Goal: Task Accomplishment & Management: Use online tool/utility

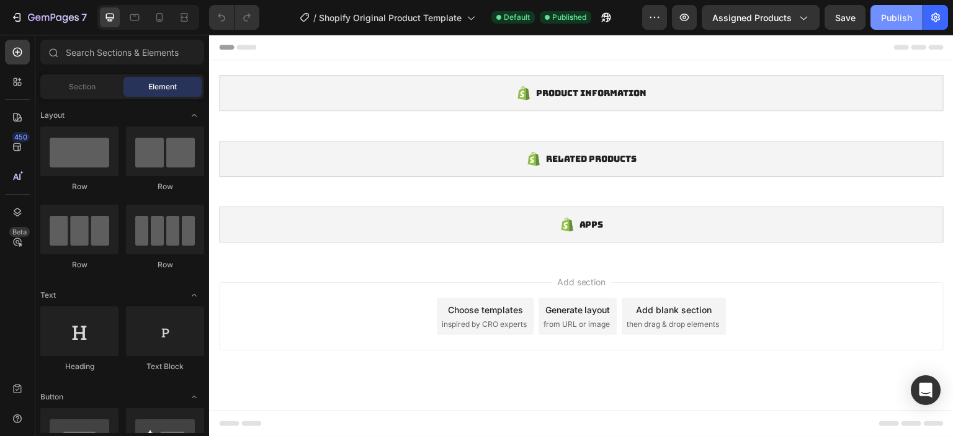
click at [899, 12] on div "Publish" at bounding box center [896, 17] width 31 height 13
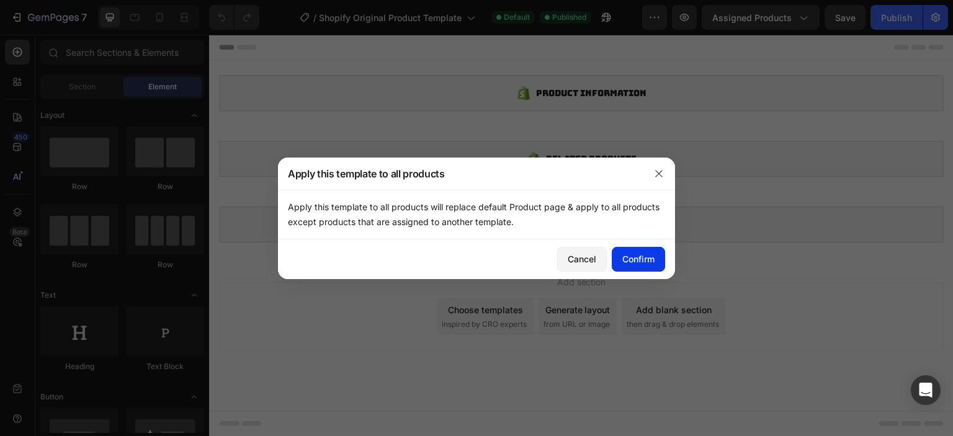
click at [650, 260] on div "Confirm" at bounding box center [639, 259] width 32 height 13
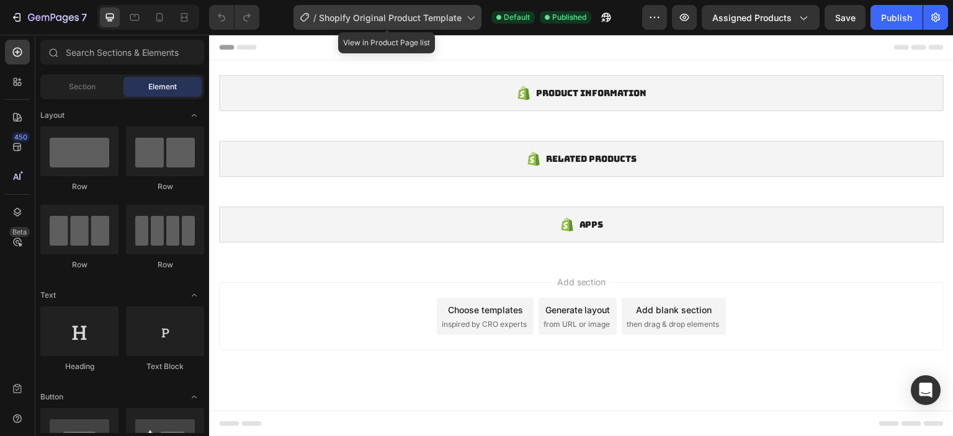
click at [435, 23] on span "Shopify Original Product Template" at bounding box center [390, 17] width 143 height 13
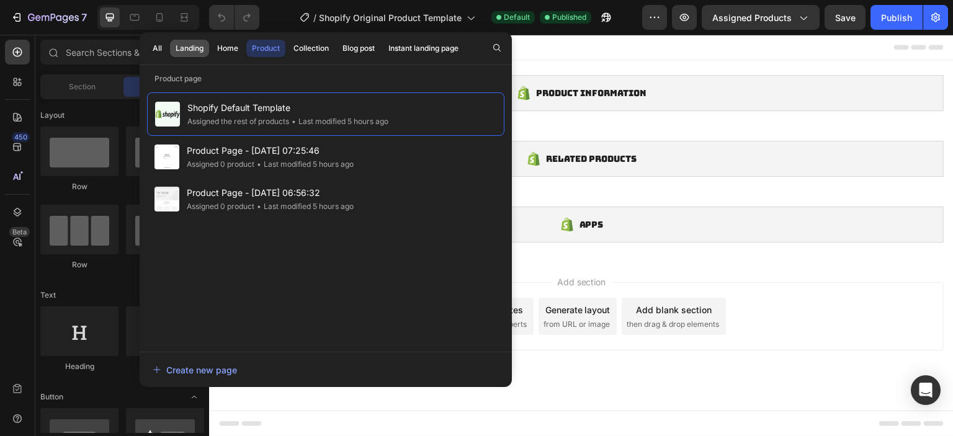
click at [204, 46] on div "Landing" at bounding box center [190, 48] width 28 height 11
click at [221, 45] on div "Home" at bounding box center [227, 48] width 21 height 11
click at [225, 51] on div "Home" at bounding box center [227, 48] width 21 height 11
click at [224, 48] on div "Home" at bounding box center [227, 48] width 21 height 11
click at [191, 49] on div "Landing" at bounding box center [190, 48] width 28 height 11
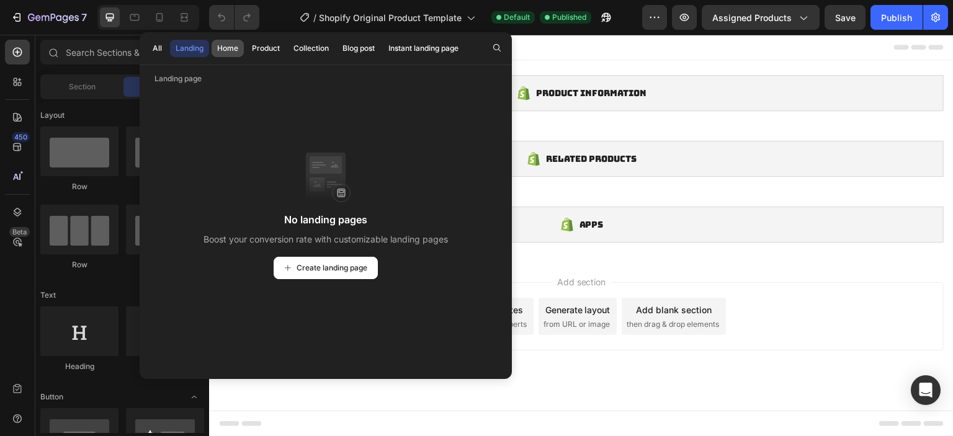
click at [228, 47] on div "Home" at bounding box center [227, 48] width 21 height 11
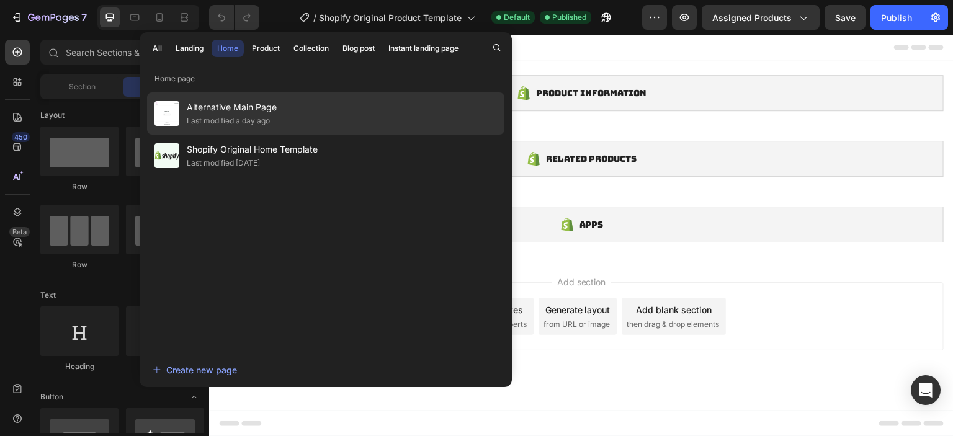
click at [261, 120] on div "Last modified a day ago" at bounding box center [228, 121] width 83 height 12
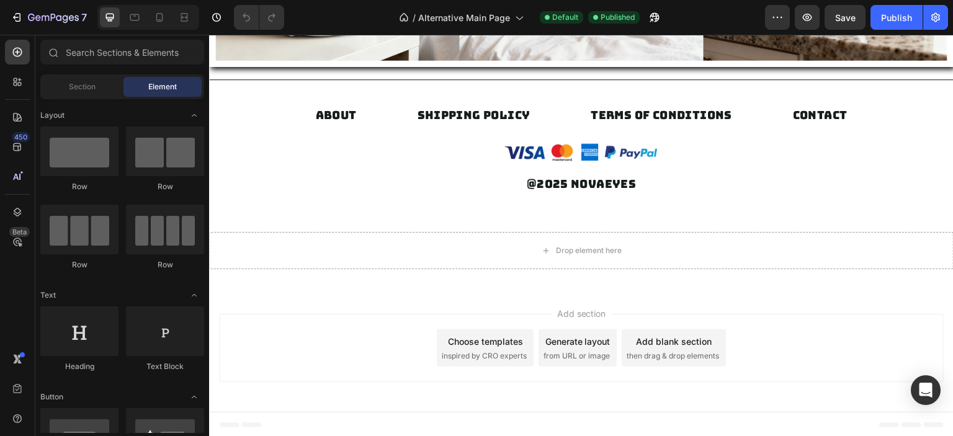
scroll to position [2320, 0]
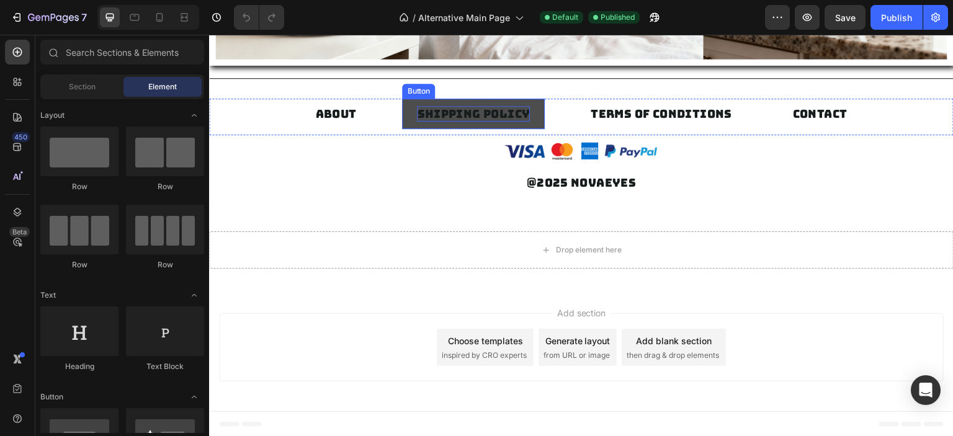
click at [449, 112] on p "SHIPPING POLICY" at bounding box center [473, 114] width 113 height 16
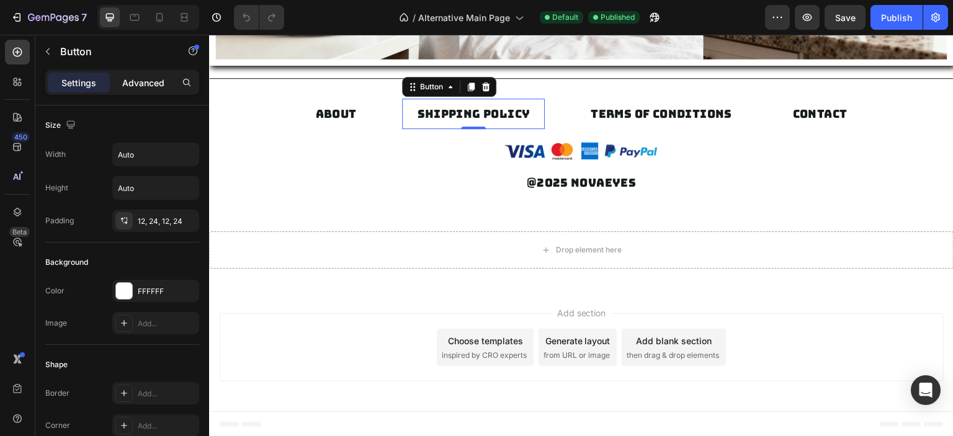
click at [138, 82] on p "Advanced" at bounding box center [143, 82] width 42 height 13
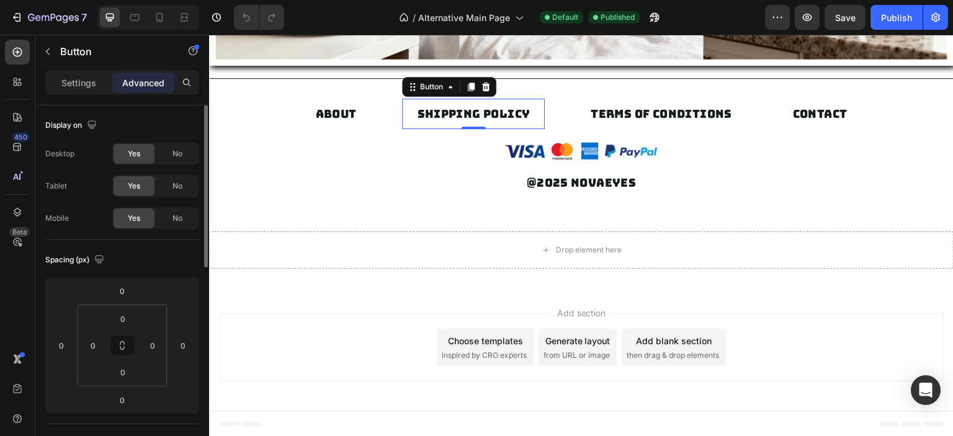
click at [67, 84] on p "Settings" at bounding box center [78, 82] width 35 height 13
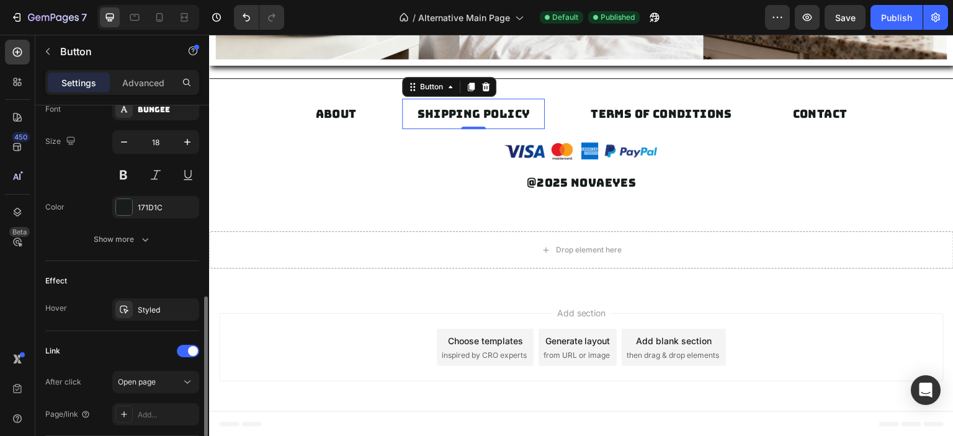
scroll to position [586, 0]
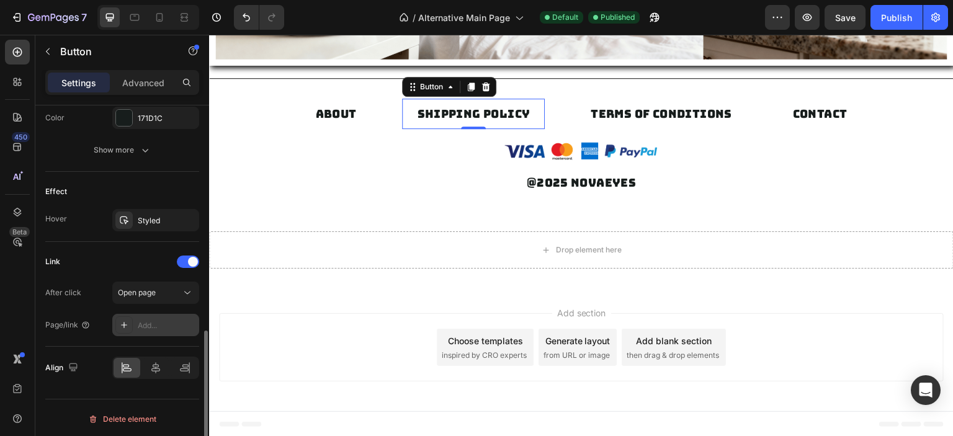
click at [151, 323] on div "Add..." at bounding box center [167, 325] width 58 height 11
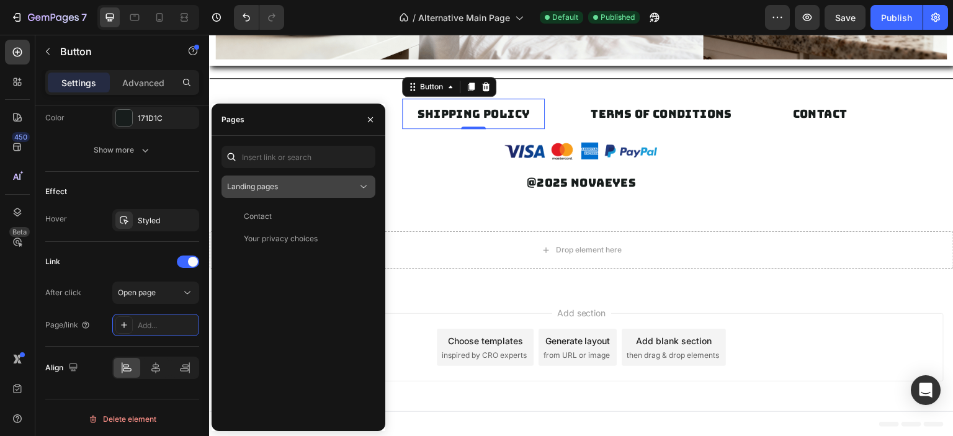
click at [353, 182] on div "Landing pages" at bounding box center [292, 186] width 130 height 11
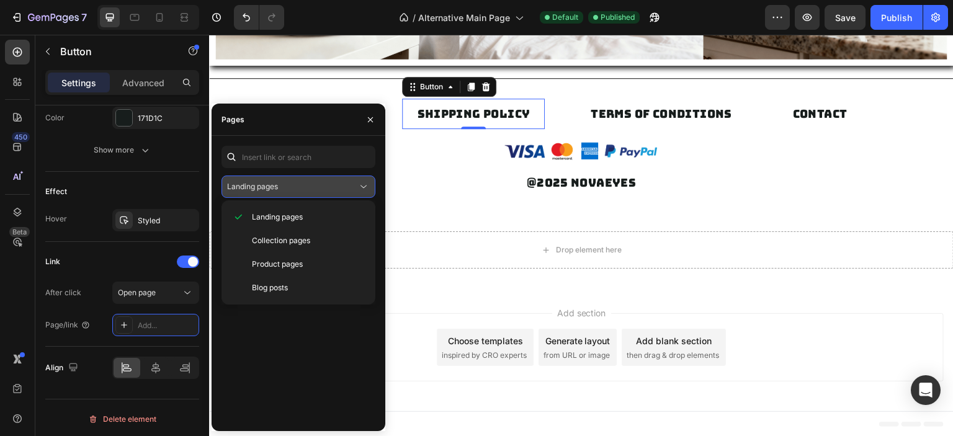
click at [360, 183] on icon at bounding box center [363, 187] width 12 height 12
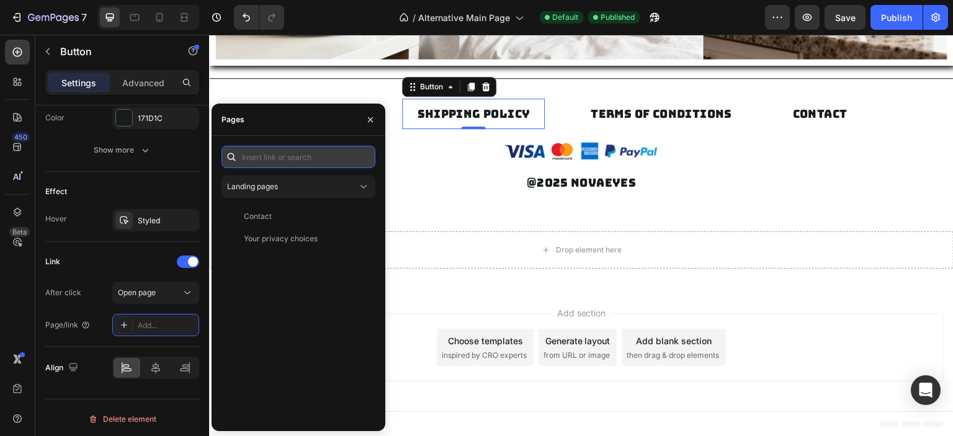
click at [325, 158] on input "text" at bounding box center [299, 157] width 154 height 22
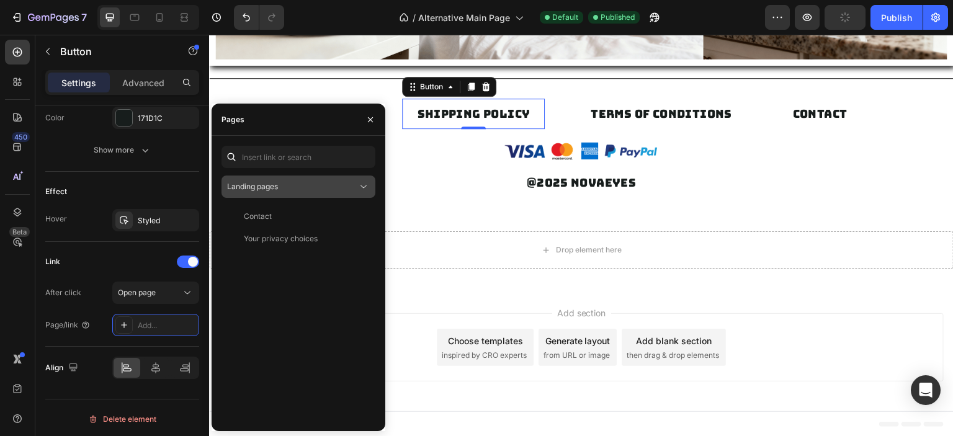
click at [350, 186] on div "Landing pages" at bounding box center [292, 186] width 130 height 11
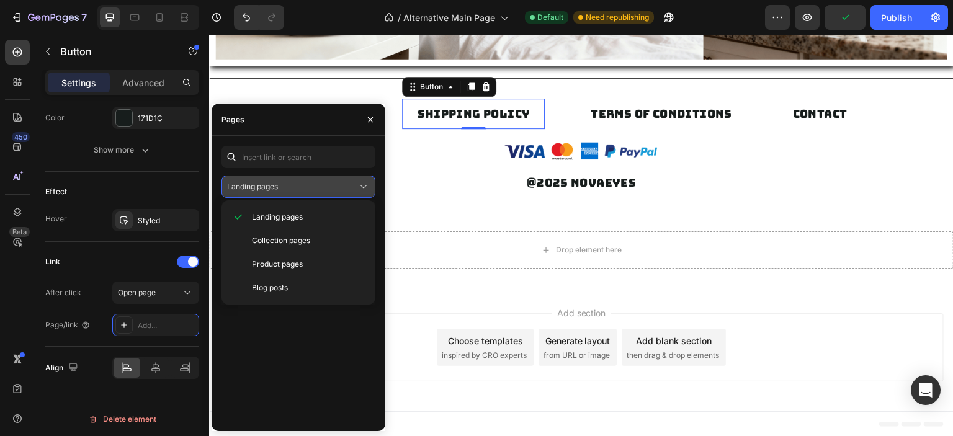
click at [345, 176] on button "Landing pages" at bounding box center [299, 187] width 154 height 22
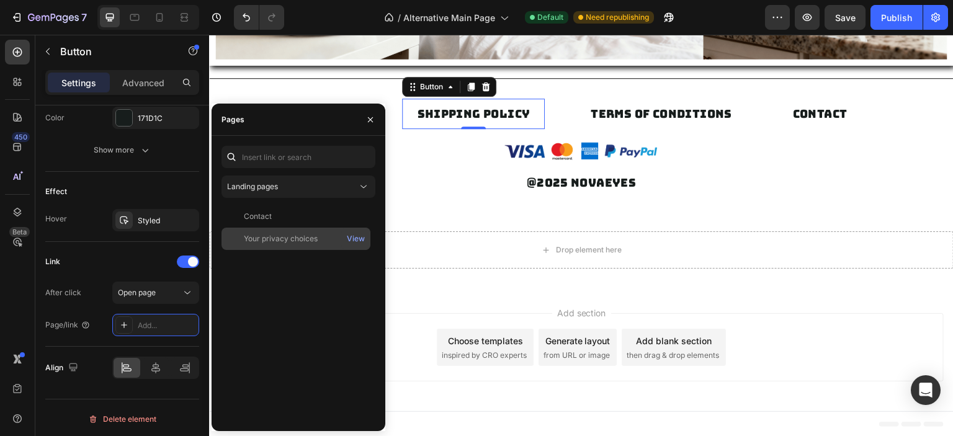
click at [325, 236] on div "Your privacy choices" at bounding box center [296, 238] width 139 height 11
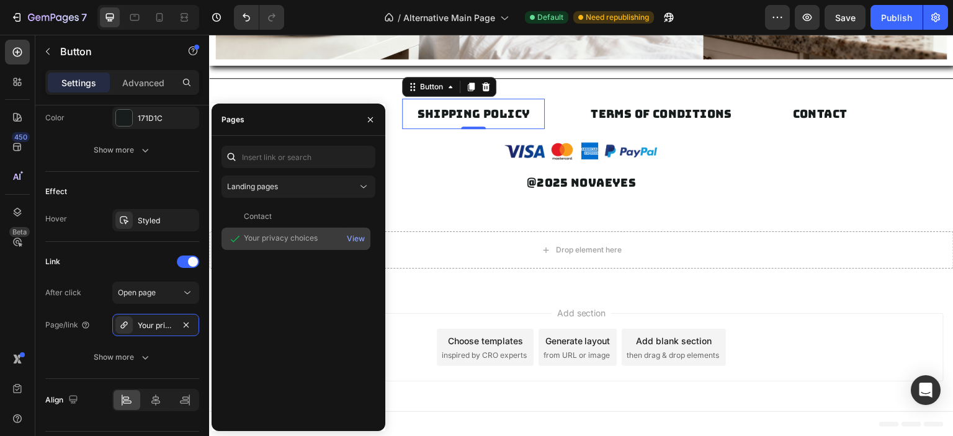
click at [324, 237] on div "Your privacy choices" at bounding box center [296, 239] width 139 height 12
click at [357, 238] on div "View" at bounding box center [356, 238] width 18 height 11
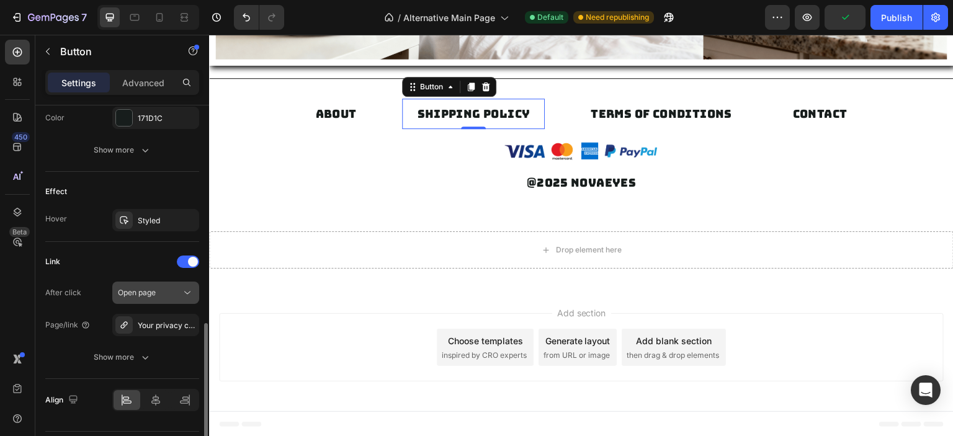
click at [160, 300] on button "Open page" at bounding box center [155, 293] width 87 height 22
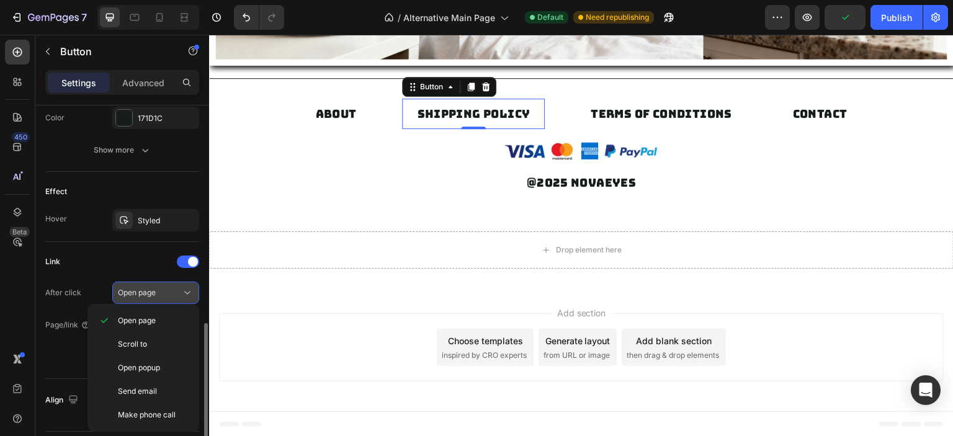
click at [161, 295] on div "Open page" at bounding box center [149, 292] width 63 height 11
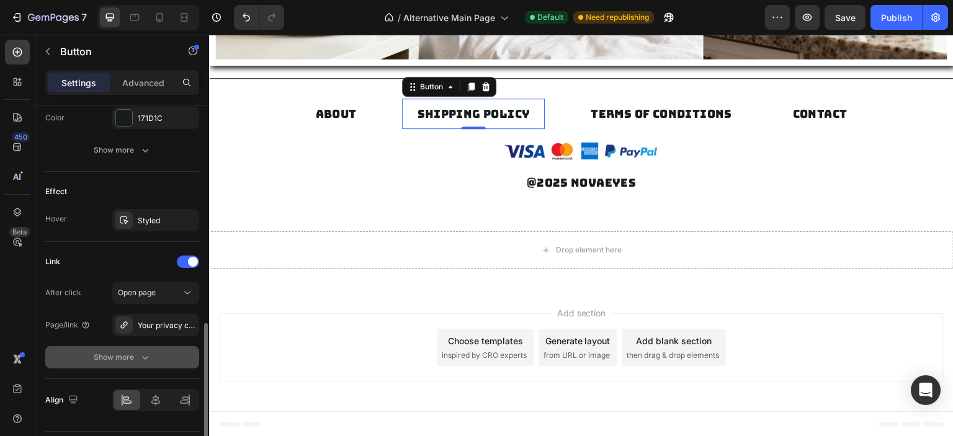
click at [136, 362] on button "Show more" at bounding box center [122, 357] width 154 height 22
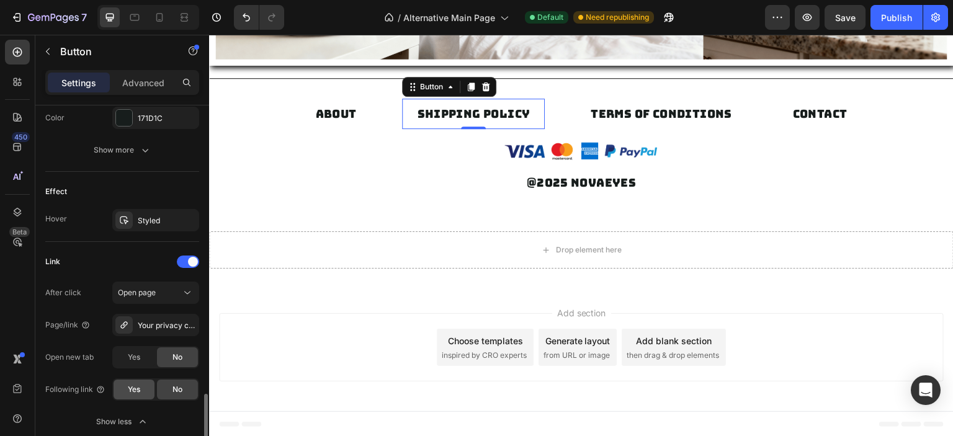
scroll to position [648, 0]
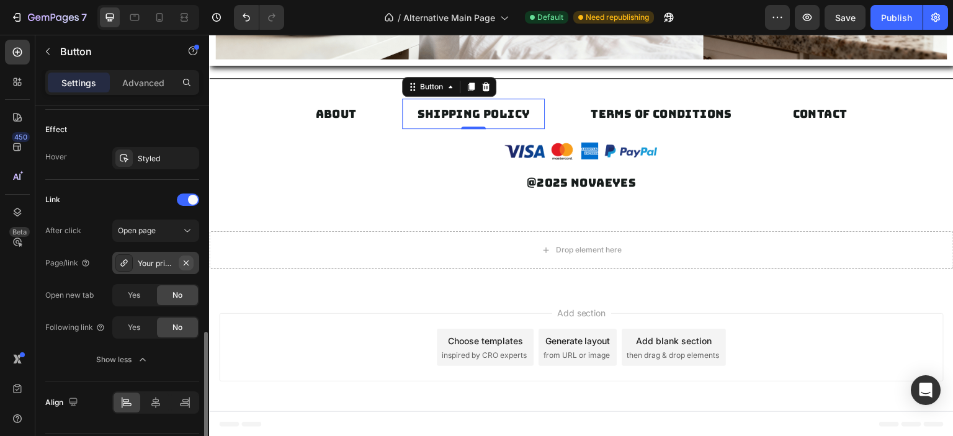
click at [186, 260] on icon "button" at bounding box center [186, 262] width 5 height 5
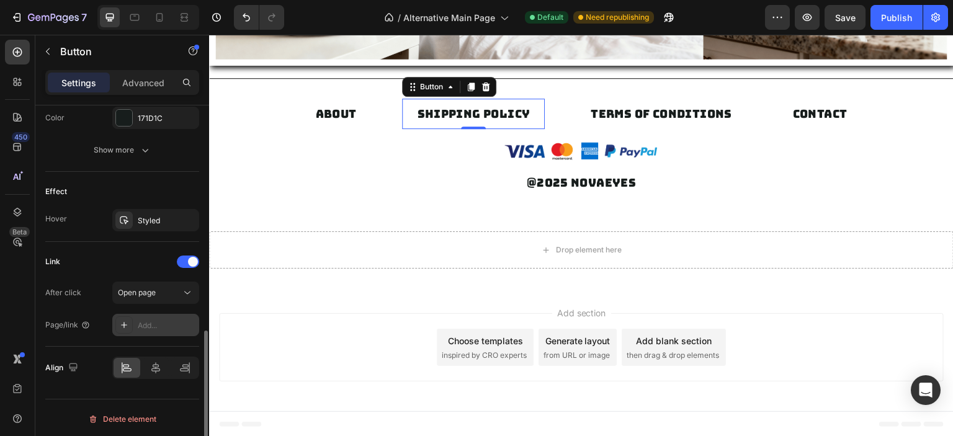
click at [159, 326] on div "Add..." at bounding box center [167, 325] width 58 height 11
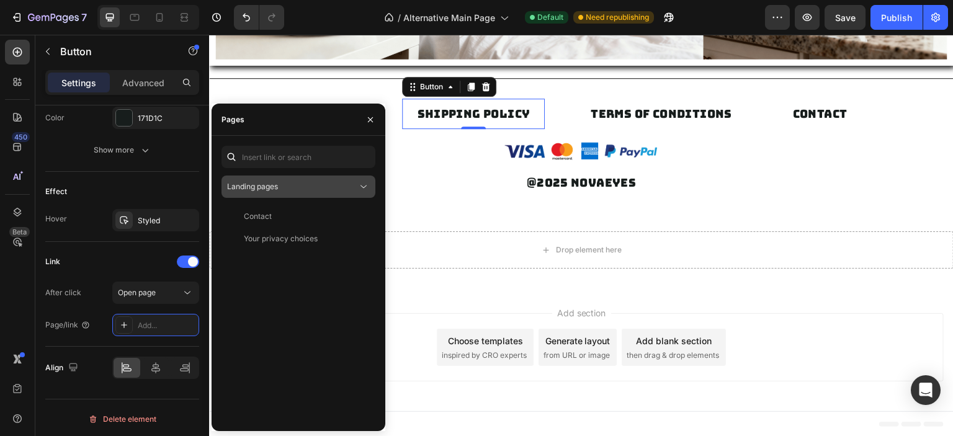
click at [357, 189] on icon at bounding box center [363, 187] width 12 height 12
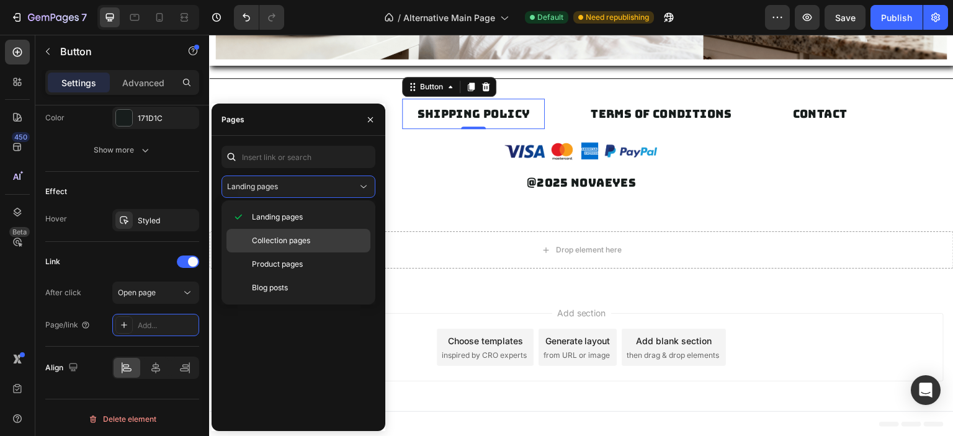
click at [309, 247] on div "Collection pages" at bounding box center [299, 241] width 144 height 24
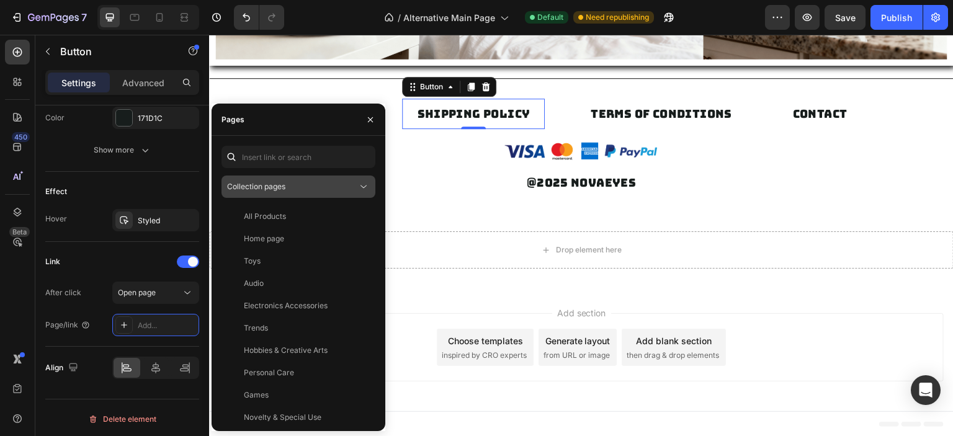
click at [344, 187] on div "Collection pages" at bounding box center [292, 186] width 130 height 11
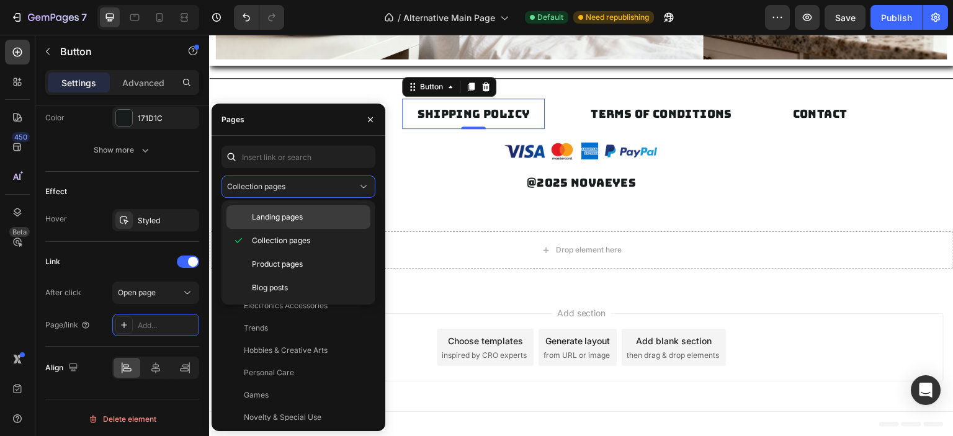
click at [300, 221] on span "Landing pages" at bounding box center [277, 217] width 51 height 11
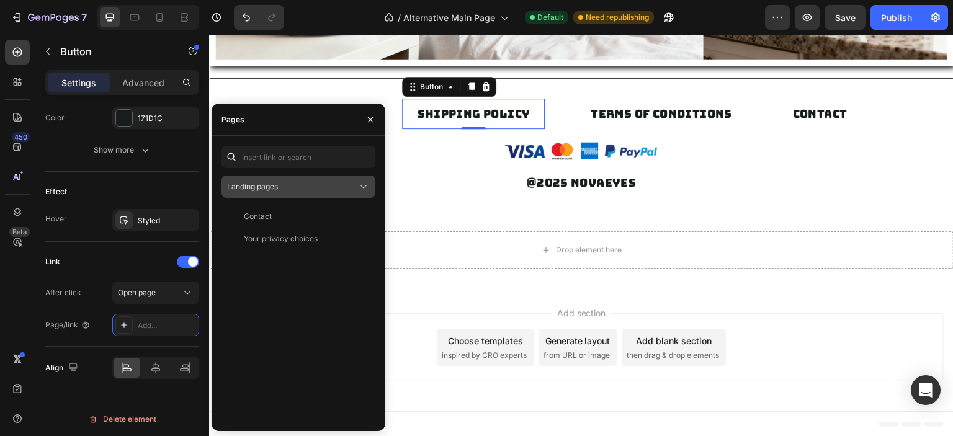
click at [342, 187] on div "Landing pages" at bounding box center [292, 186] width 130 height 11
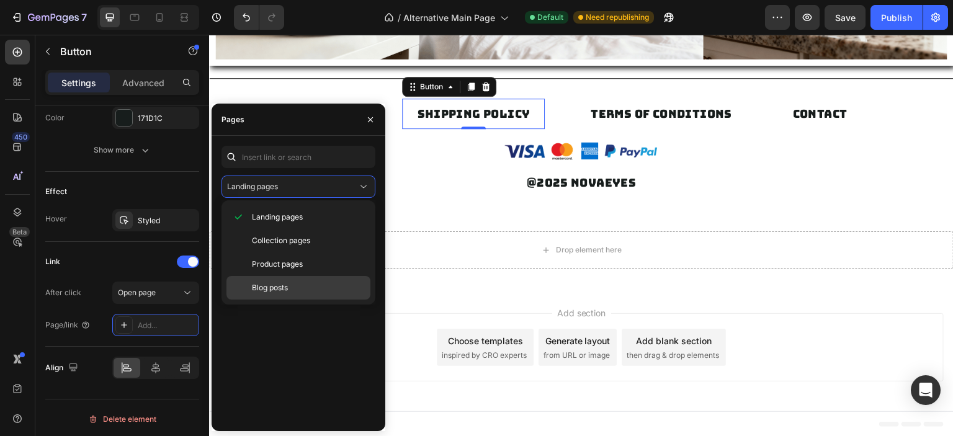
click at [290, 279] on div "Blog posts" at bounding box center [299, 288] width 144 height 24
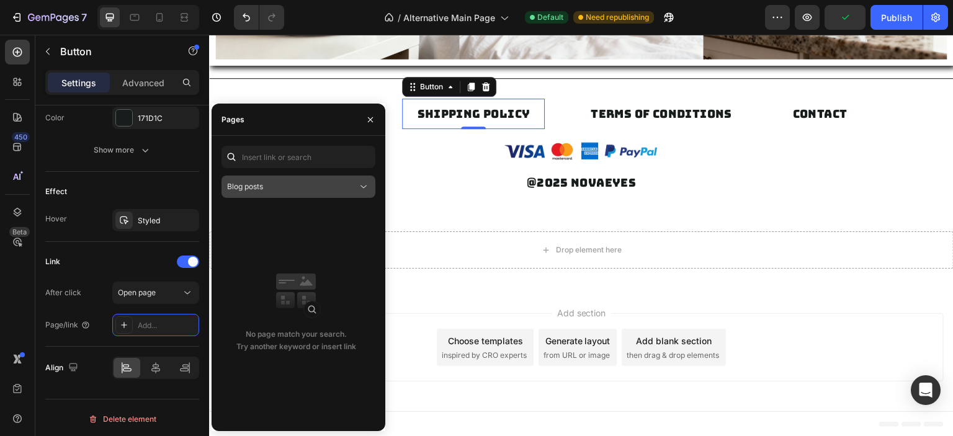
click at [325, 189] on div "Blog posts" at bounding box center [292, 186] width 130 height 11
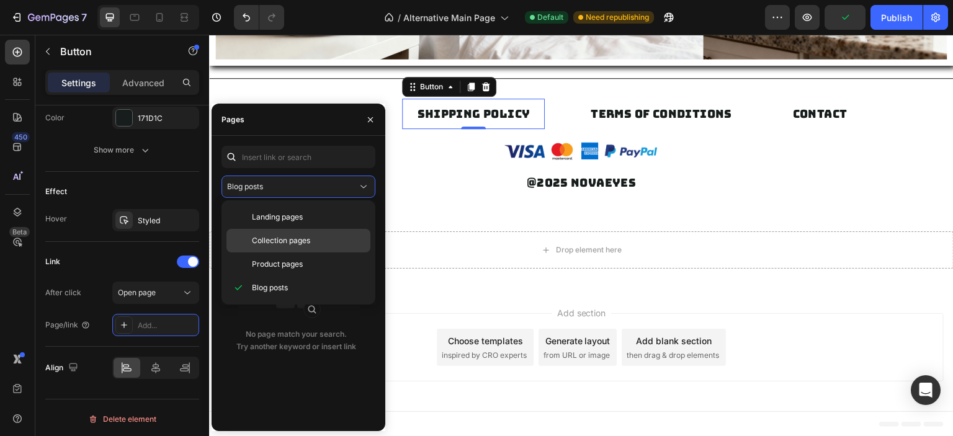
click at [298, 243] on span "Collection pages" at bounding box center [281, 240] width 58 height 11
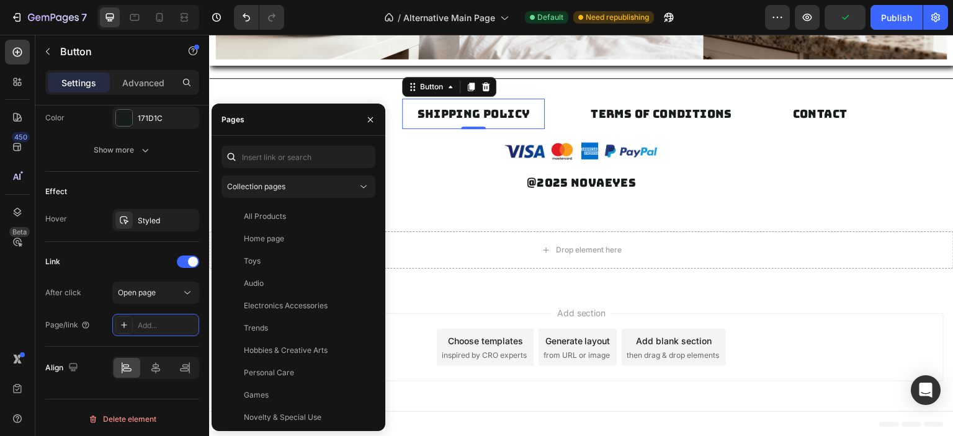
click at [318, 201] on div "Collection pages All Products View Home page View Toys View Audio View Electron…" at bounding box center [299, 284] width 154 height 276
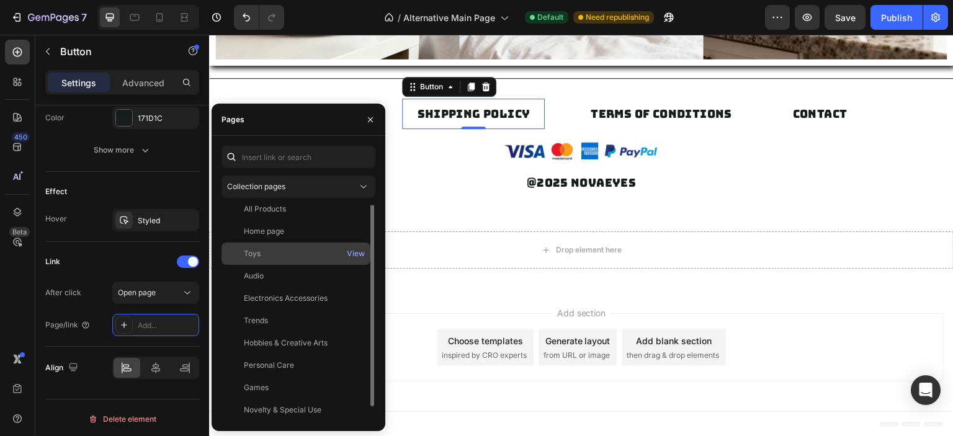
scroll to position [0, 0]
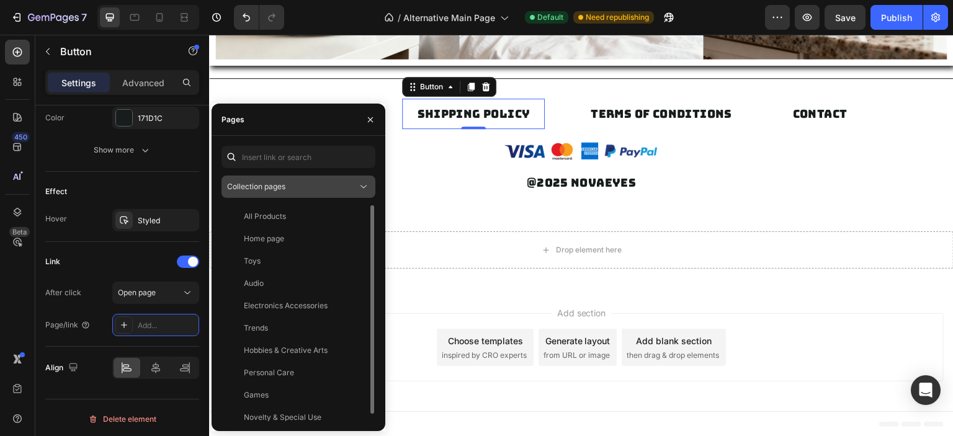
click at [313, 187] on div "Collection pages" at bounding box center [292, 186] width 130 height 11
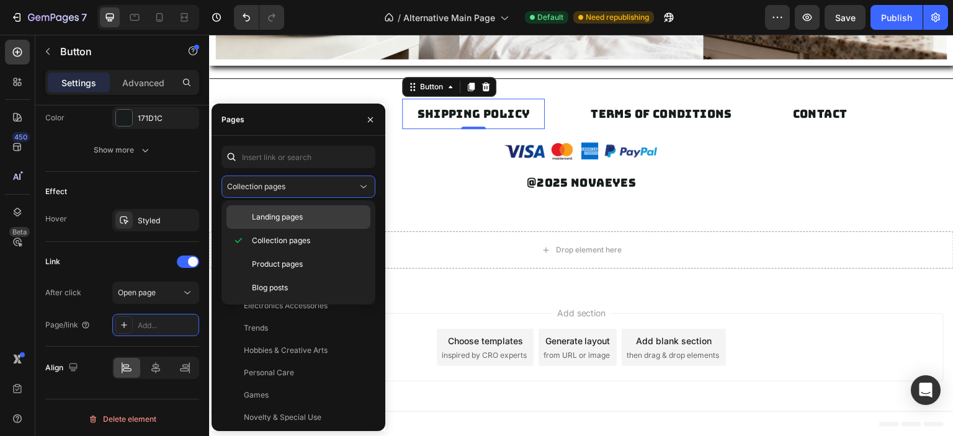
click at [293, 214] on span "Landing pages" at bounding box center [277, 217] width 51 height 11
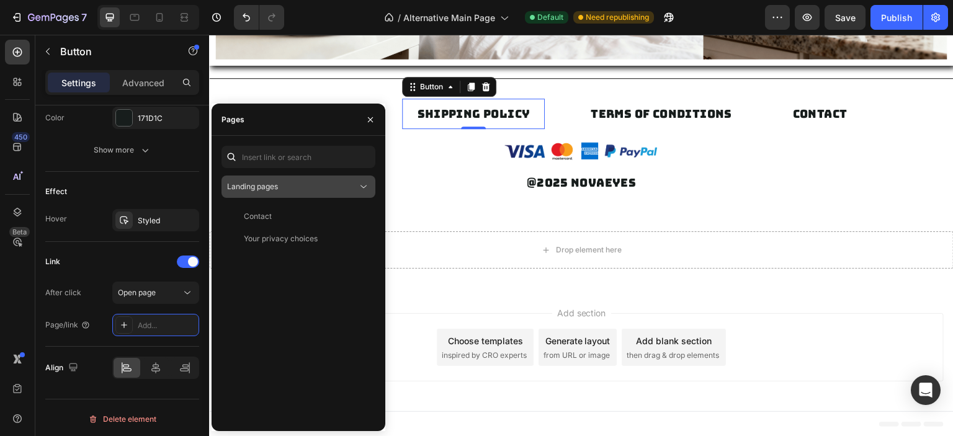
click at [312, 192] on div "Landing pages" at bounding box center [298, 187] width 143 height 12
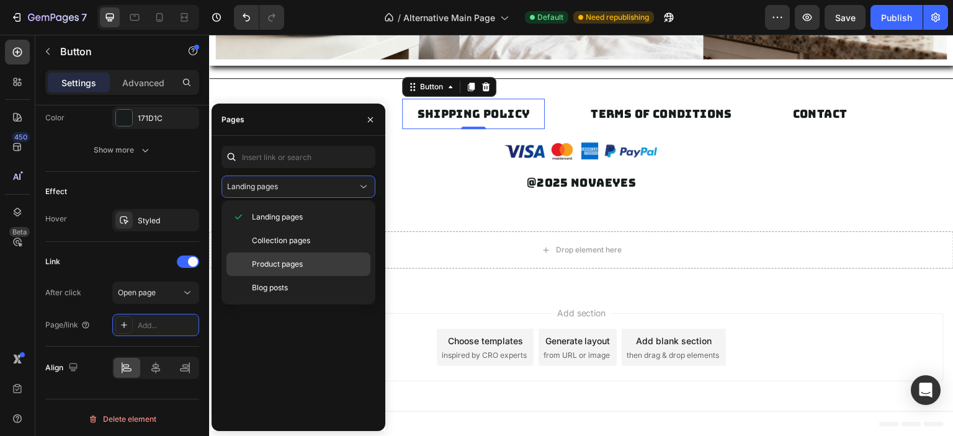
click at [288, 254] on div "Product pages" at bounding box center [299, 265] width 144 height 24
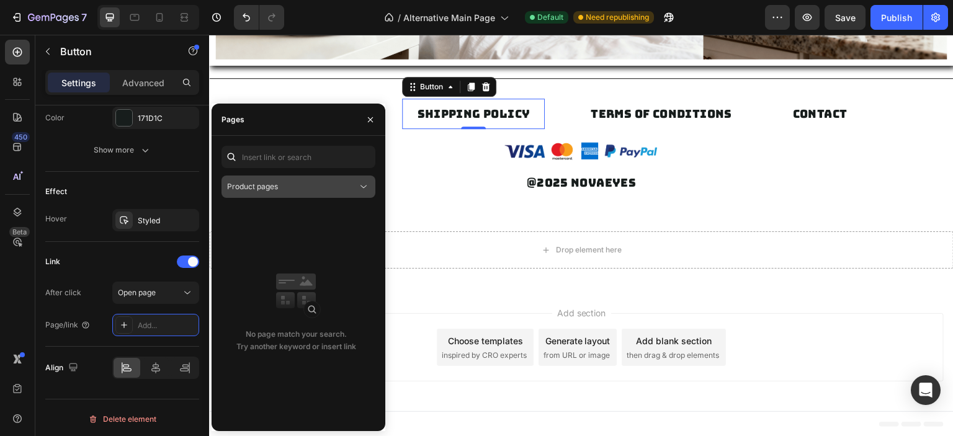
click at [309, 188] on div "Product pages" at bounding box center [292, 186] width 130 height 11
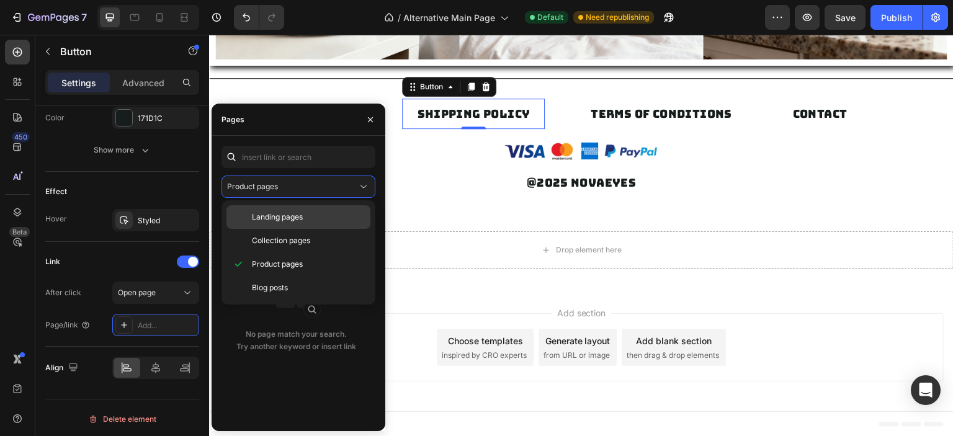
click at [290, 218] on span "Landing pages" at bounding box center [277, 217] width 51 height 11
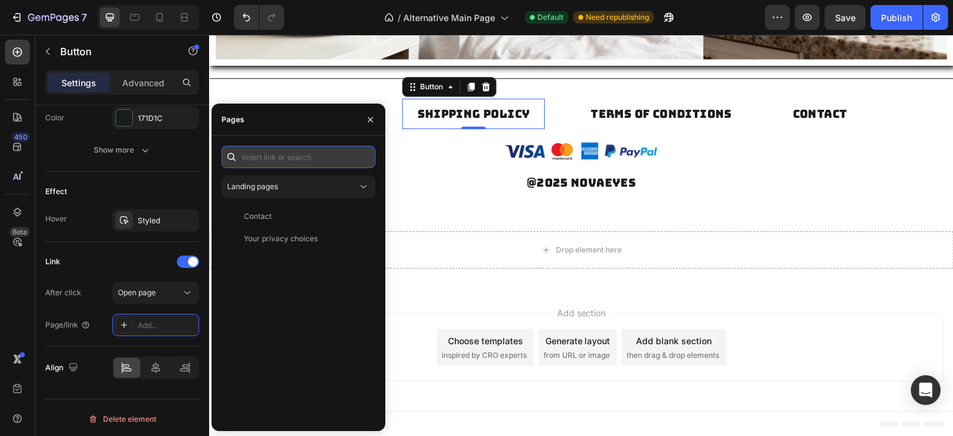
click at [299, 163] on input "text" at bounding box center [299, 157] width 154 height 22
paste input "https://www.novaeyez.com/policies/terms-of-service"
type input "https://www.novaeyez.com/policies/terms-of-service"
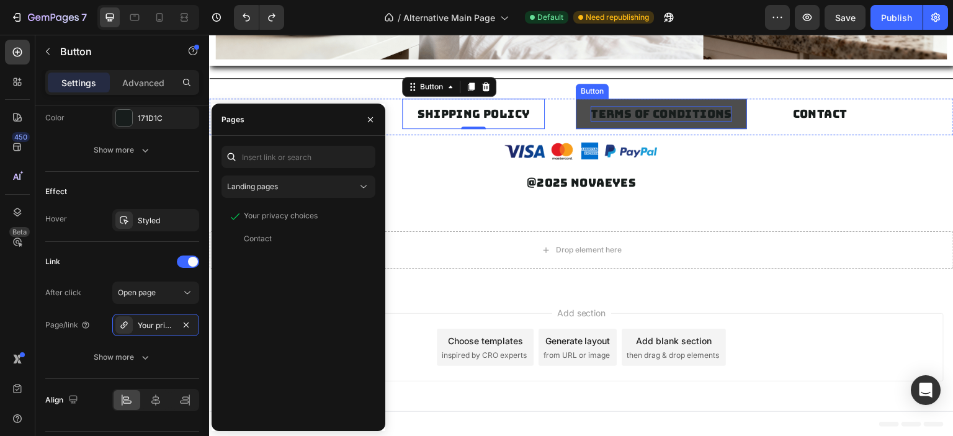
click at [622, 114] on p "TERMS OF CONDITIONS" at bounding box center [662, 114] width 142 height 16
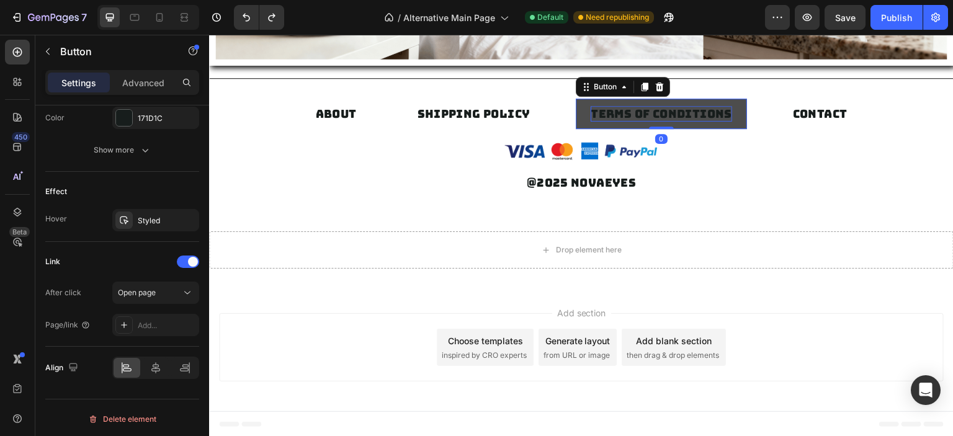
scroll to position [586, 0]
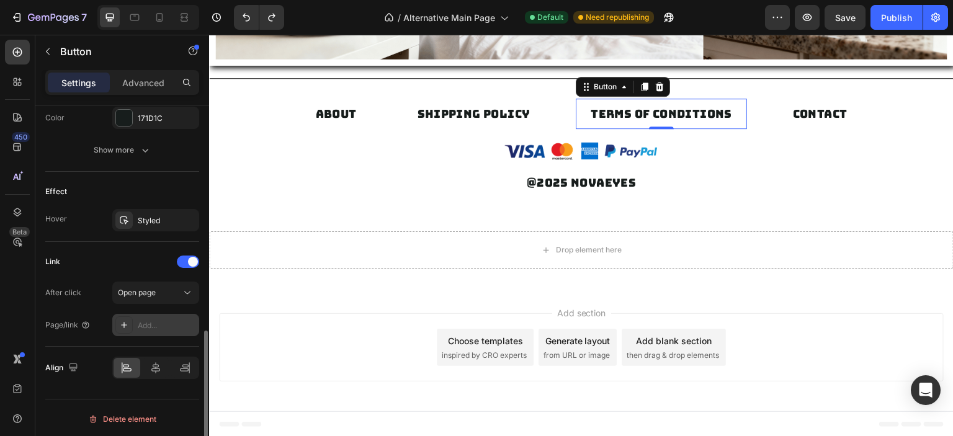
click at [138, 321] on div "Add..." at bounding box center [167, 325] width 58 height 11
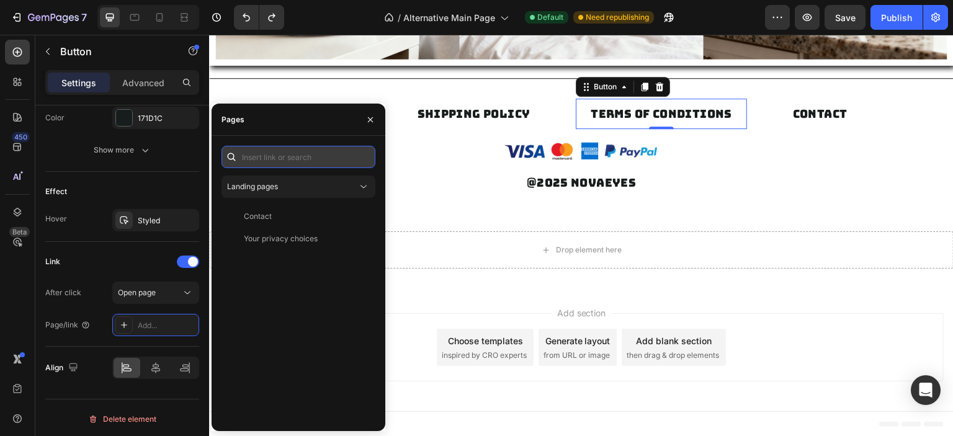
click at [296, 162] on input "text" at bounding box center [299, 157] width 154 height 22
paste input "https://www.novaeyez.com/policies/terms-of-service"
type input "https://www.novaeyez.com/policies/terms-of-service"
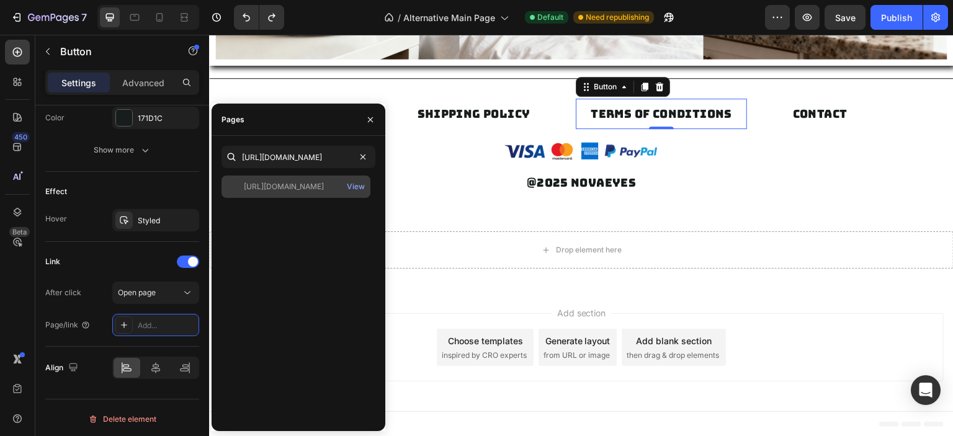
click at [324, 186] on div "https://www.novaeyez.com/policies/terms-of-service" at bounding box center [284, 186] width 80 height 11
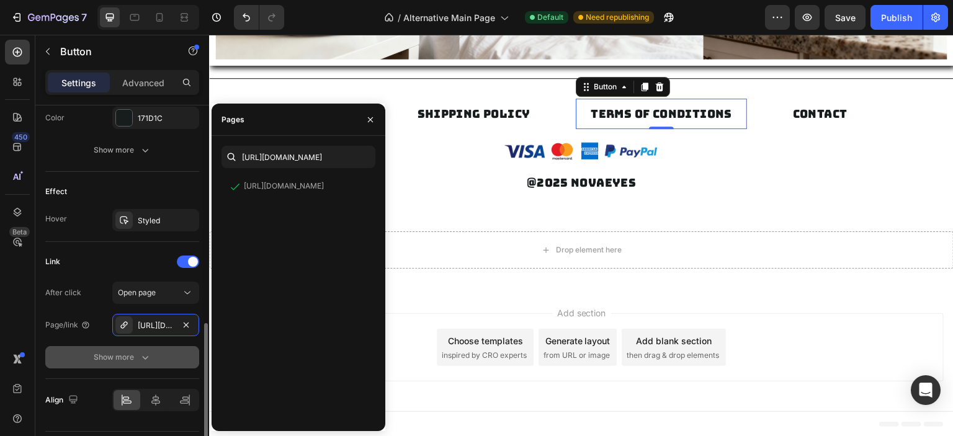
click at [134, 352] on div "Show more" at bounding box center [123, 357] width 58 height 12
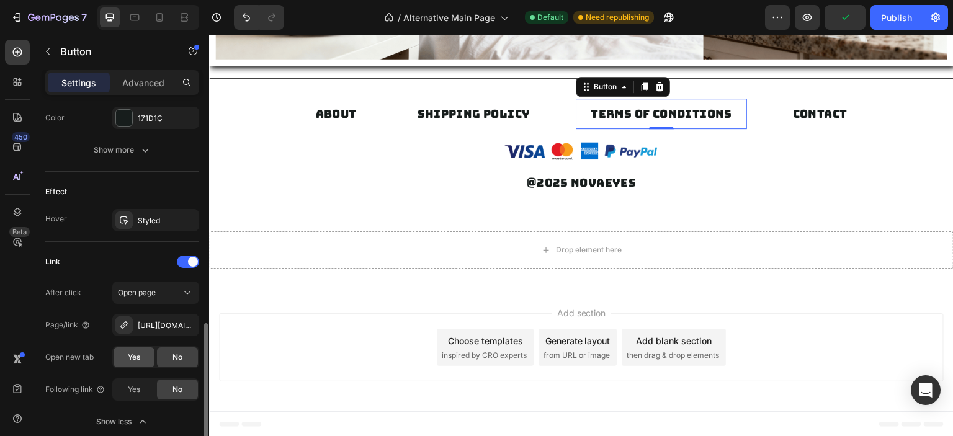
click at [133, 357] on span "Yes" at bounding box center [134, 357] width 12 height 11
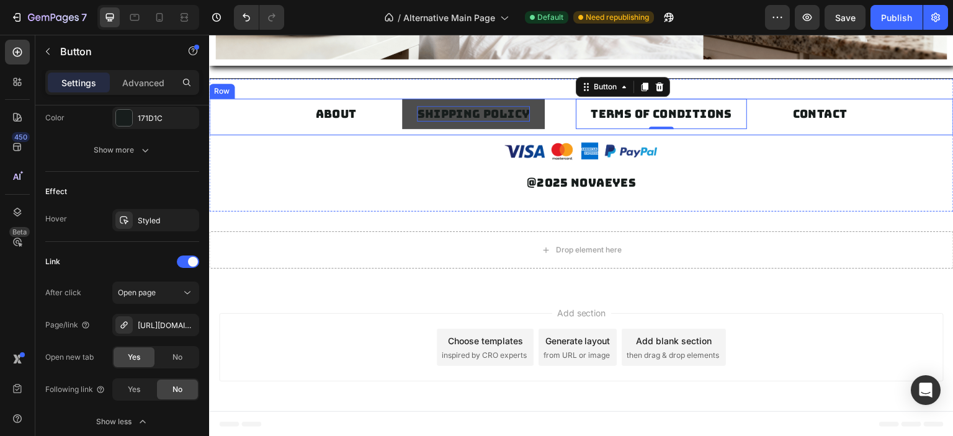
click at [475, 117] on p "SHIPPING POLICY" at bounding box center [473, 114] width 113 height 16
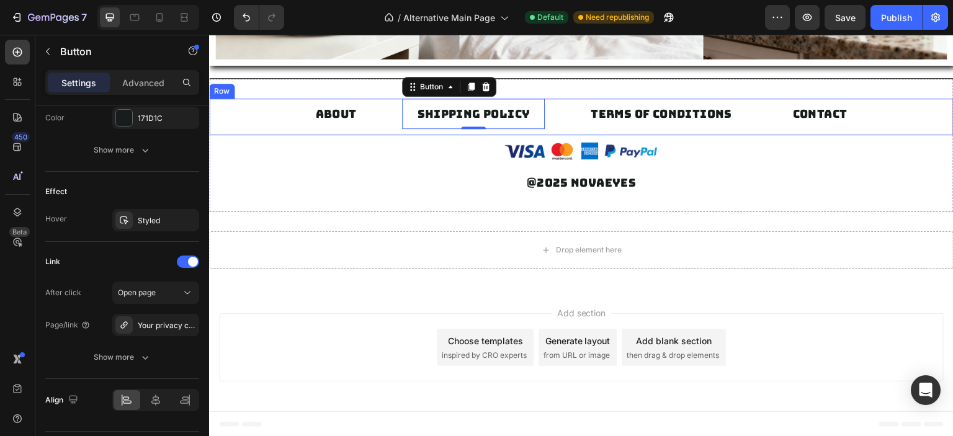
click at [876, 122] on div "ABOUT Button SHIPPING POLICY Button 0 TERMS OF CONDITIONS Button CONTACT Button…" at bounding box center [581, 117] width 745 height 37
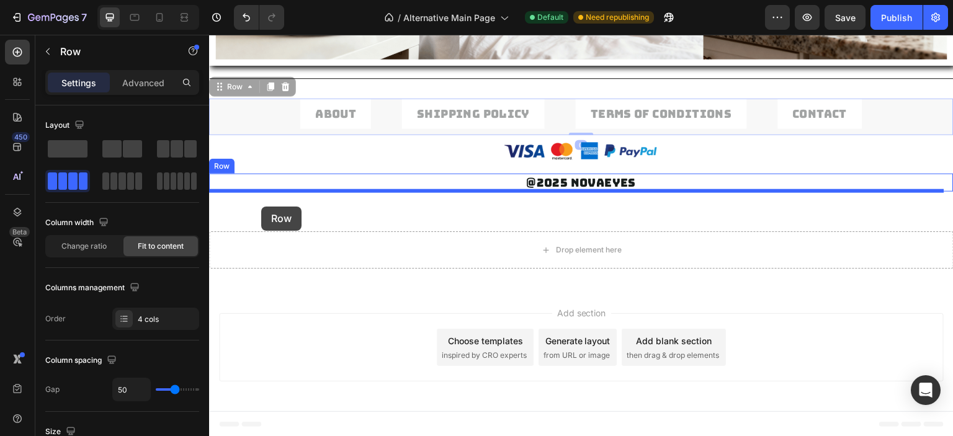
drag, startPoint x: 245, startPoint y: 111, endPoint x: 261, endPoint y: 207, distance: 96.9
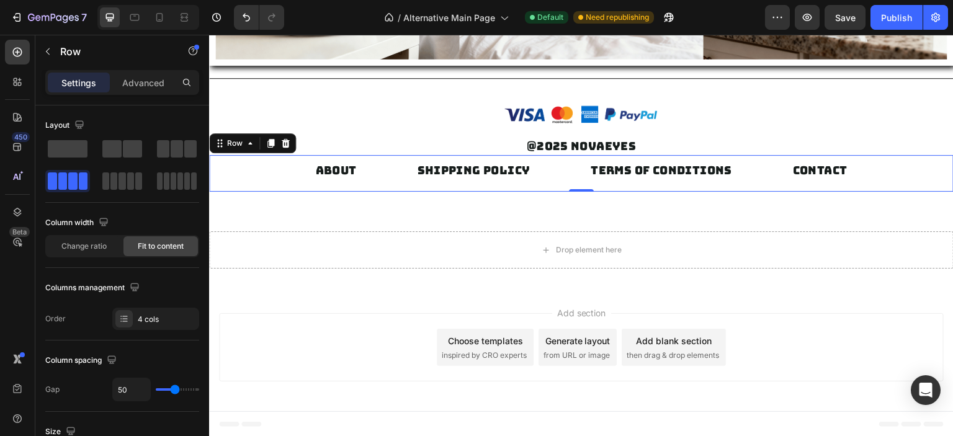
click at [877, 169] on div "ABOUT Button SHIPPING POLICY Button TERMS OF CONDITIONS Button CONTACT Button R…" at bounding box center [581, 173] width 745 height 37
click at [127, 182] on span at bounding box center [130, 181] width 7 height 17
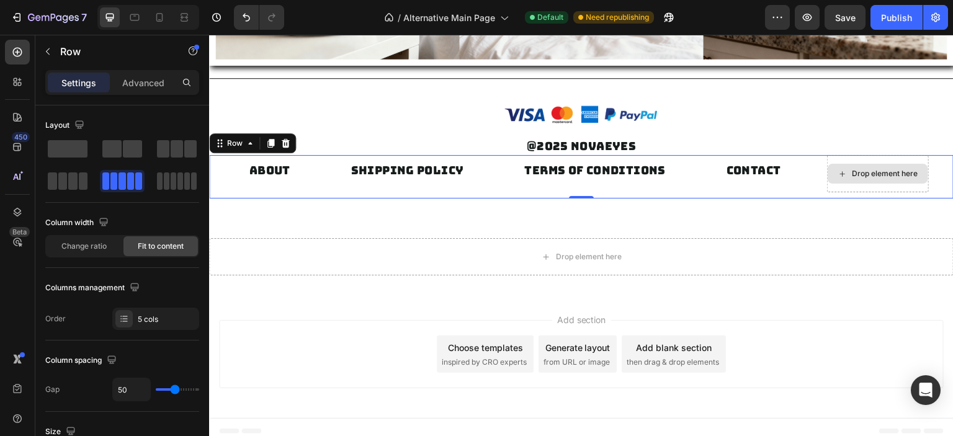
click at [881, 176] on div "Drop element here" at bounding box center [886, 174] width 66 height 10
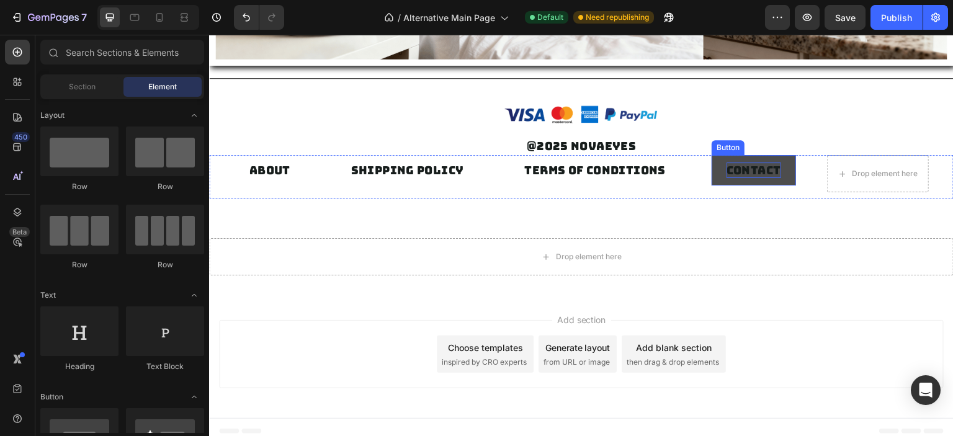
click at [750, 173] on p "CONTACT" at bounding box center [754, 171] width 55 height 16
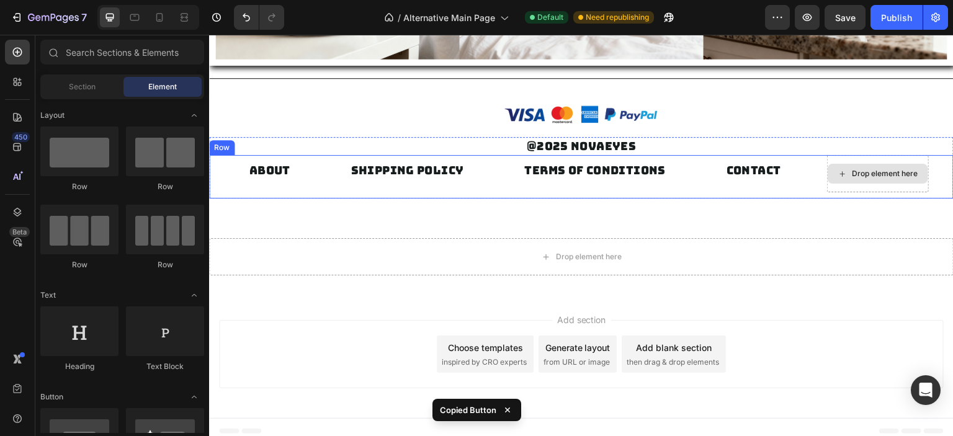
click at [884, 169] on div "Drop element here" at bounding box center [886, 174] width 66 height 10
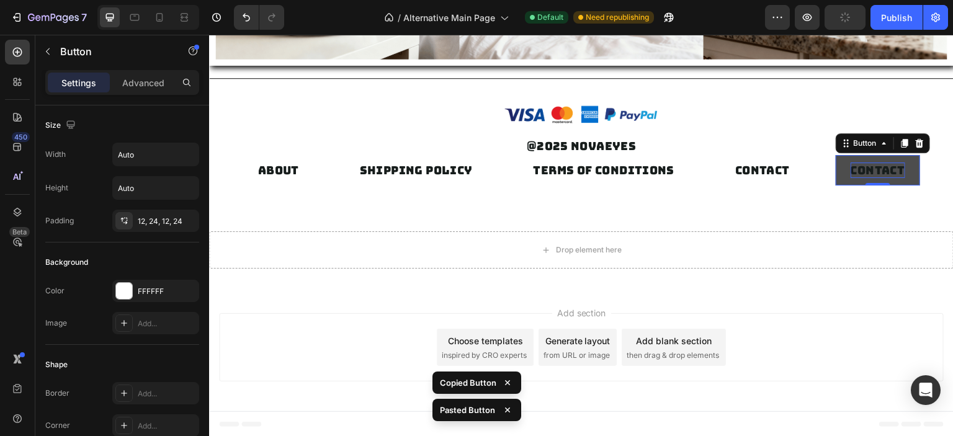
click at [856, 168] on p "CONTACT" at bounding box center [878, 171] width 55 height 16
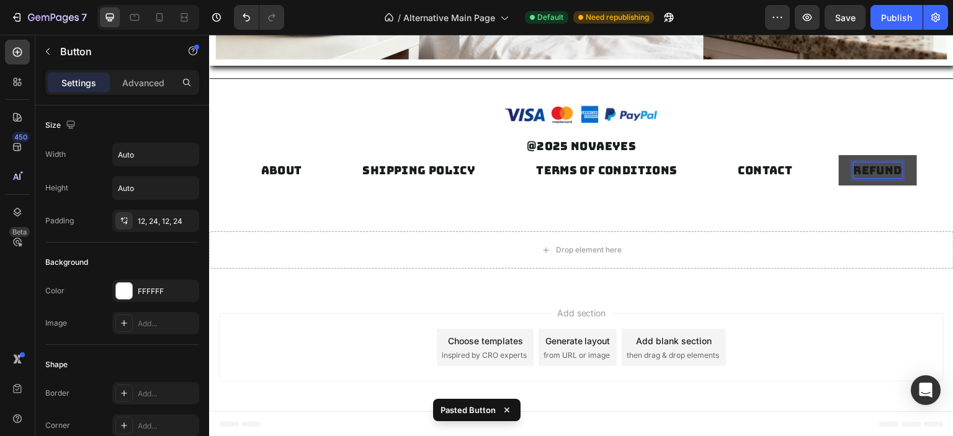
click at [839, 155] on button "REFUND" at bounding box center [878, 170] width 78 height 30
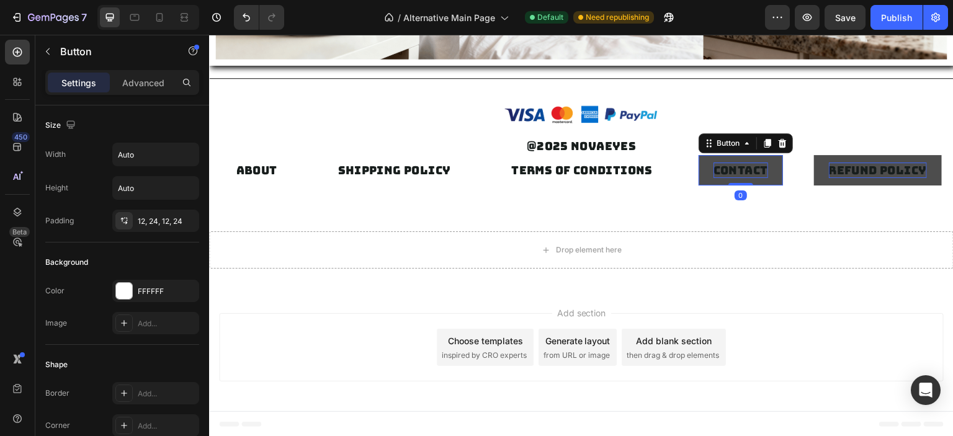
click at [729, 169] on p "CONTACT" at bounding box center [741, 171] width 55 height 16
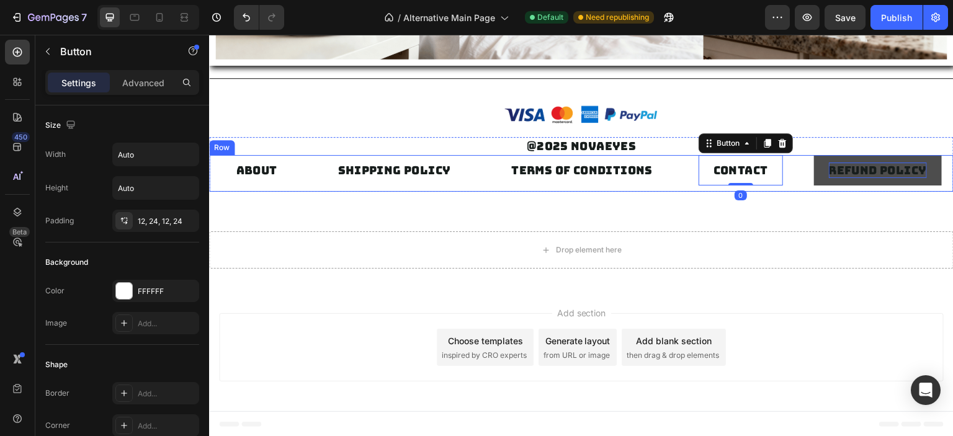
click at [678, 181] on div "ABOUT Button SHIPPING POLICY Button TERMS OF CONDITIONS Button CONTACT Button 0…" at bounding box center [581, 173] width 745 height 37
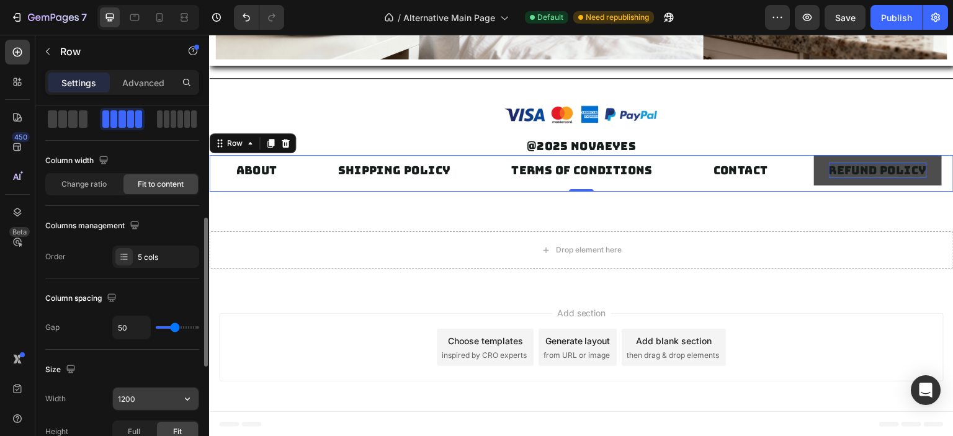
scroll to position [124, 0]
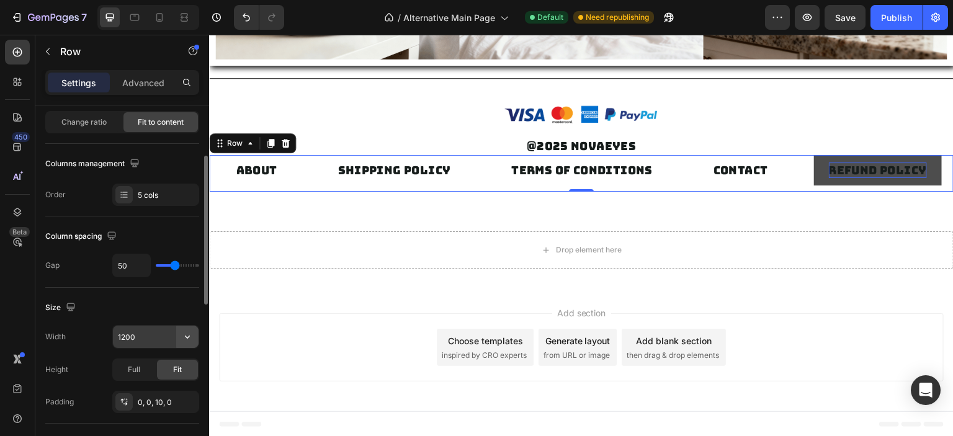
click at [187, 336] on icon "button" at bounding box center [187, 337] width 12 height 12
click at [160, 333] on input "1200" at bounding box center [156, 337] width 86 height 22
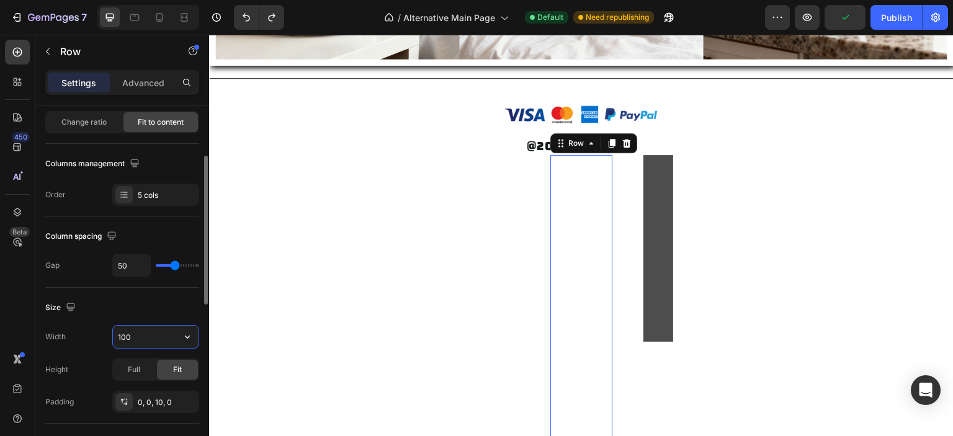
type input "1200"
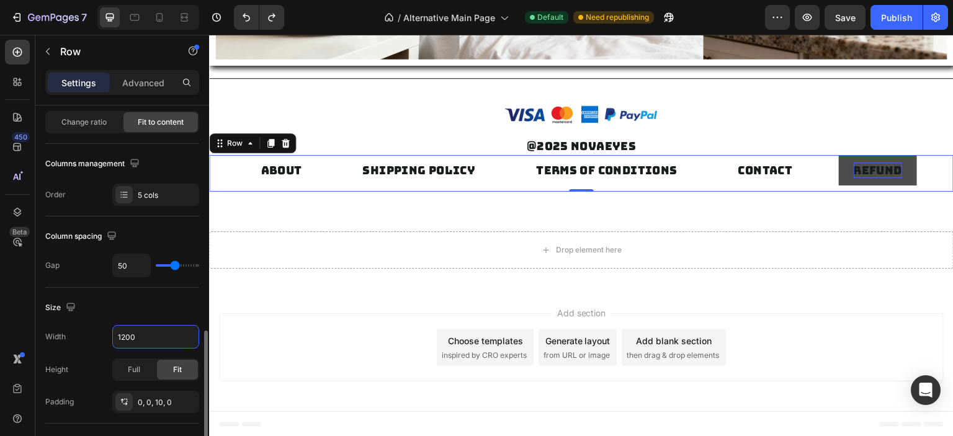
scroll to position [248, 0]
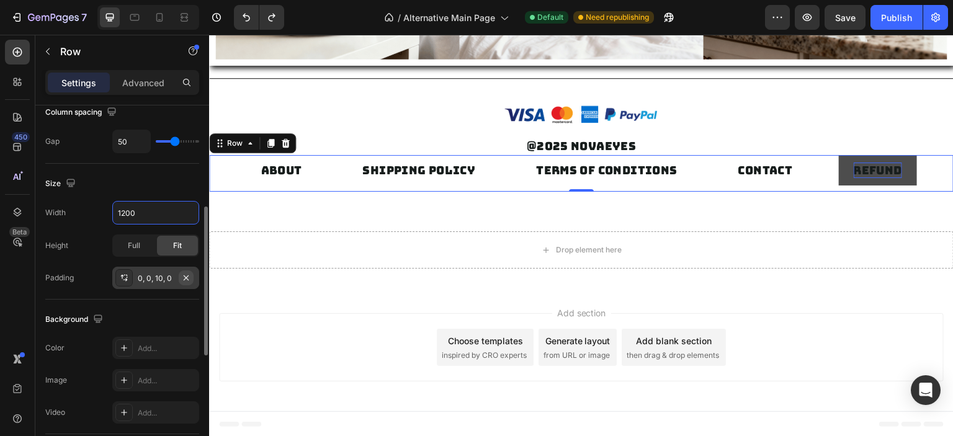
click at [182, 276] on icon "button" at bounding box center [186, 278] width 10 height 10
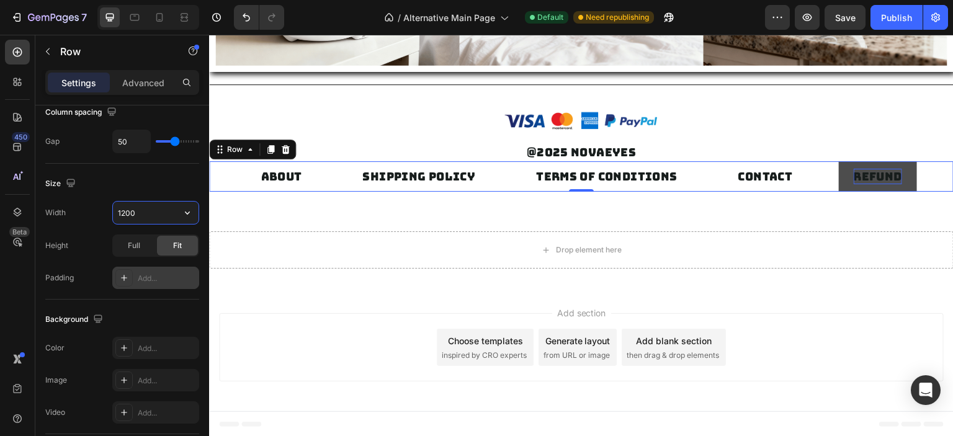
click at [145, 273] on div "Add..." at bounding box center [167, 278] width 58 height 11
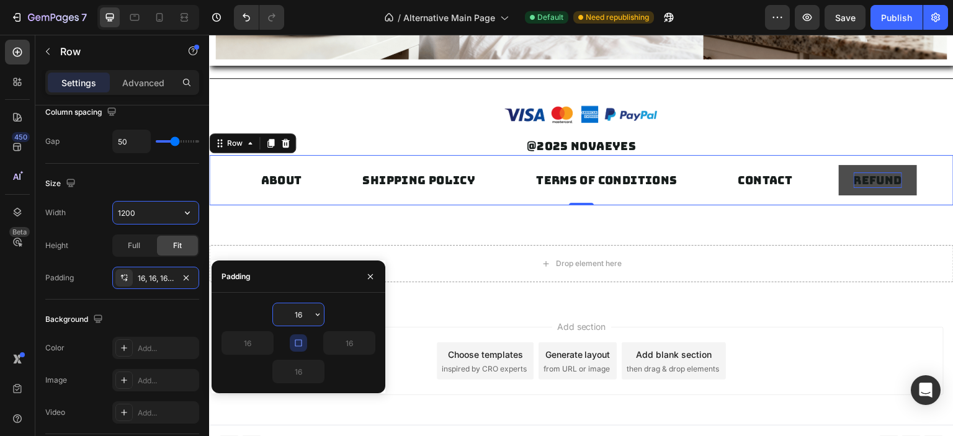
click at [300, 333] on div "16" at bounding box center [337, 343] width 77 height 24
click at [299, 342] on icon "button" at bounding box center [299, 343] width 10 height 10
click at [343, 339] on input "16" at bounding box center [349, 343] width 51 height 22
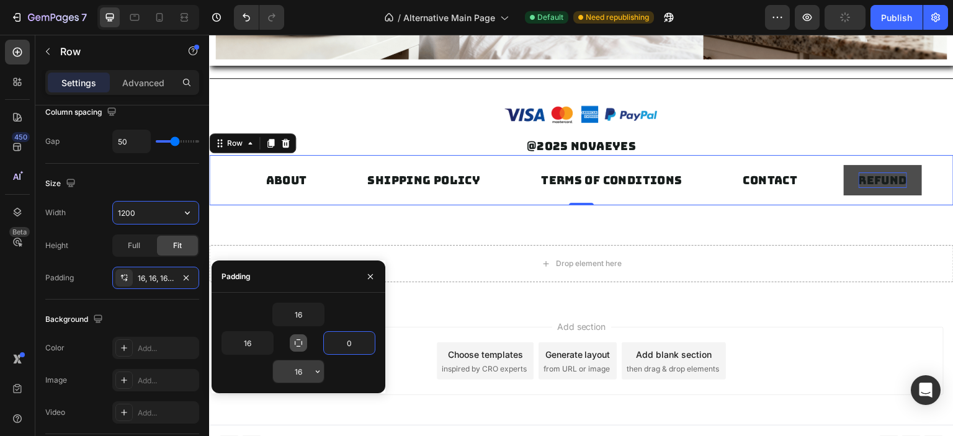
type input "0"
click at [302, 375] on input "16" at bounding box center [298, 372] width 51 height 22
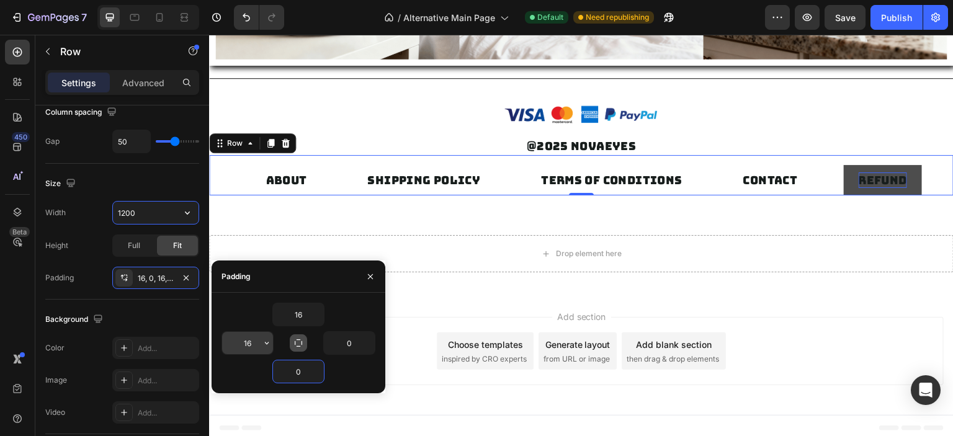
type input "0"
click at [246, 346] on input "16" at bounding box center [247, 343] width 51 height 22
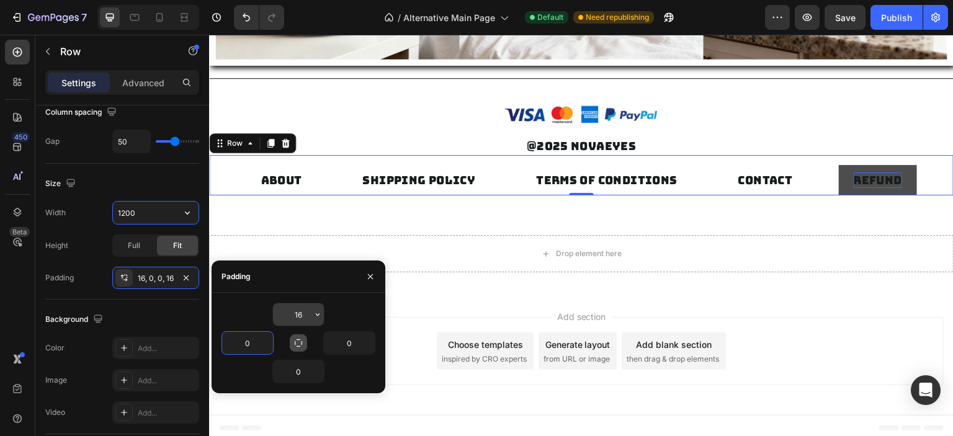
type input "0"
click at [297, 315] on input "16" at bounding box center [298, 314] width 51 height 22
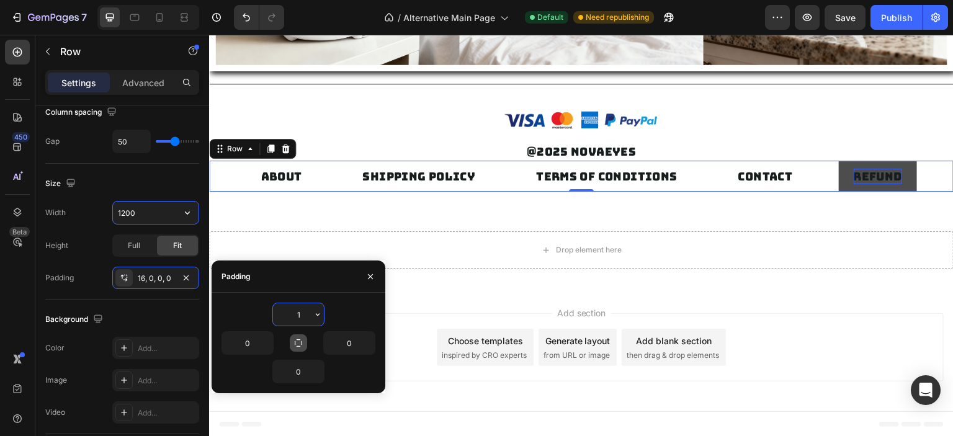
type input "10"
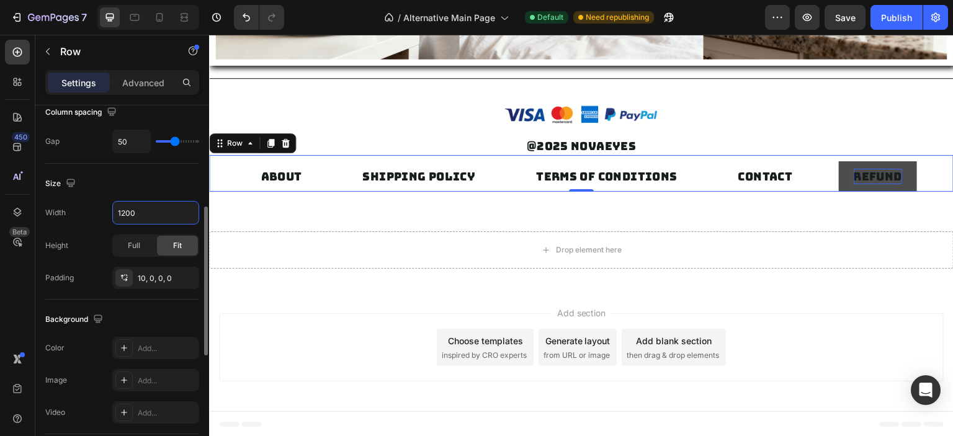
click at [164, 174] on div "Size" at bounding box center [122, 184] width 154 height 20
click at [187, 212] on icon "button" at bounding box center [187, 213] width 12 height 12
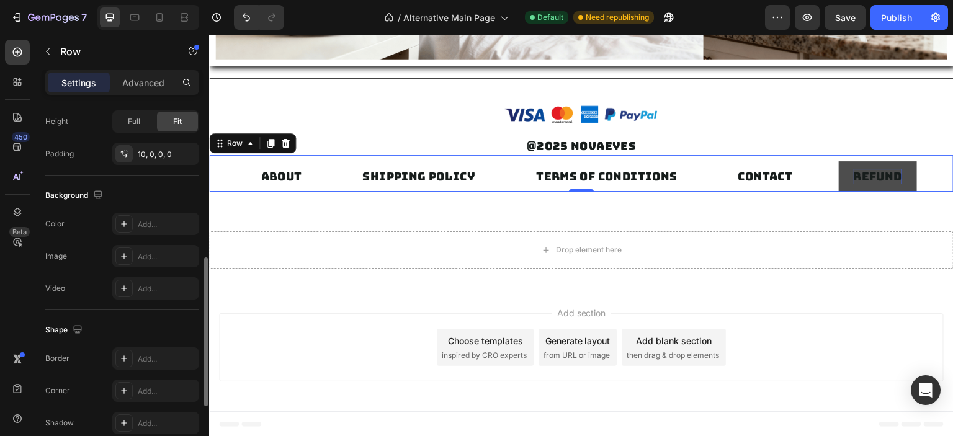
scroll to position [497, 0]
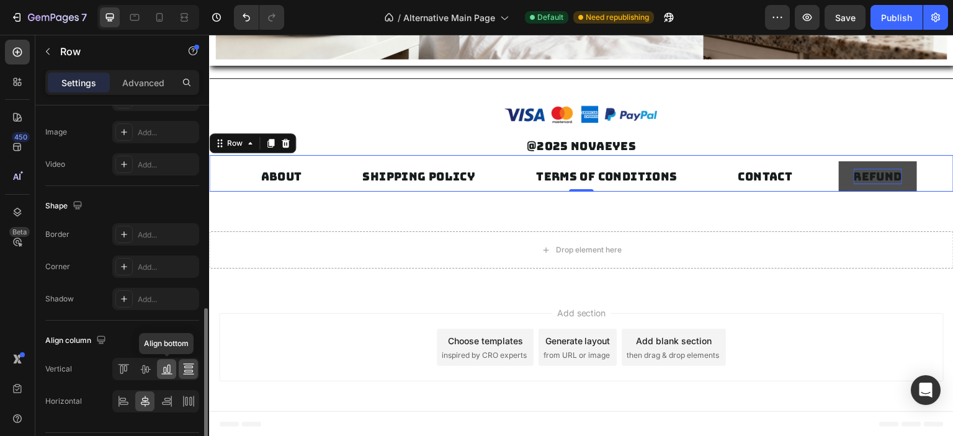
click at [161, 371] on icon at bounding box center [167, 369] width 12 height 12
click at [184, 370] on icon at bounding box center [188, 371] width 9 height 2
click at [126, 368] on icon at bounding box center [125, 369] width 3 height 6
click at [186, 366] on icon at bounding box center [188, 367] width 9 height 2
click at [869, 176] on p "REFUND" at bounding box center [878, 177] width 48 height 16
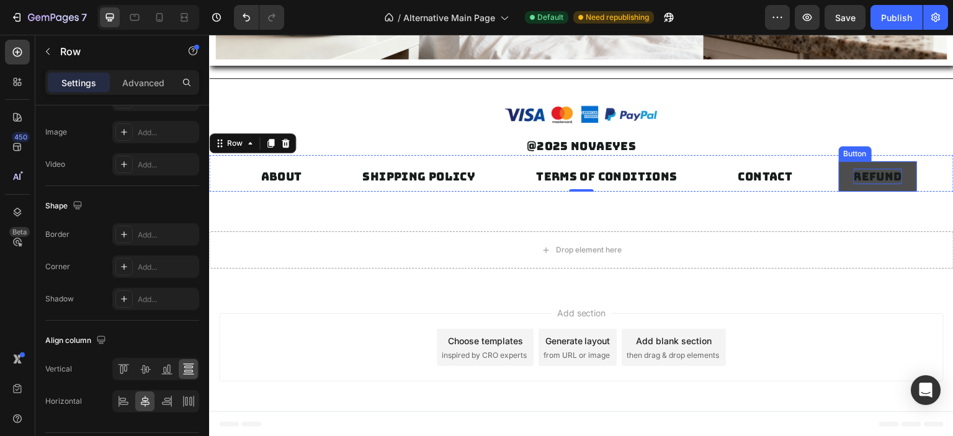
scroll to position [0, 0]
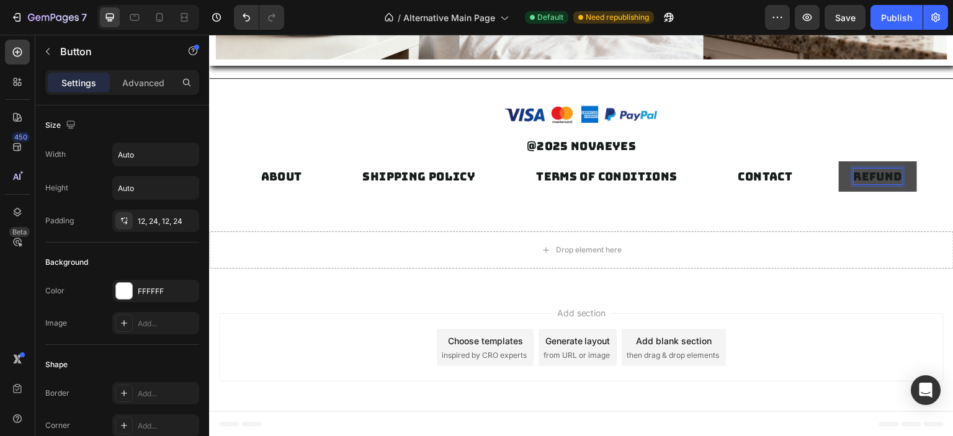
click at [896, 181] on p "REFUND" at bounding box center [878, 177] width 48 height 16
click at [843, 161] on button "REFUN" at bounding box center [878, 176] width 70 height 30
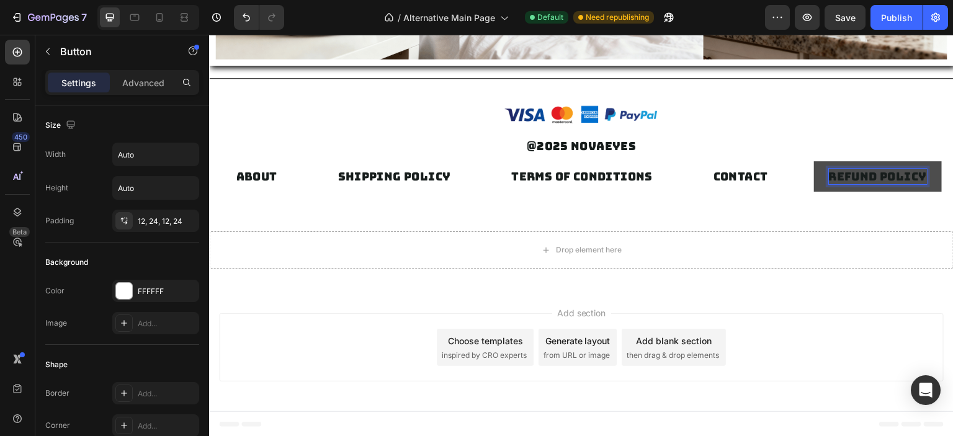
click at [858, 171] on p "REFUND POLICY" at bounding box center [878, 177] width 98 height 16
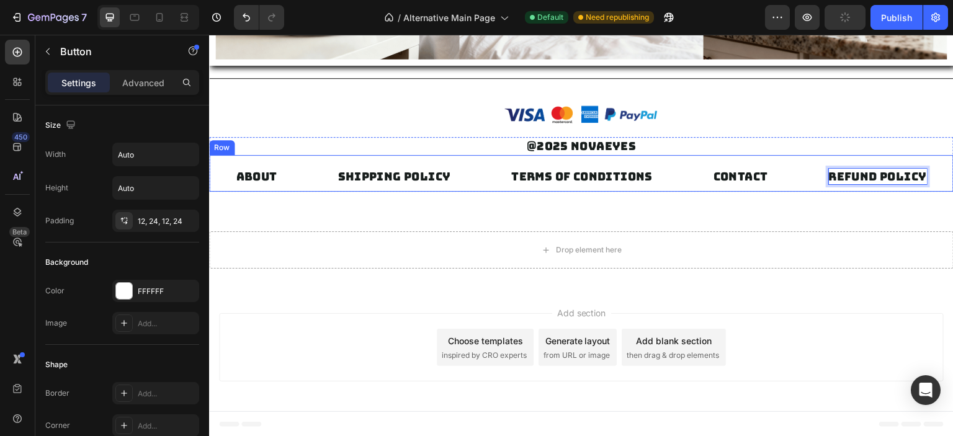
click at [871, 160] on div "ABOUT Button SHIPPING POLICY Button TERMS OF CONDITIONS Button CONTACT Button R…" at bounding box center [581, 173] width 745 height 37
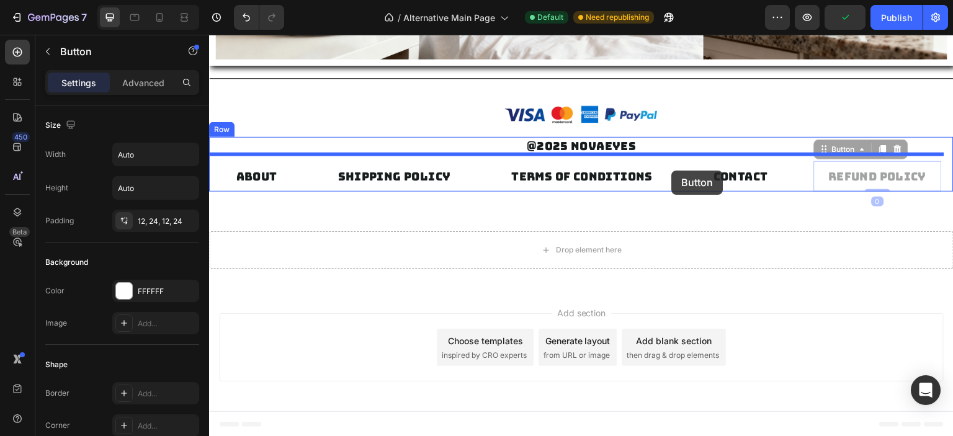
drag, startPoint x: 856, startPoint y: 168, endPoint x: 672, endPoint y: 171, distance: 184.4
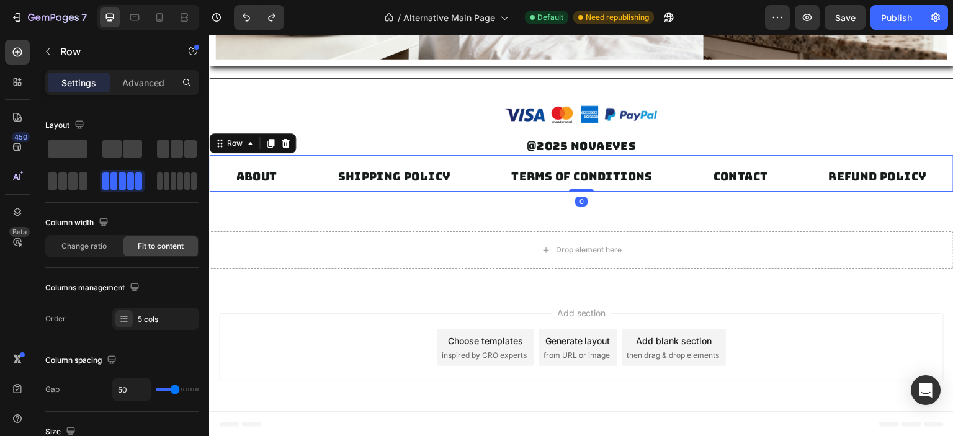
click at [460, 158] on div "ABOUT Button SHIPPING POLICY Button TERMS OF CONDITIONS Button CONTACT Button R…" at bounding box center [581, 173] width 745 height 37
click at [126, 327] on div "5 cols" at bounding box center [155, 319] width 87 height 22
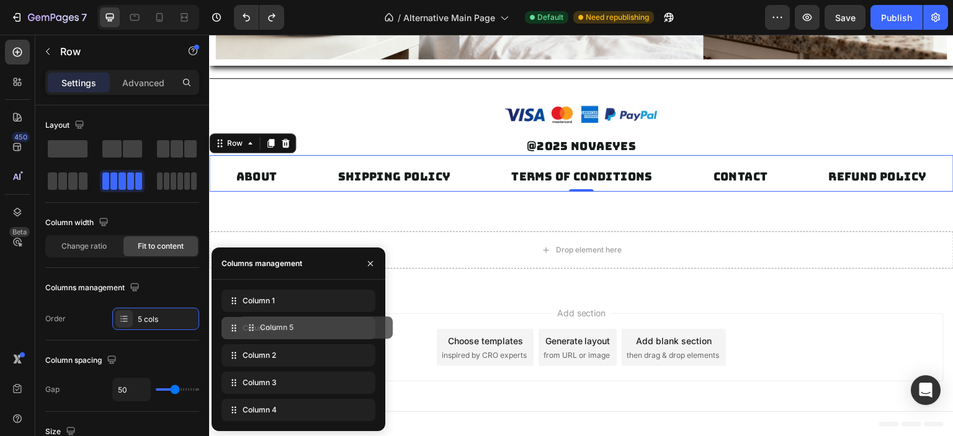
drag, startPoint x: 278, startPoint y: 410, endPoint x: 295, endPoint y: 328, distance: 84.4
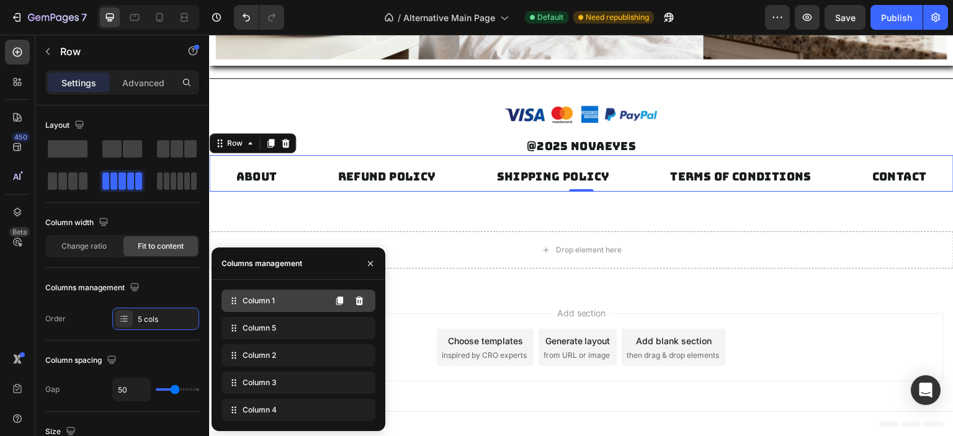
click at [256, 296] on span "Column 1" at bounding box center [259, 300] width 32 height 11
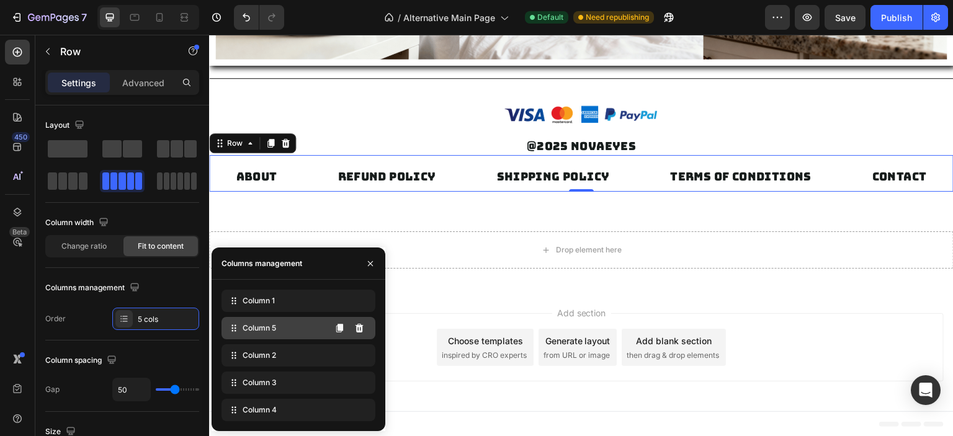
click at [258, 325] on span "Column 5" at bounding box center [260, 328] width 34 height 11
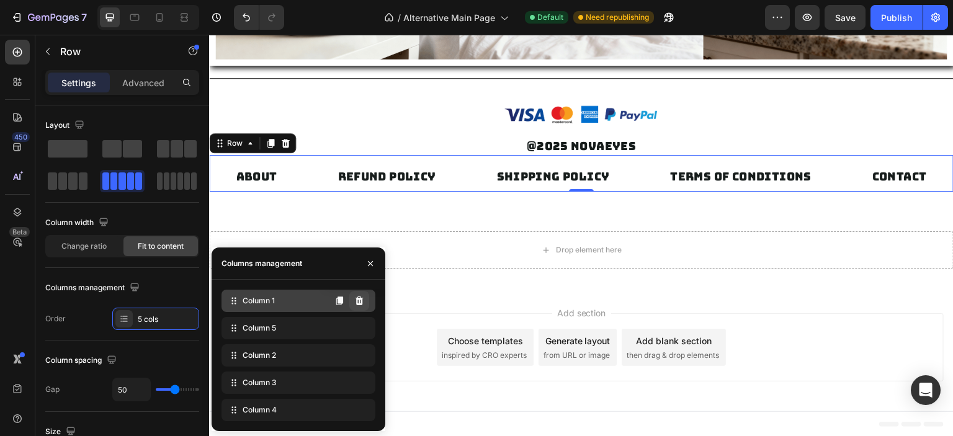
click at [359, 301] on icon at bounding box center [360, 301] width 8 height 9
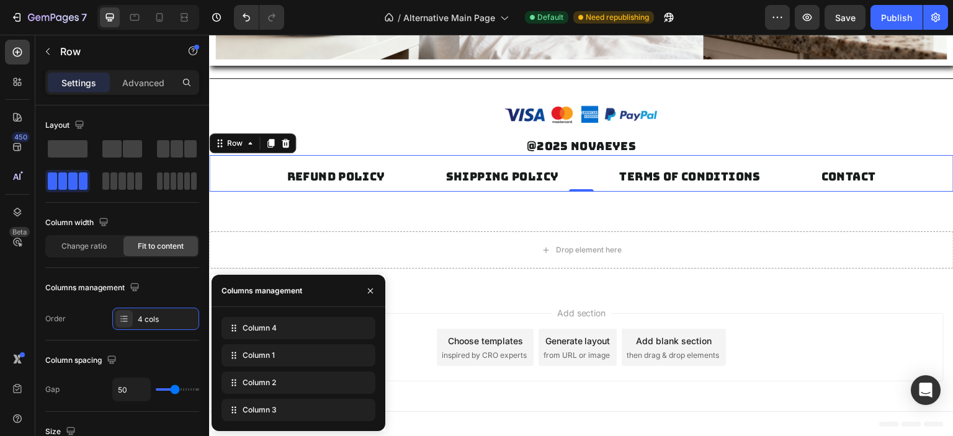
click at [397, 169] on div "SHIPPING POLICY Button TERMS OF CONDITIONS Button CONTACT Button REFUND POLICY …" at bounding box center [581, 173] width 745 height 37
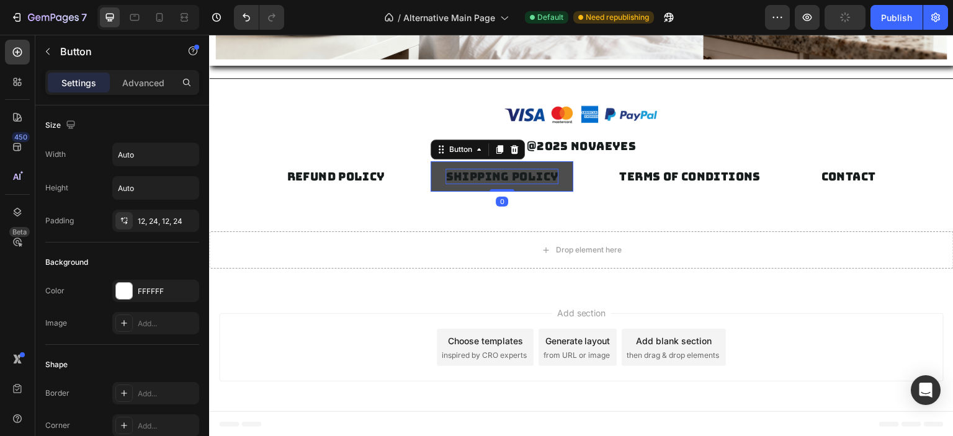
click at [546, 171] on p "SHIPPING POLICY" at bounding box center [502, 177] width 113 height 16
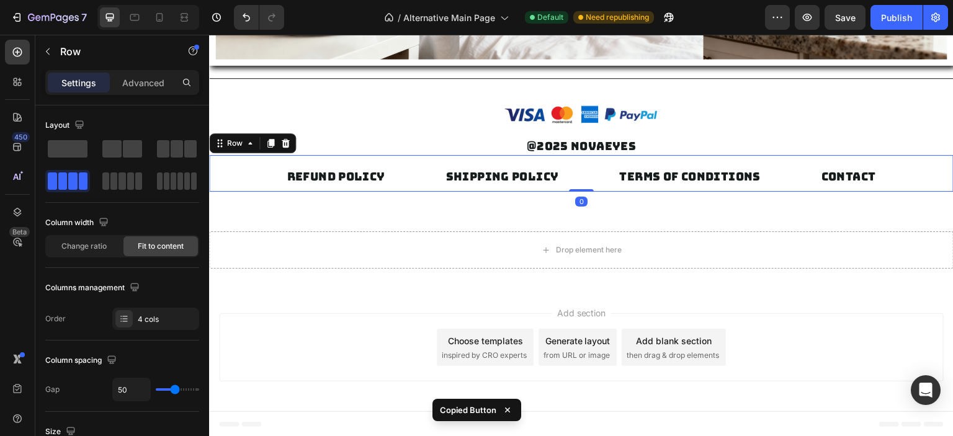
click at [405, 174] on div "SHIPPING POLICY Button TERMS OF CONDITIONS Button CONTACT Button REFUND POLICY …" at bounding box center [581, 173] width 745 height 37
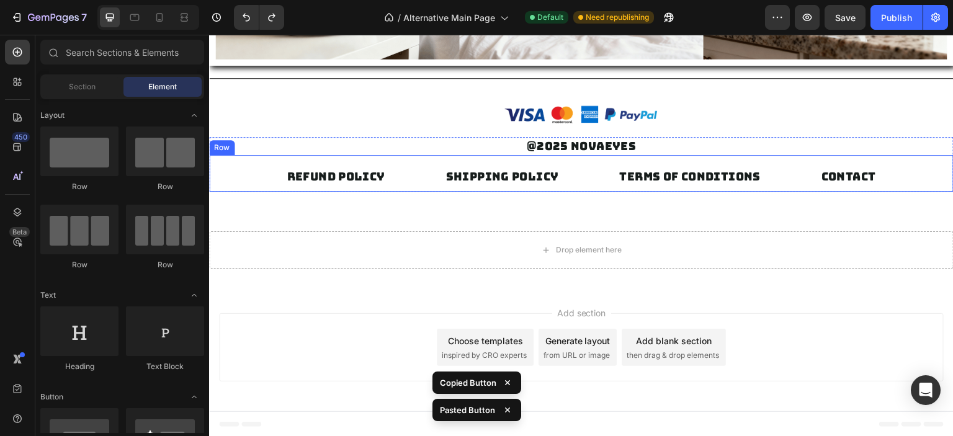
click at [420, 181] on div "SHIPPING POLICY Button TERMS OF CONDITIONS Button CONTACT Button REFUND POLICY …" at bounding box center [581, 173] width 745 height 37
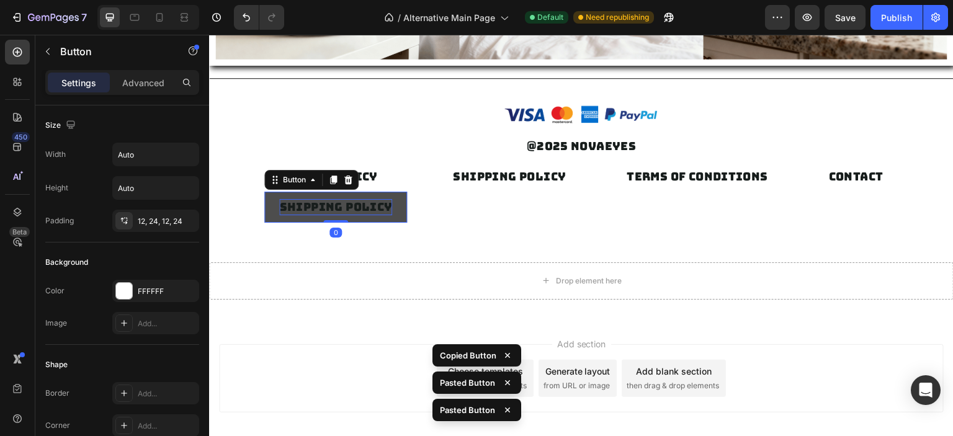
click at [361, 209] on p "SHIPPING POLICY" at bounding box center [335, 207] width 113 height 16
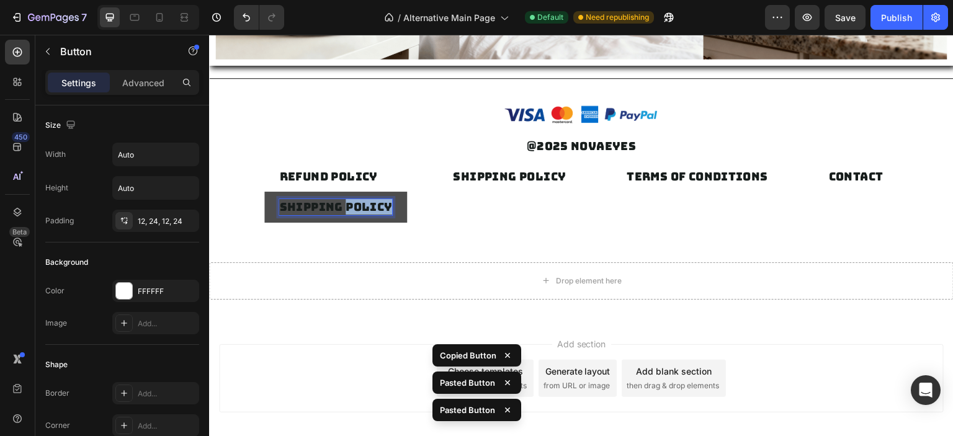
click at [361, 209] on p "SHIPPING POLICY" at bounding box center [335, 207] width 113 height 16
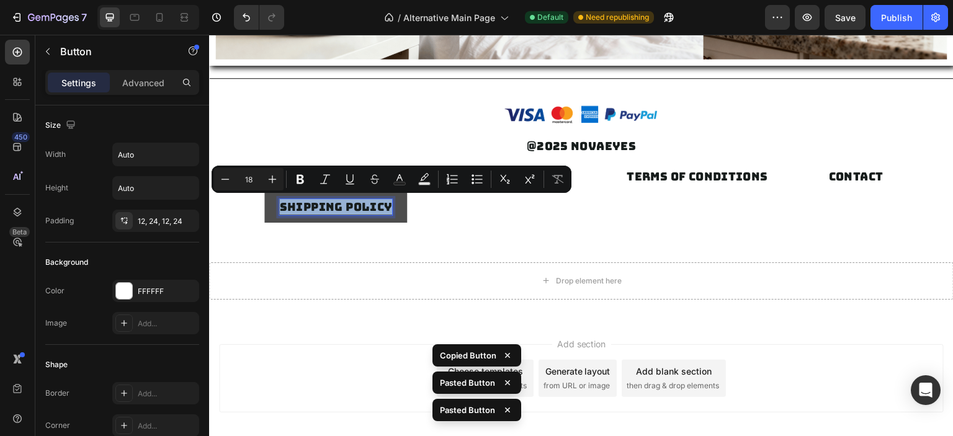
click at [361, 209] on p "SHIPPING POLICY" at bounding box center [335, 207] width 113 height 16
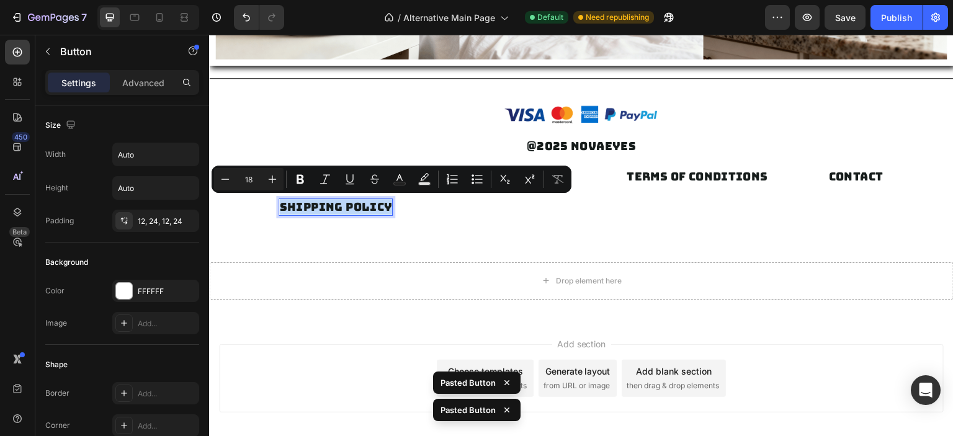
click at [432, 218] on div "SHIPPING POLICY Button TERMS OF CONDITIONS Button CONTACT Button REFUND POLICY …" at bounding box center [581, 188] width 745 height 67
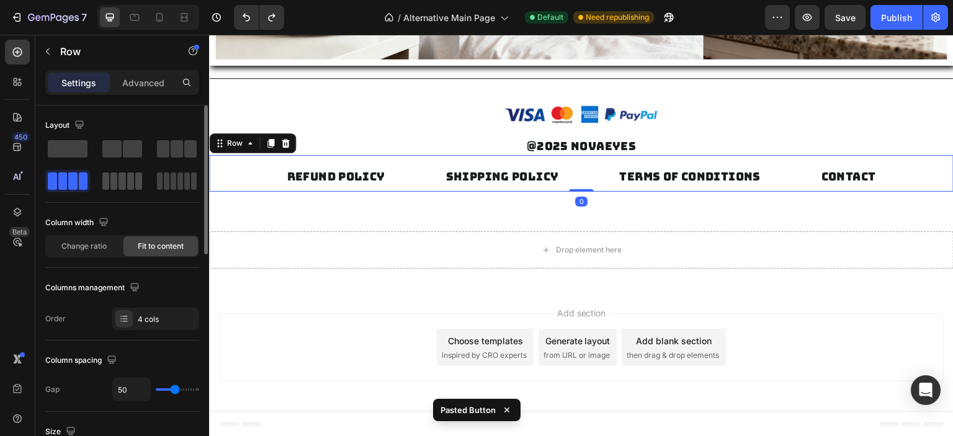
click at [128, 186] on span at bounding box center [130, 181] width 7 height 17
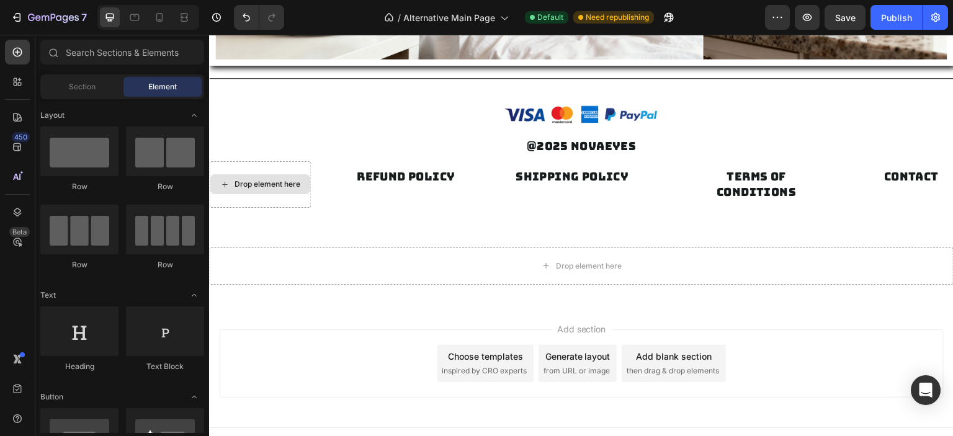
click at [276, 182] on div "Drop element here" at bounding box center [268, 184] width 66 height 10
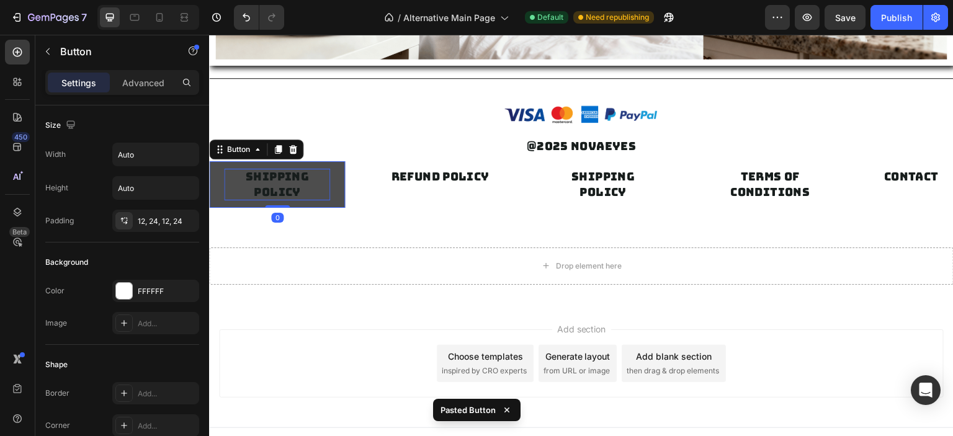
click at [291, 184] on p "SHIPPING POLICY" at bounding box center [277, 184] width 106 height 31
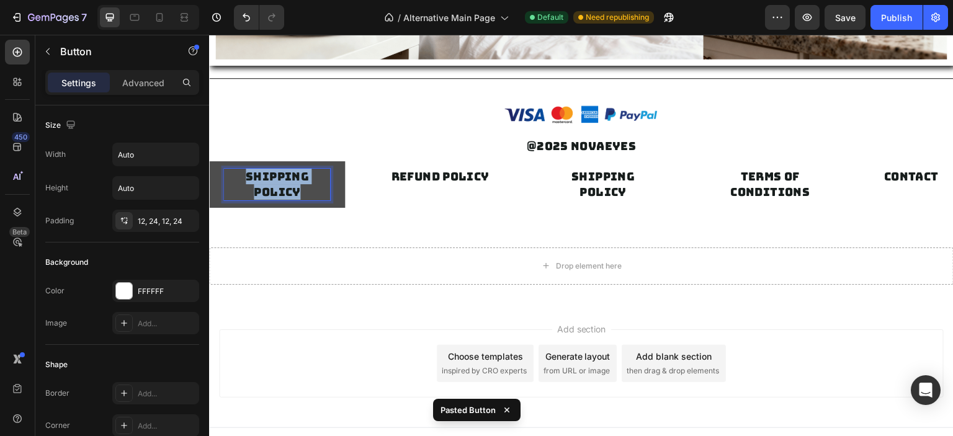
click at [291, 184] on p "SHIPPING POLICY" at bounding box center [277, 184] width 106 height 31
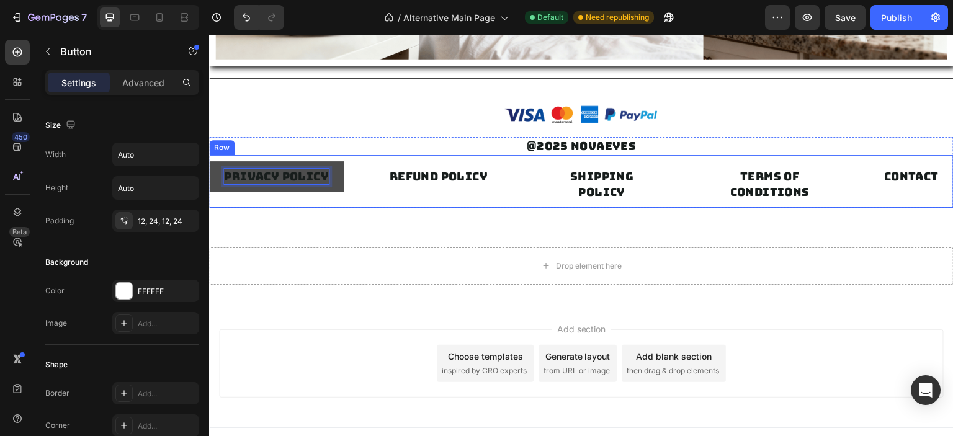
click at [670, 166] on div "SHIPPING POLICY Button TERMS OF CONDITIONS Button CONTACT Button REFUND POLICY …" at bounding box center [581, 181] width 745 height 52
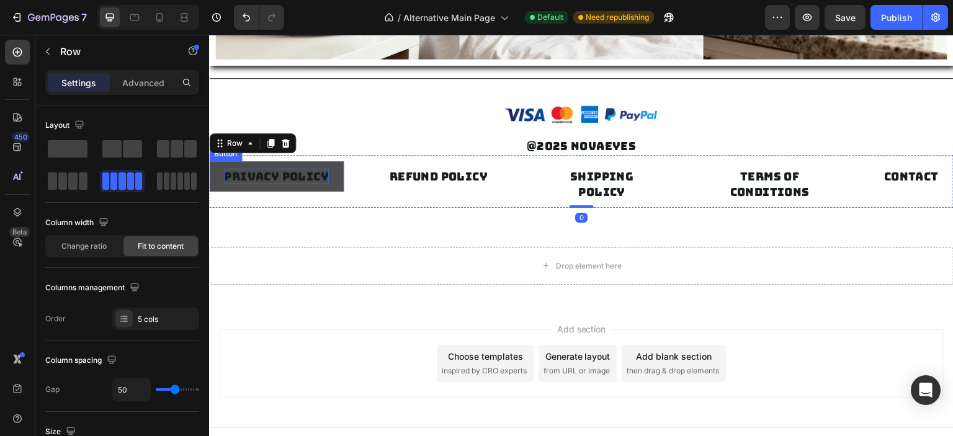
click at [303, 175] on p "PRIVACY POLICY" at bounding box center [276, 177] width 105 height 16
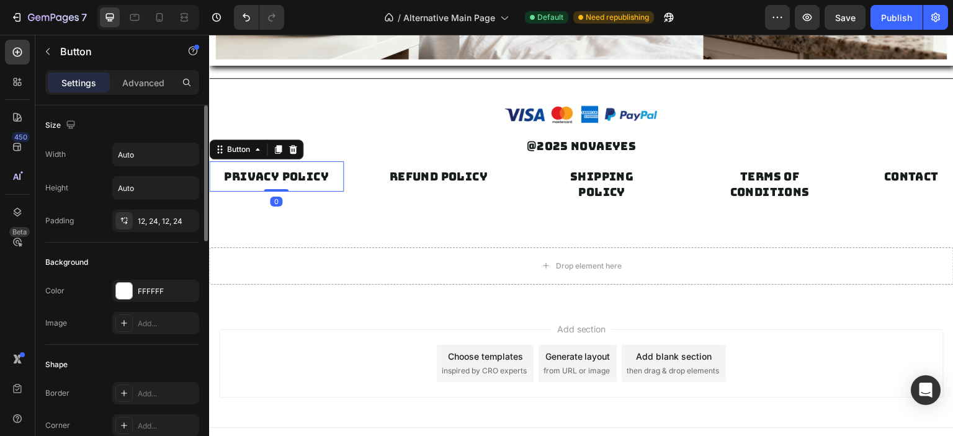
click at [146, 175] on div "Width Auto Height Auto Padding 12, 24, 12, 24" at bounding box center [122, 187] width 154 height 89
click at [142, 191] on input "Auto" at bounding box center [156, 188] width 86 height 22
type input "10"
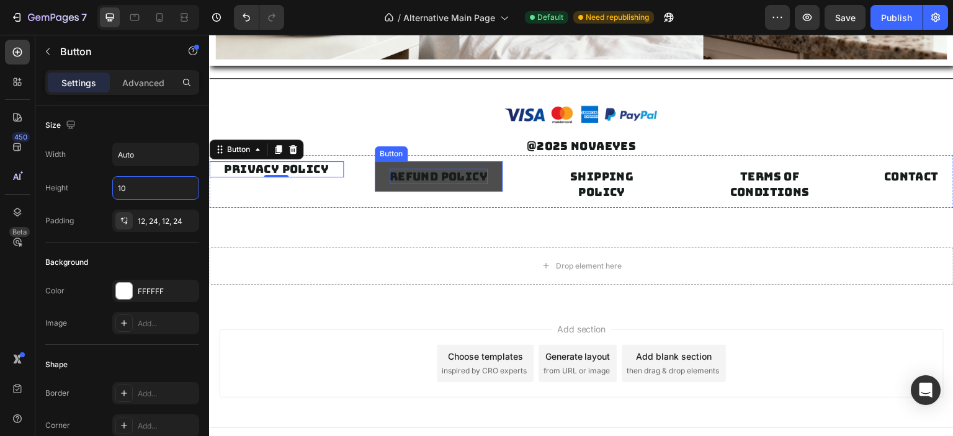
click at [393, 180] on p "REFUND POLICY" at bounding box center [439, 177] width 98 height 16
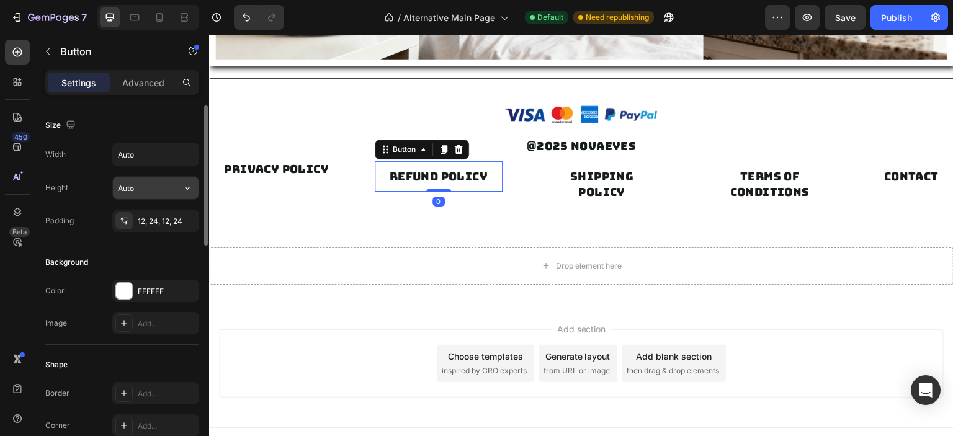
click at [141, 194] on input "Auto" at bounding box center [156, 188] width 86 height 22
paste input "10"
type input "10"
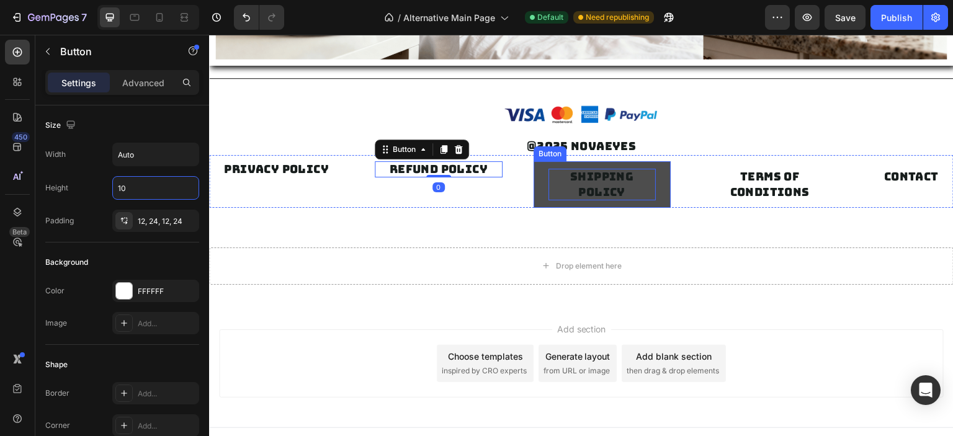
click at [592, 184] on p "SHIPPING POLICY" at bounding box center [602, 184] width 107 height 31
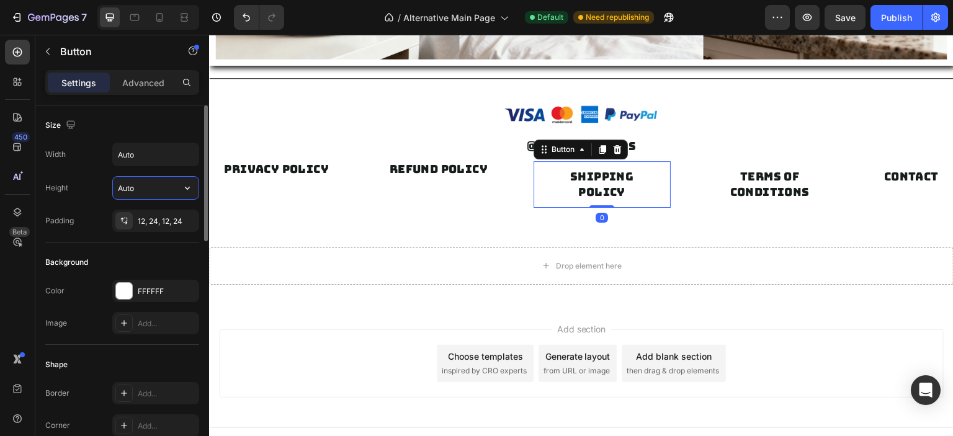
click at [151, 188] on input "Auto" at bounding box center [156, 188] width 86 height 22
paste input "10"
type input "10"
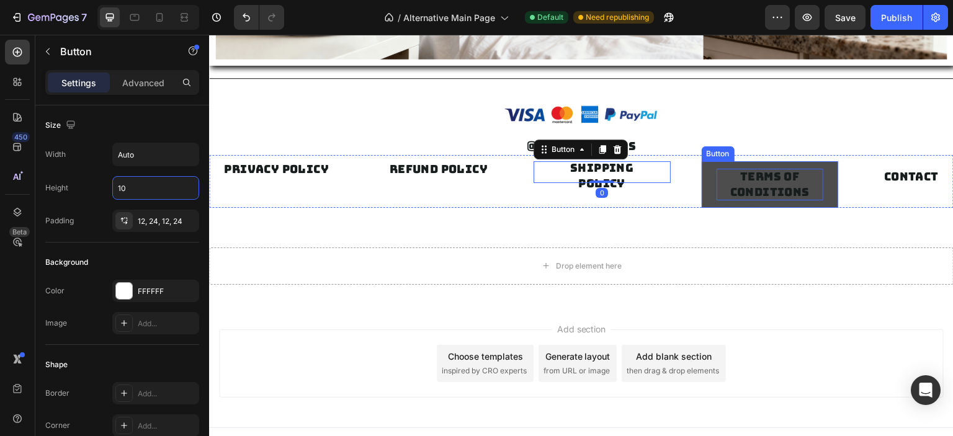
click at [755, 181] on p "TERMS OF CONDITIONS" at bounding box center [770, 184] width 107 height 31
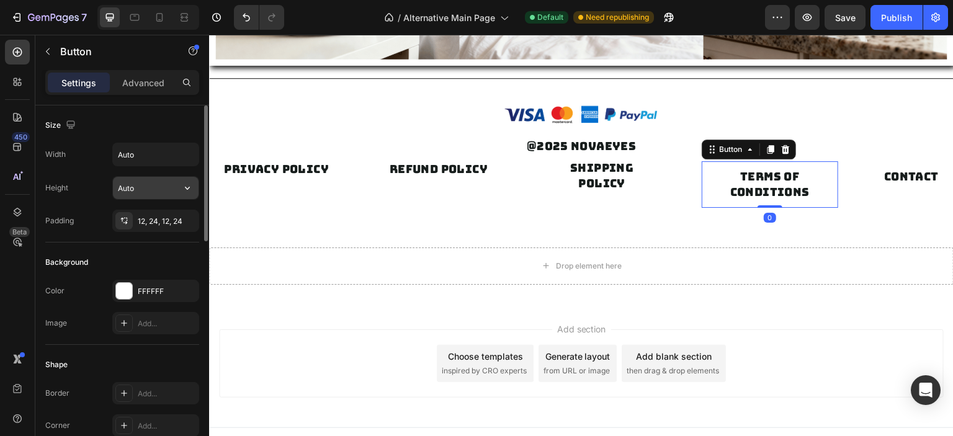
click at [148, 189] on input "Auto" at bounding box center [156, 188] width 86 height 22
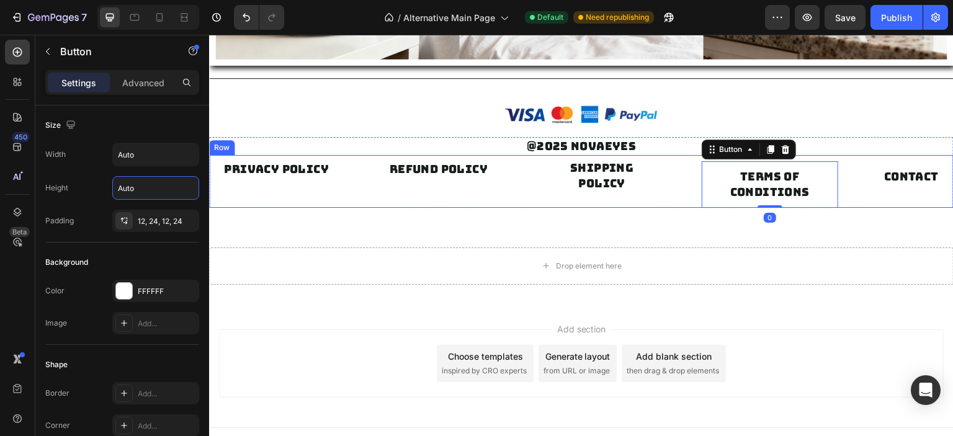
type input "10"
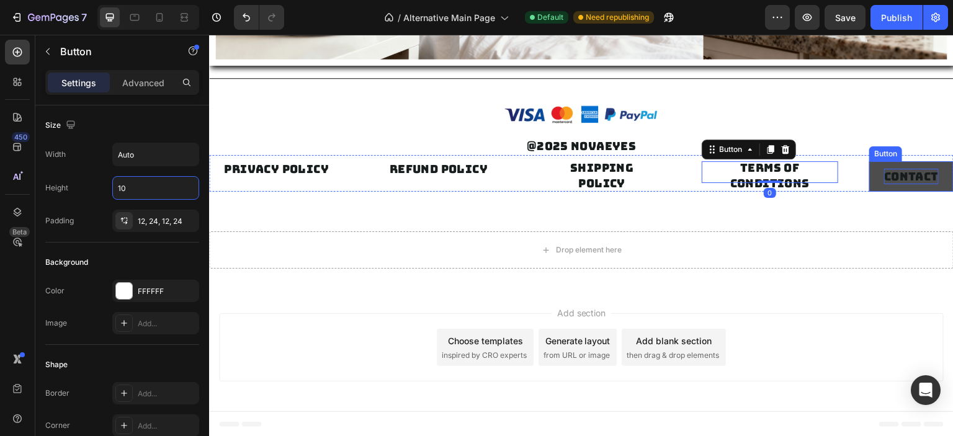
click at [884, 170] on p "CONTACT" at bounding box center [911, 177] width 55 height 16
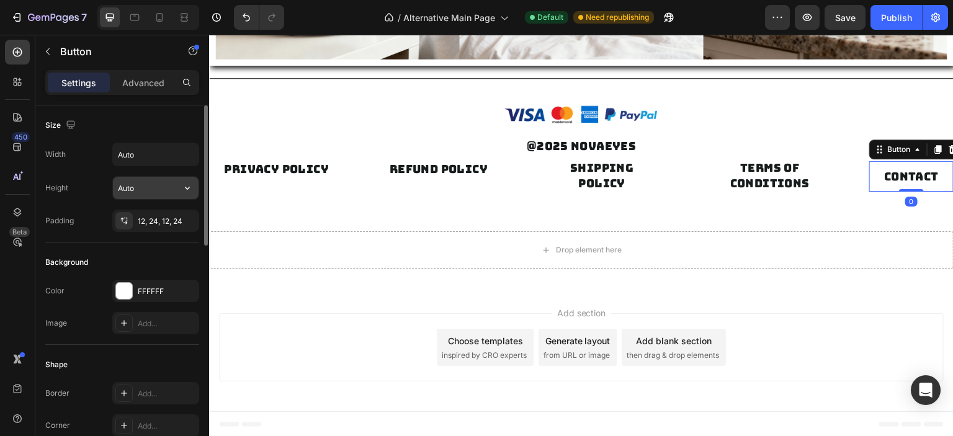
click at [120, 180] on input "Auto" at bounding box center [156, 188] width 86 height 22
paste input "10"
type input "10"
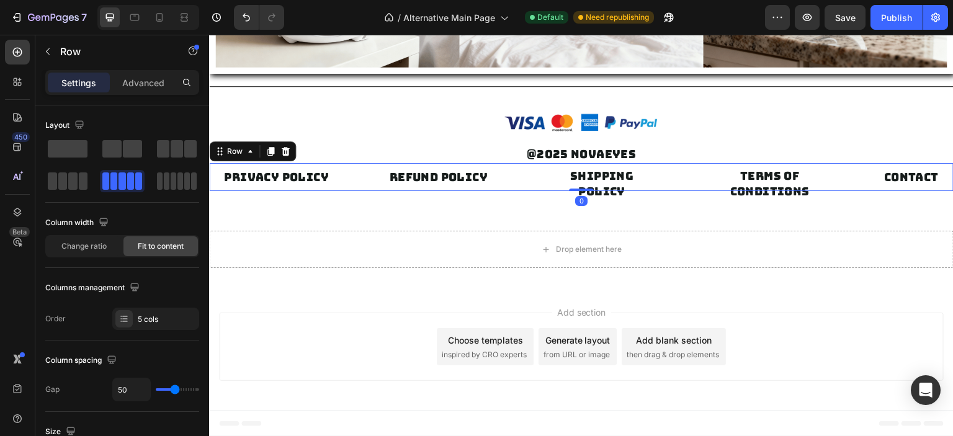
click at [507, 179] on div "SHIPPING POLICY Button TERMS OF CONDITIONS Button CONTACT Button REFUND POLICY …" at bounding box center [581, 177] width 745 height 28
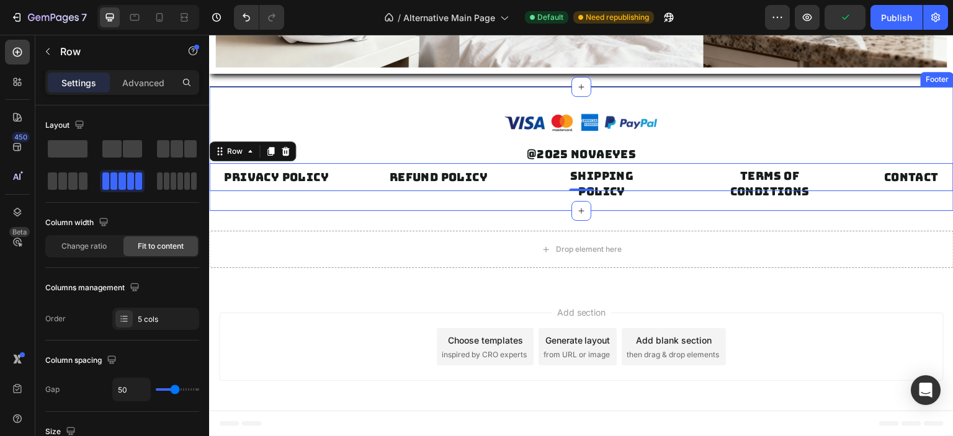
click at [373, 196] on div "Image Row @2025 Novaeyes Text block SHIPPING POLICY Button TERMS OF CONDITIONS …" at bounding box center [581, 148] width 745 height 125
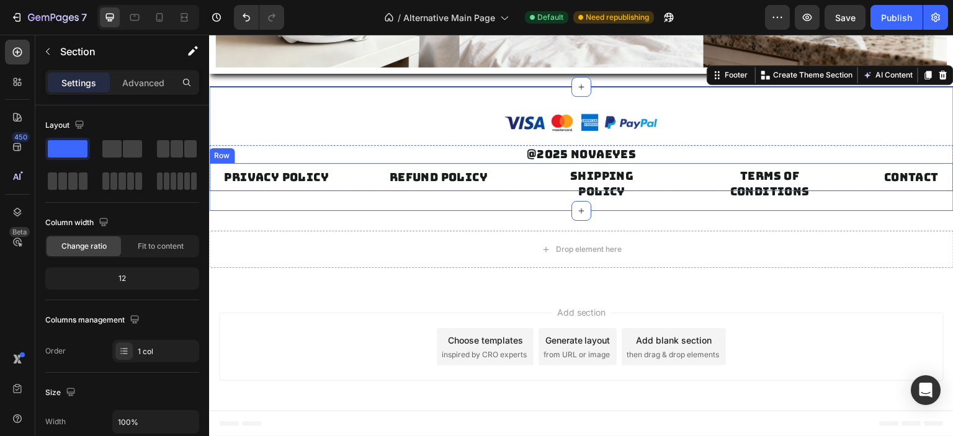
click at [356, 178] on div "SHIPPING POLICY Button TERMS OF CONDITIONS Button CONTACT Button REFUND POLICY …" at bounding box center [581, 177] width 745 height 28
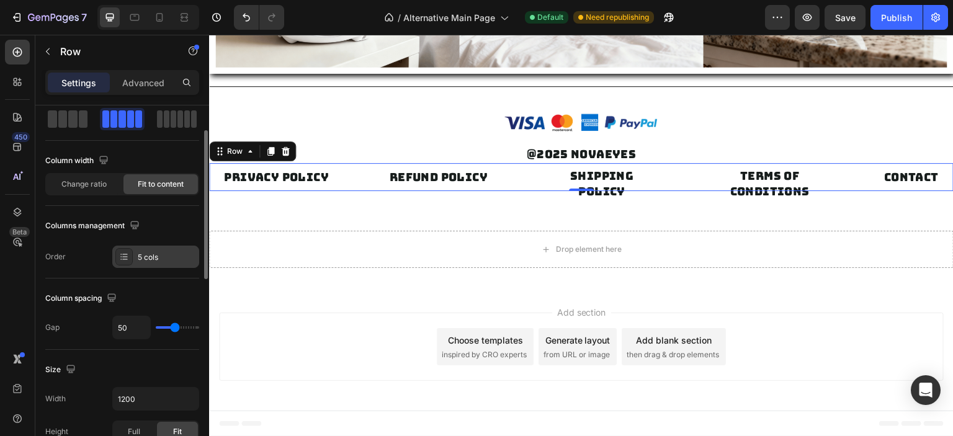
scroll to position [186, 0]
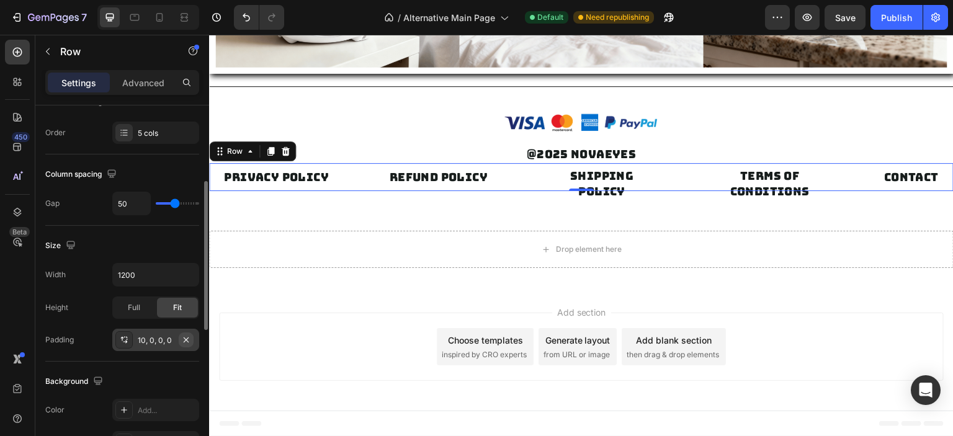
click at [187, 339] on icon "button" at bounding box center [186, 339] width 5 height 5
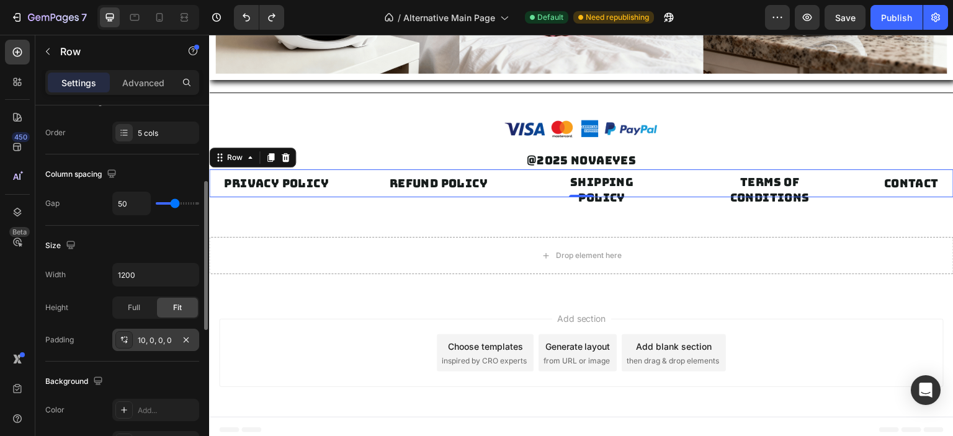
scroll to position [2312, 0]
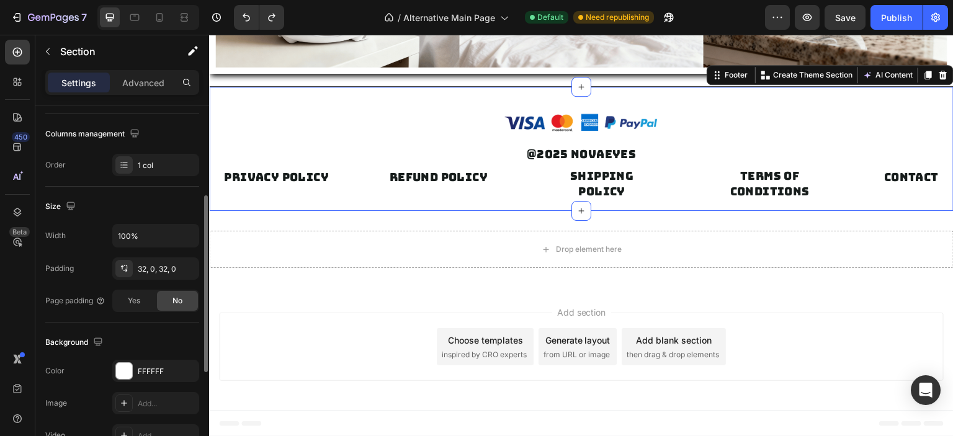
click at [533, 208] on div "Image Row @2025 Novaeyes Text block SHIPPING POLICY Button TERMS OF CONDITIONS …" at bounding box center [581, 148] width 745 height 125
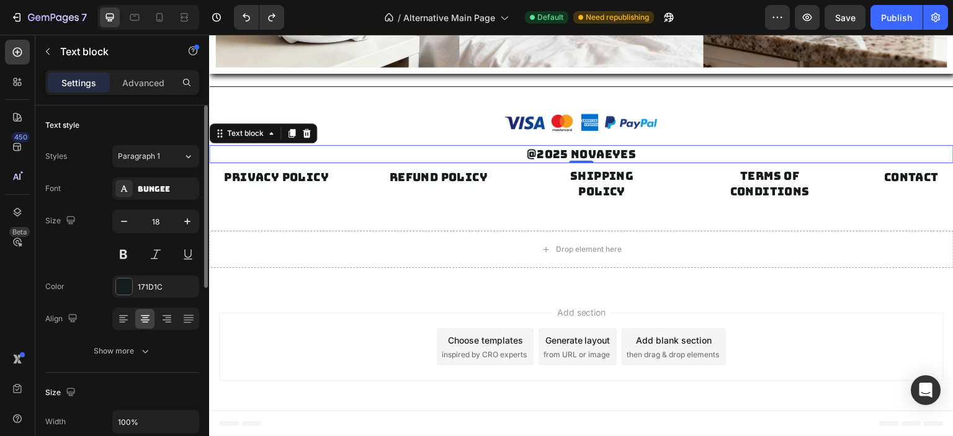
click at [508, 156] on p "@2025 Novaeyes" at bounding box center [581, 154] width 742 height 16
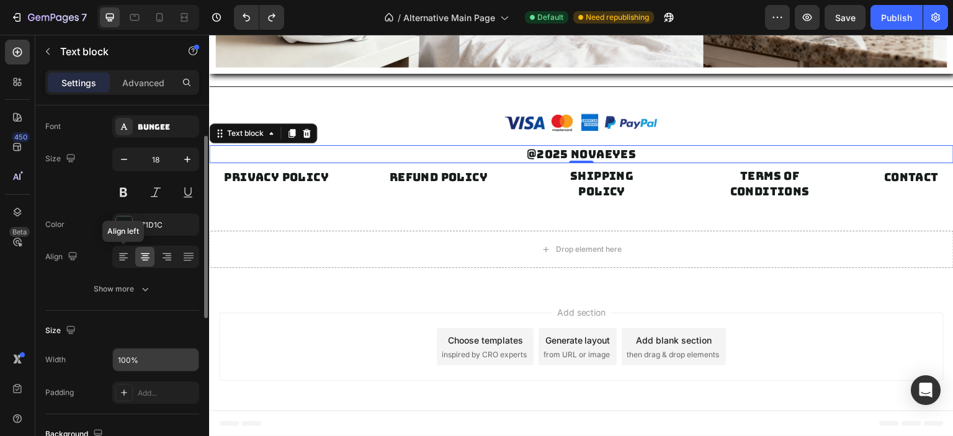
scroll to position [124, 0]
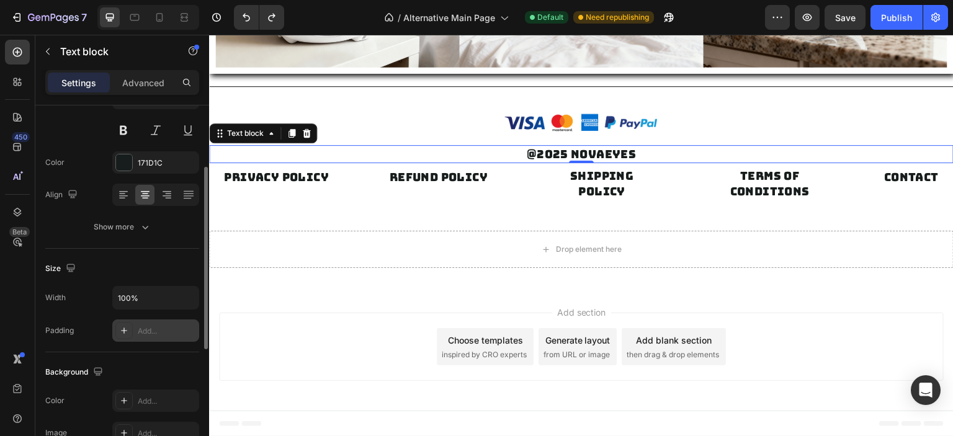
click at [146, 326] on div "Add..." at bounding box center [167, 331] width 58 height 11
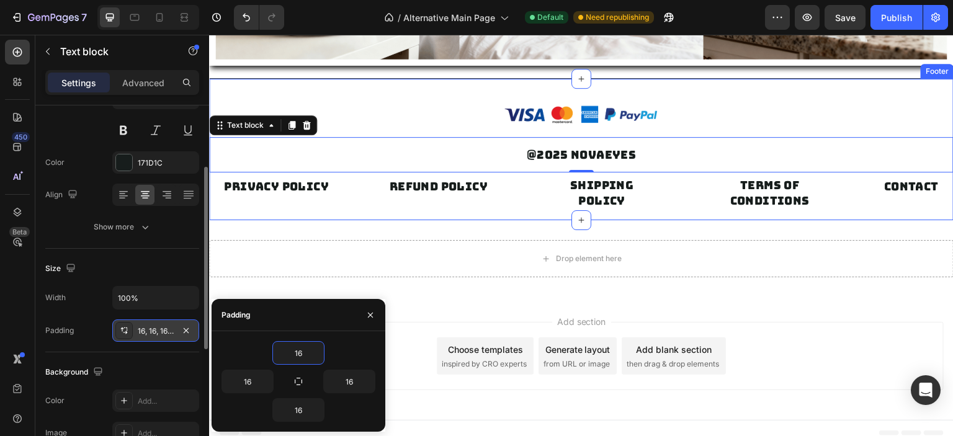
click at [467, 173] on div "SHIPPING POLICY Button TERMS OF CONDITIONS Button CONTACT Button REFUND POLICY …" at bounding box center [581, 187] width 745 height 28
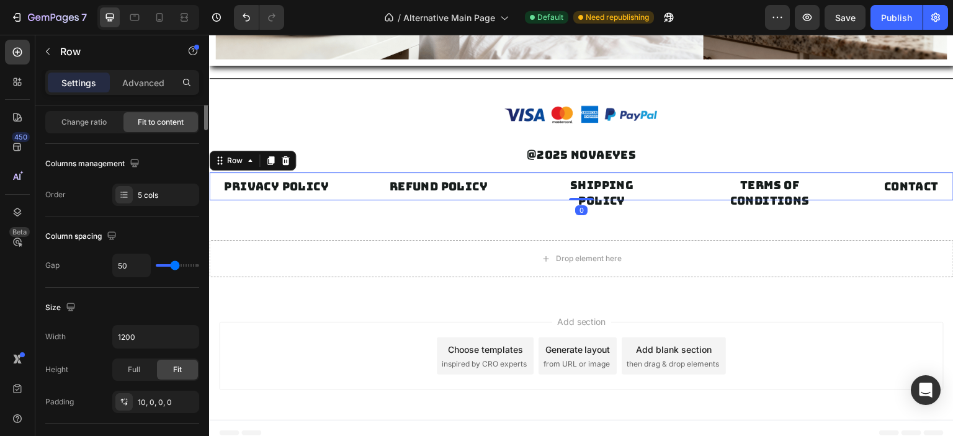
scroll to position [0, 0]
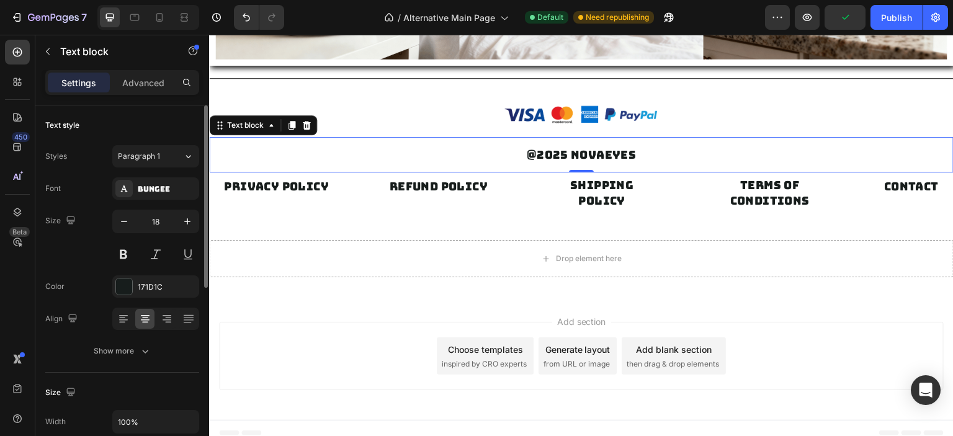
click at [510, 157] on p "@2025 Novaeyes" at bounding box center [581, 155] width 725 height 16
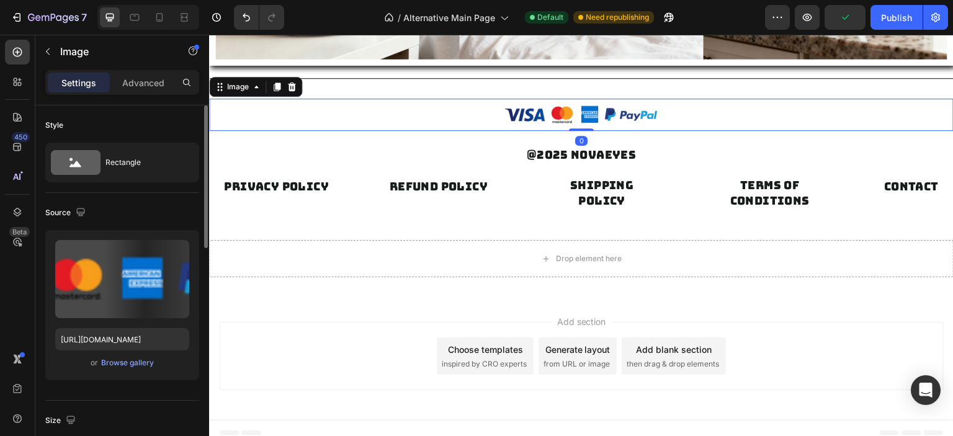
click at [696, 124] on div at bounding box center [581, 115] width 745 height 32
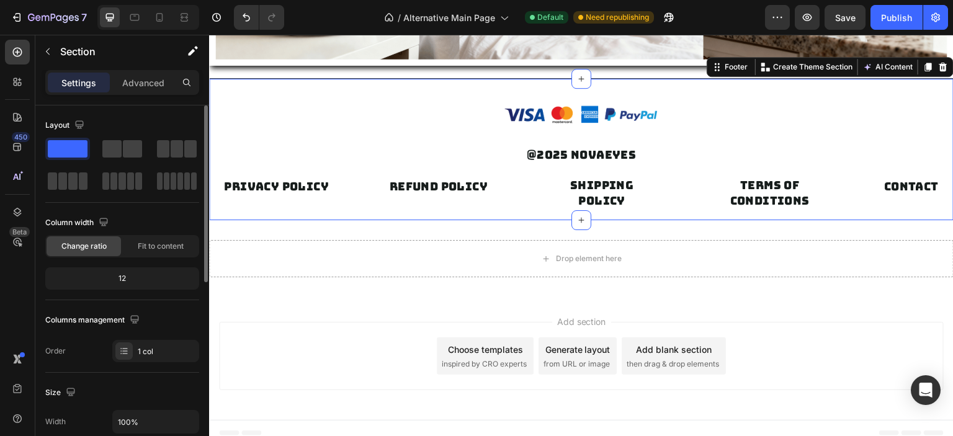
click at [720, 211] on div "Image Row @2025 Novaeyes Text block SHIPPING POLICY Button TERMS OF CONDITIONS …" at bounding box center [581, 149] width 745 height 143
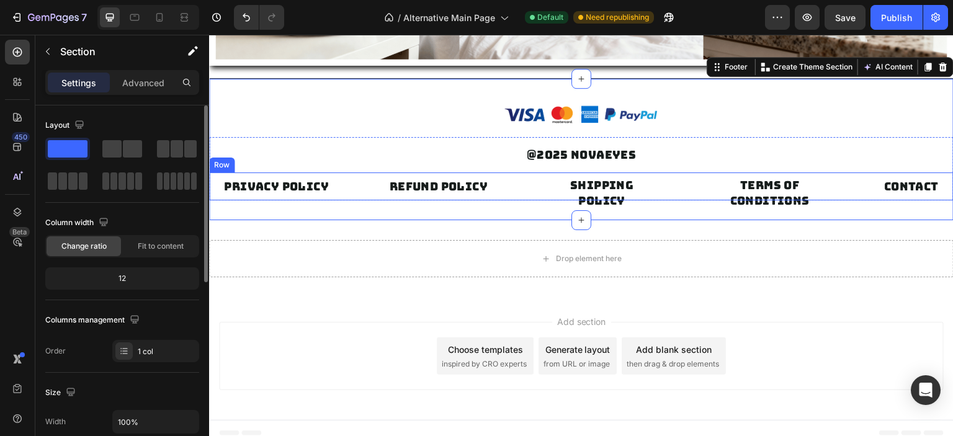
click at [682, 186] on div "SHIPPING POLICY Button TERMS OF CONDITIONS Button CONTACT Button REFUND POLICY …" at bounding box center [581, 187] width 745 height 28
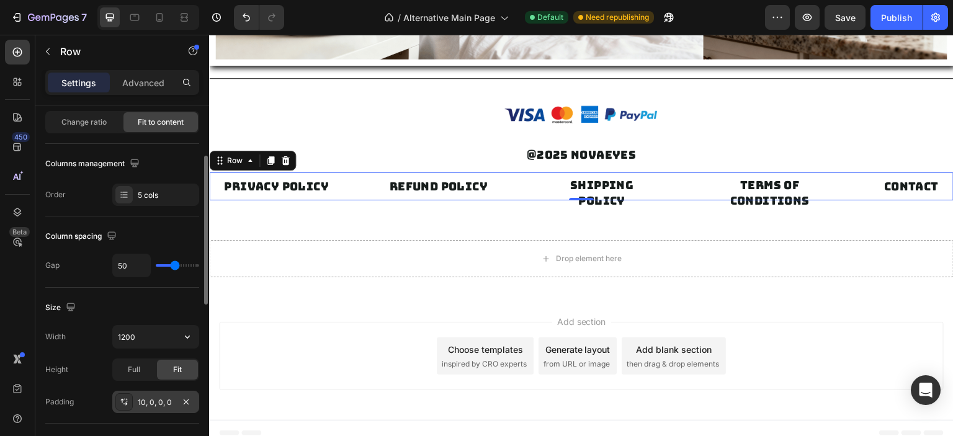
scroll to position [186, 0]
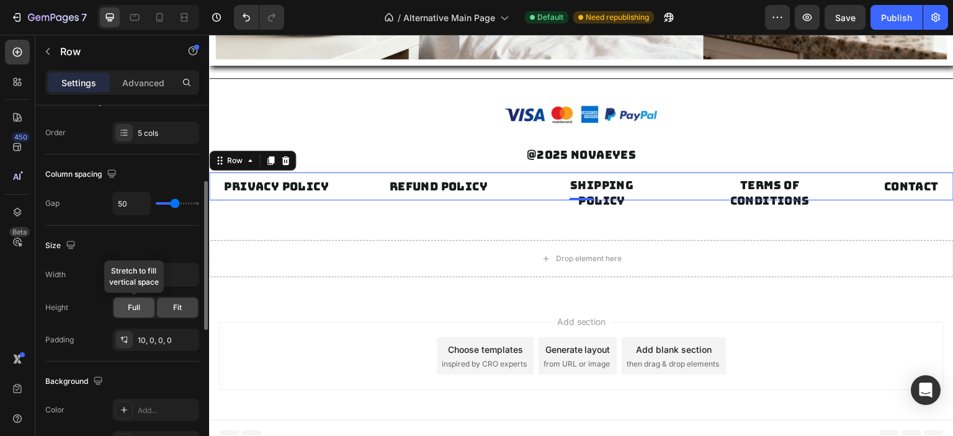
click at [134, 312] on div "Full" at bounding box center [134, 308] width 41 height 20
click at [176, 308] on span "Fit" at bounding box center [177, 307] width 9 height 11
click at [139, 307] on span "Full" at bounding box center [134, 307] width 12 height 11
click at [184, 305] on div "Fit" at bounding box center [177, 308] width 41 height 20
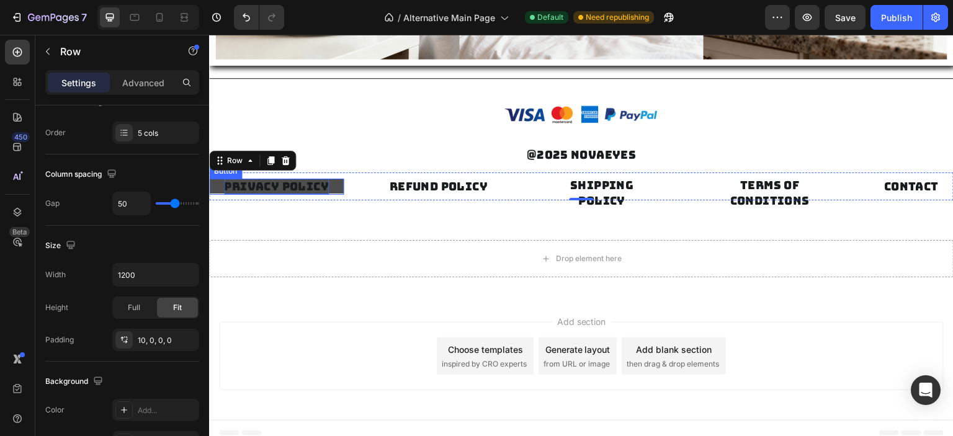
click at [298, 194] on p "PRIVACY POLICY" at bounding box center [276, 187] width 105 height 16
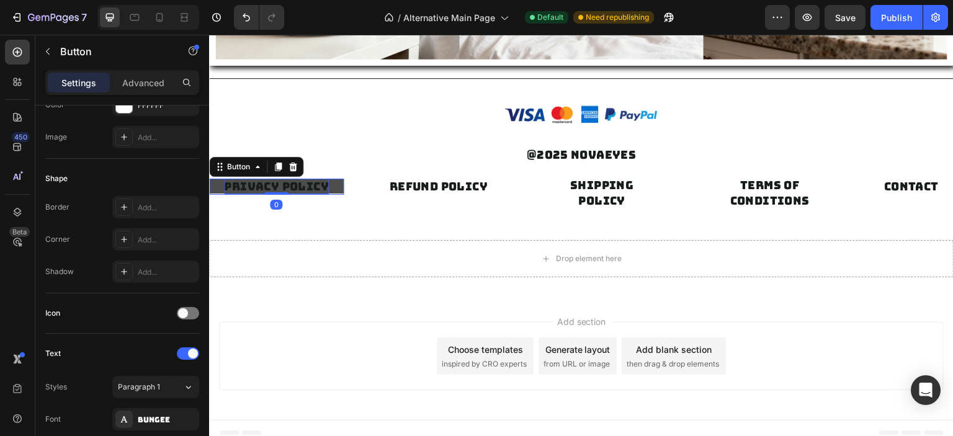
scroll to position [0, 0]
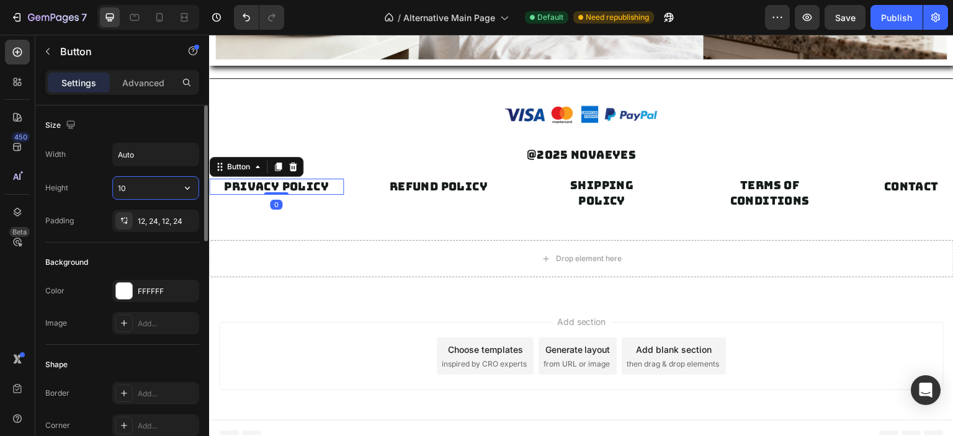
click at [146, 185] on input "10" at bounding box center [156, 188] width 86 height 22
type input "5"
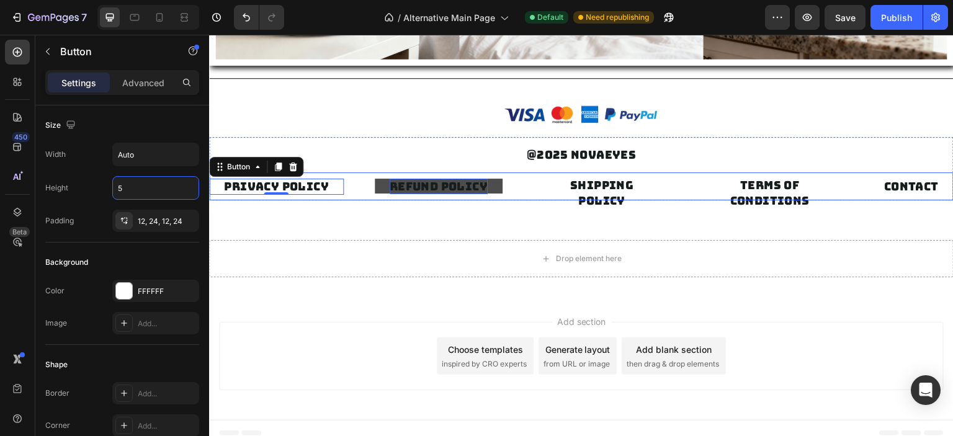
click at [392, 192] on p "REFUND POLICY" at bounding box center [439, 187] width 98 height 16
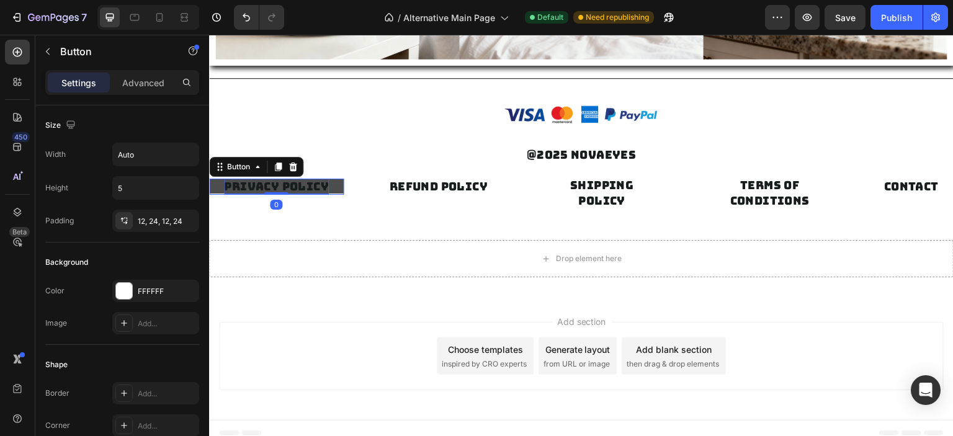
click at [300, 190] on p "PRIVACY POLICY" at bounding box center [276, 187] width 105 height 16
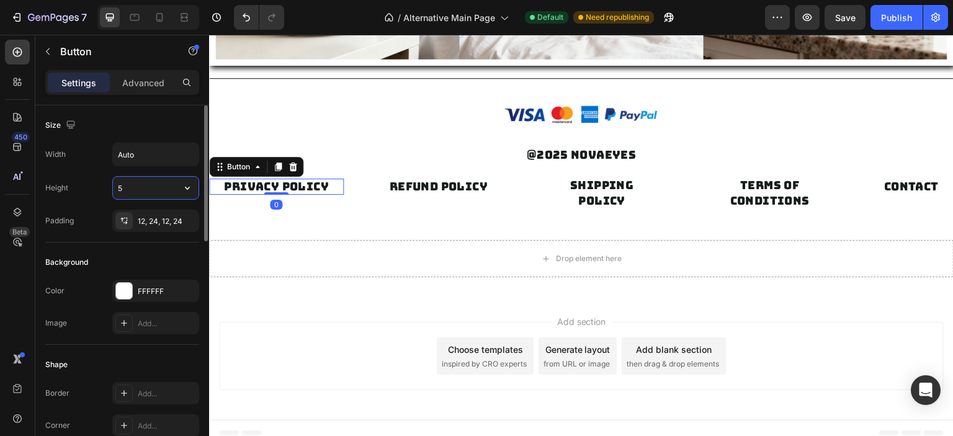
click at [161, 188] on input "5" at bounding box center [156, 188] width 86 height 22
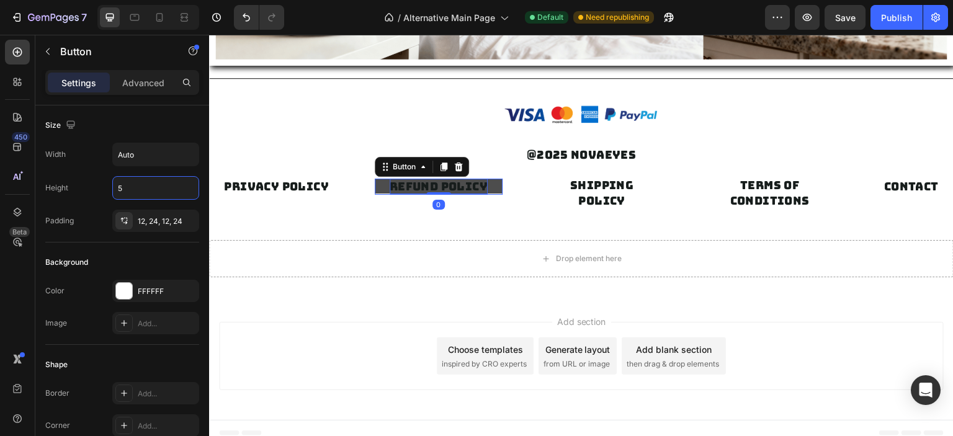
click at [418, 184] on p "REFUND POLICY" at bounding box center [439, 187] width 98 height 16
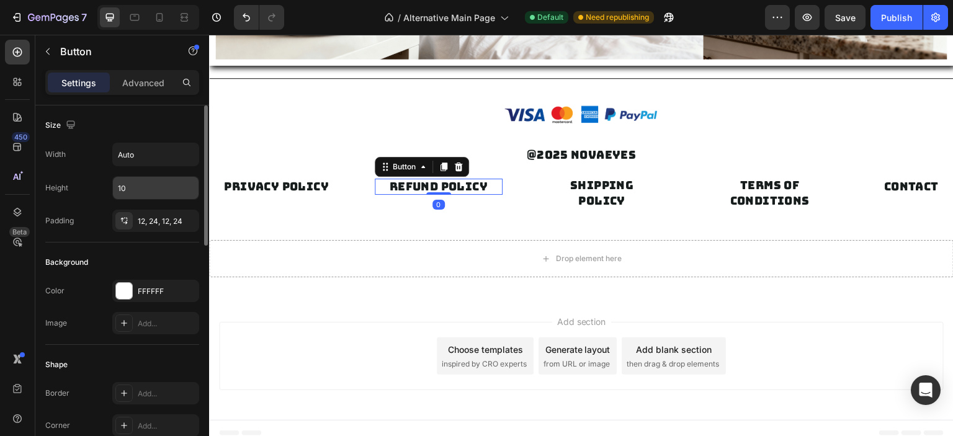
click at [143, 189] on input "10" at bounding box center [156, 188] width 86 height 22
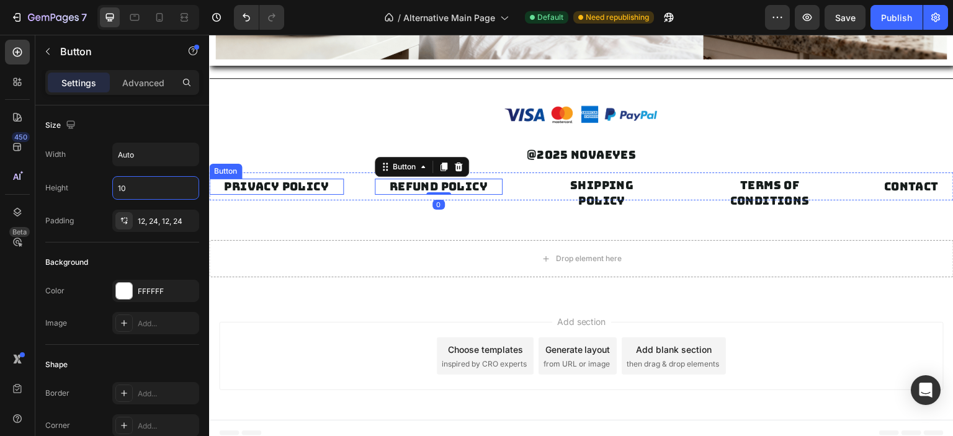
paste input "5"
type input "5"
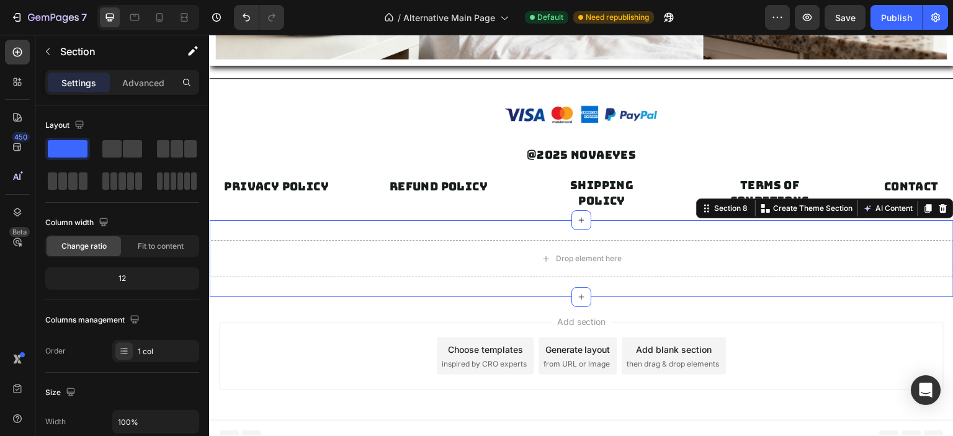
click at [548, 235] on div "Drop element here Section 8 You can create reusable sections Create Theme Secti…" at bounding box center [581, 258] width 745 height 77
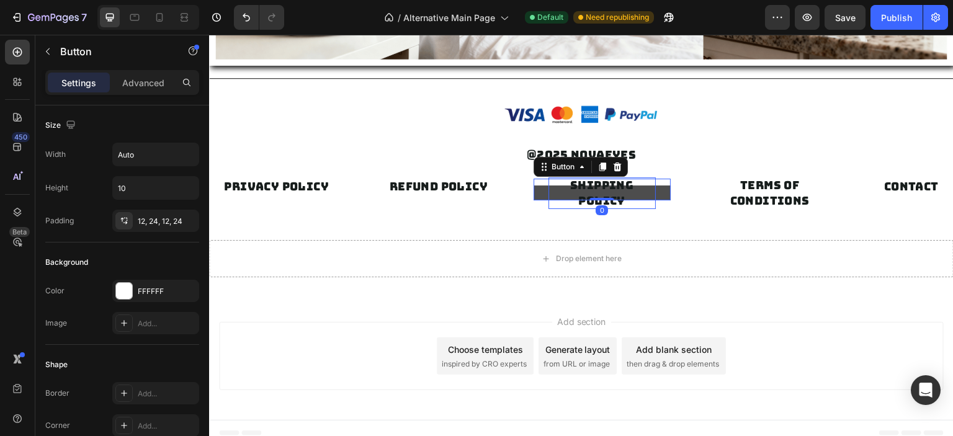
click at [579, 199] on p "SHIPPING POLICY" at bounding box center [602, 193] width 107 height 31
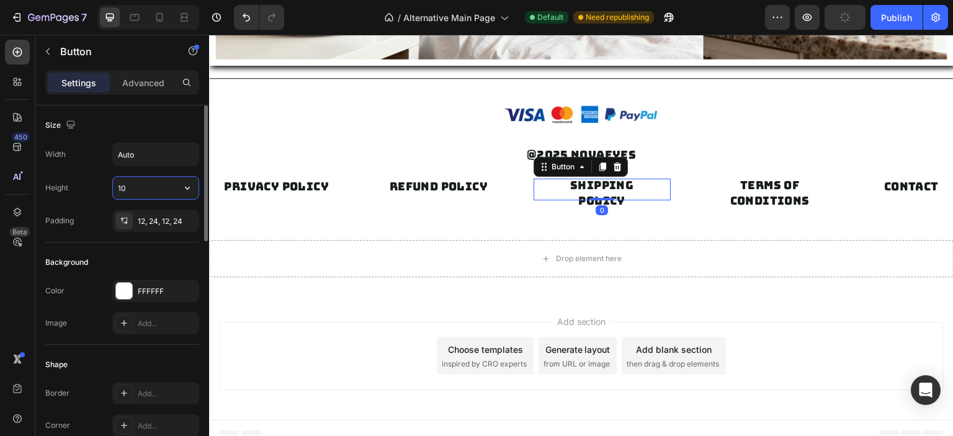
click at [127, 194] on input "10" at bounding box center [156, 188] width 86 height 22
paste input "5"
type input "5"
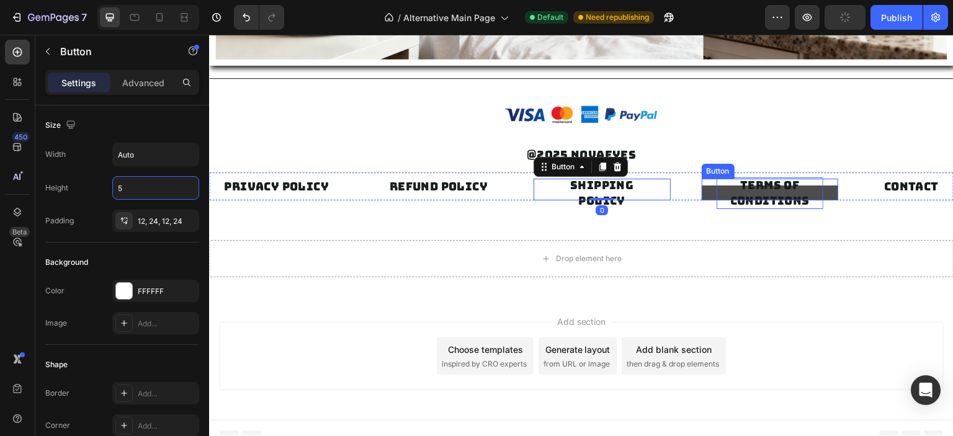
click at [757, 191] on p "TERMS OF CONDITIONS" at bounding box center [770, 193] width 107 height 31
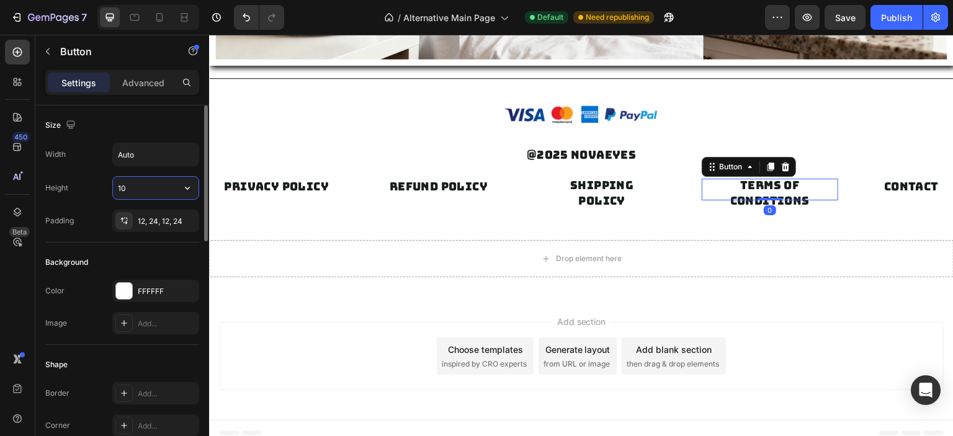
click at [159, 187] on input "10" at bounding box center [156, 188] width 86 height 22
paste input "5"
type input "5"
click at [889, 183] on p "CONTACT" at bounding box center [911, 187] width 55 height 16
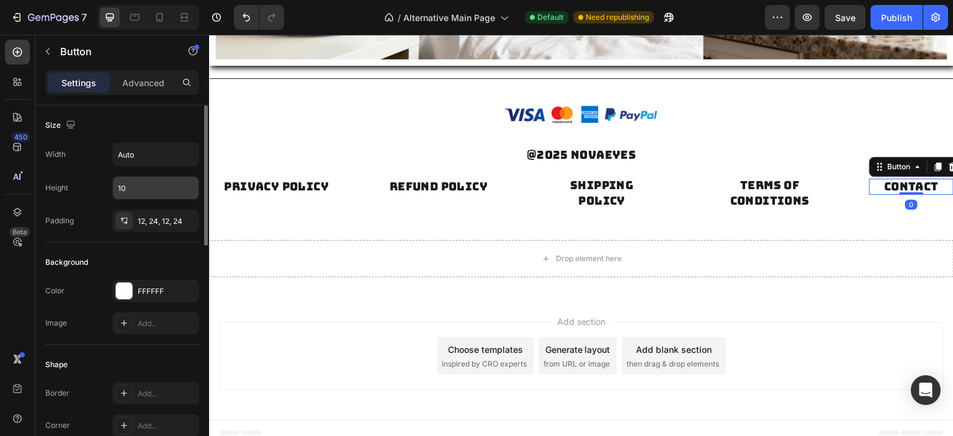
click at [132, 191] on input "10" at bounding box center [156, 188] width 86 height 22
type input "5"
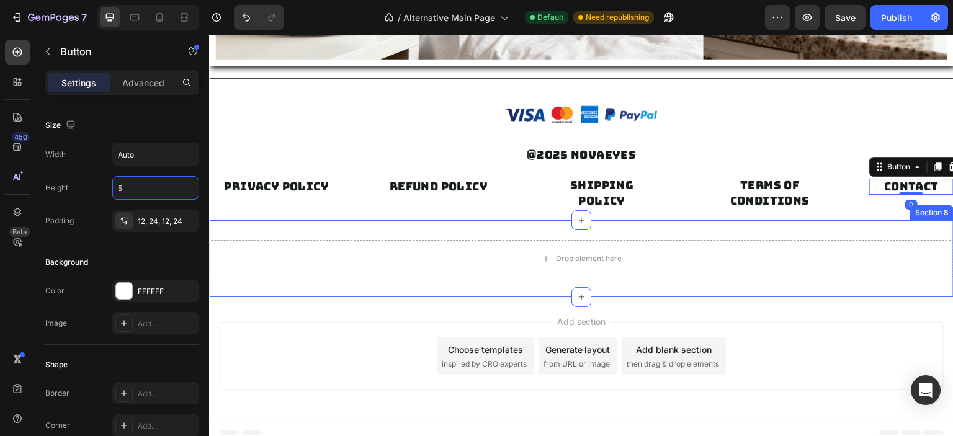
click at [821, 231] on div "Drop element here Section 8" at bounding box center [581, 258] width 745 height 77
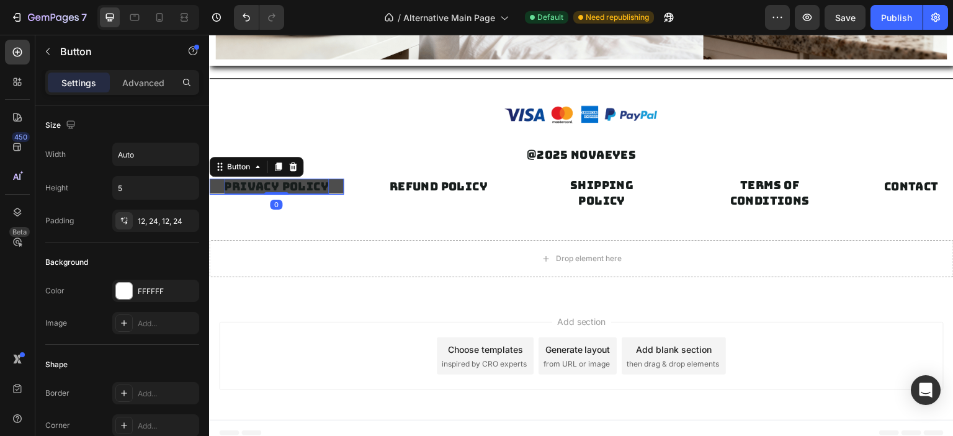
click at [251, 193] on p "PRIVACY POLICY" at bounding box center [276, 187] width 105 height 16
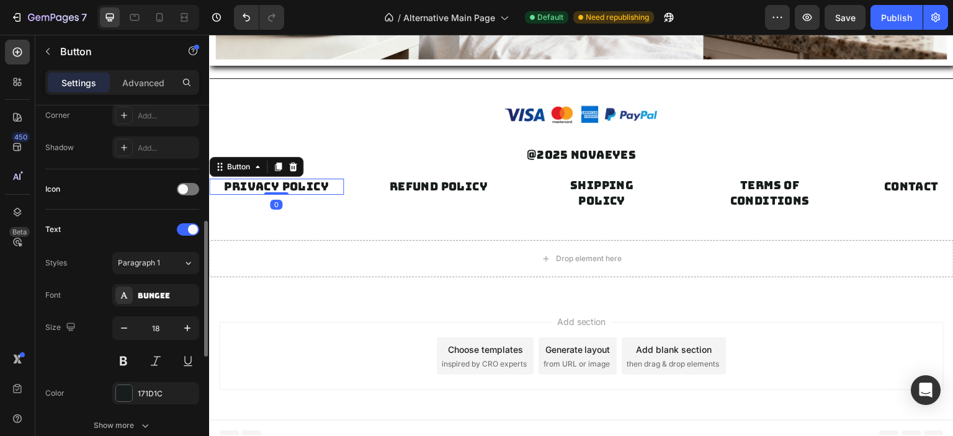
scroll to position [372, 0]
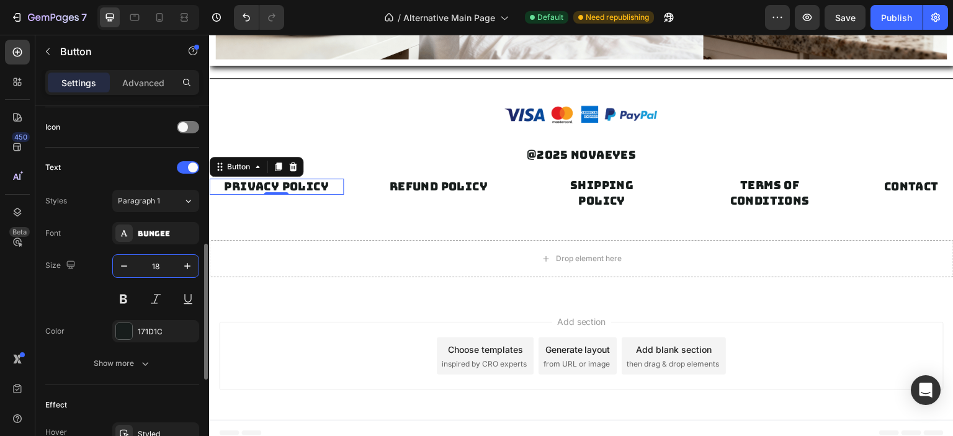
click at [150, 263] on input "18" at bounding box center [155, 266] width 41 height 22
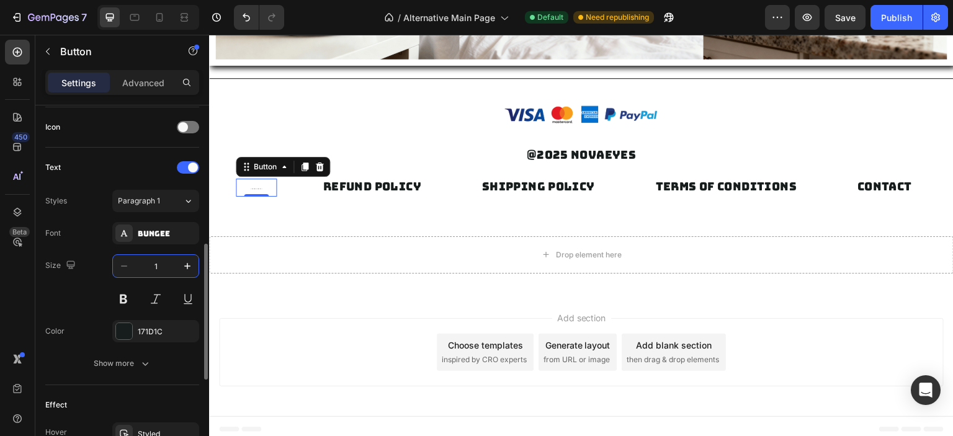
type input "10"
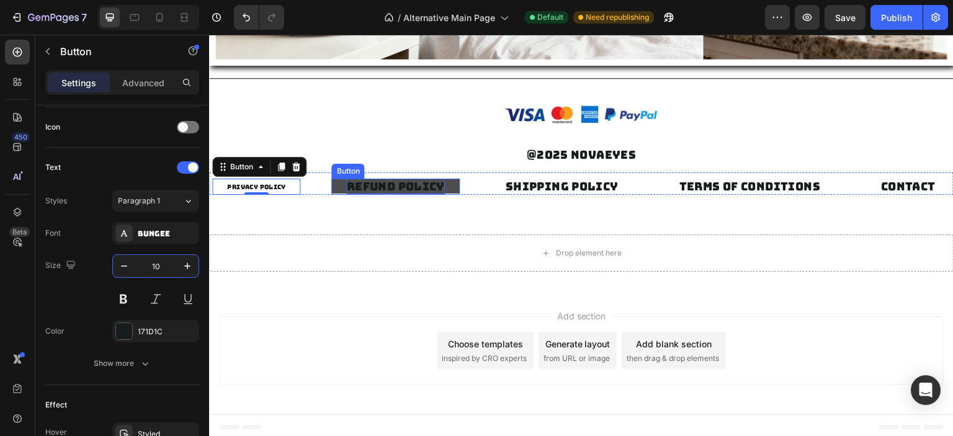
click at [406, 189] on p "REFUND POLICY" at bounding box center [395, 187] width 98 height 16
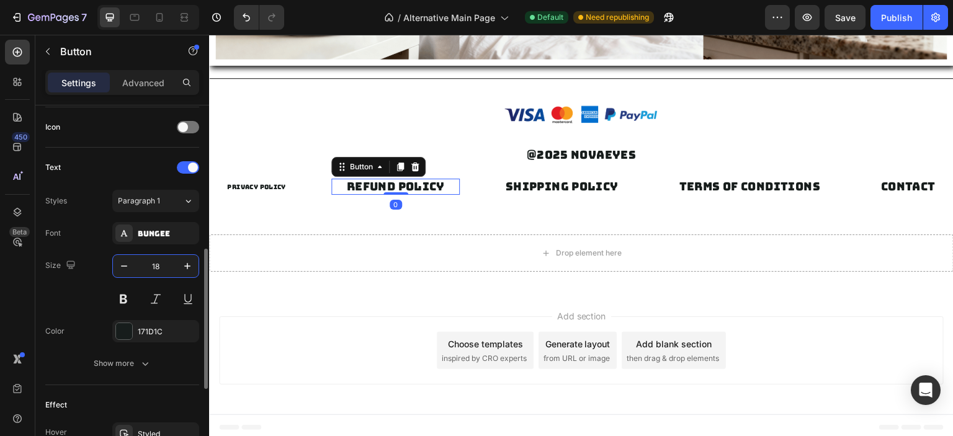
click at [150, 260] on input "18" at bounding box center [155, 266] width 41 height 22
type input "10"
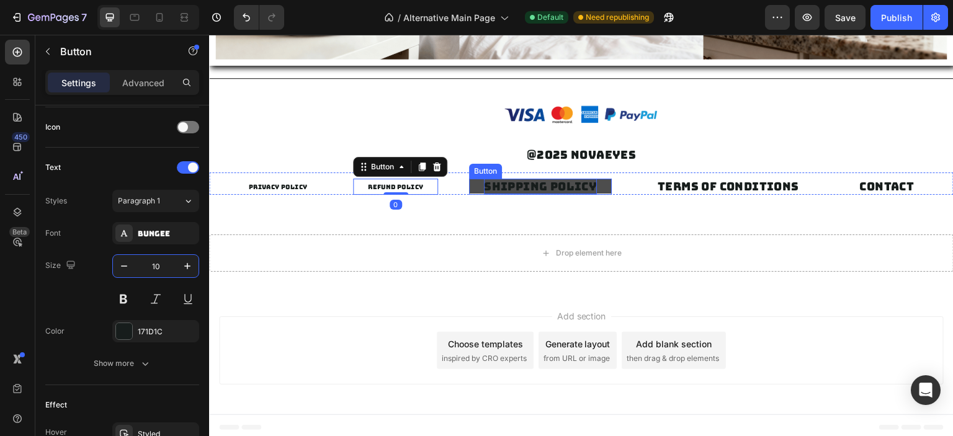
click at [546, 181] on p "SHIPPING POLICY" at bounding box center [540, 187] width 113 height 16
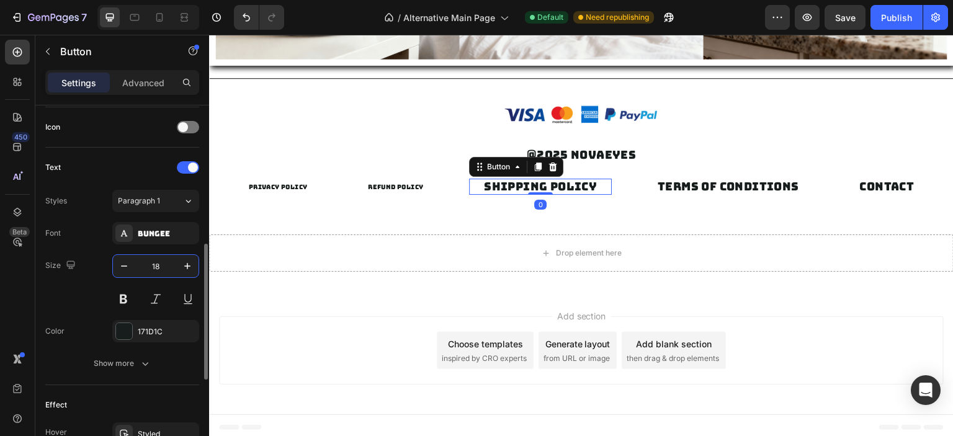
click at [144, 263] on input "18" at bounding box center [155, 266] width 41 height 22
paste input "0"
type input "10"
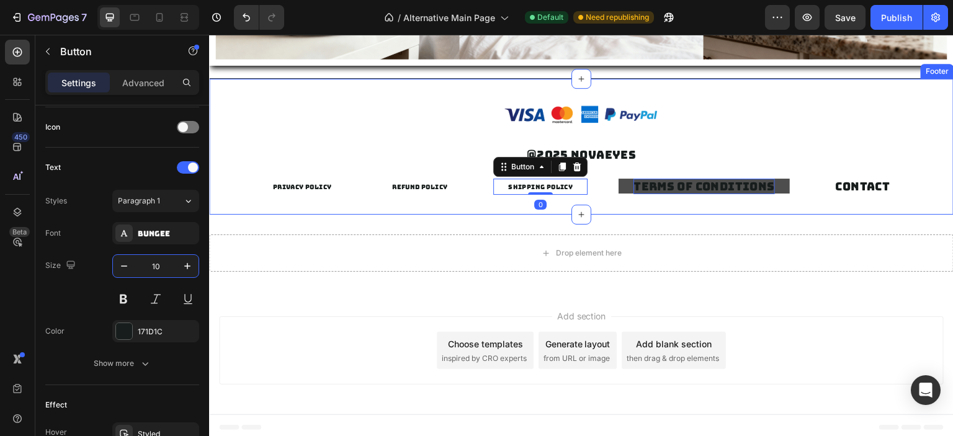
click at [708, 179] on p "TERMS OF CONDITIONS" at bounding box center [705, 187] width 142 height 16
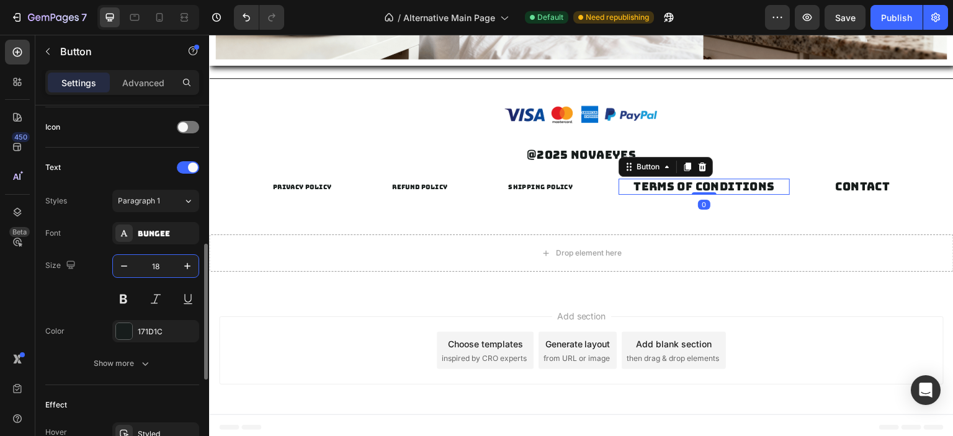
click at [166, 267] on input "18" at bounding box center [155, 266] width 41 height 22
type input "10"
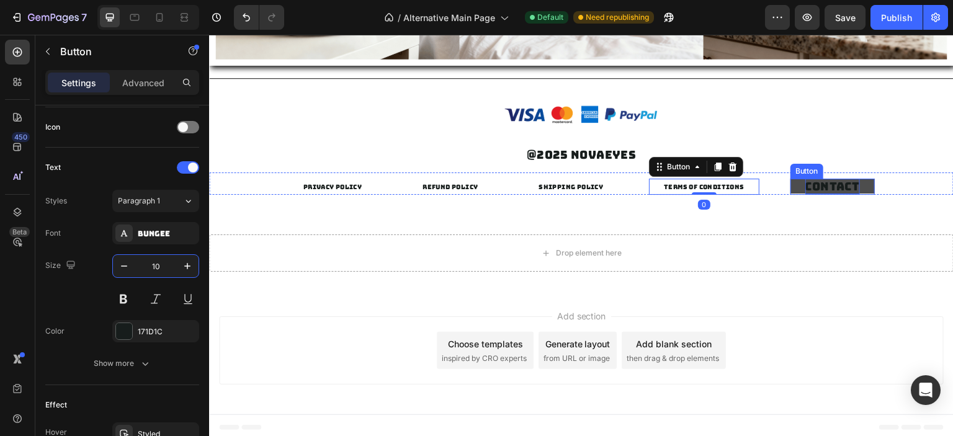
click at [834, 187] on p "CONTACT" at bounding box center [833, 187] width 55 height 16
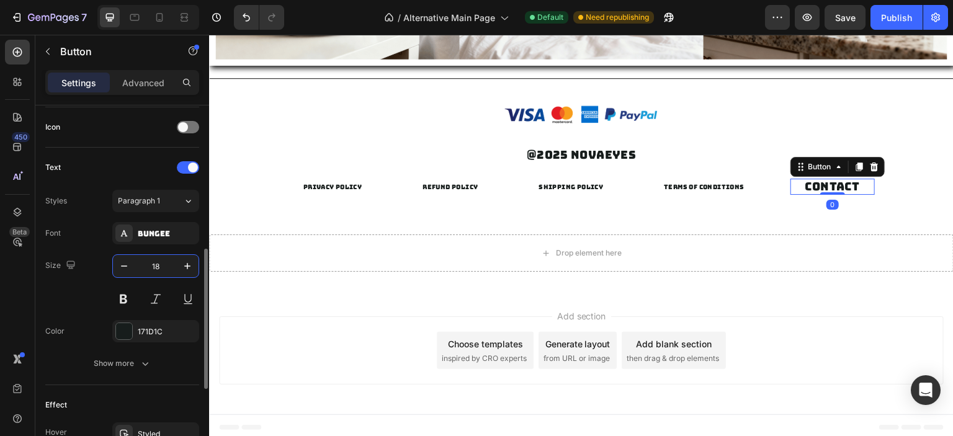
click at [156, 258] on input "18" at bounding box center [155, 266] width 41 height 22
type input "10"
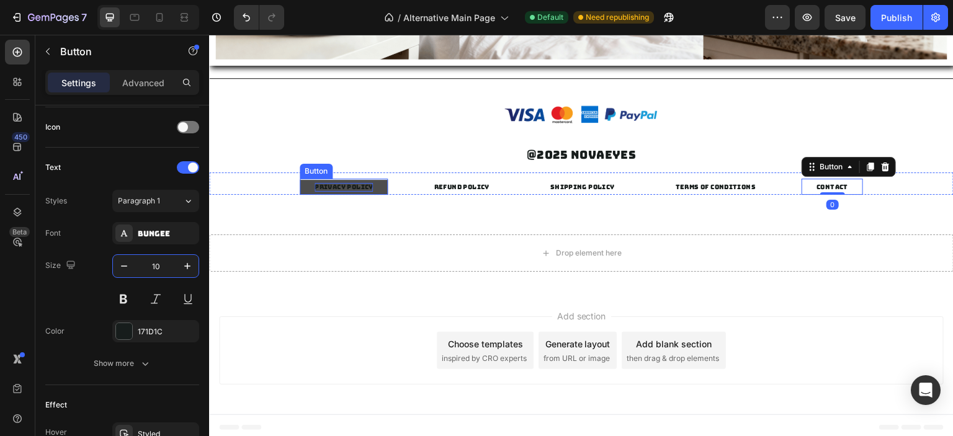
click at [355, 188] on p "PRIVACY POLICY" at bounding box center [344, 187] width 59 height 9
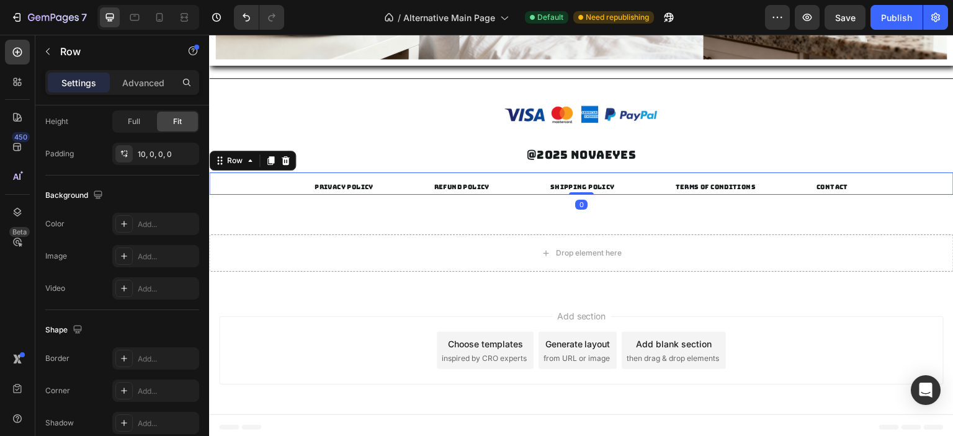
click at [262, 191] on div "SHIPPING POLICY Button TERMS OF CONDITIONS Button CONTACT Button REFUND POLICY …" at bounding box center [581, 184] width 745 height 22
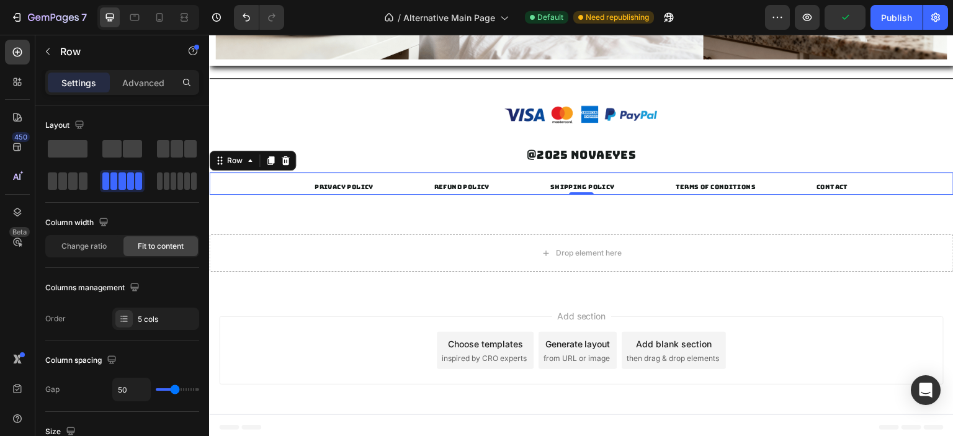
type input "52"
type input "54"
type input "57"
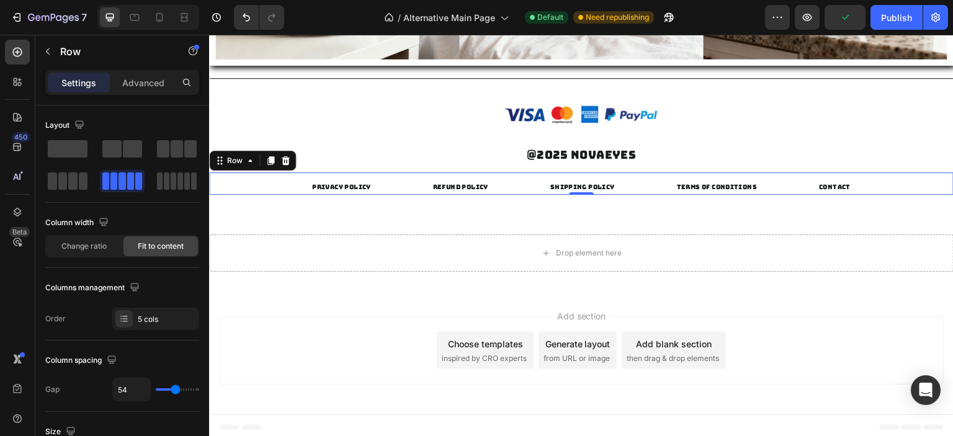
type input "57"
type input "61"
type input "63"
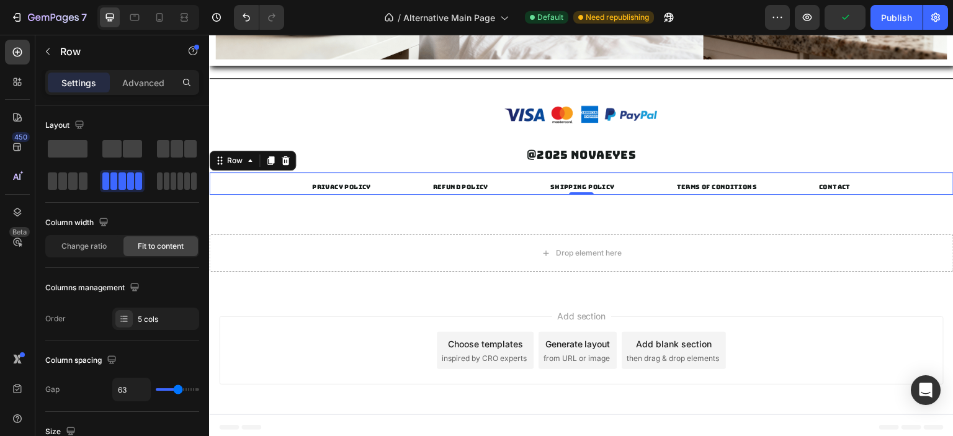
type input "64"
type input "66"
type input "29"
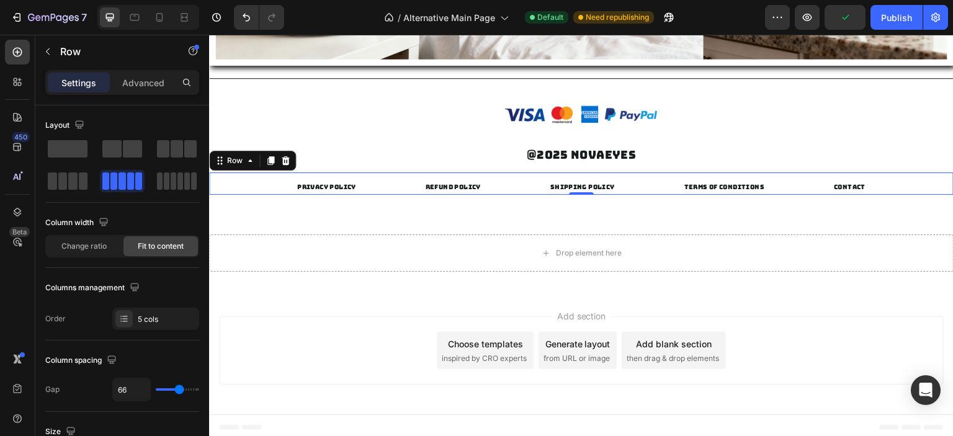
type input "29"
type input "27"
type input "25"
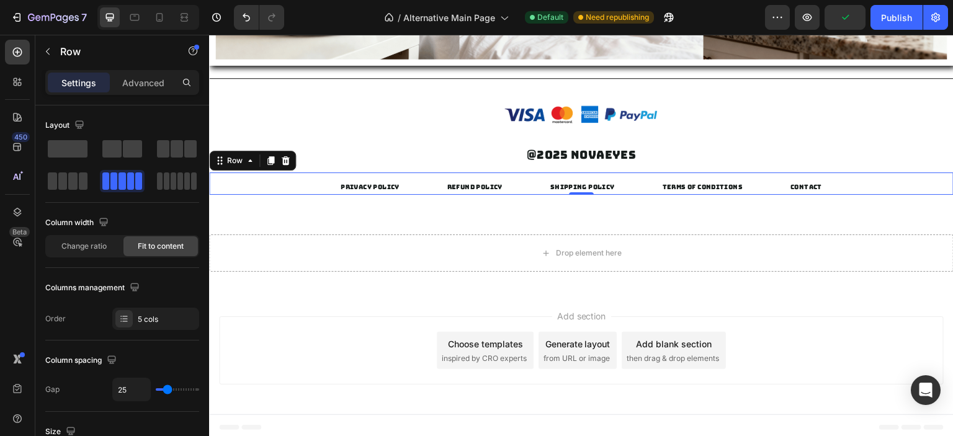
type input "24"
type input "22"
type input "20"
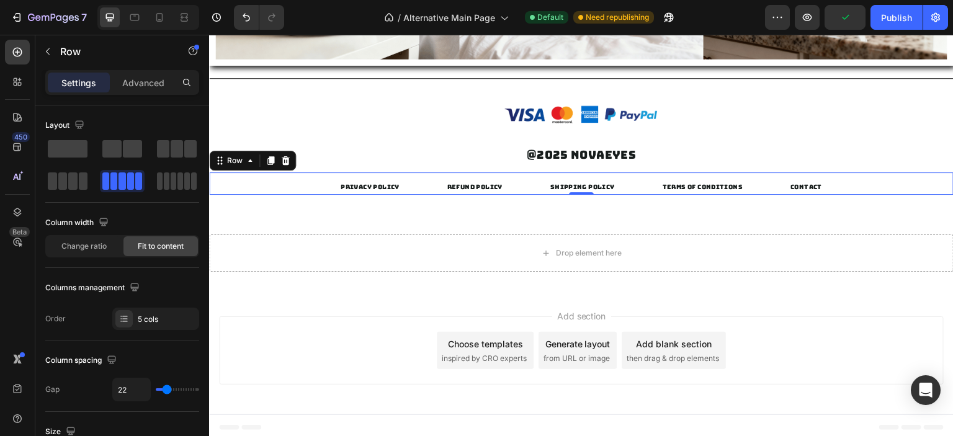
type input "20"
type input "18"
type input "15"
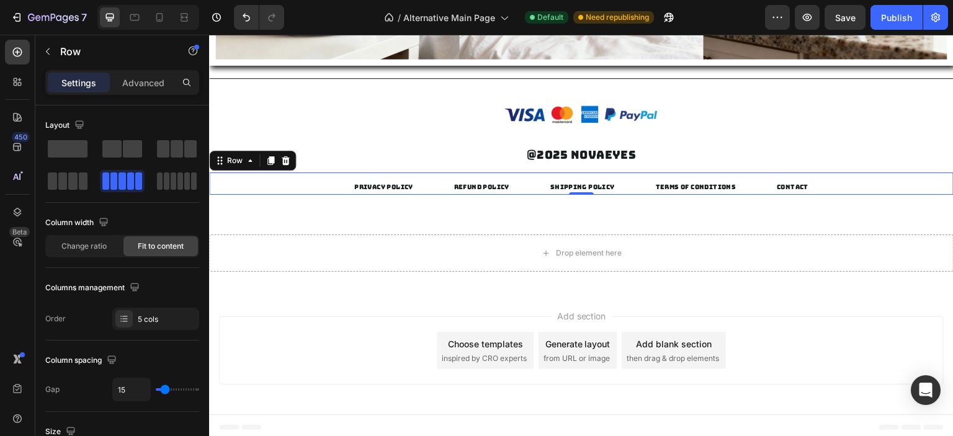
type input "13"
type input "11"
type input "8"
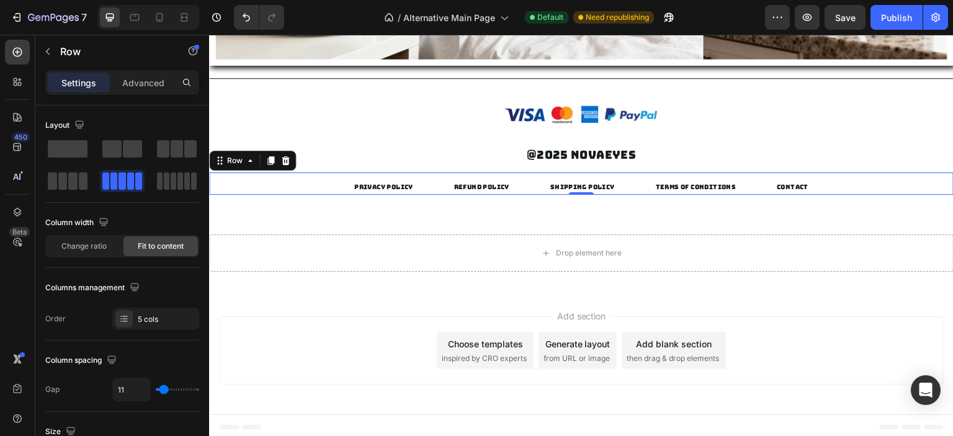
type input "8"
type input "2"
type input "0"
drag, startPoint x: 175, startPoint y: 388, endPoint x: 155, endPoint y: 387, distance: 19.9
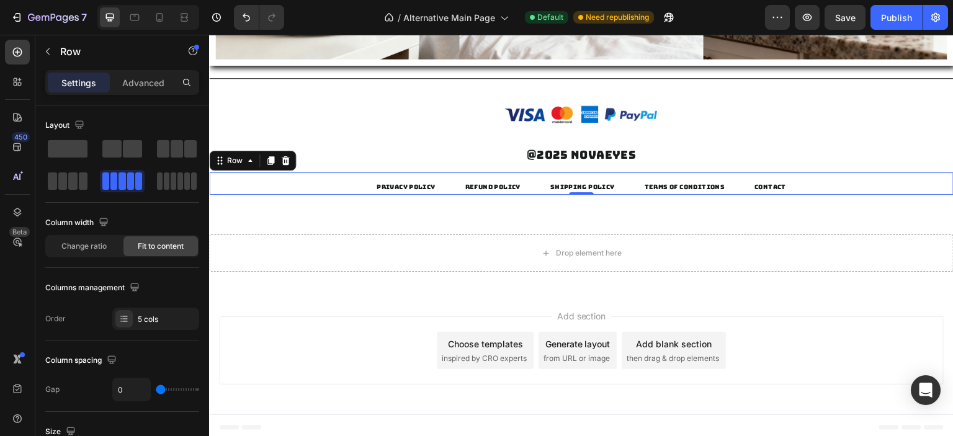
type input "0"
click at [156, 389] on input "range" at bounding box center [177, 390] width 43 height 2
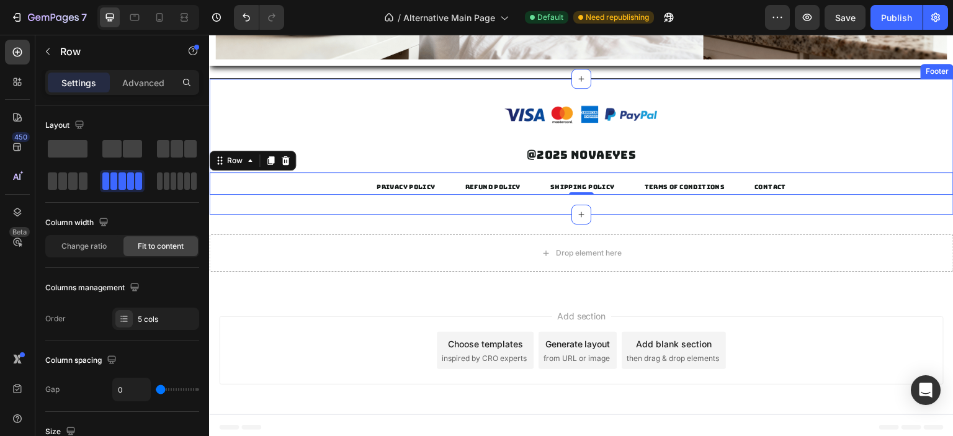
click at [448, 199] on div "Image Row @2025 Novaeyes Text block SHIPPING POLICY Button TERMS OF CONDITIONS …" at bounding box center [581, 146] width 745 height 137
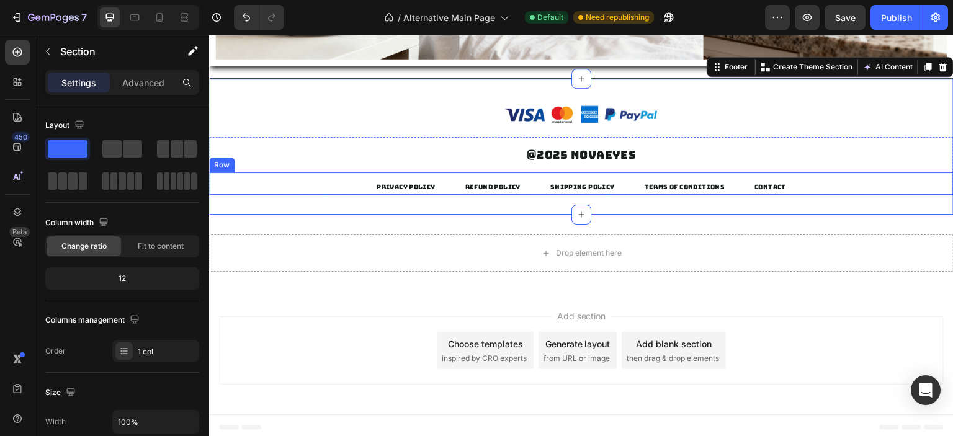
click at [347, 184] on div "SHIPPING POLICY Button TERMS OF CONDITIONS Button CONTACT Button REFUND POLICY …" at bounding box center [581, 184] width 745 height 22
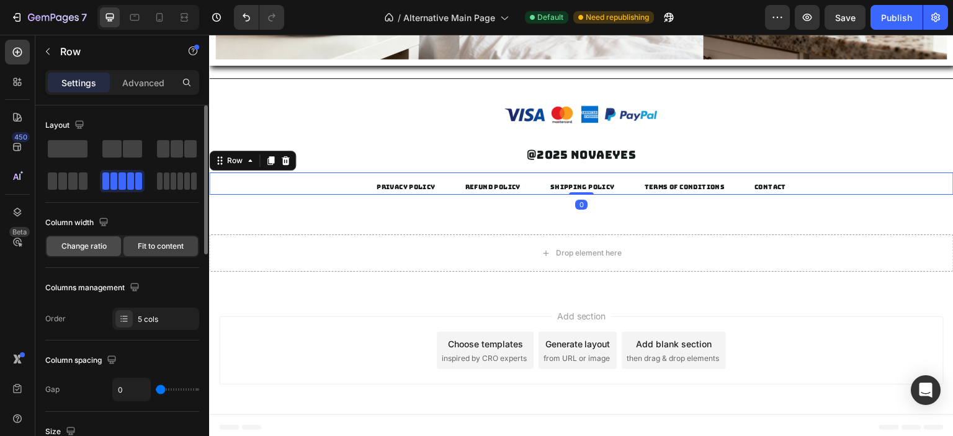
click at [99, 249] on span "Change ratio" at bounding box center [83, 246] width 45 height 11
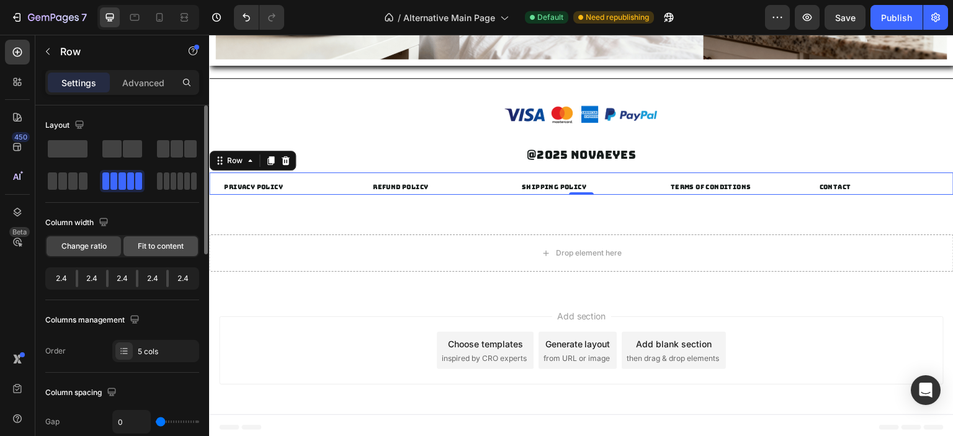
click at [150, 245] on span "Fit to content" at bounding box center [161, 246] width 46 height 11
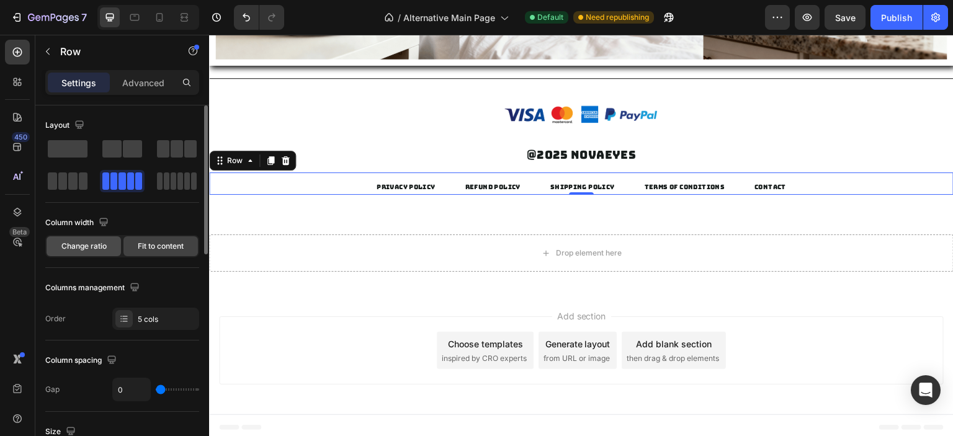
click at [99, 248] on span "Change ratio" at bounding box center [83, 246] width 45 height 11
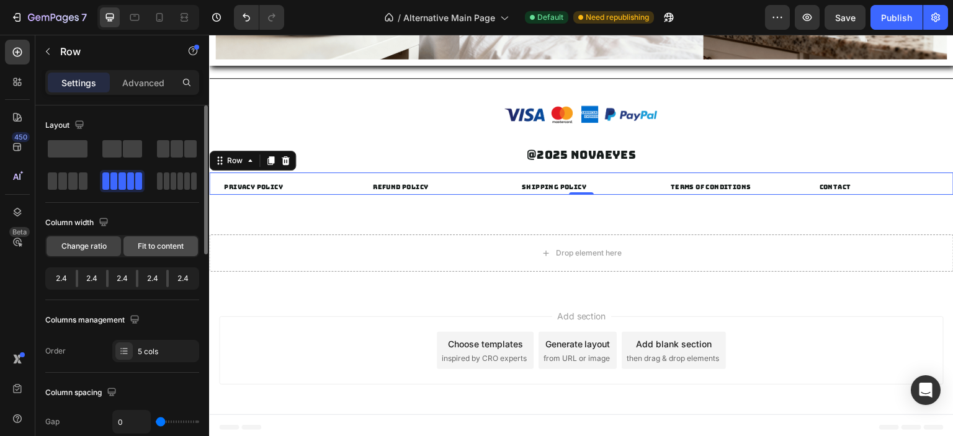
click at [156, 248] on span "Fit to content" at bounding box center [161, 246] width 46 height 11
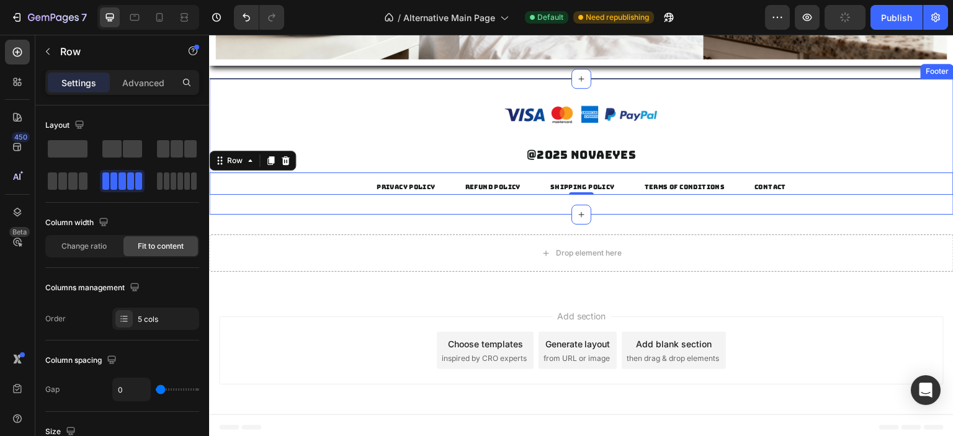
click at [495, 212] on div "Image Row @2025 Novaeyes Text block SHIPPING POLICY Button TERMS OF CONDITIONS …" at bounding box center [581, 146] width 745 height 137
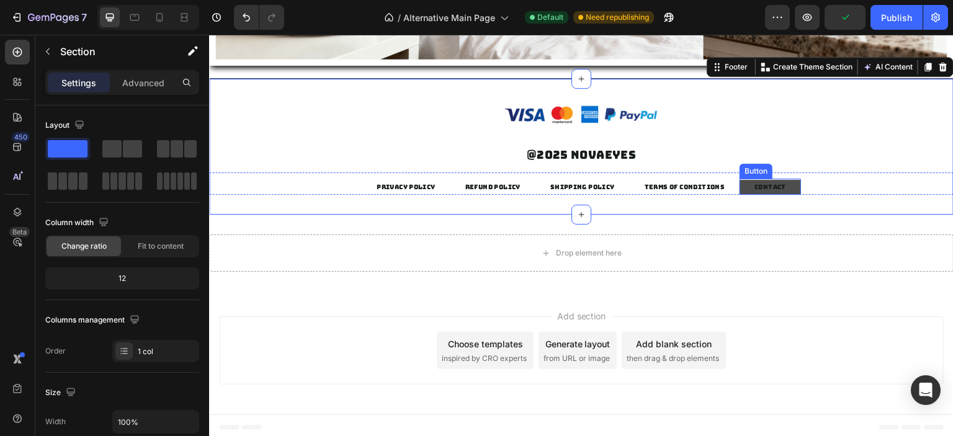
scroll to position [2196, 0]
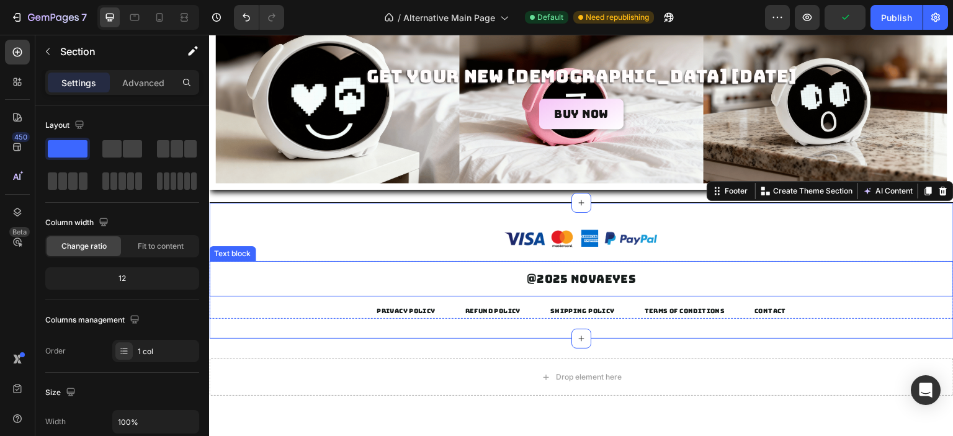
click at [741, 277] on p "@2025 Novaeyes" at bounding box center [581, 279] width 725 height 16
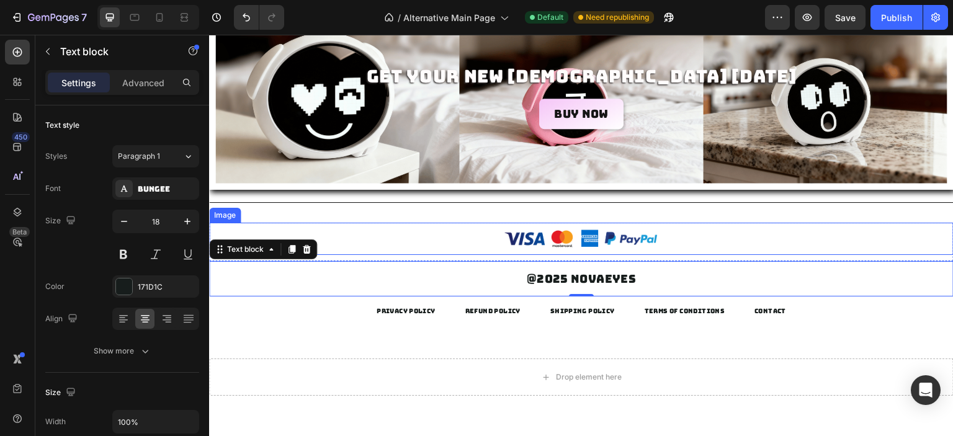
click at [821, 241] on div at bounding box center [581, 239] width 745 height 32
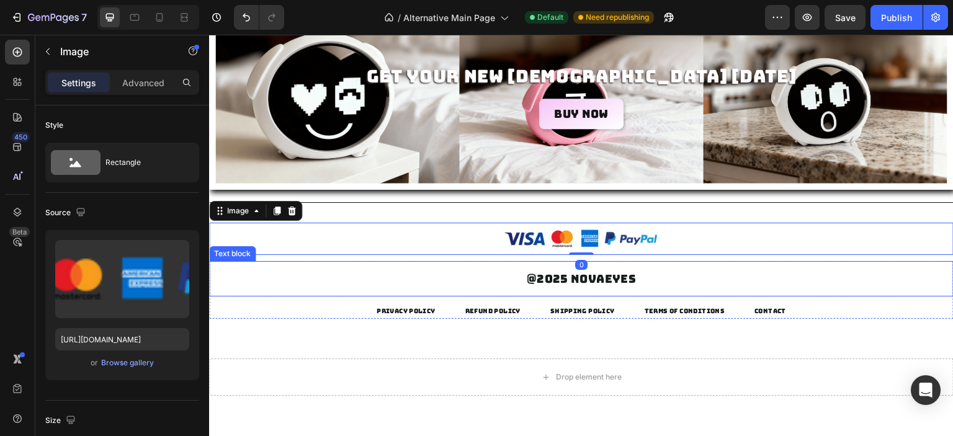
click at [757, 272] on p "@2025 Novaeyes" at bounding box center [581, 279] width 725 height 16
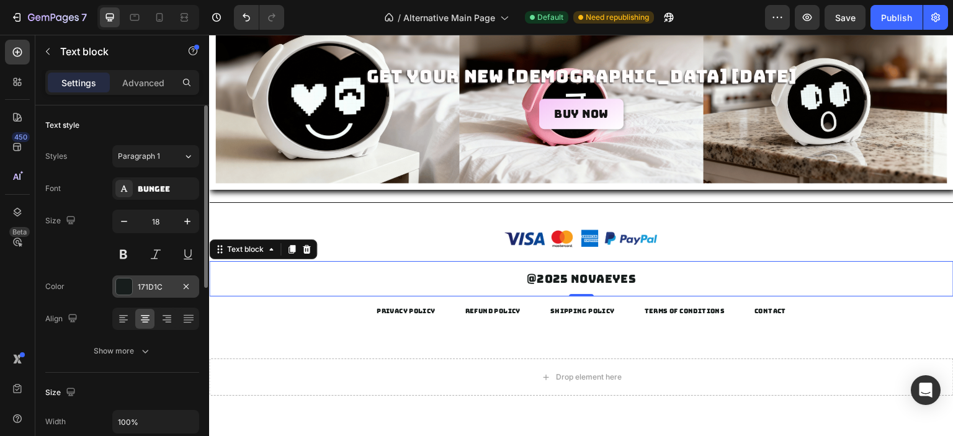
click at [120, 292] on div at bounding box center [124, 287] width 16 height 16
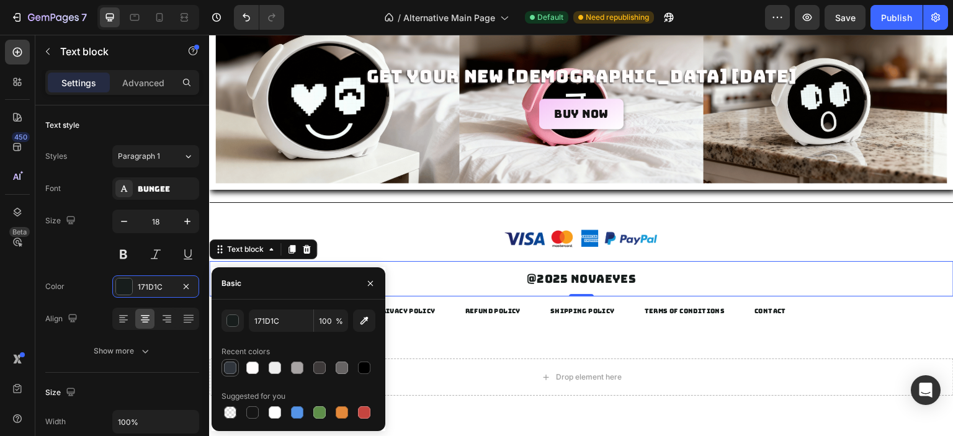
click at [236, 374] on div at bounding box center [230, 368] width 15 height 15
click at [246, 368] on div at bounding box center [252, 368] width 12 height 12
click at [359, 320] on icon "button" at bounding box center [364, 321] width 12 height 12
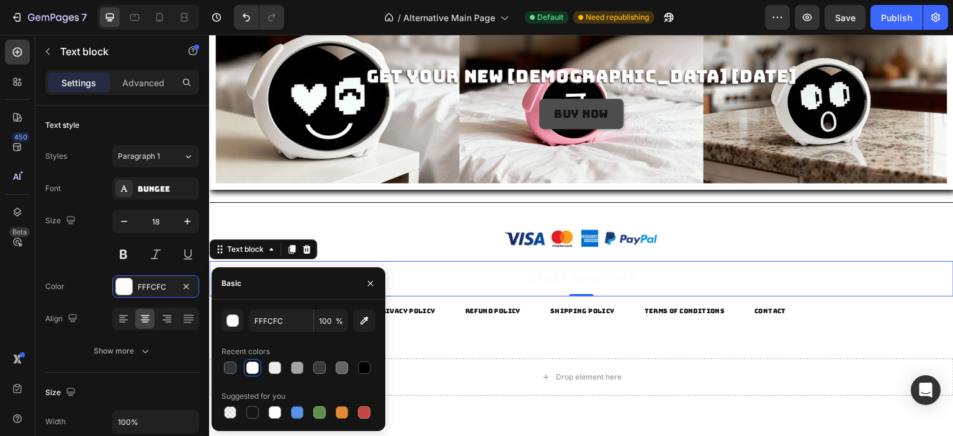
type input "F7D1F9"
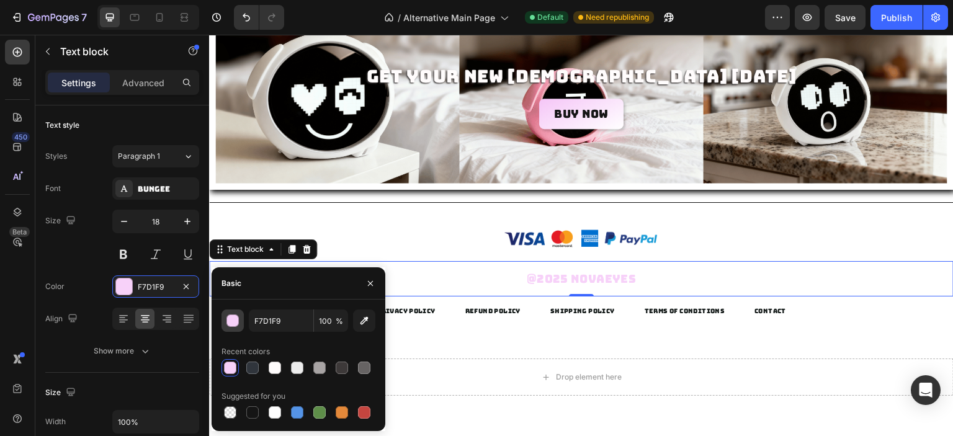
click at [238, 326] on div "button" at bounding box center [233, 321] width 12 height 12
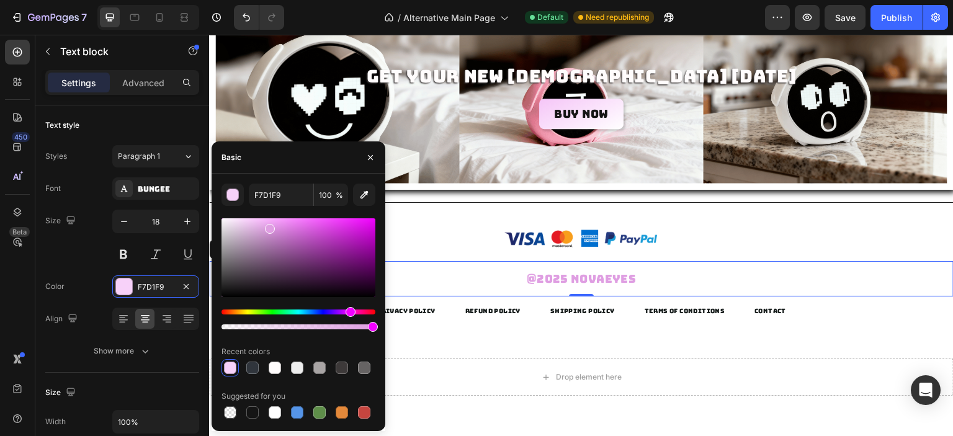
drag, startPoint x: 258, startPoint y: 227, endPoint x: 328, endPoint y: 232, distance: 71.0
click at [269, 227] on div at bounding box center [299, 257] width 154 height 79
click at [533, 261] on div "@2025 Novaeyes" at bounding box center [581, 278] width 745 height 35
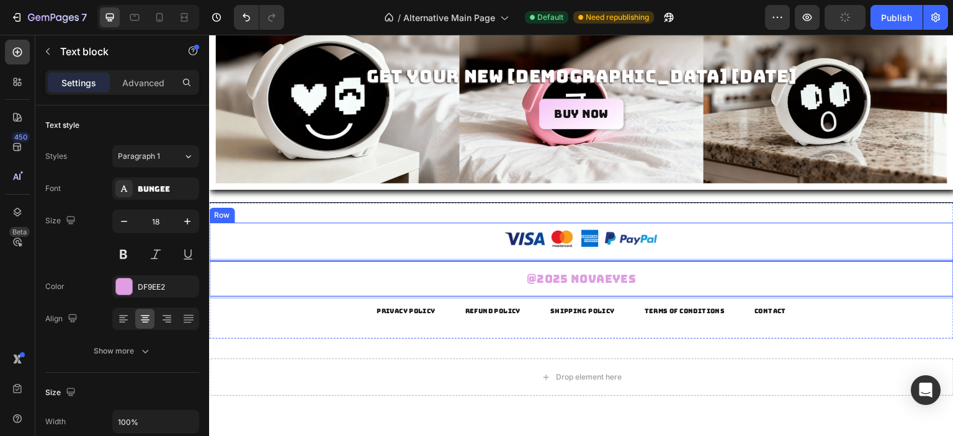
click at [450, 235] on div at bounding box center [581, 239] width 745 height 32
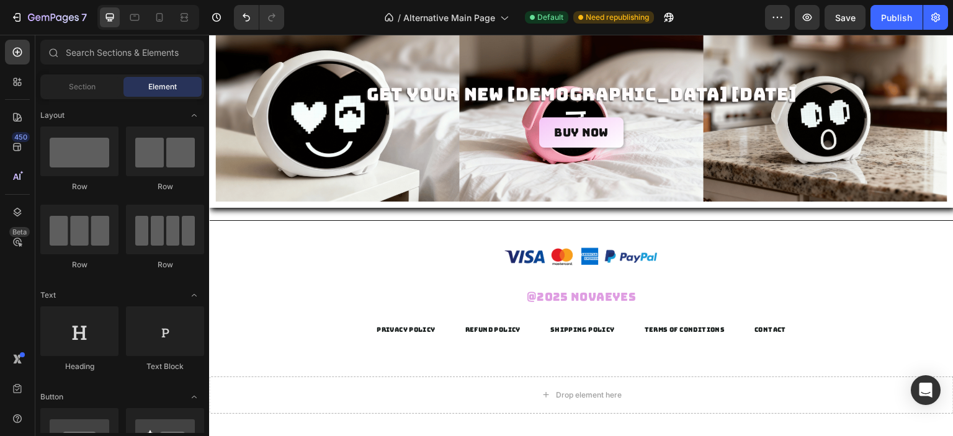
scroll to position [2152, 0]
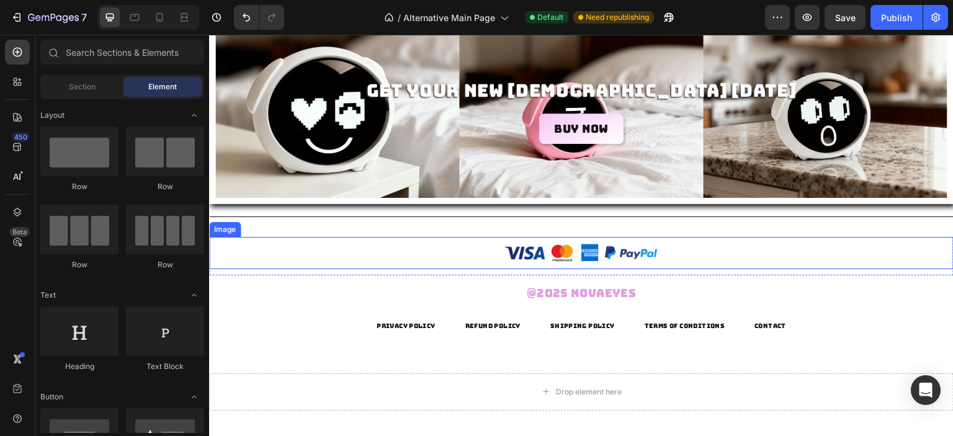
click at [757, 269] on div at bounding box center [581, 253] width 745 height 32
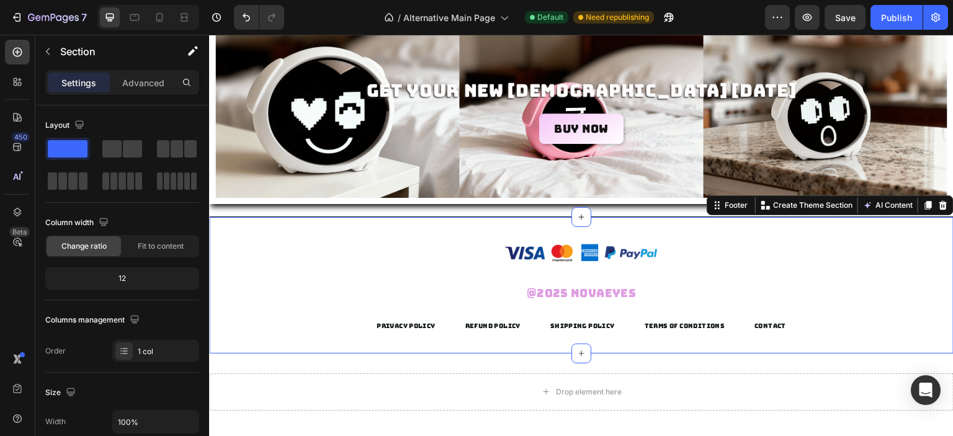
click at [751, 254] on div "Image Row @2025 Novaeyes Text block SHIPPING POLICY Button TERMS OF CONDITIONS …" at bounding box center [581, 285] width 745 height 137
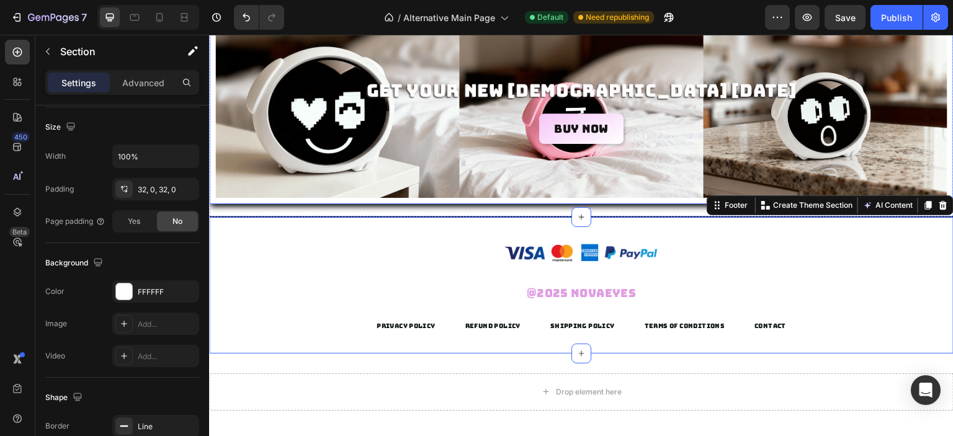
scroll to position [2214, 0]
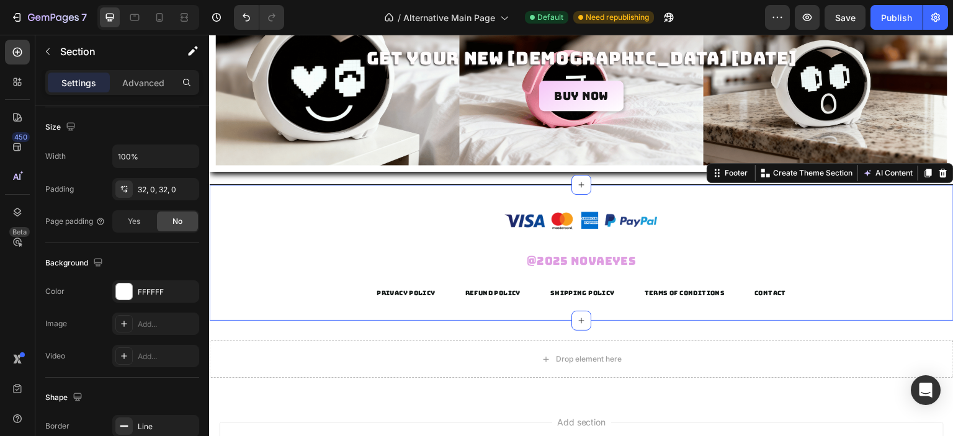
click at [137, 104] on div "Settings Advanced" at bounding box center [122, 87] width 174 height 35
click at [152, 89] on div "Advanced" at bounding box center [143, 83] width 62 height 20
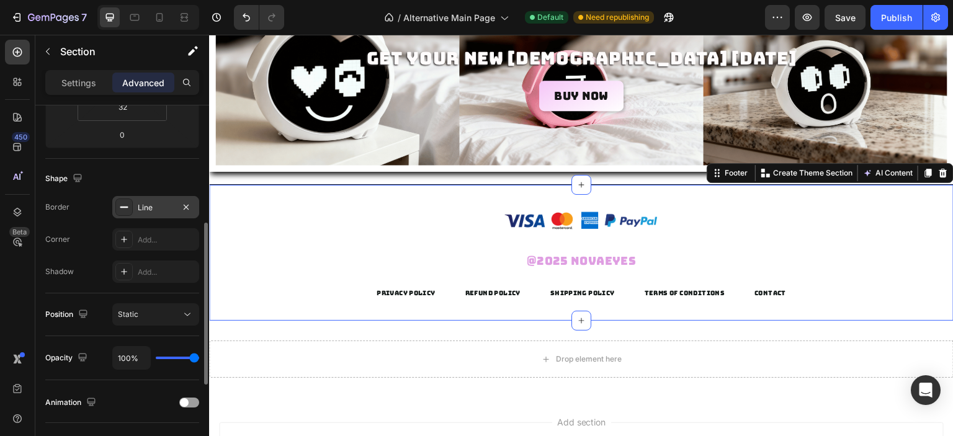
click at [166, 200] on div "Line" at bounding box center [155, 207] width 87 height 22
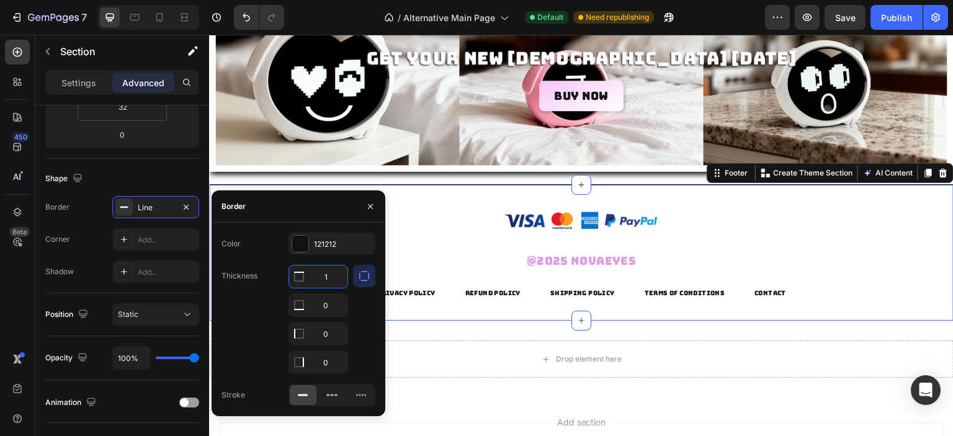
click at [330, 275] on input "1" at bounding box center [318, 277] width 58 height 22
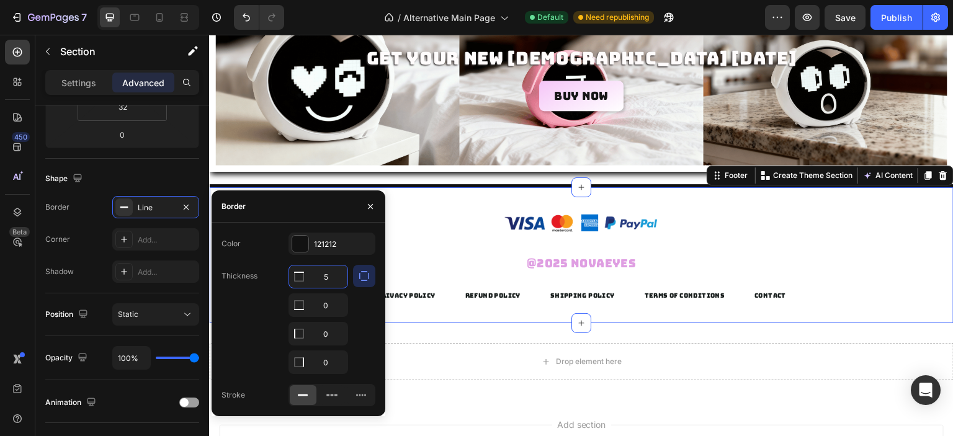
type input "3"
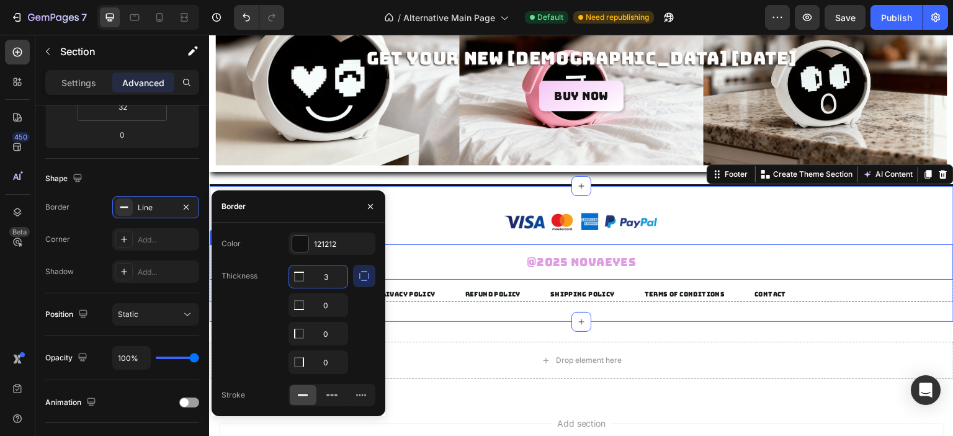
click at [483, 245] on div "@2025 Novaeyes" at bounding box center [581, 262] width 745 height 35
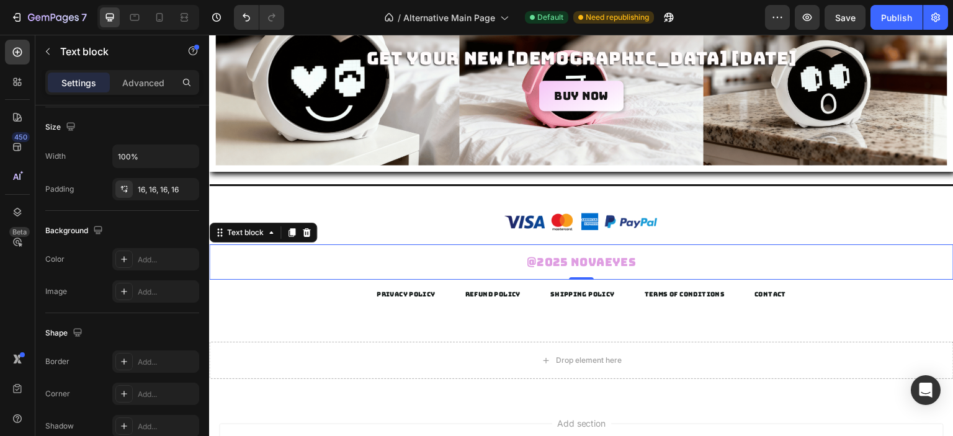
scroll to position [0, 0]
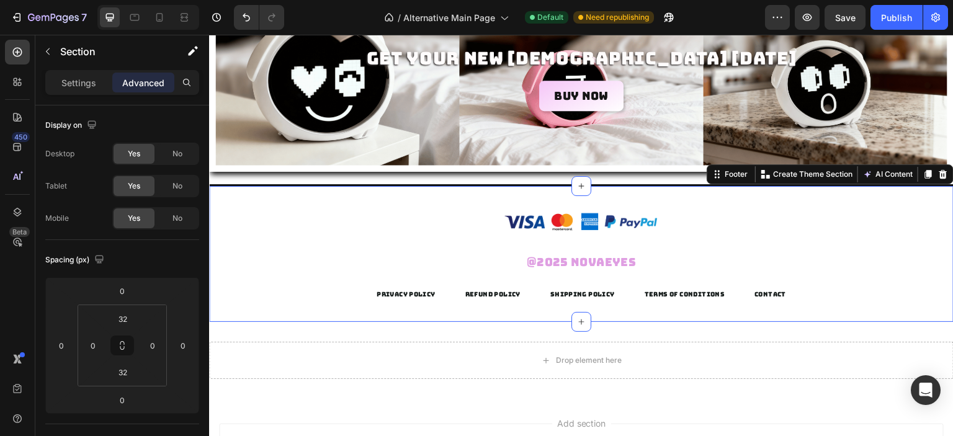
click at [479, 191] on div "Image Row @2025 Novaeyes Text block SHIPPING POLICY Button TERMS OF CONDITIONS …" at bounding box center [581, 253] width 745 height 138
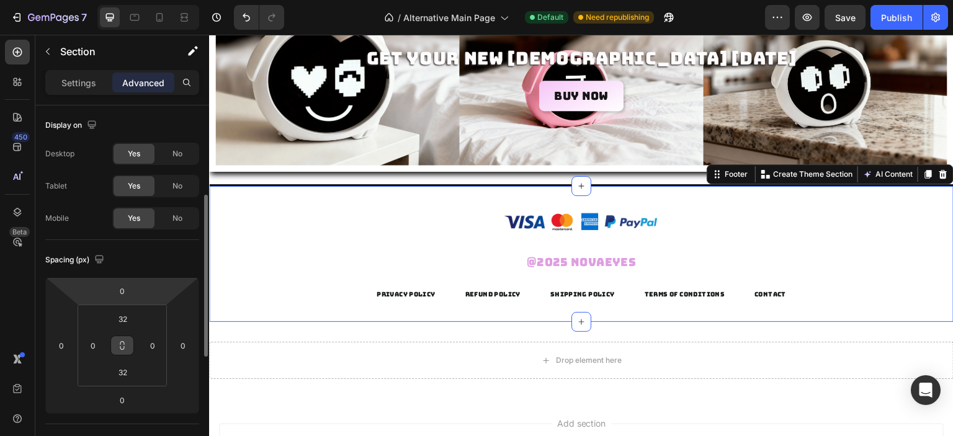
scroll to position [62, 0]
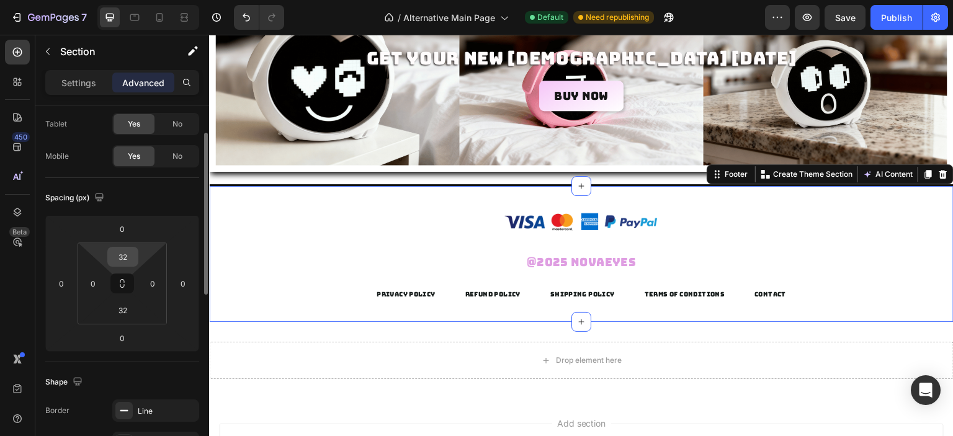
click at [127, 255] on input "32" at bounding box center [122, 257] width 25 height 19
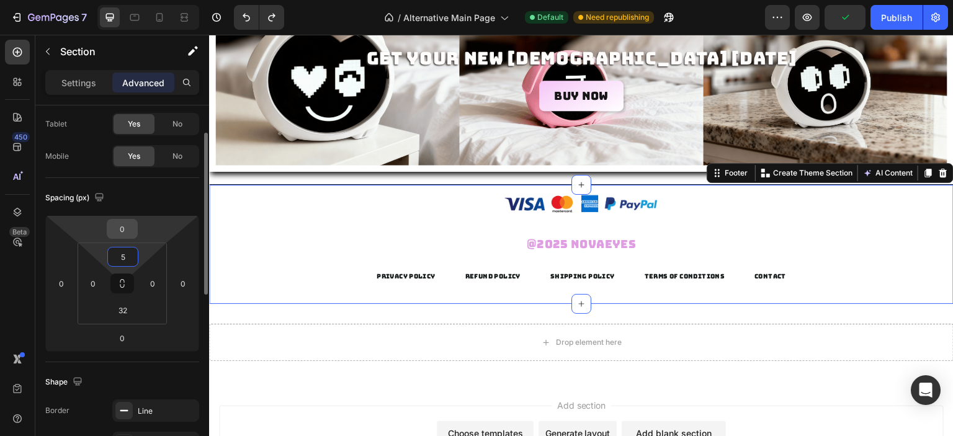
type input "5"
click at [114, 229] on input "0" at bounding box center [122, 229] width 25 height 19
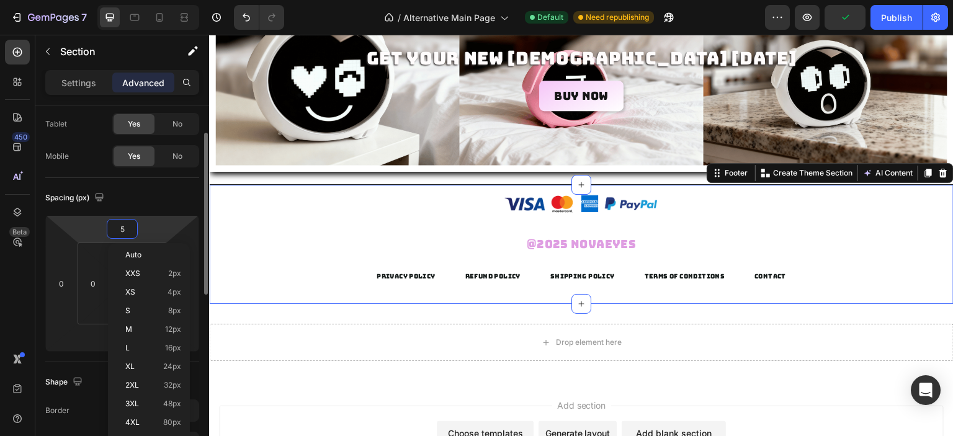
type input "50"
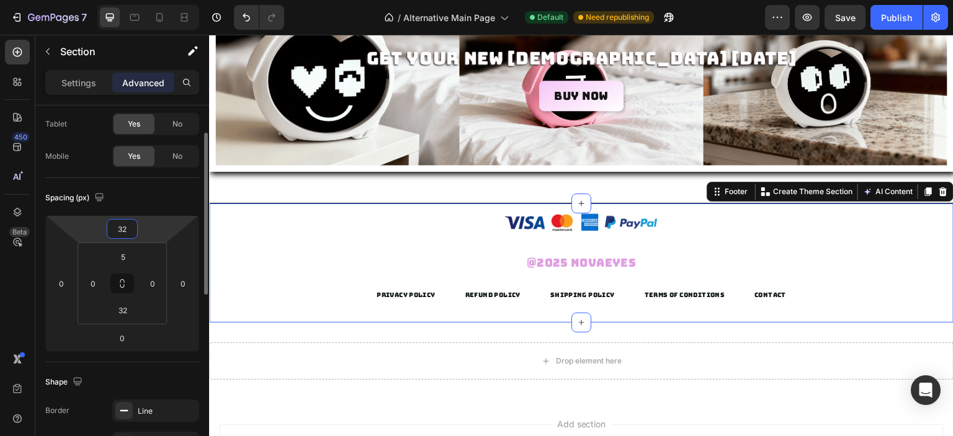
type input "320"
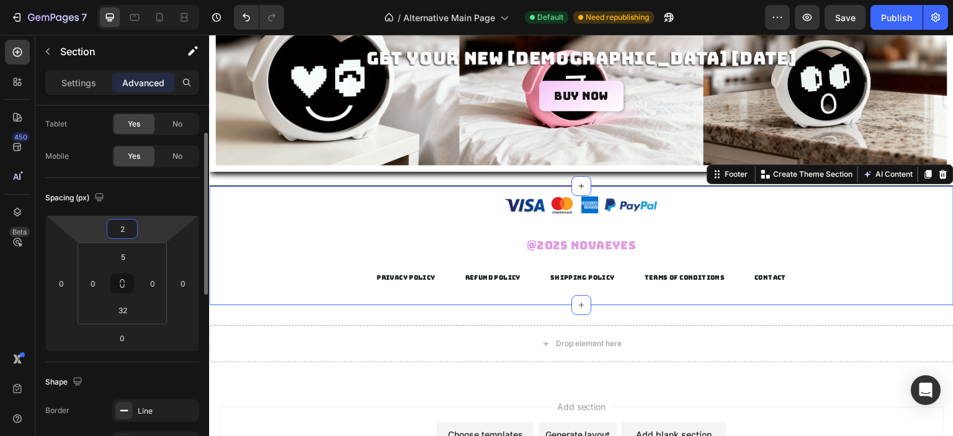
type input "20"
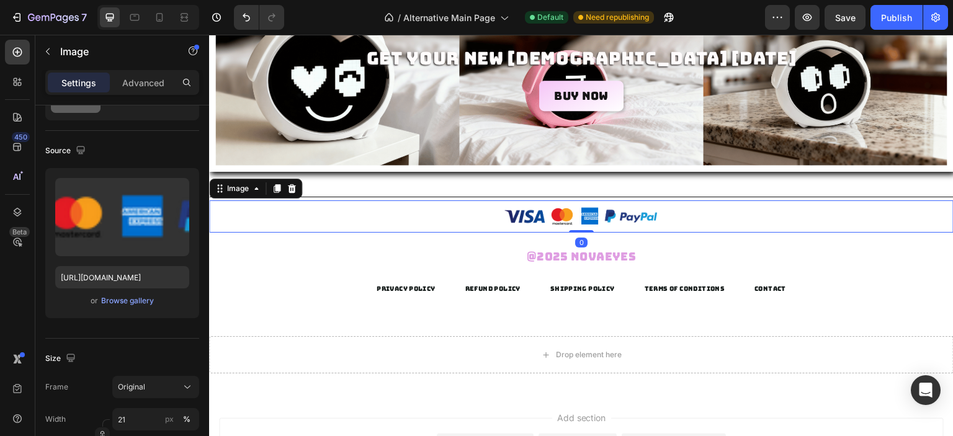
click at [389, 201] on div at bounding box center [581, 216] width 745 height 32
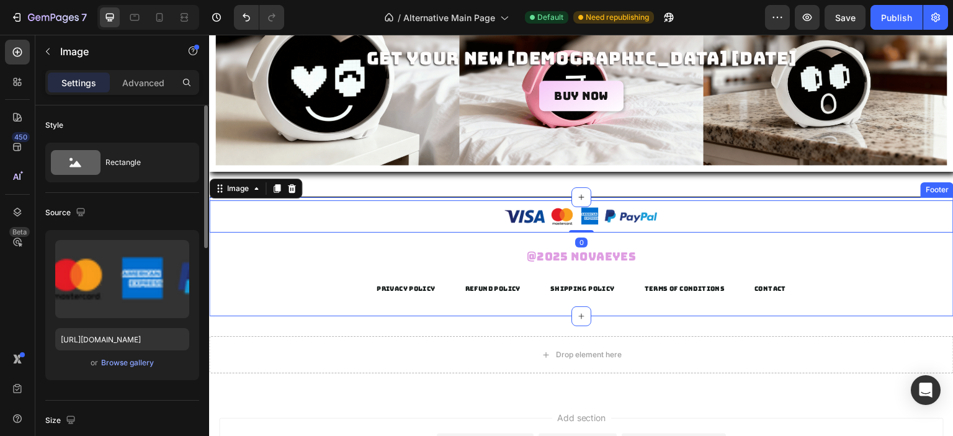
click at [422, 338] on div "Drop element here" at bounding box center [581, 354] width 745 height 37
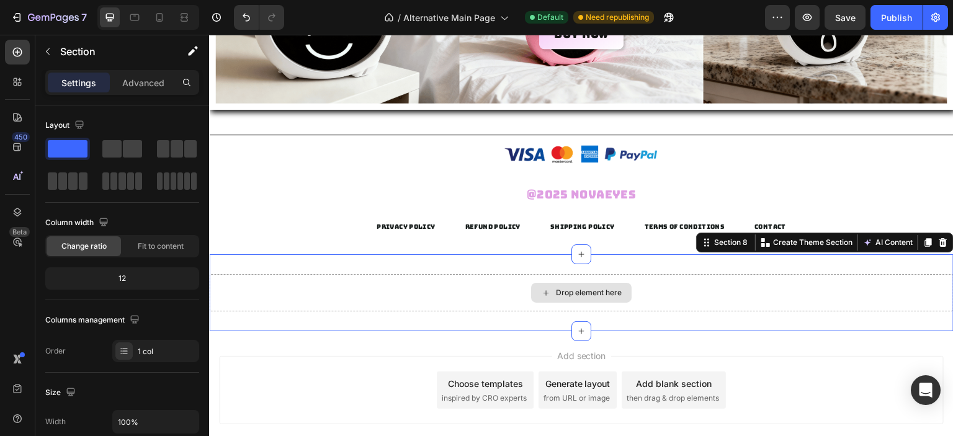
scroll to position [2152, 0]
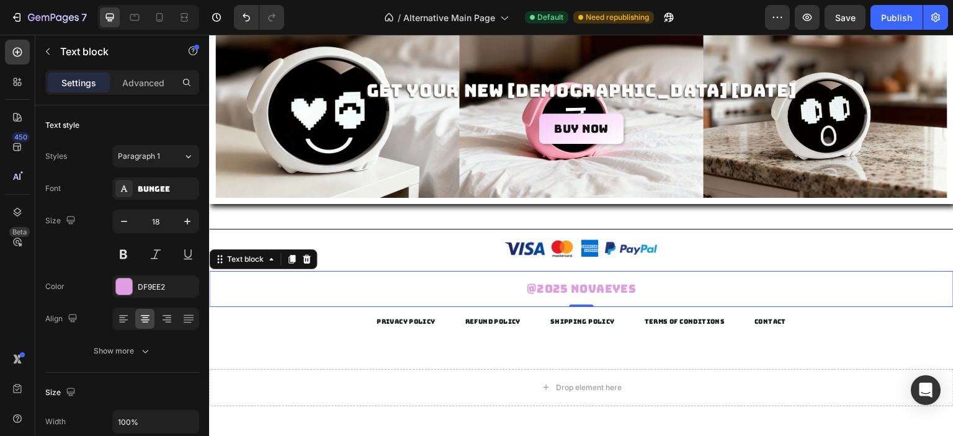
click at [323, 297] on p "@2025 Novaeyes" at bounding box center [581, 289] width 725 height 16
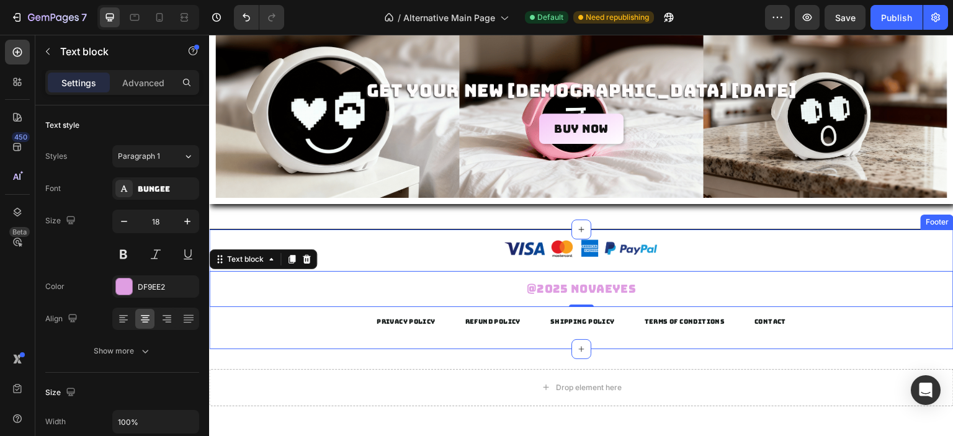
click at [318, 349] on div "Image Row @2025 Novaeyes Text block 0 SHIPPING POLICY Button TERMS OF CONDITION…" at bounding box center [581, 289] width 745 height 120
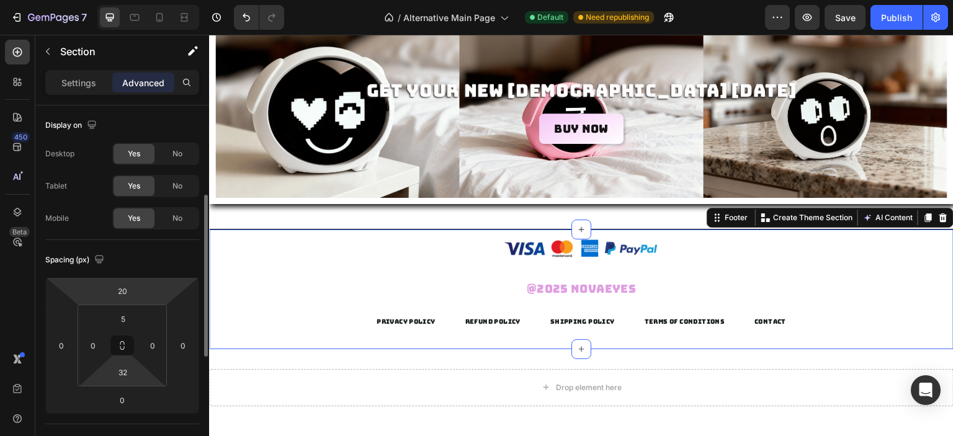
scroll to position [186, 0]
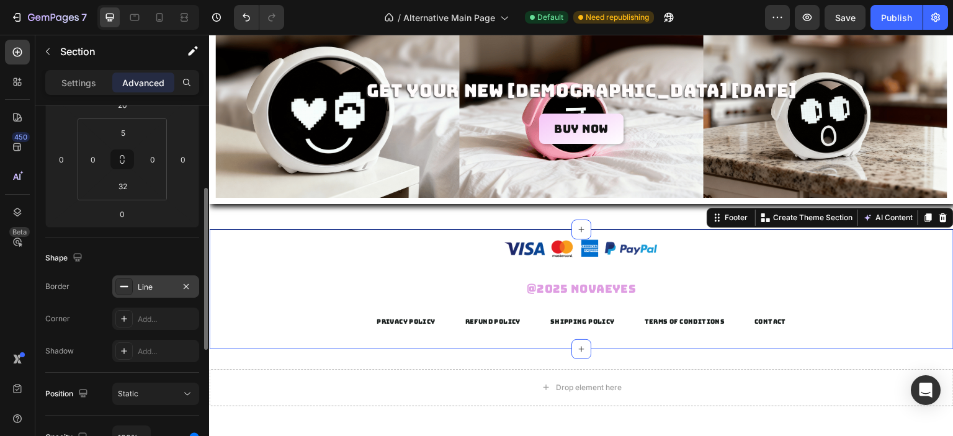
click at [141, 288] on div "Line" at bounding box center [156, 287] width 36 height 11
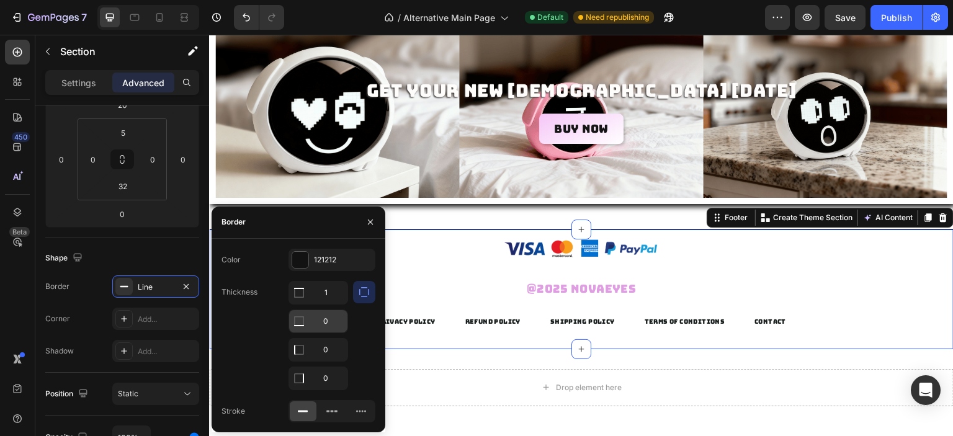
click at [323, 320] on input "0" at bounding box center [318, 321] width 58 height 22
click at [335, 344] on input "0" at bounding box center [318, 350] width 58 height 22
type input "2"
click at [337, 325] on input "0" at bounding box center [318, 321] width 58 height 22
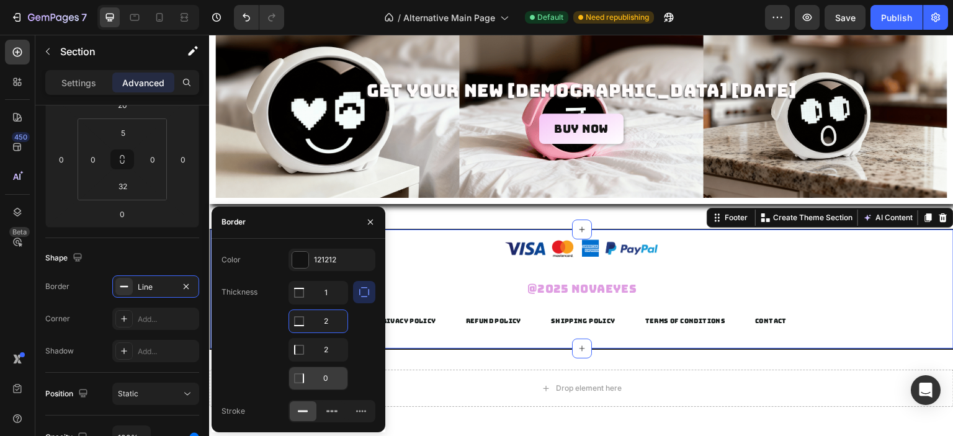
type input "2"
click at [330, 377] on input "0" at bounding box center [318, 378] width 58 height 22
type input "2"
click at [332, 326] on input "2" at bounding box center [318, 321] width 58 height 22
click at [472, 350] on div "Image Row @2025 Novaeyes Text block SHIPPING POLICY Button TERMS OF CONDITIONS …" at bounding box center [581, 289] width 745 height 121
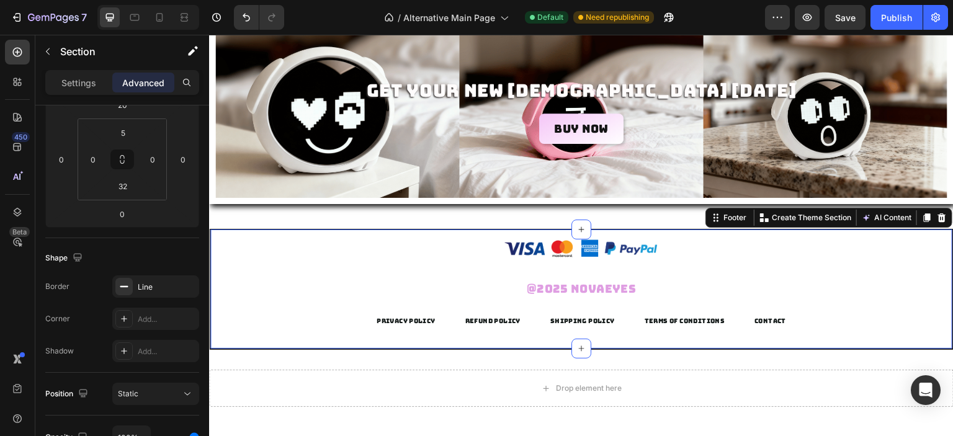
click at [500, 217] on div "GET YOUR NEW BUDDY TODAY Heading BUY NOW Button Hero Banner" at bounding box center [581, 114] width 745 height 205
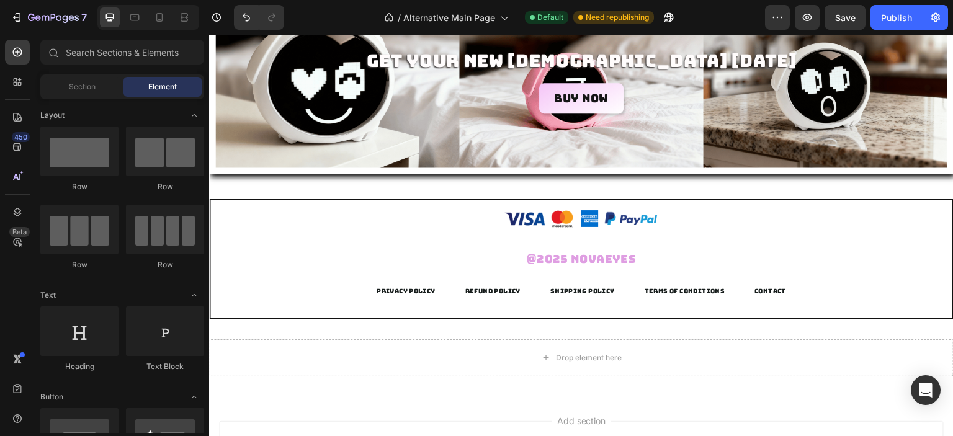
scroll to position [2262, 0]
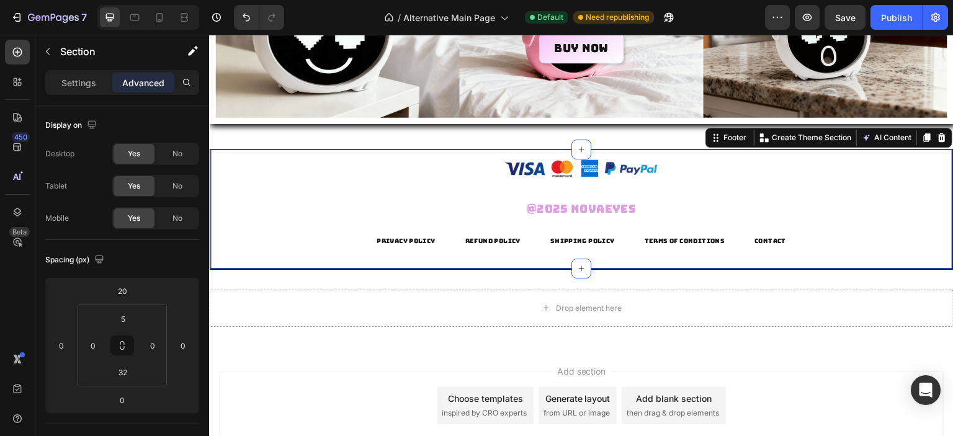
click at [850, 261] on div "Image Row @2025 Novaeyes Text block SHIPPING POLICY Button TERMS OF CONDITIONS …" at bounding box center [581, 209] width 745 height 121
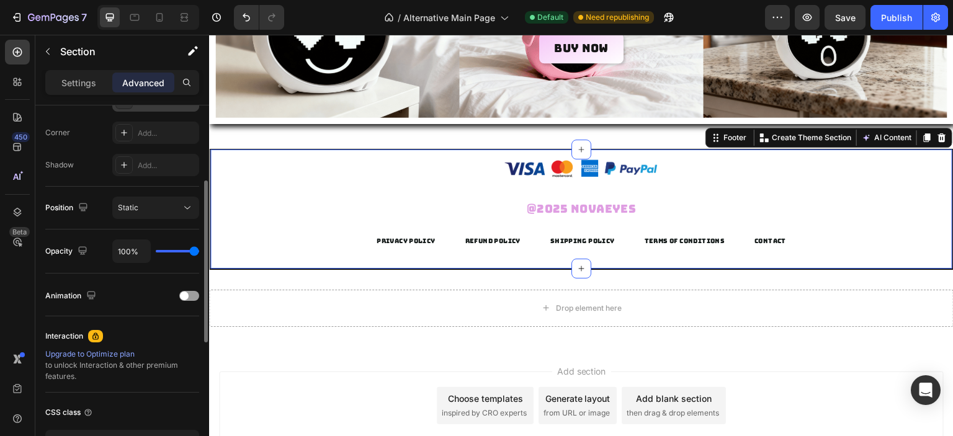
scroll to position [310, 0]
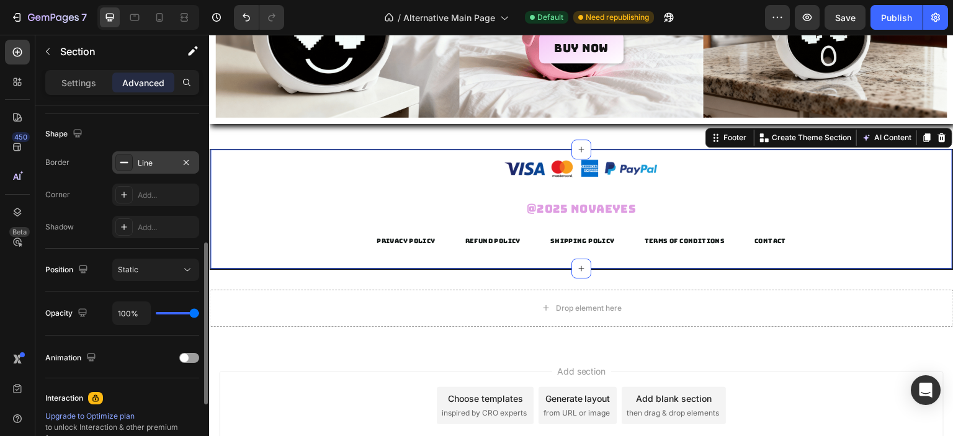
click at [150, 165] on div "Line" at bounding box center [156, 163] width 36 height 11
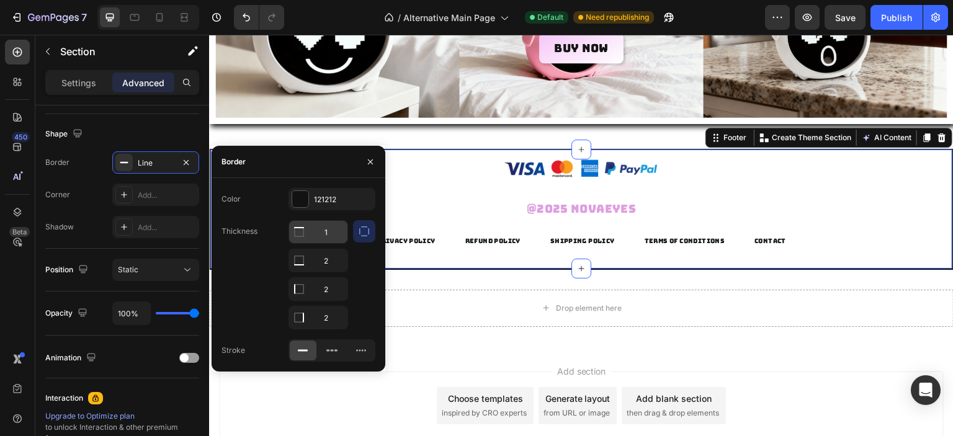
click at [325, 233] on input "1" at bounding box center [318, 232] width 58 height 22
type input "2"
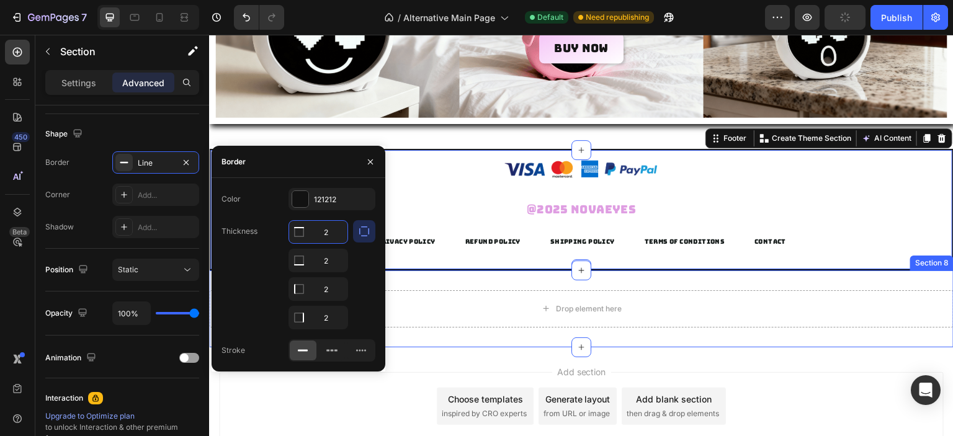
click at [787, 286] on div "Drop element here Section 8" at bounding box center [581, 309] width 745 height 77
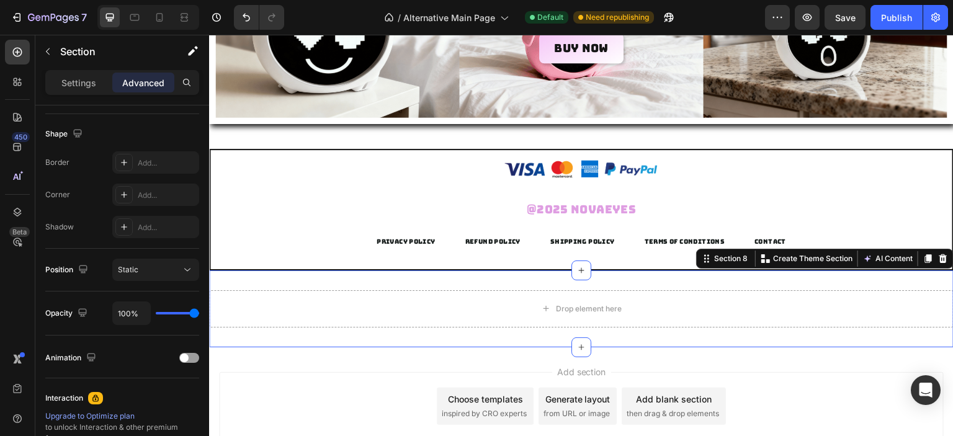
click at [772, 151] on div "Image Row @2025 Novaeyes Text block SHIPPING POLICY Button TERMS OF CONDITIONS …" at bounding box center [581, 210] width 745 height 122
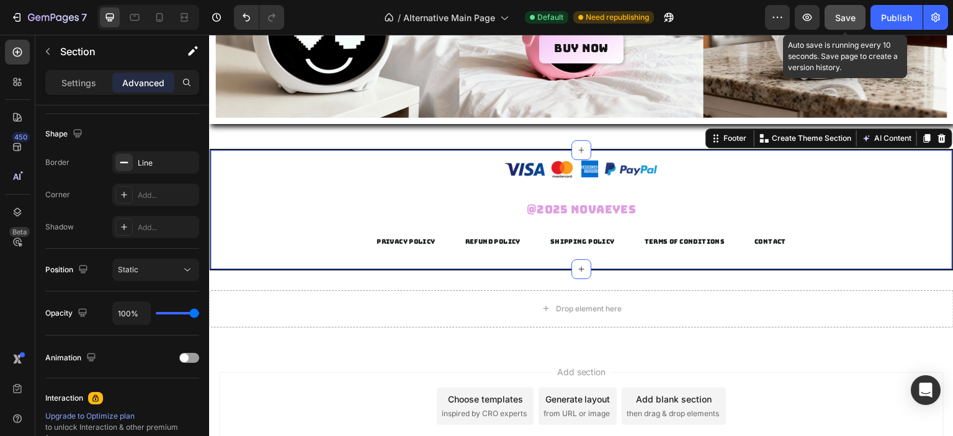
click at [834, 16] on button "Save" at bounding box center [845, 17] width 41 height 25
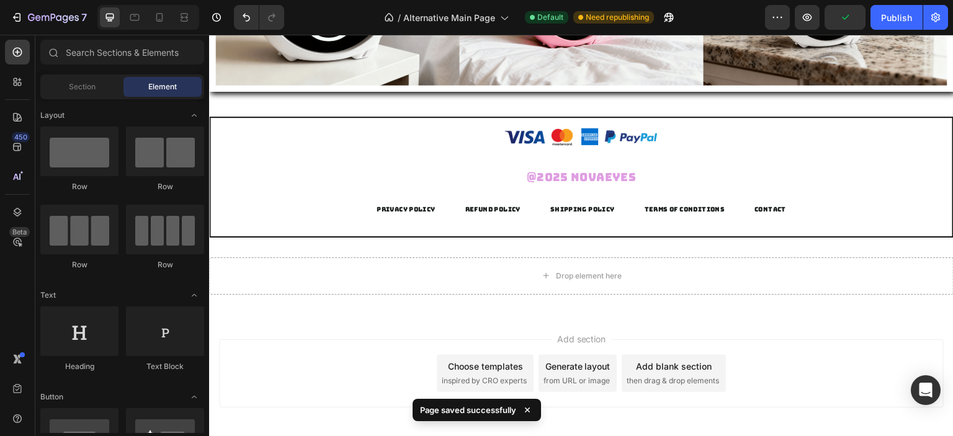
scroll to position [2283, 0]
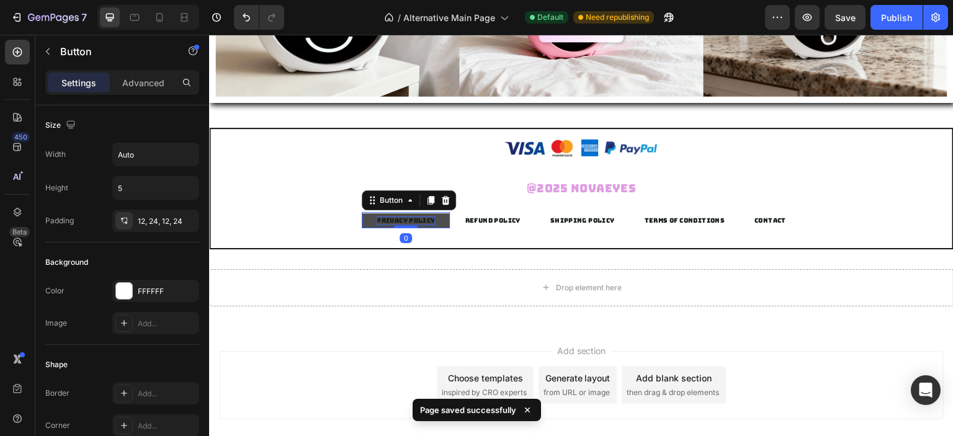
click at [423, 220] on p "PRIVACY POLICY" at bounding box center [406, 221] width 59 height 9
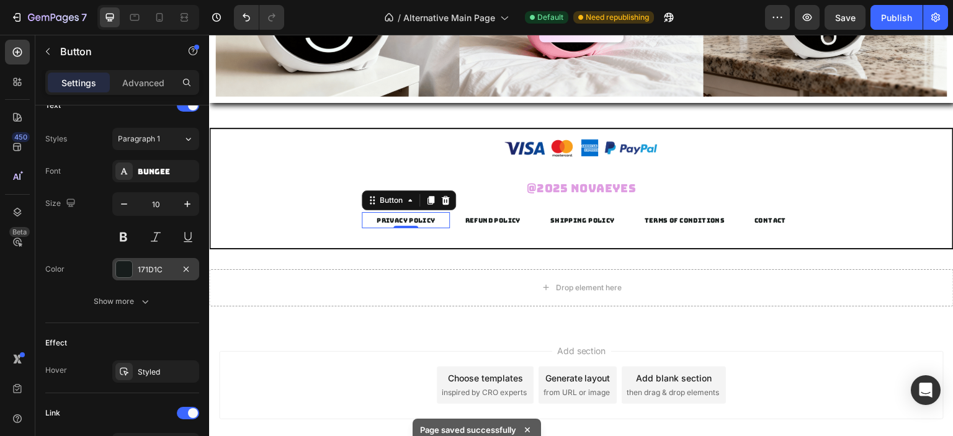
scroll to position [618, 0]
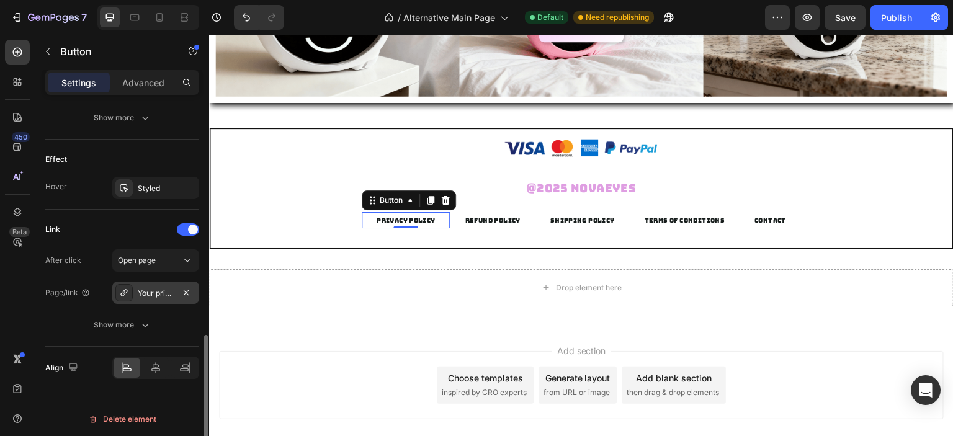
click at [154, 288] on div "Your privacy choices" at bounding box center [156, 293] width 36 height 11
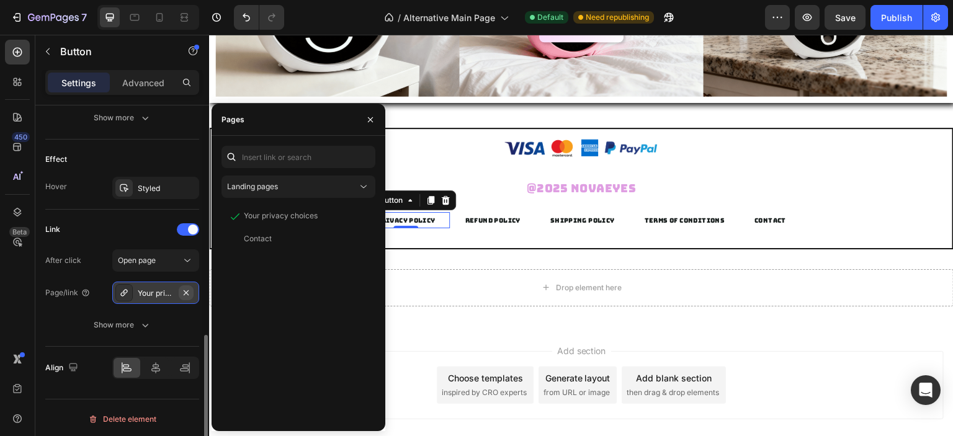
click at [184, 292] on icon "button" at bounding box center [186, 292] width 5 height 5
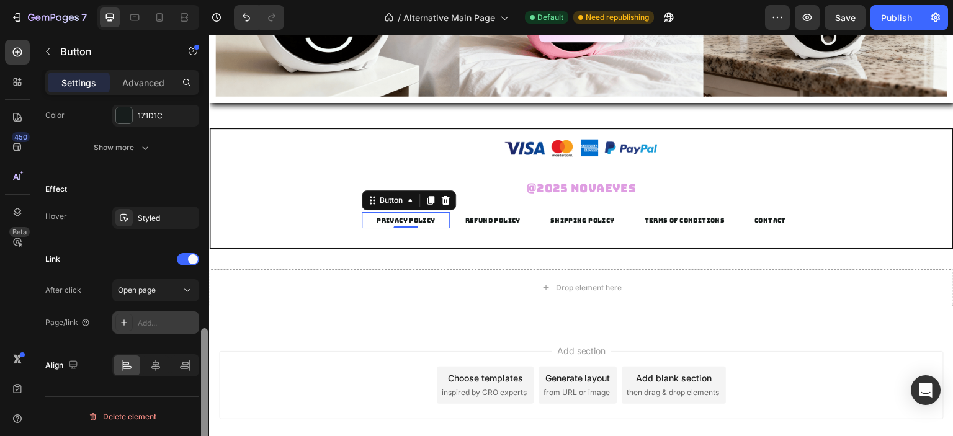
scroll to position [586, 0]
click at [139, 320] on div "Add..." at bounding box center [167, 325] width 58 height 11
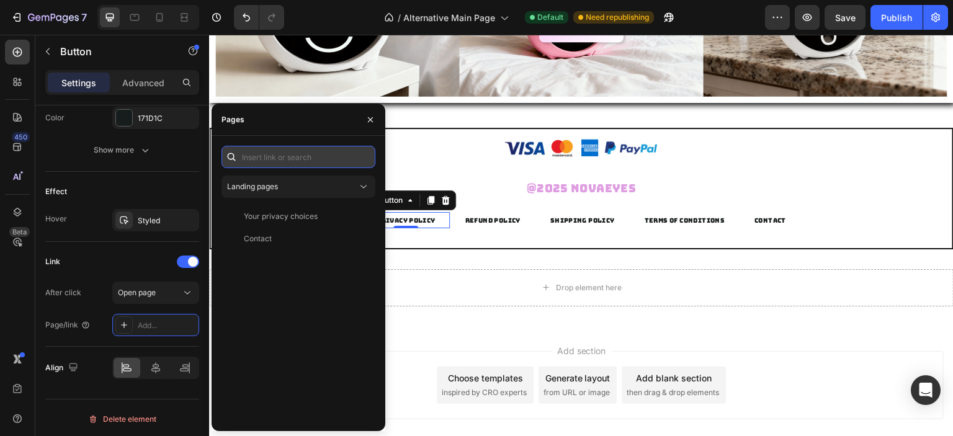
paste input "10"
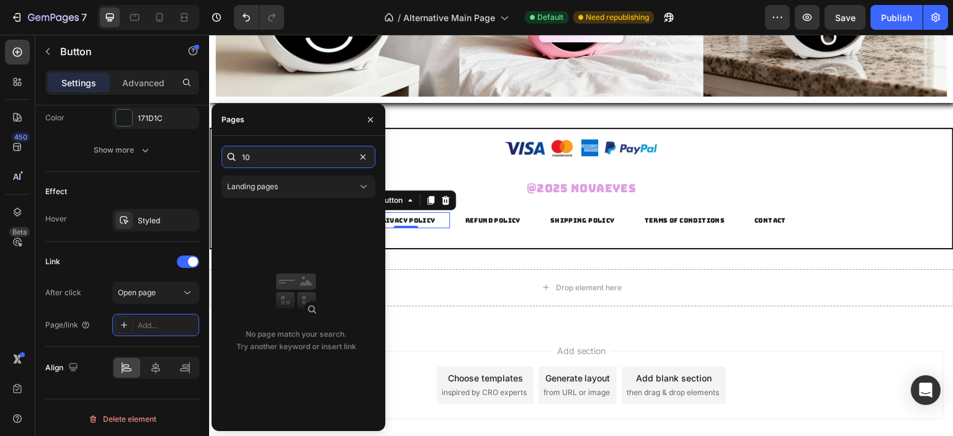
type input "10"
click at [457, 233] on div "Image Row @2025 Novaeyes Text block SHIPPING POLICY Button TERMS OF CONDITIONS …" at bounding box center [581, 189] width 745 height 122
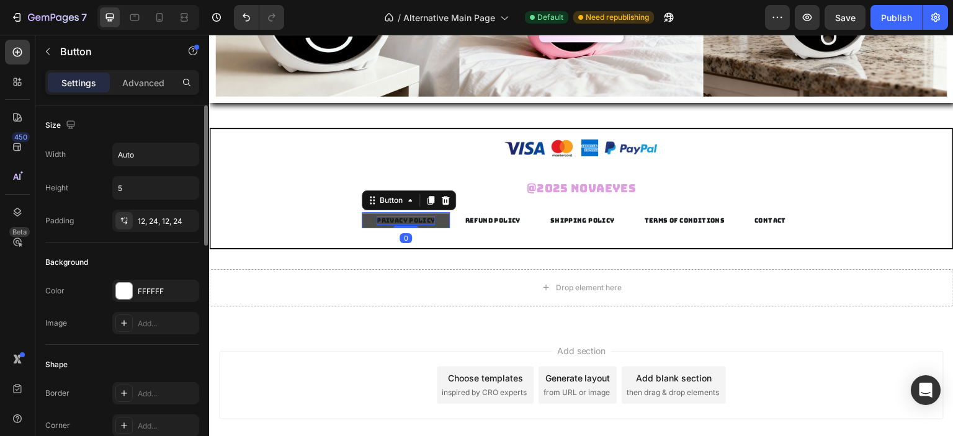
click at [418, 223] on p "PRIVACY POLICY" at bounding box center [406, 221] width 59 height 9
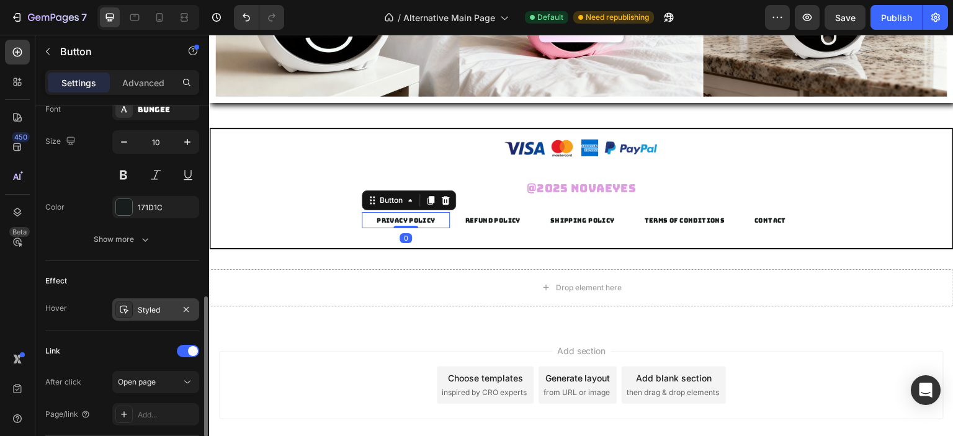
scroll to position [586, 0]
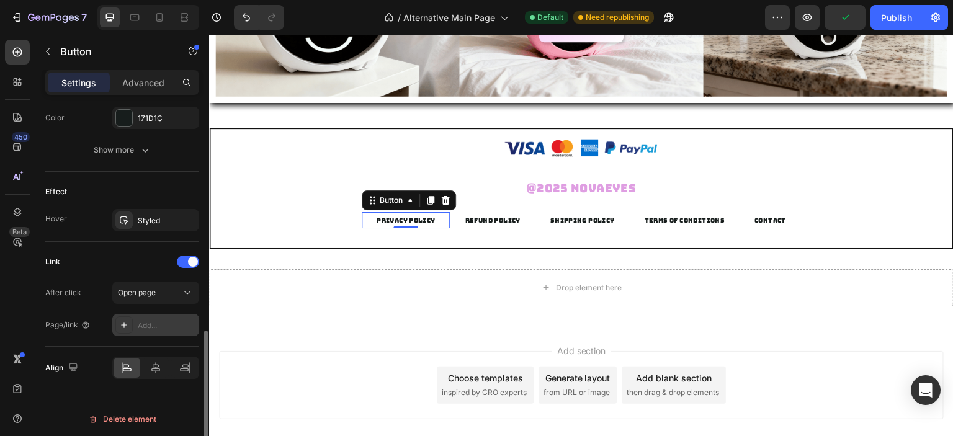
click at [143, 315] on div "Add..." at bounding box center [155, 325] width 87 height 22
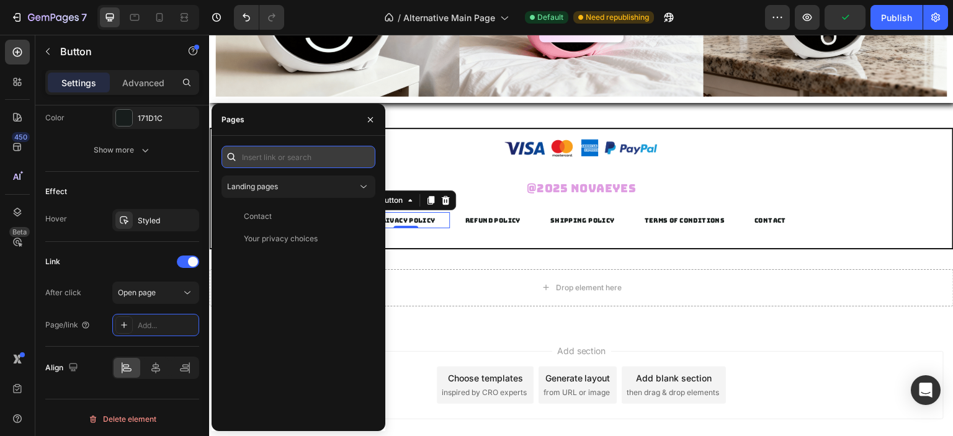
click at [294, 163] on input "text" at bounding box center [299, 157] width 154 height 22
paste input "https://www.novaeyez.com/policies/terms-of-service"
drag, startPoint x: 349, startPoint y: 158, endPoint x: 290, endPoint y: 163, distance: 59.7
click at [290, 163] on input "https://www.novaeyez.com/policies/terms-of-service" at bounding box center [299, 157] width 154 height 22
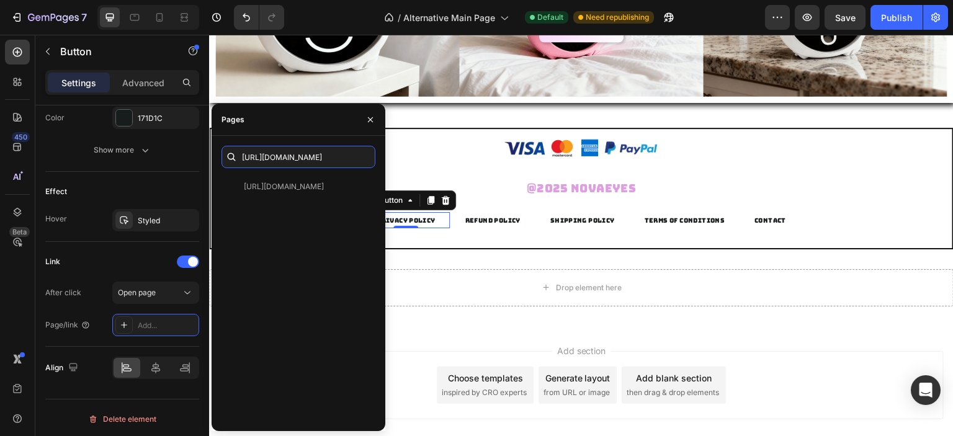
scroll to position [0, 0]
click at [349, 158] on input "https://www.novaeyez.com/policies/terms-of-service" at bounding box center [299, 157] width 154 height 22
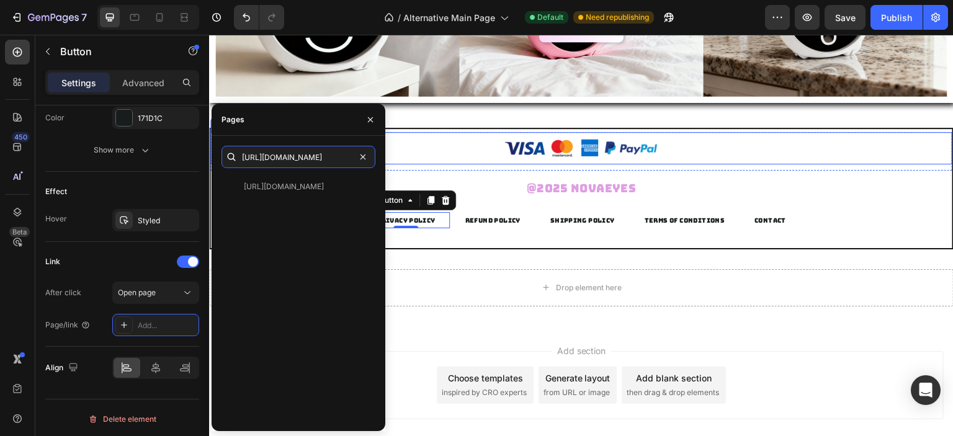
drag, startPoint x: 552, startPoint y: 194, endPoint x: 452, endPoint y: 151, distance: 107.9
paste input "/policies/privacy-policy"
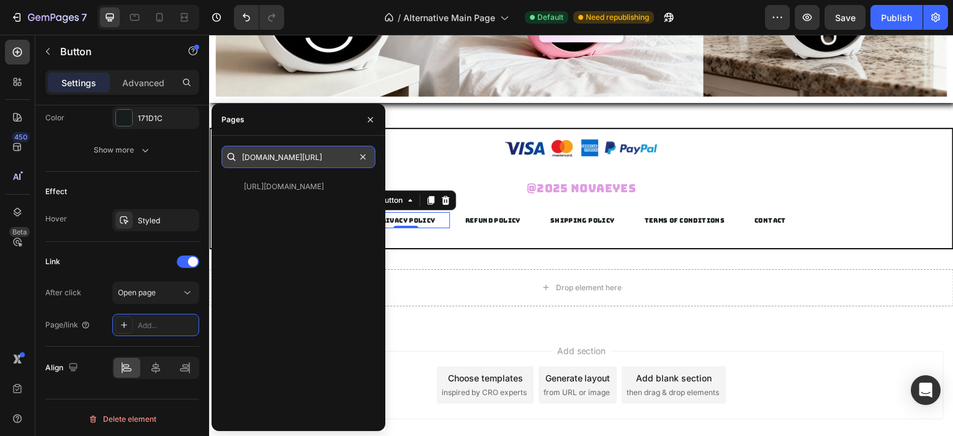
paste input "/policies/privacy-policy"
paste input "https://www.novaeyez.com/policies/terms-of-service"
click at [343, 152] on input "https://www.novaeyez.com/policies/terms-of-service" at bounding box center [299, 157] width 154 height 22
click at [344, 160] on input "https://www.novaeyez.com/policies/terms-of-service" at bounding box center [299, 157] width 154 height 22
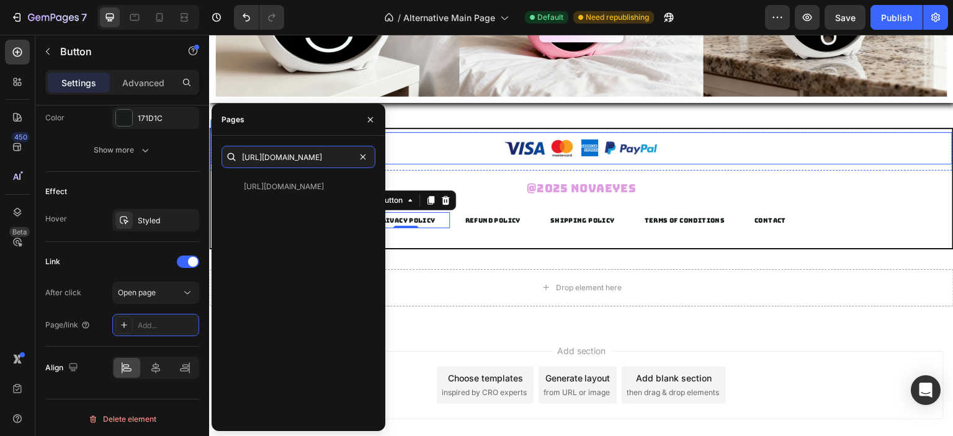
drag, startPoint x: 551, startPoint y: 194, endPoint x: 397, endPoint y: 158, distance: 158.8
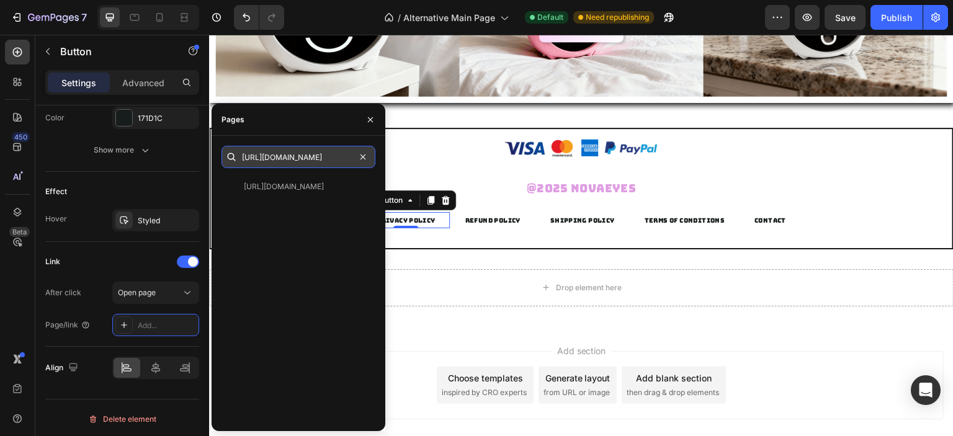
click at [344, 158] on input "https://www.novaeyez.com/policies/terms-of-service" at bounding box center [299, 157] width 154 height 22
drag, startPoint x: 349, startPoint y: 158, endPoint x: 290, endPoint y: 162, distance: 59.1
click at [290, 162] on input "https://www.novaeyez.com/policies/terms-of-service" at bounding box center [299, 157] width 154 height 22
paste input "privacy-policy"
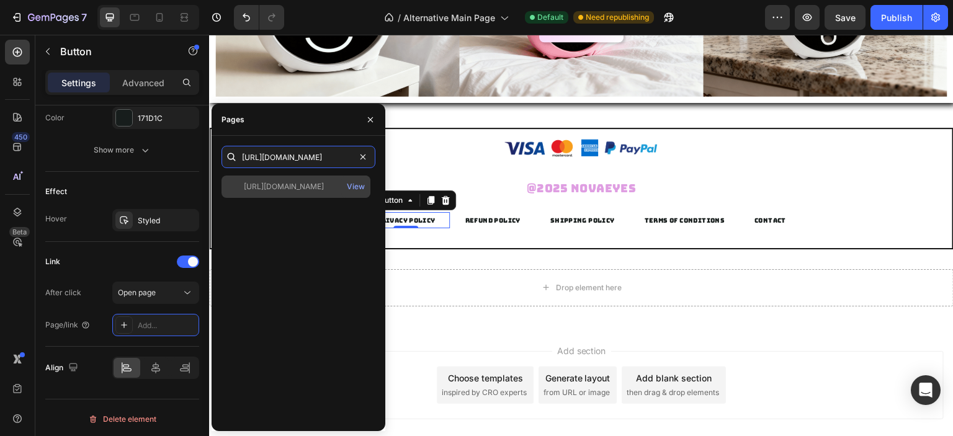
type input "https://www.novaeyez.com/policies/privacy-policy"
click at [307, 179] on div "https://www.novaeyez.com/policies/privacy-policy View" at bounding box center [296, 187] width 149 height 22
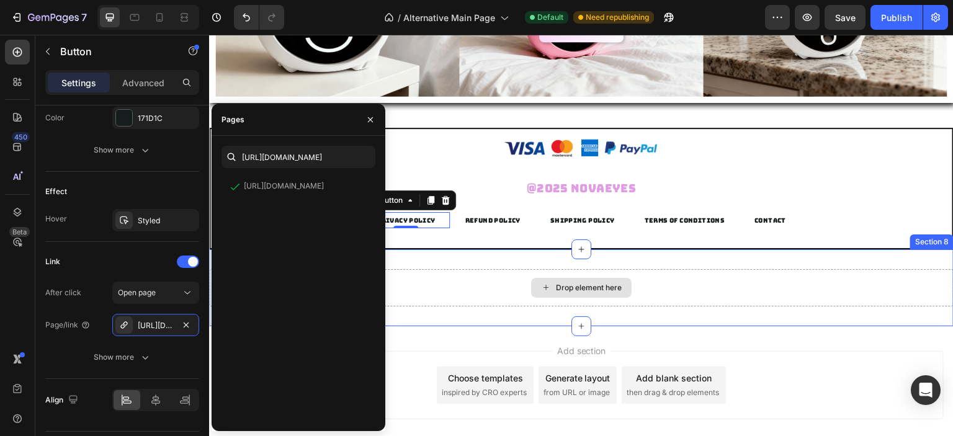
click at [475, 294] on div "Drop element here" at bounding box center [581, 287] width 745 height 37
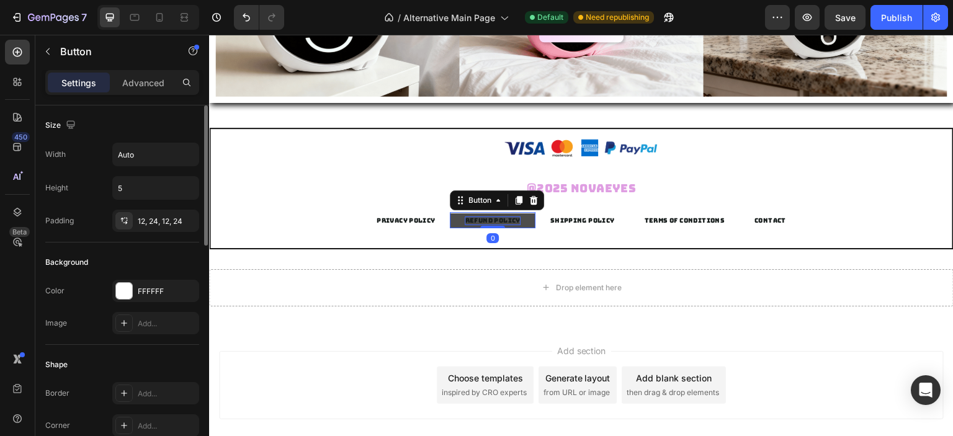
click at [511, 220] on p "REFUND POLICY" at bounding box center [492, 221] width 55 height 9
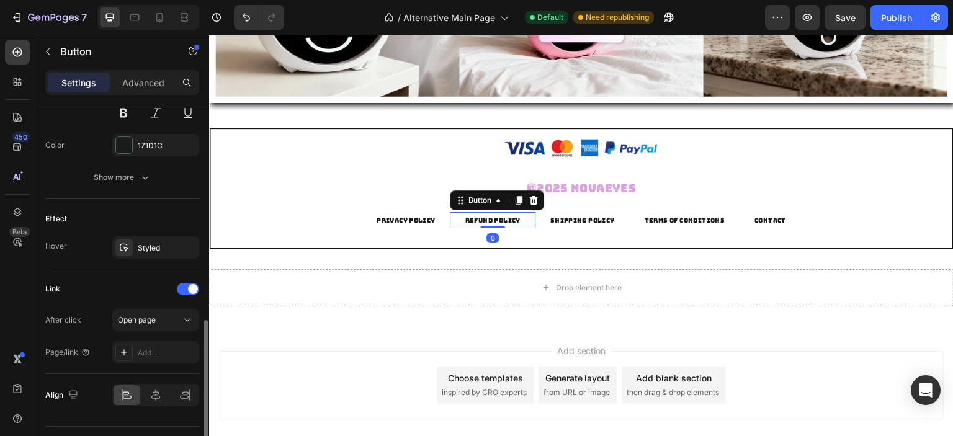
scroll to position [586, 0]
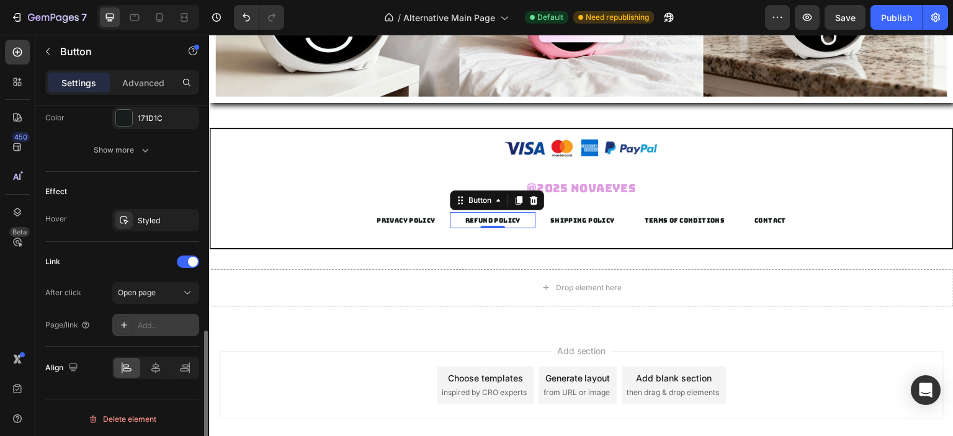
click at [145, 316] on div "Add..." at bounding box center [155, 325] width 87 height 22
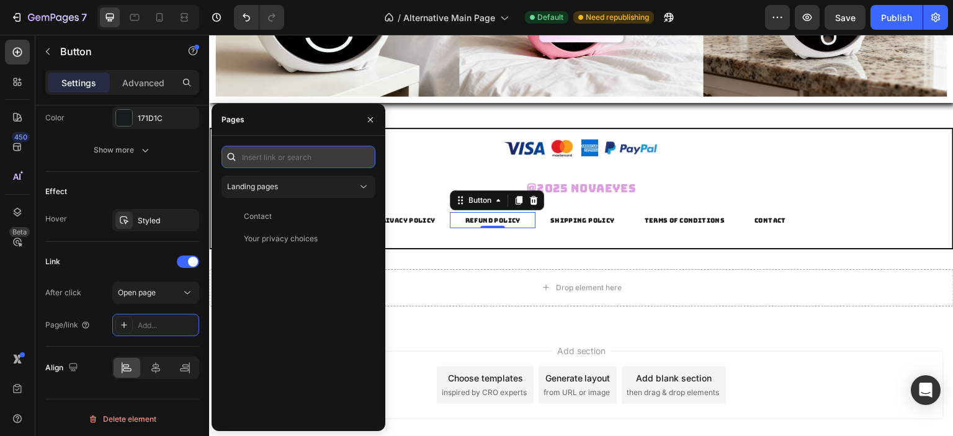
click at [315, 161] on input "text" at bounding box center [299, 157] width 154 height 22
paste input "https://www.novaeyez.com/policies/privacy-policy"
click at [331, 156] on input "https://www.novaeyez.com/policies/privacy-policy" at bounding box center [299, 157] width 154 height 22
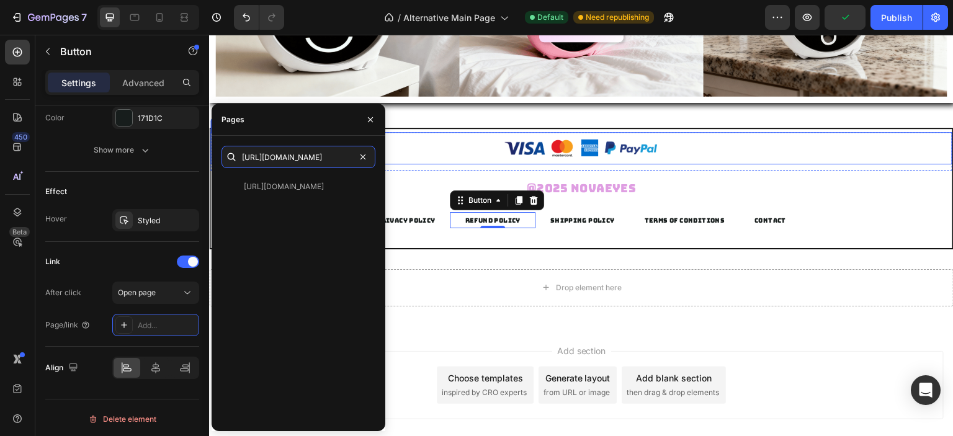
drag, startPoint x: 557, startPoint y: 193, endPoint x: 385, endPoint y: 156, distance: 175.3
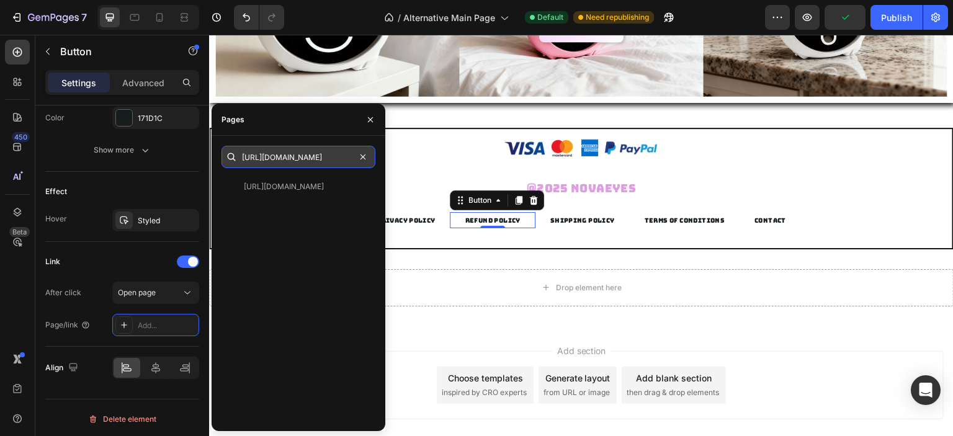
click at [321, 161] on input "https://www.novaeyez.com/policies/privacy-policy" at bounding box center [299, 157] width 154 height 22
drag, startPoint x: 301, startPoint y: 158, endPoint x: 366, endPoint y: 156, distance: 64.6
click at [366, 156] on div "https://www.novaeyez.com/policies/privacy-policy" at bounding box center [299, 157] width 154 height 22
paste input "refund"
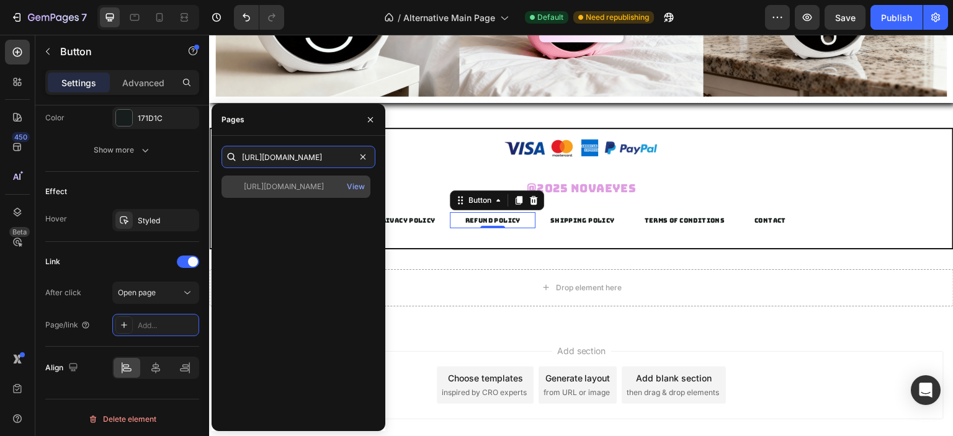
type input "https://www.novaeyez.com/policies/refund-policy"
click at [316, 186] on div "https://www.novaeyez.com/policies/refund-policy" at bounding box center [284, 186] width 80 height 11
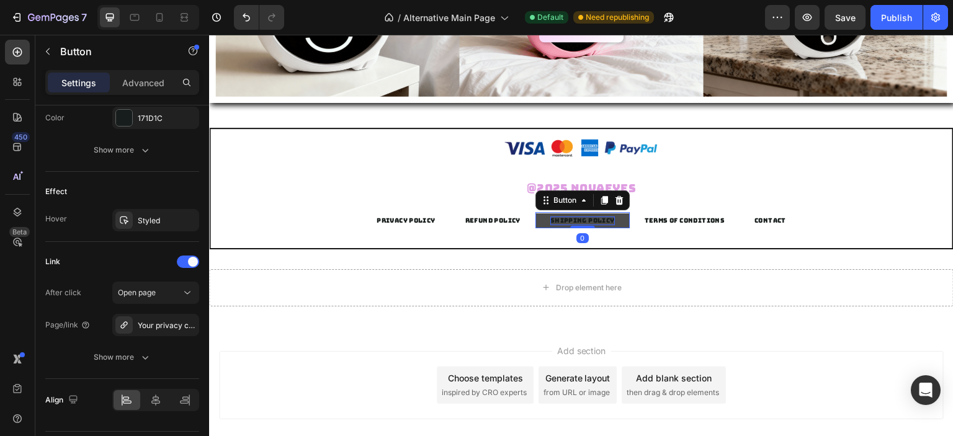
click at [589, 222] on p "SHIPPING POLICY" at bounding box center [583, 221] width 65 height 9
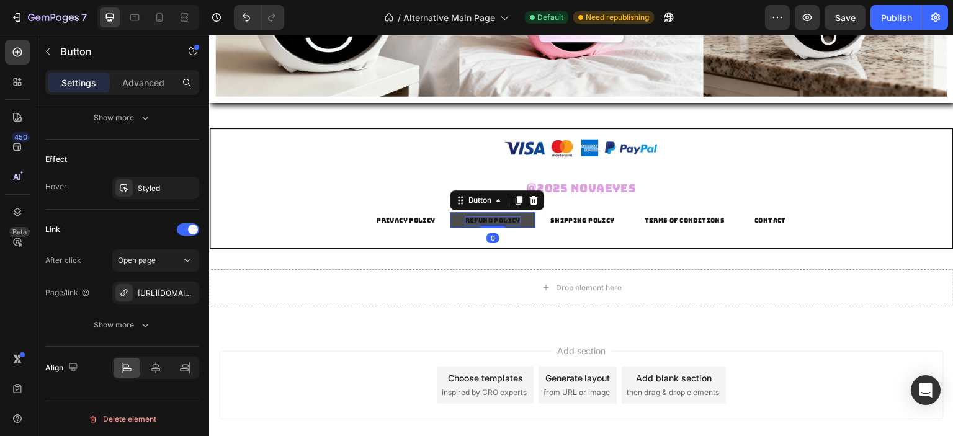
click at [485, 220] on p "REFUND POLICY" at bounding box center [492, 221] width 55 height 9
click at [166, 288] on div "https://www.novaeyez.com/policies/refund-policy" at bounding box center [156, 293] width 36 height 11
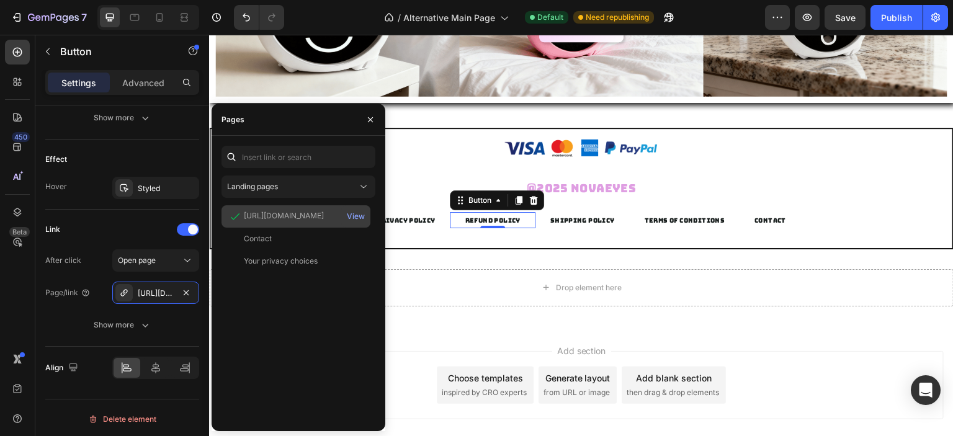
click at [297, 214] on div "https://www.novaeyez.com/policies/refund-policy" at bounding box center [284, 215] width 80 height 11
click at [352, 214] on div "View" at bounding box center [356, 216] width 18 height 11
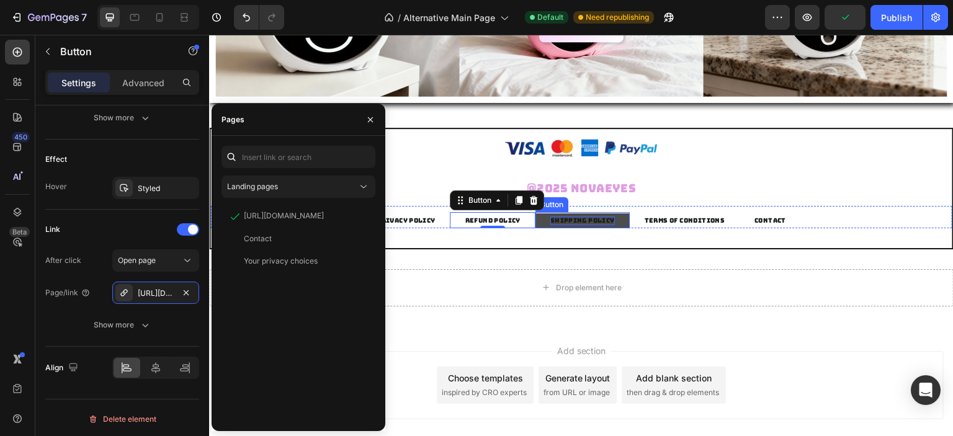
click at [596, 218] on p "SHIPPING POLICY" at bounding box center [583, 221] width 65 height 9
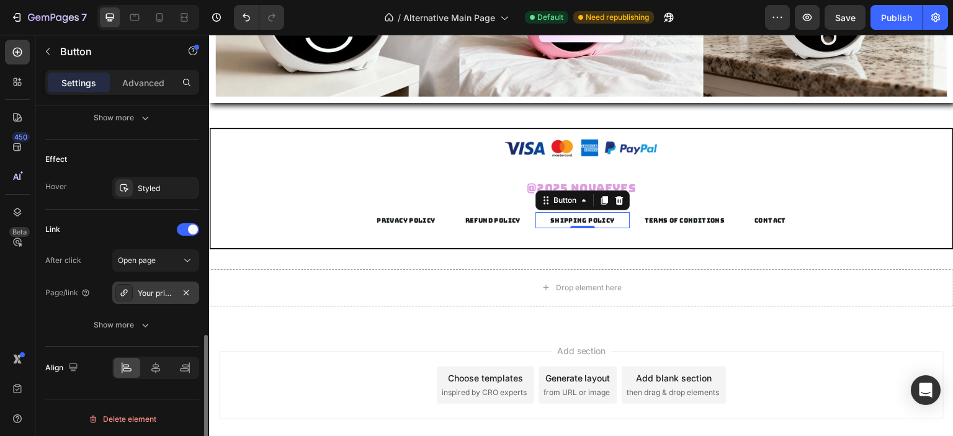
click at [158, 295] on div "Your privacy choices" at bounding box center [156, 293] width 36 height 11
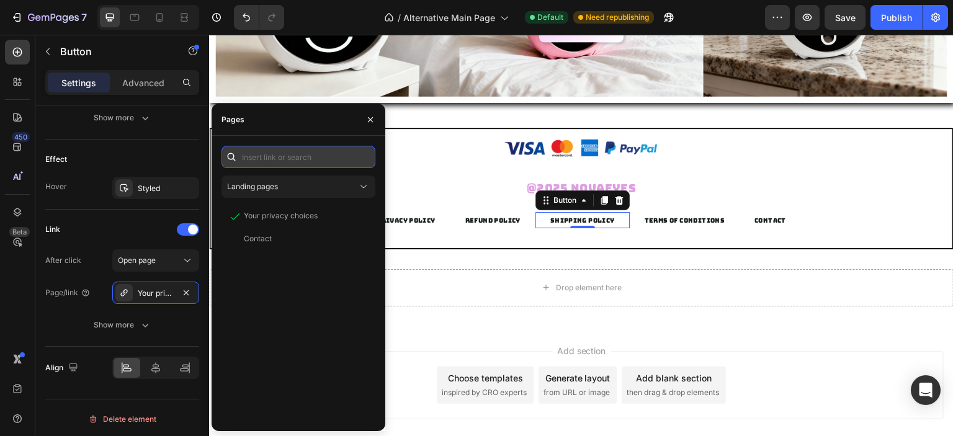
click at [304, 157] on input "text" at bounding box center [299, 157] width 154 height 22
paste input "https://www.novaeyez.com/policies/refund-policy"
click at [342, 155] on input "https://www.novaeyez.com/policies/refund-policy" at bounding box center [299, 157] width 154 height 22
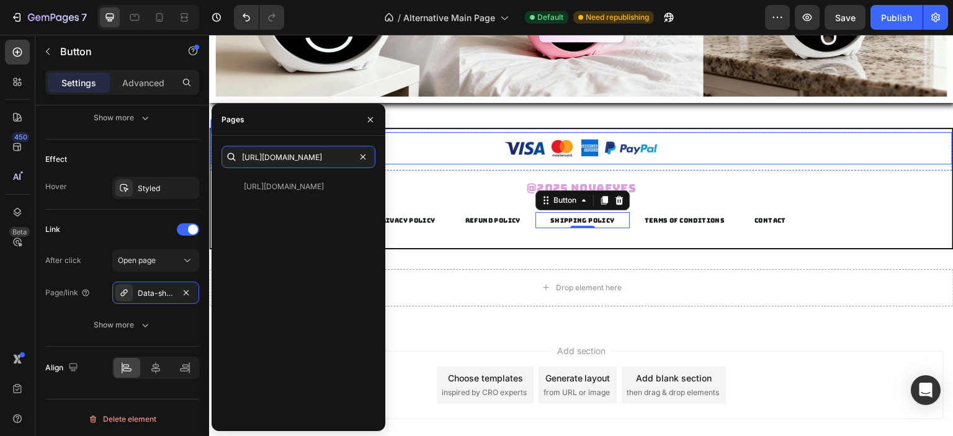
drag, startPoint x: 552, startPoint y: 191, endPoint x: 385, endPoint y: 153, distance: 170.6
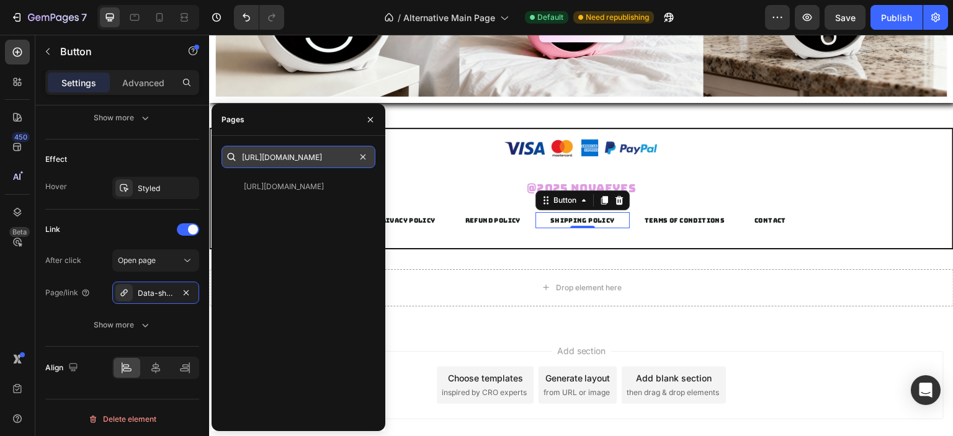
click at [325, 161] on input "https://www.novaeyez.com/policies/refund-policy" at bounding box center [299, 157] width 154 height 22
drag, startPoint x: 303, startPoint y: 158, endPoint x: 365, endPoint y: 156, distance: 62.1
click at [365, 156] on div "https://www.novaeyez.com/policies/refund-policy" at bounding box center [299, 157] width 154 height 22
paste input "shipping"
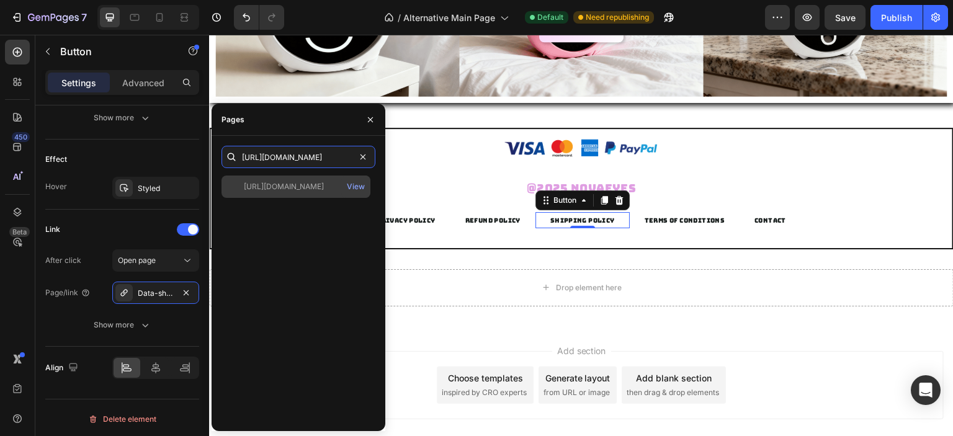
type input "https://www.novaeyez.com/policies/shipping-policy"
click at [309, 183] on div "https://www.novaeyez.com/policies/shipping-policy" at bounding box center [284, 186] width 80 height 11
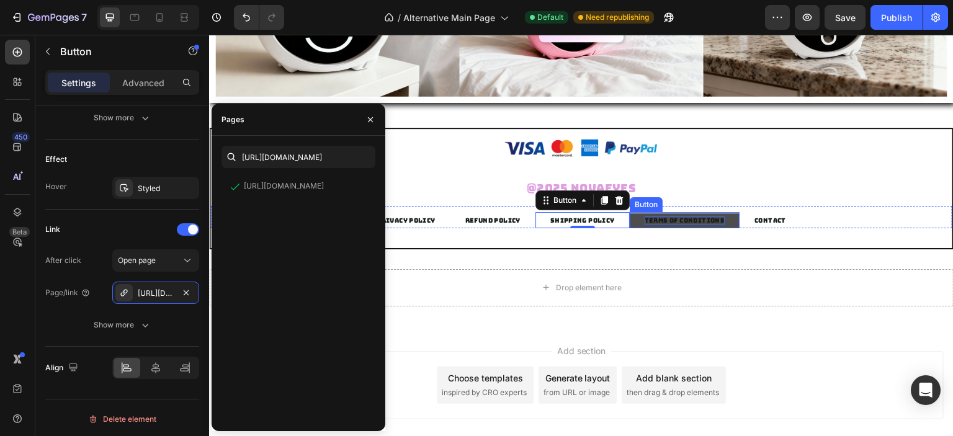
click at [674, 223] on p "TERMS OF CONDITIONS" at bounding box center [685, 221] width 81 height 9
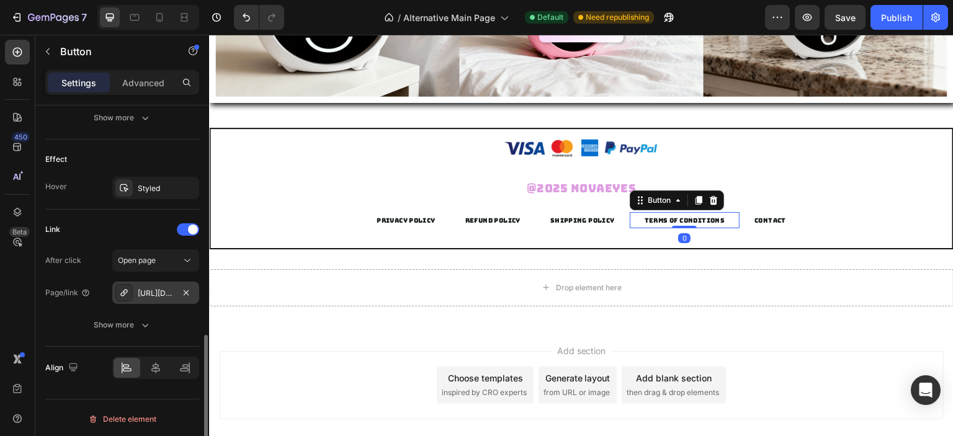
click at [163, 292] on div "https://www.novaeyez.com/policies/terms-of-service" at bounding box center [156, 293] width 36 height 11
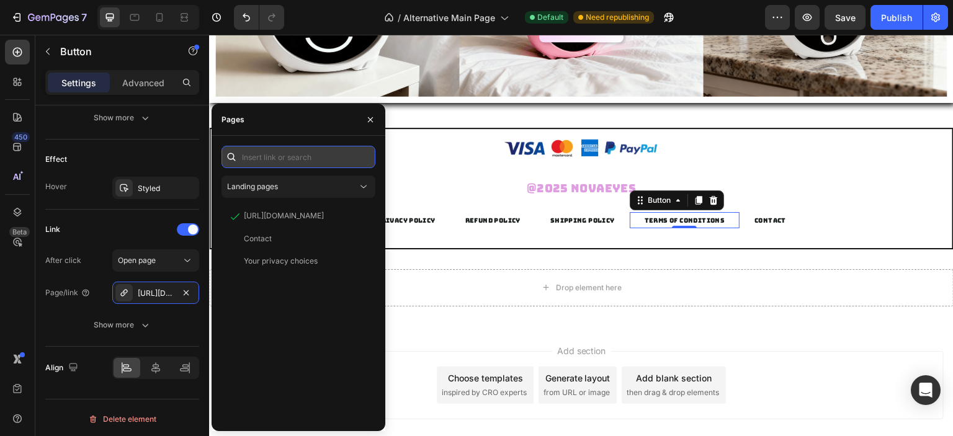
click at [318, 151] on input "text" at bounding box center [299, 157] width 154 height 22
paste input "shipping-policy"
type input "shipping-policy"
paste input "https://www.novaeyez.com/policies/terms-of-service"
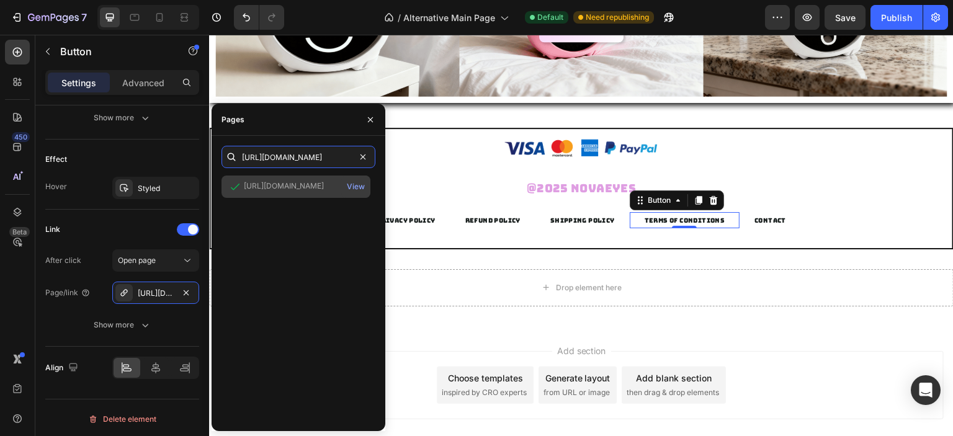
type input "https://www.novaeyez.com/policies/terms-of-service"
click at [325, 180] on div "https://www.novaeyez.com/policies/terms-of-service View" at bounding box center [296, 187] width 149 height 22
click at [309, 189] on div "https://www.novaeyez.com/policies/terms-of-service" at bounding box center [284, 186] width 80 height 11
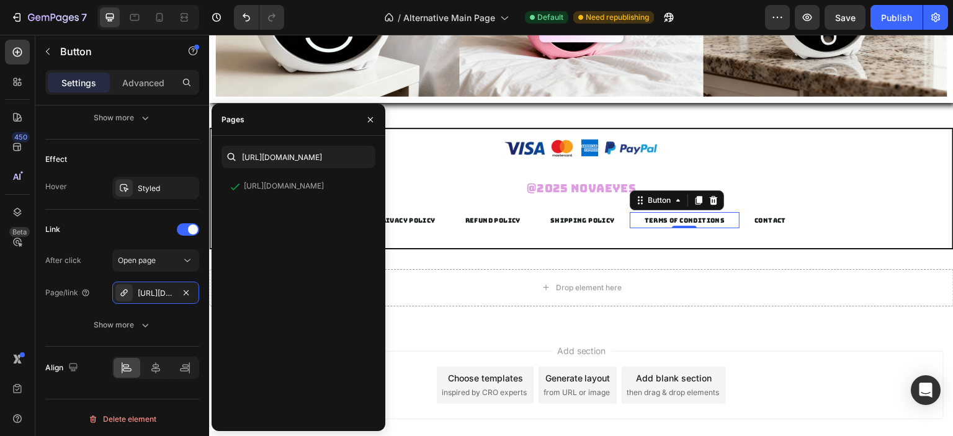
click at [306, 228] on div "https://www.novaeyez.com/policies/terms-of-service View" at bounding box center [299, 299] width 154 height 246
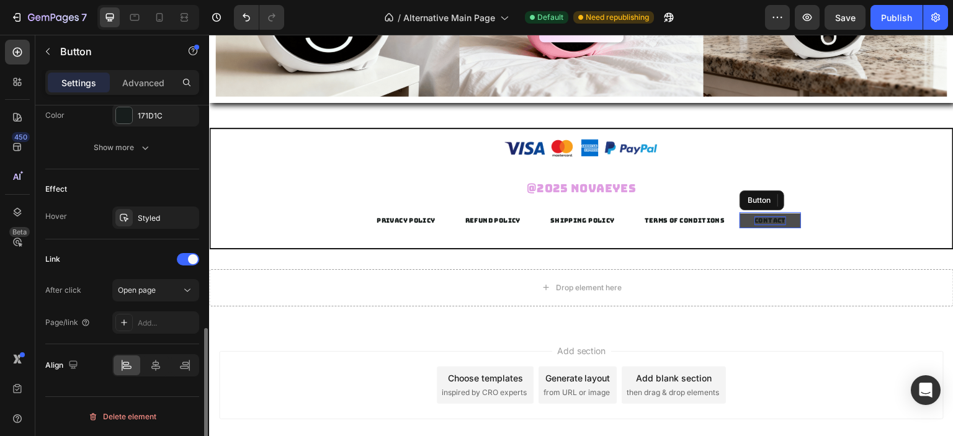
click at [767, 221] on p "CONTACT" at bounding box center [771, 221] width 32 height 9
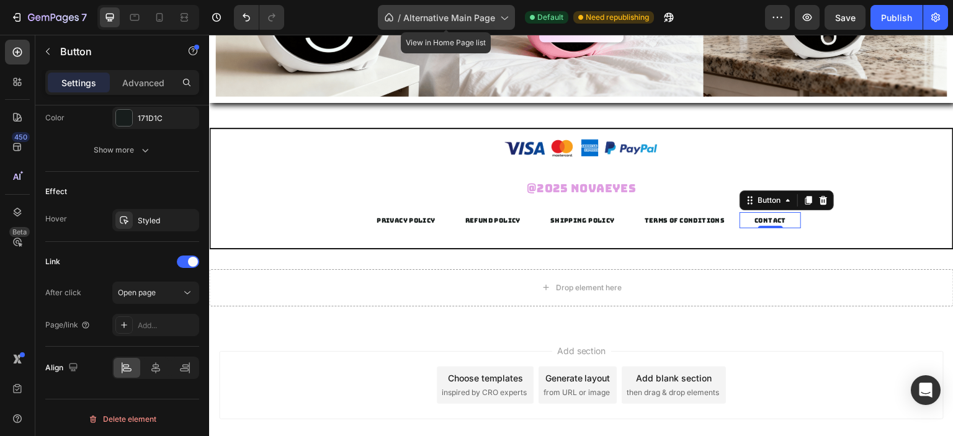
click at [498, 12] on icon at bounding box center [504, 17] width 12 height 12
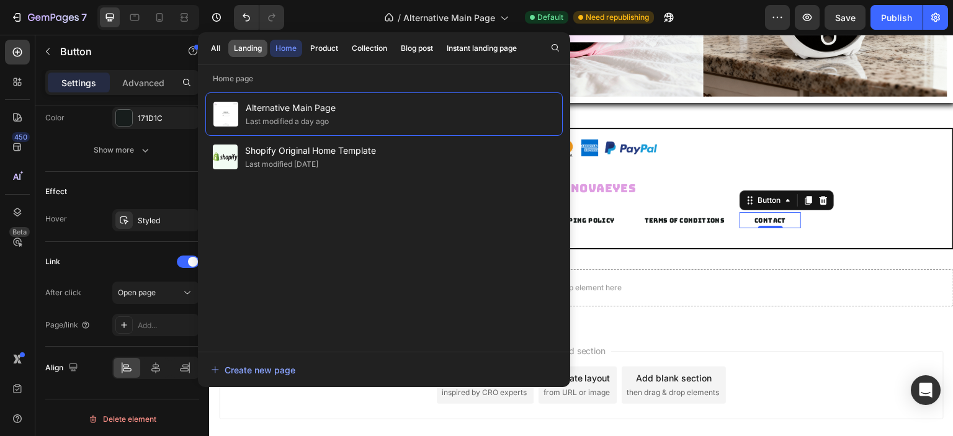
scroll to position [2221, 0]
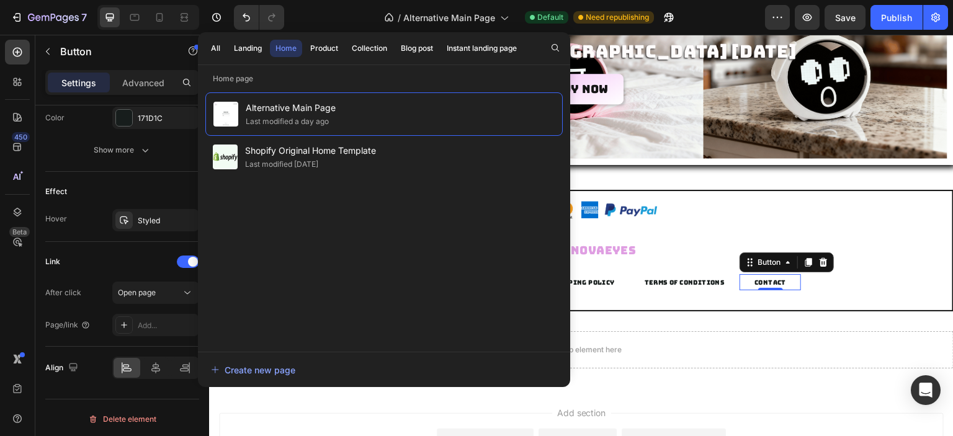
click at [365, 245] on div "Alternative Main Page Last modified a day ago Shopify Original Home Template La…" at bounding box center [383, 215] width 357 height 247
click at [285, 371] on div "Create new page" at bounding box center [253, 370] width 84 height 13
click at [683, 218] on div at bounding box center [581, 210] width 742 height 32
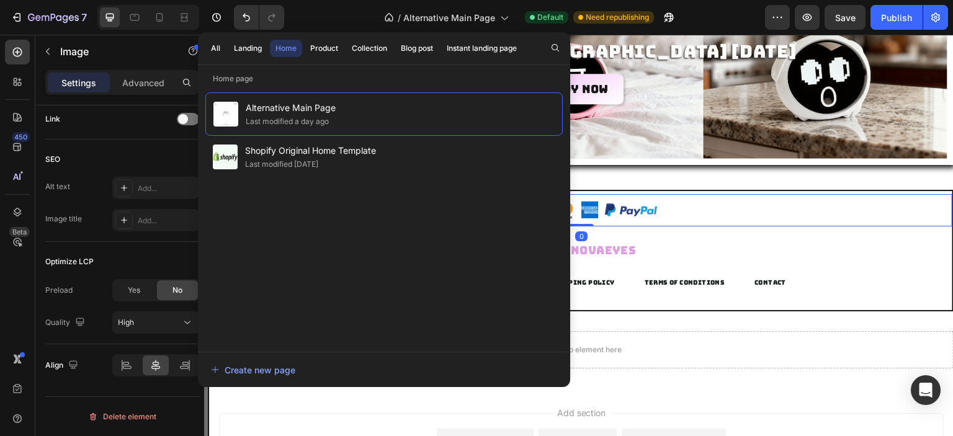
scroll to position [0, 0]
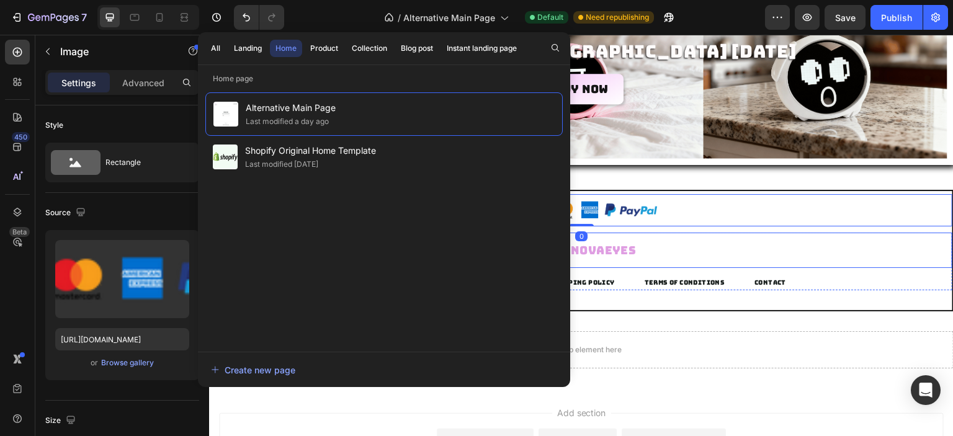
click at [739, 259] on div "@2025 Novaeyes" at bounding box center [581, 250] width 742 height 35
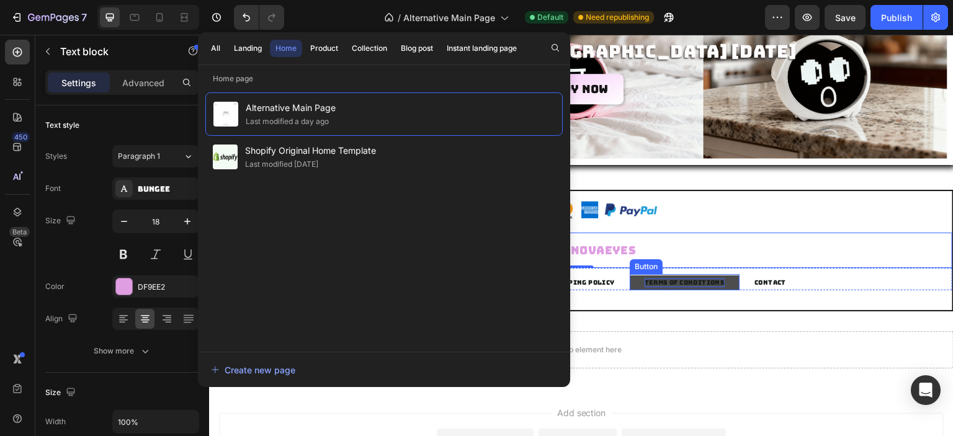
click at [704, 283] on p "TERMS OF CONDITIONS" at bounding box center [685, 283] width 81 height 9
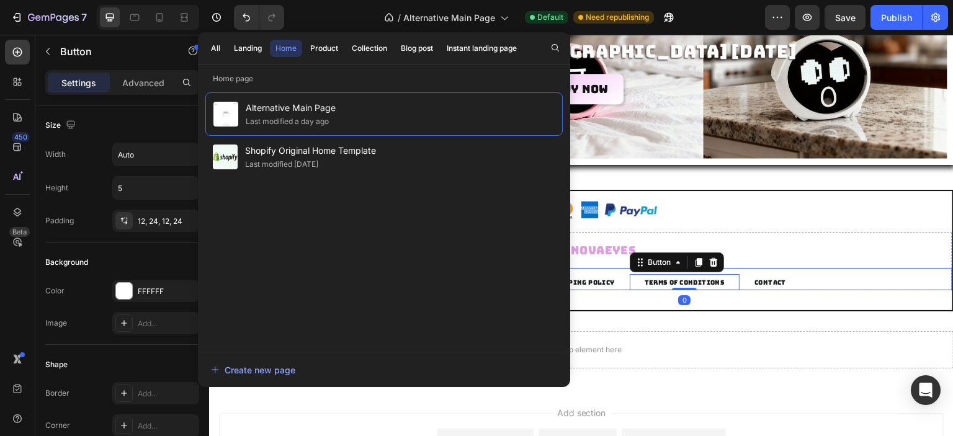
click at [728, 214] on div at bounding box center [581, 210] width 742 height 32
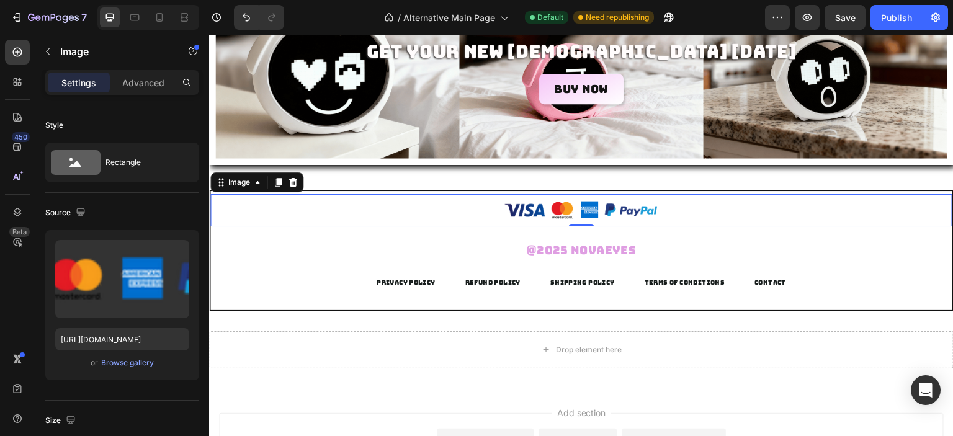
click at [299, 11] on div "/ Alternative Main Page Default Need republishing" at bounding box center [529, 17] width 471 height 25
click at [415, 283] on p "PRIVACY POLICY" at bounding box center [406, 283] width 59 height 9
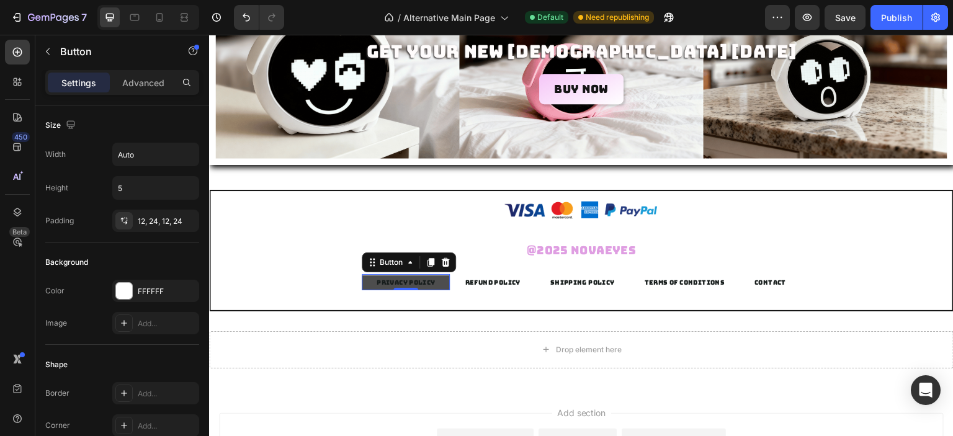
click at [402, 276] on link "PRIVACY POLICY" at bounding box center [406, 283] width 89 height 15
click at [411, 281] on p "PRIVACY POLICY" at bounding box center [406, 283] width 59 height 9
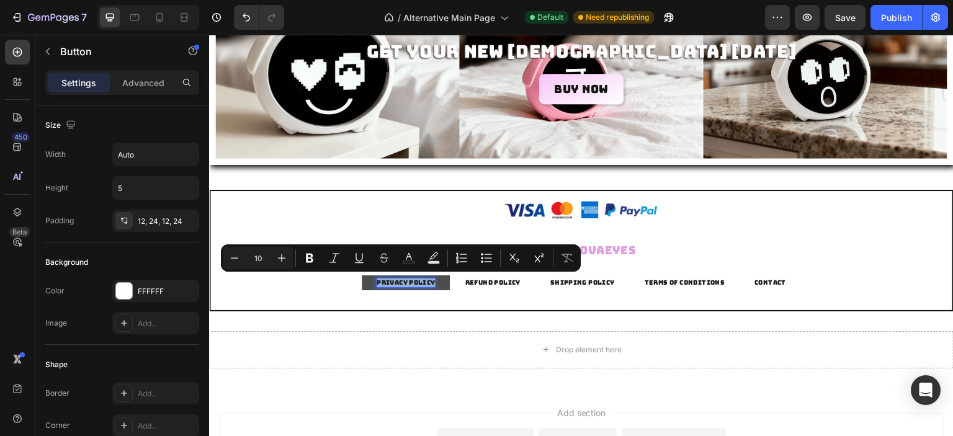
copy p "PRIVACY POLICY"
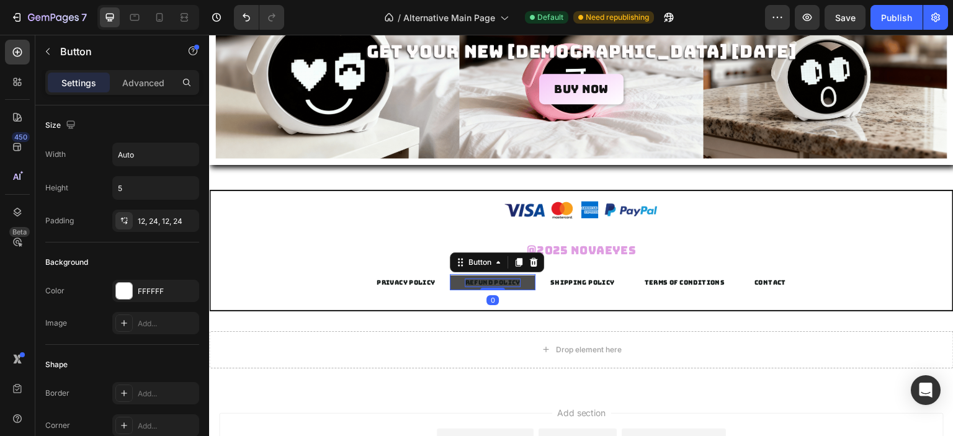
click at [501, 283] on p "REFUND POLICY" at bounding box center [492, 283] width 55 height 9
copy p "REFUND POLICY"
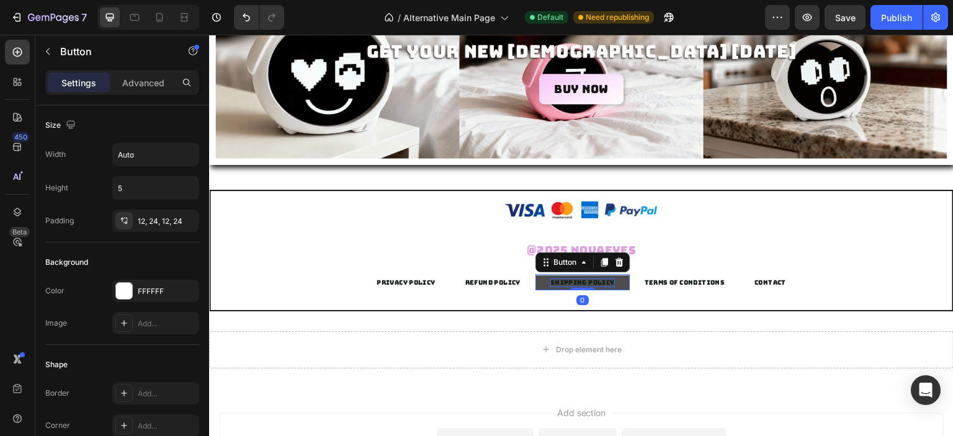
click at [580, 281] on p "SHIPPING POLICY" at bounding box center [583, 283] width 65 height 9
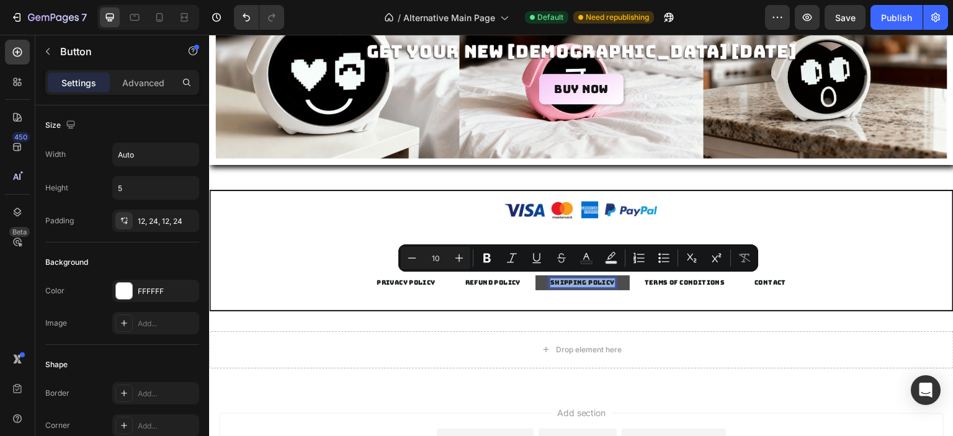
copy p "SHIPPING POLICY"
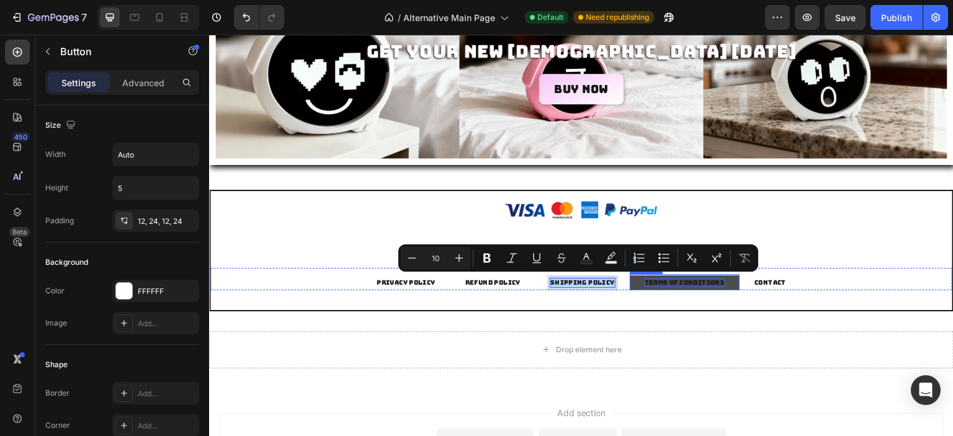
click at [667, 285] on p "TERMS OF CONDITIONS" at bounding box center [685, 283] width 81 height 9
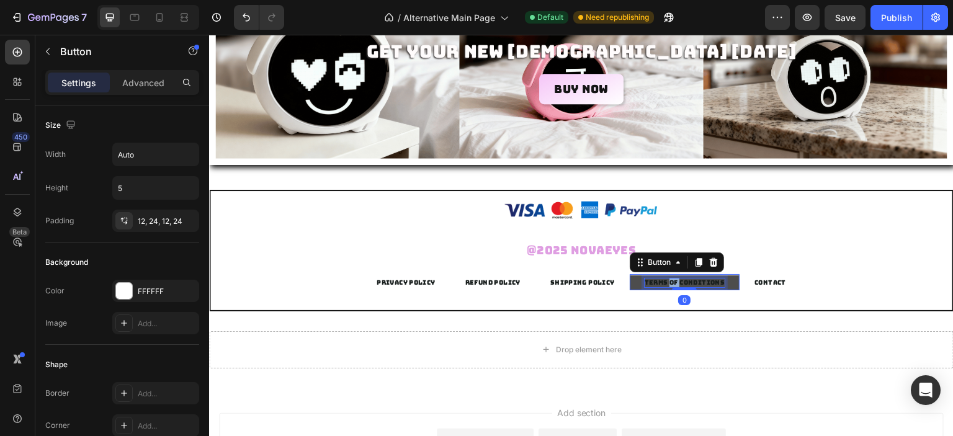
click at [667, 285] on p "TERMS OF CONDITIONS" at bounding box center [685, 283] width 81 height 9
copy p "TERMS OF CONDITIONS"
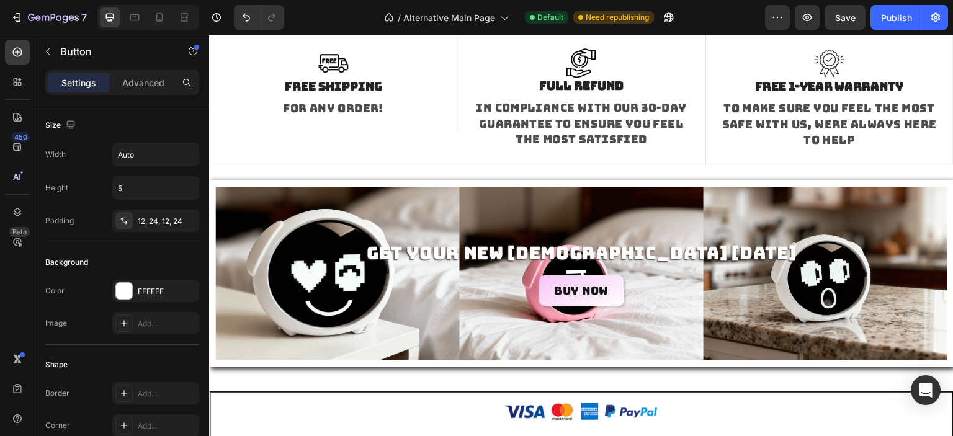
scroll to position [2081, 0]
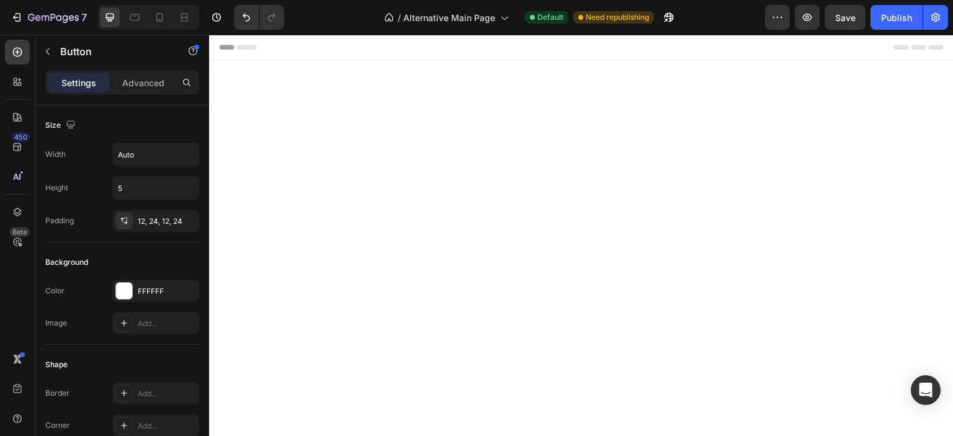
scroll to position [2081, 0]
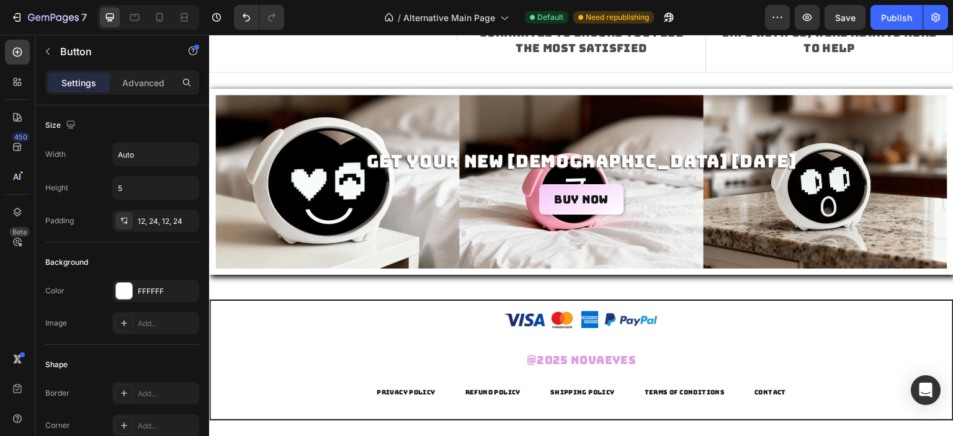
click at [888, 11] on div "Publish" at bounding box center [896, 17] width 31 height 13
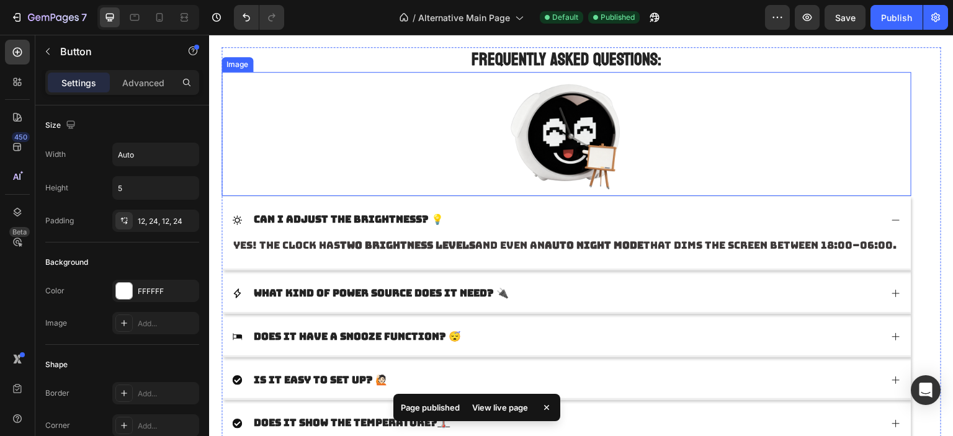
scroll to position [1460, 0]
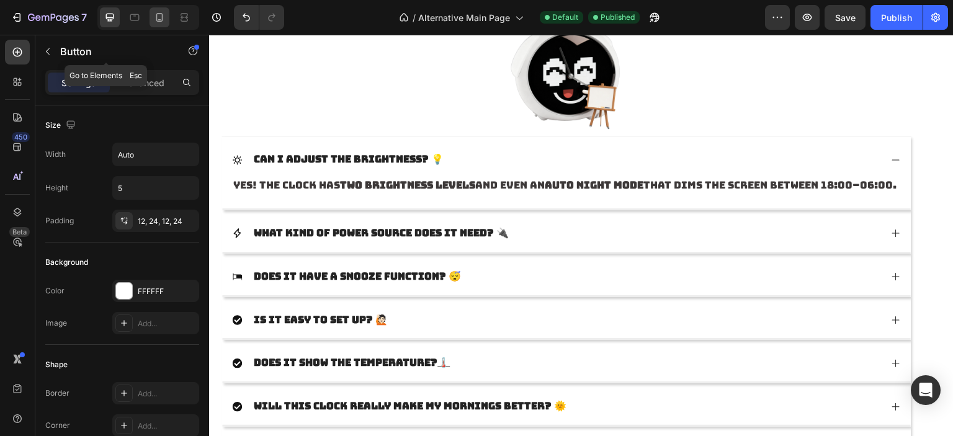
click at [163, 12] on icon at bounding box center [159, 17] width 12 height 12
type input "Auto"
type input "9"
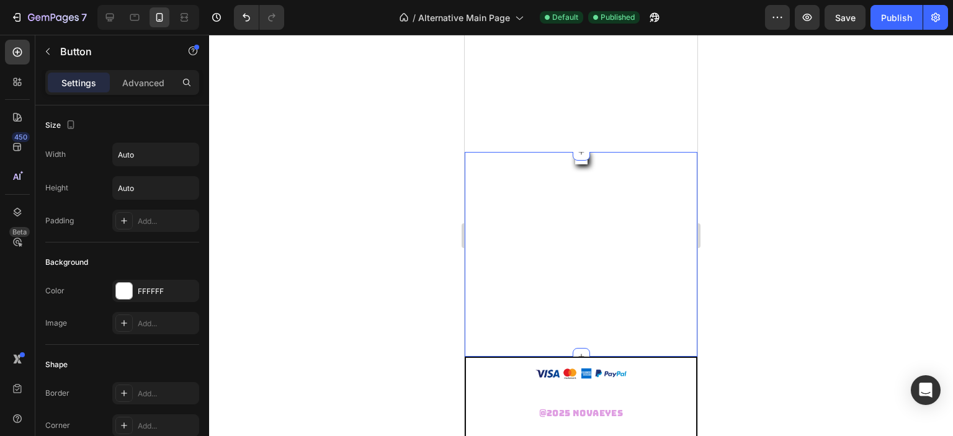
scroll to position [2309, 0]
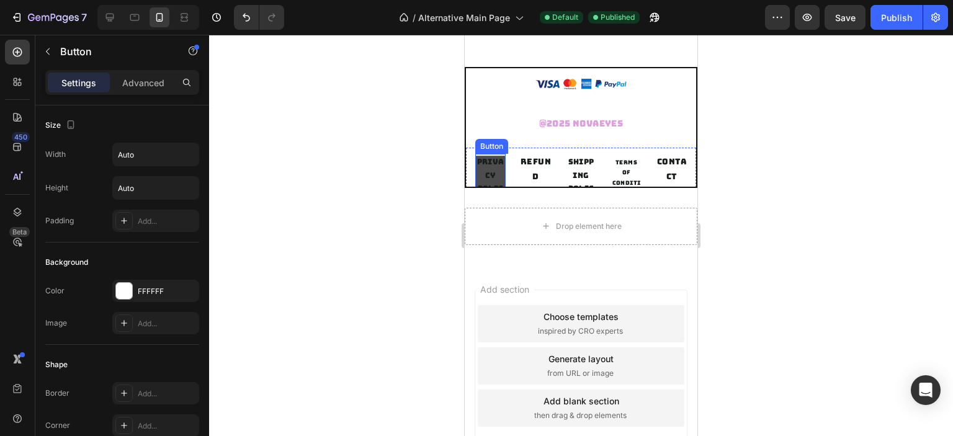
click at [491, 166] on p "PRIVACY POLICY" at bounding box center [490, 182] width 30 height 53
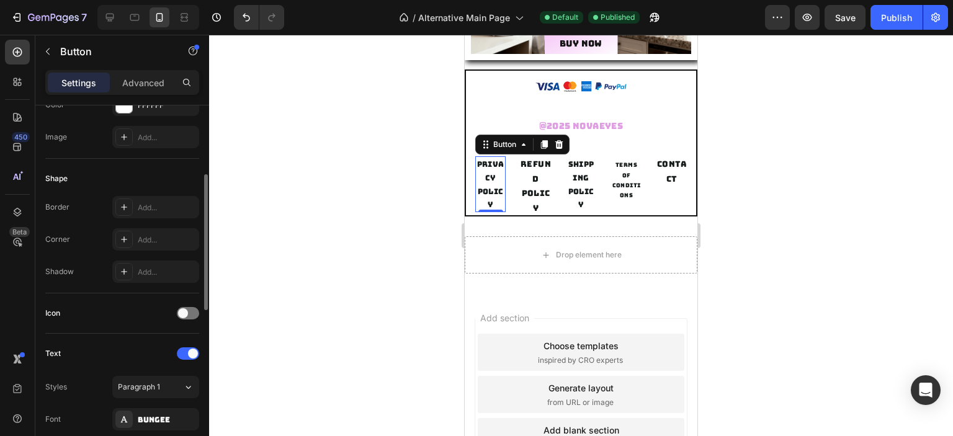
scroll to position [372, 0]
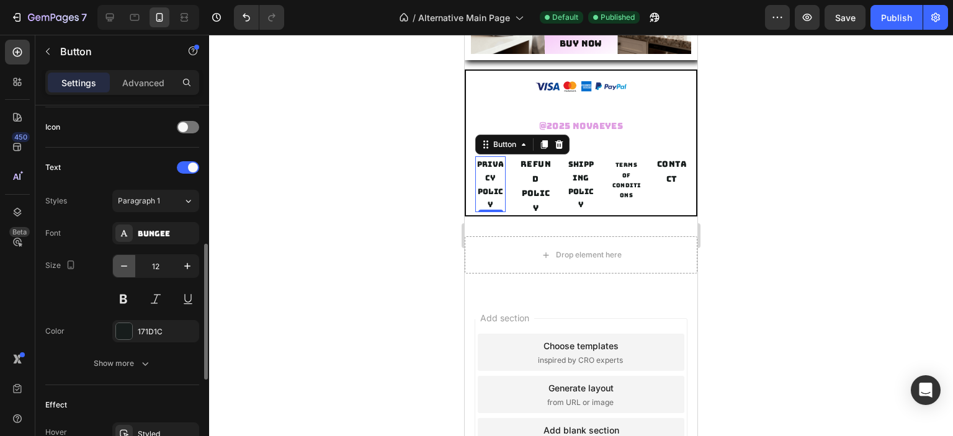
click at [124, 255] on button "button" at bounding box center [124, 266] width 22 height 22
click at [127, 266] on icon "button" at bounding box center [124, 266] width 12 height 12
click at [117, 265] on button "button" at bounding box center [124, 266] width 22 height 22
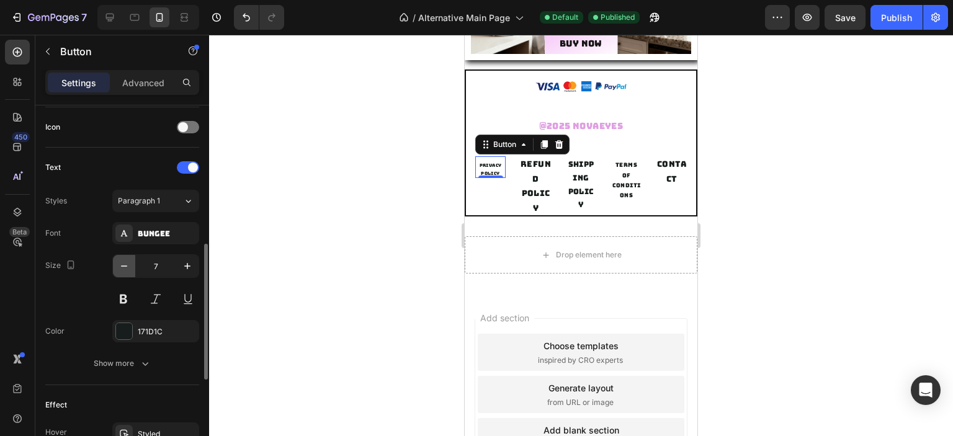
click at [117, 265] on button "button" at bounding box center [124, 266] width 22 height 22
click at [189, 268] on icon "button" at bounding box center [187, 266] width 12 height 12
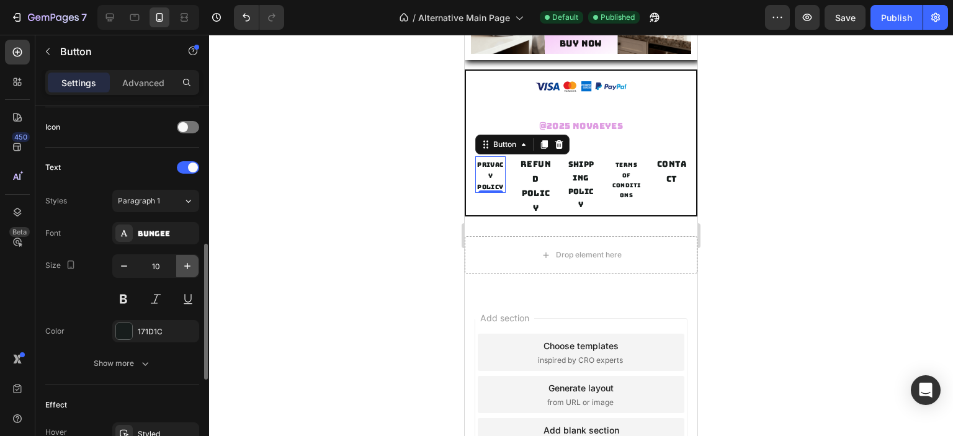
drag, startPoint x: 188, startPoint y: 269, endPoint x: 181, endPoint y: 269, distance: 6.8
click at [187, 269] on icon "button" at bounding box center [187, 266] width 12 height 12
click at [122, 268] on icon "button" at bounding box center [124, 266] width 12 height 12
type input "9"
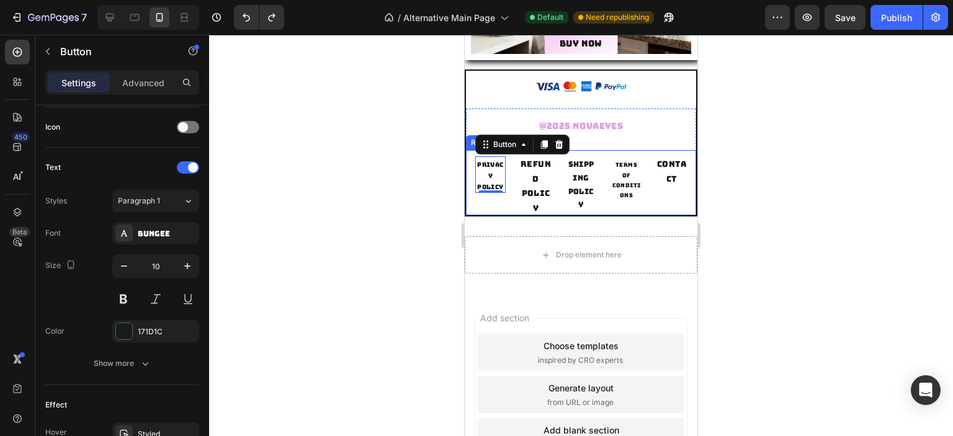
type input "11"
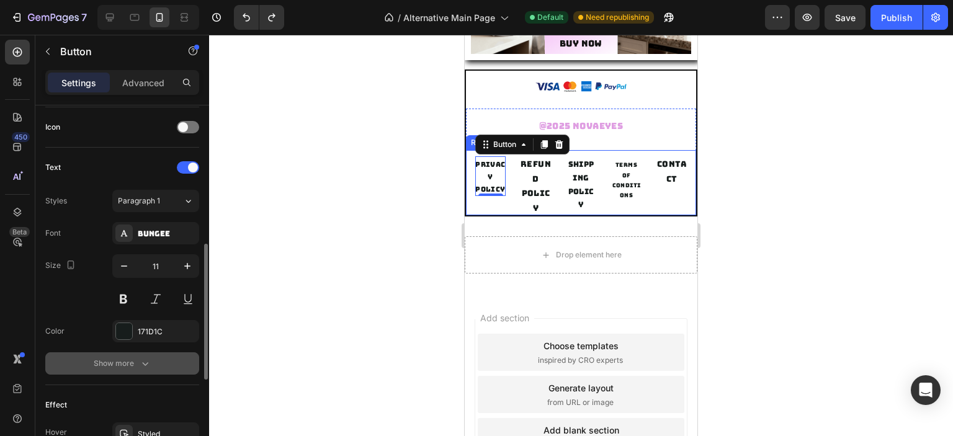
click at [142, 366] on icon "button" at bounding box center [145, 363] width 12 height 12
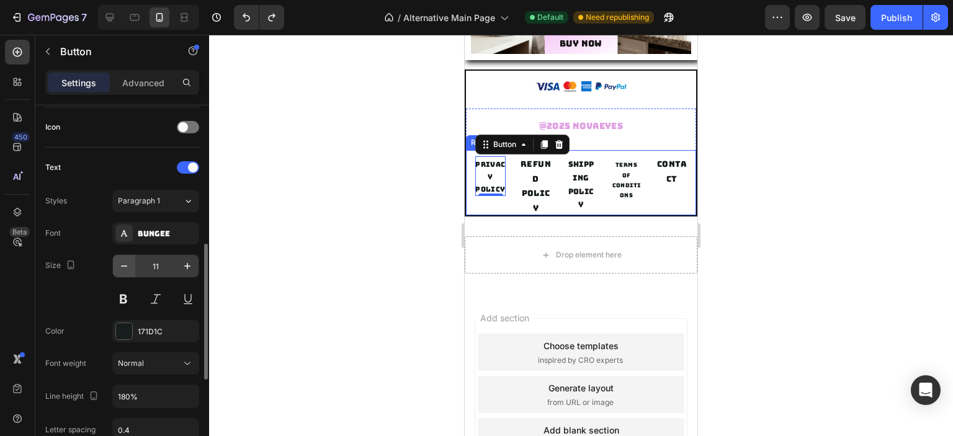
scroll to position [497, 0]
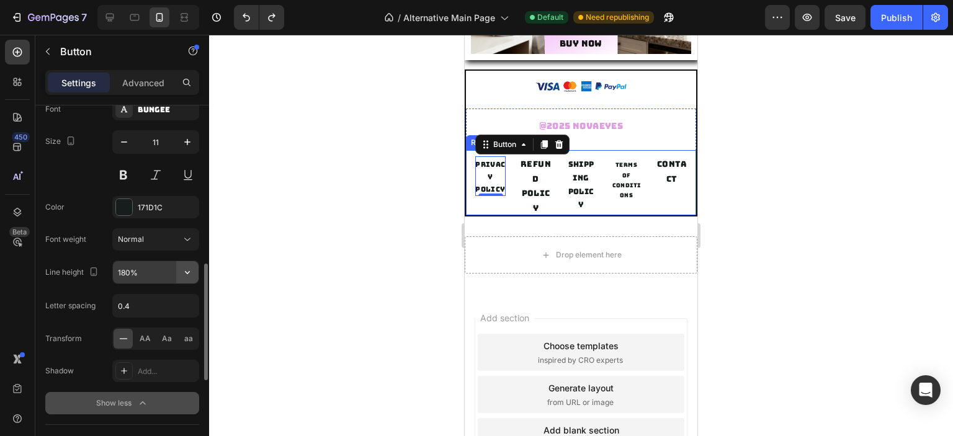
click at [192, 274] on icon "button" at bounding box center [187, 272] width 12 height 12
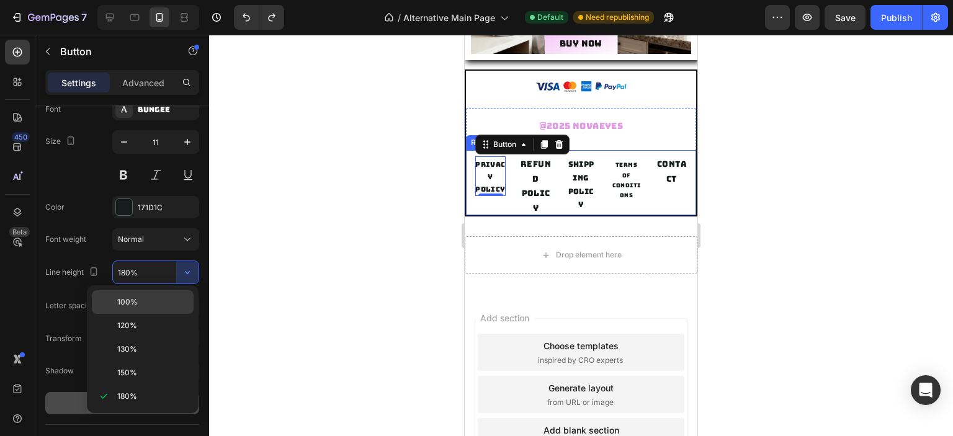
click at [159, 305] on p "100%" at bounding box center [152, 302] width 71 height 11
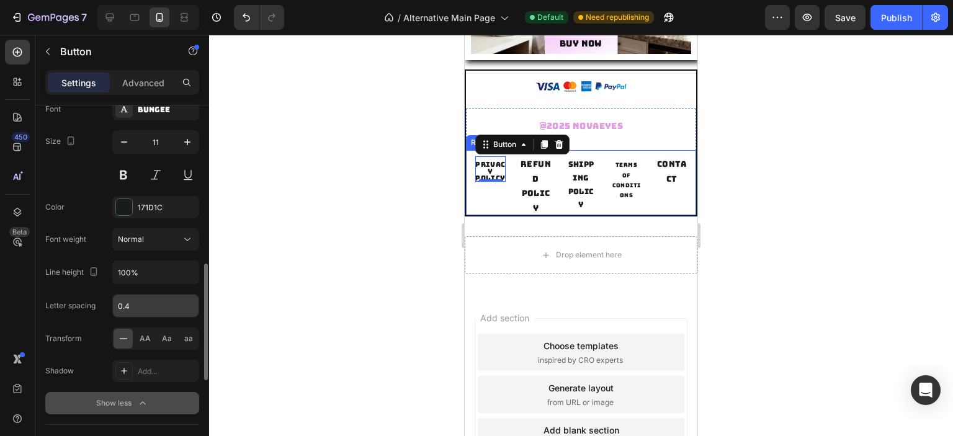
type input "180%"
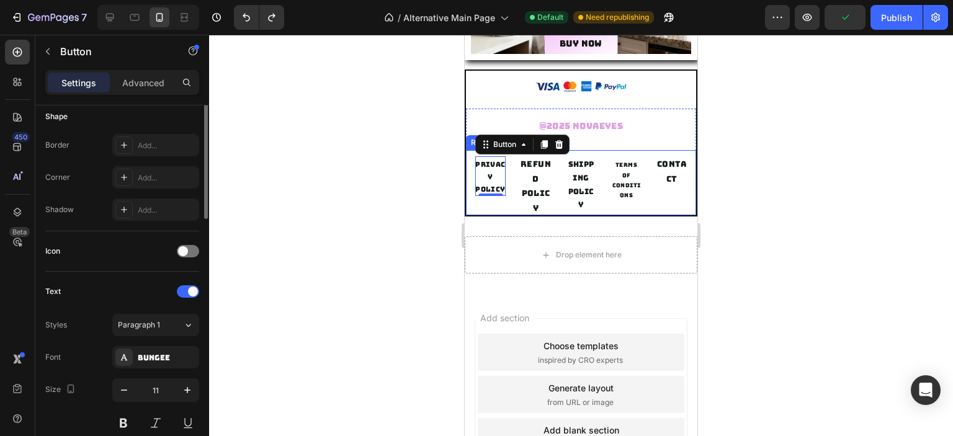
scroll to position [434, 0]
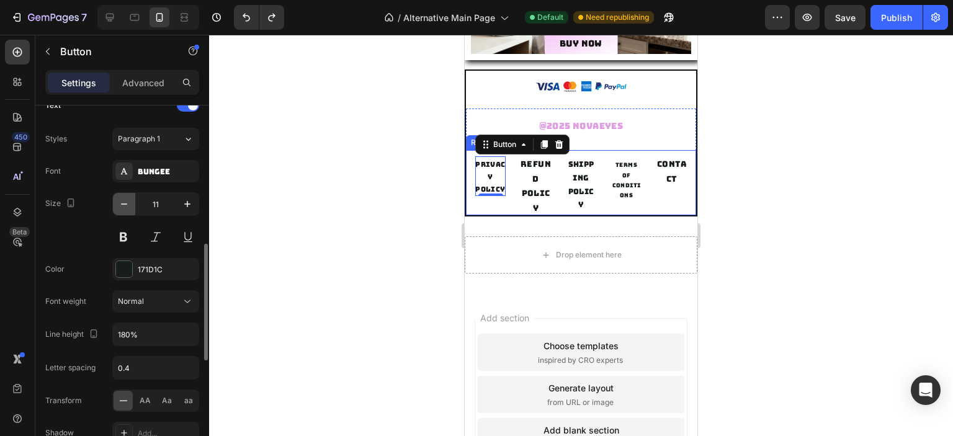
click at [115, 196] on button "button" at bounding box center [124, 204] width 22 height 22
type input "9"
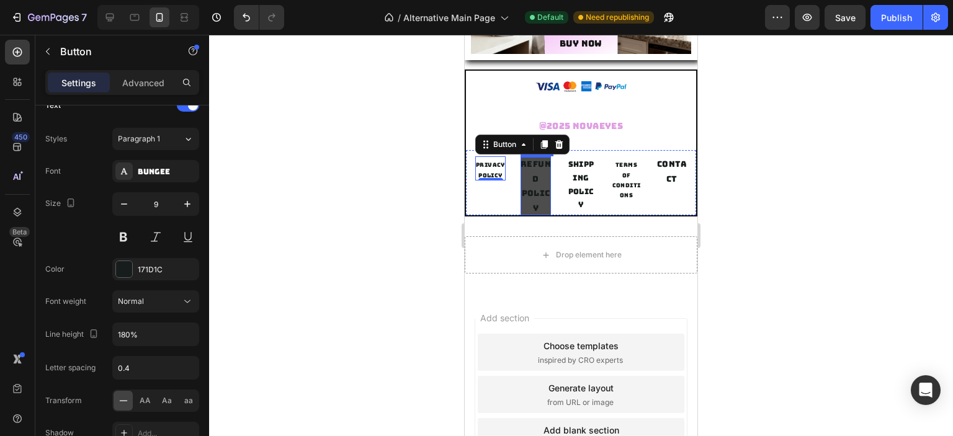
click at [542, 180] on p "REFUND POLICY" at bounding box center [536, 186] width 30 height 58
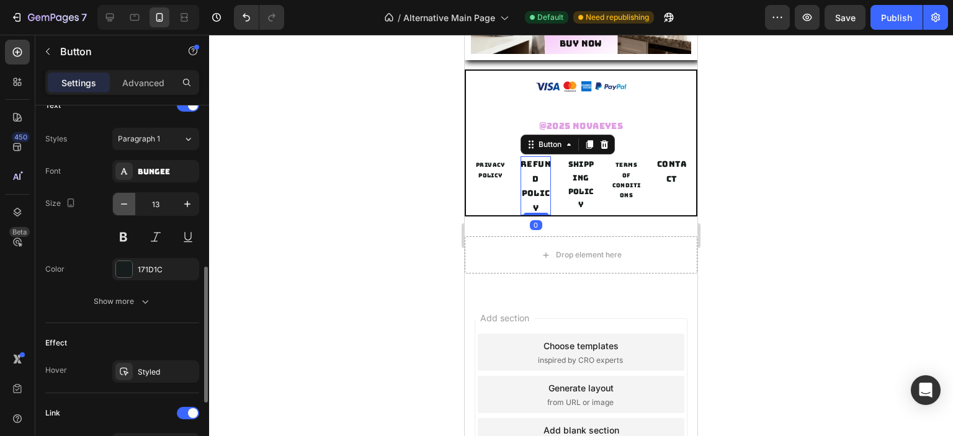
click at [128, 202] on icon "button" at bounding box center [124, 204] width 12 height 12
type input "10"
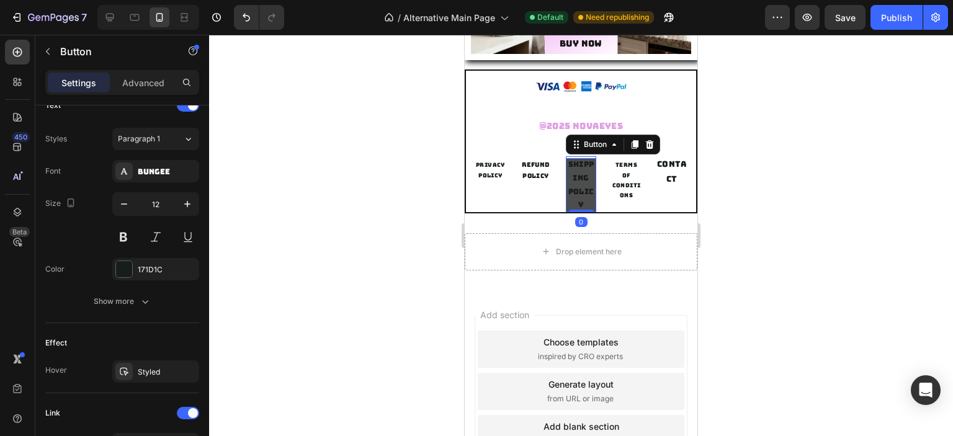
click at [586, 191] on p "SHIPPING POLICY" at bounding box center [581, 184] width 30 height 53
click at [127, 205] on icon "button" at bounding box center [124, 204] width 12 height 12
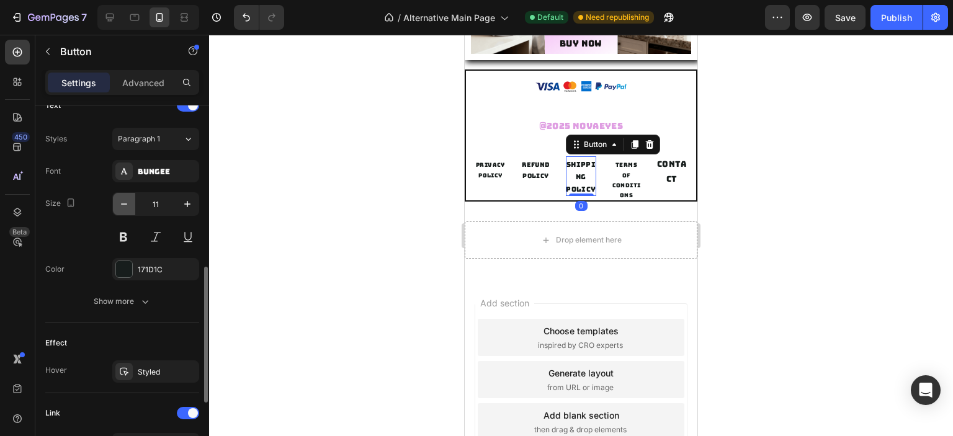
click at [127, 205] on icon "button" at bounding box center [124, 204] width 12 height 12
type input "8"
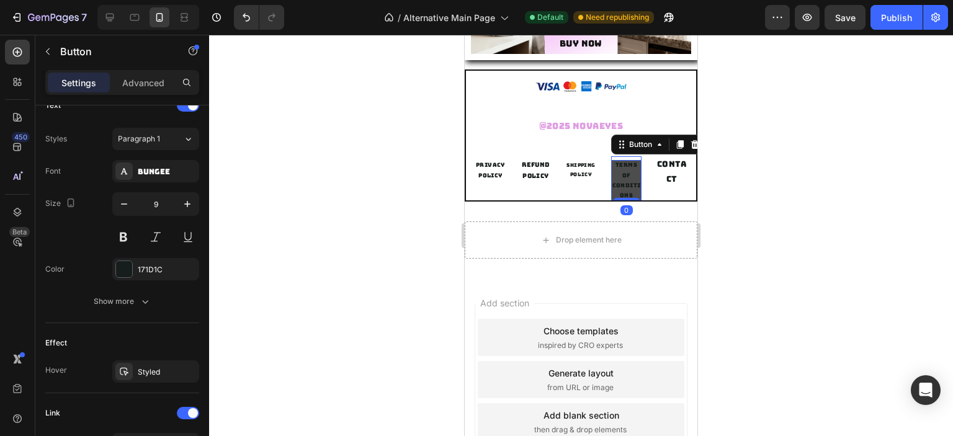
click at [614, 182] on p "TERMS OF CONDITIONS" at bounding box center [626, 180] width 30 height 40
click at [125, 204] on icon "button" at bounding box center [124, 204] width 6 height 1
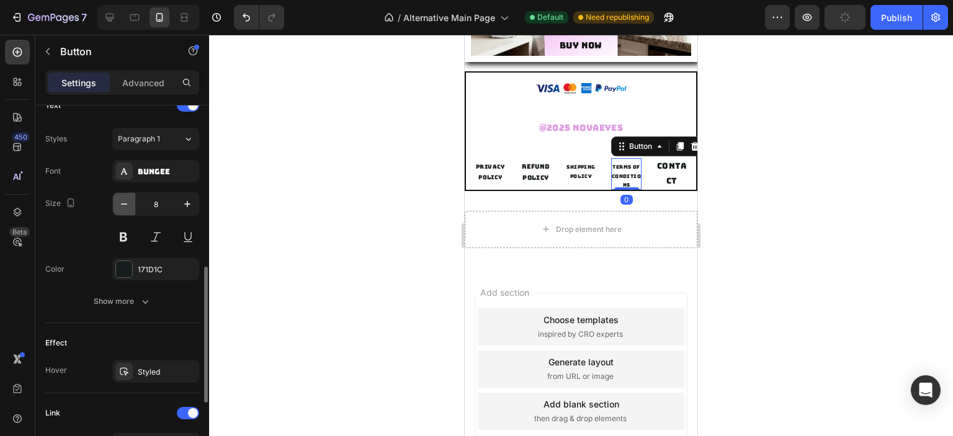
click at [125, 204] on icon "button" at bounding box center [124, 204] width 6 height 1
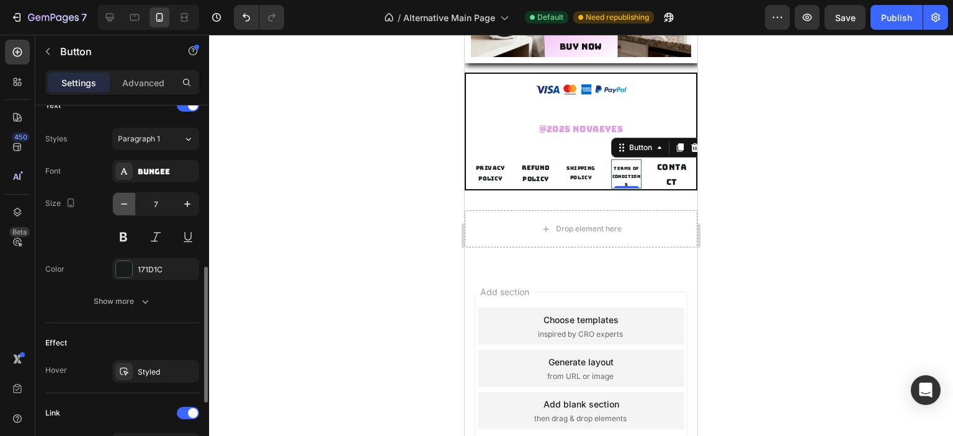
click at [125, 204] on icon "button" at bounding box center [124, 204] width 6 height 1
type input "6"
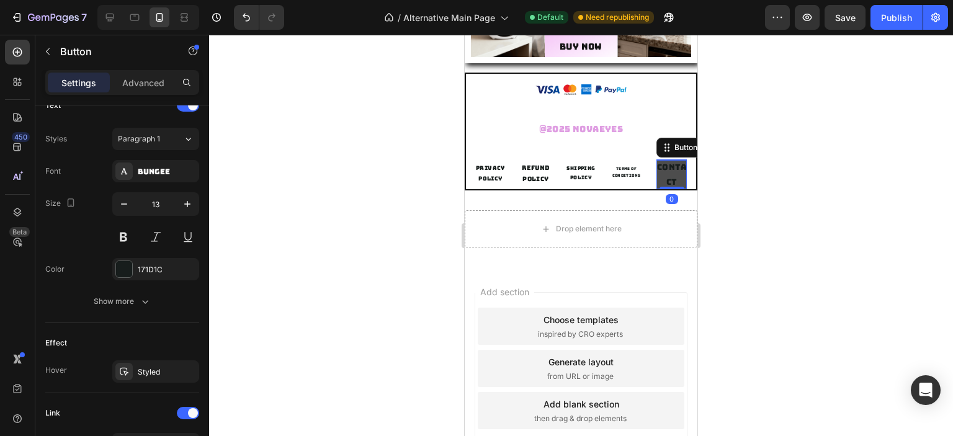
click at [657, 175] on p "CONTACT" at bounding box center [672, 174] width 30 height 29
click at [122, 205] on icon "button" at bounding box center [124, 204] width 12 height 12
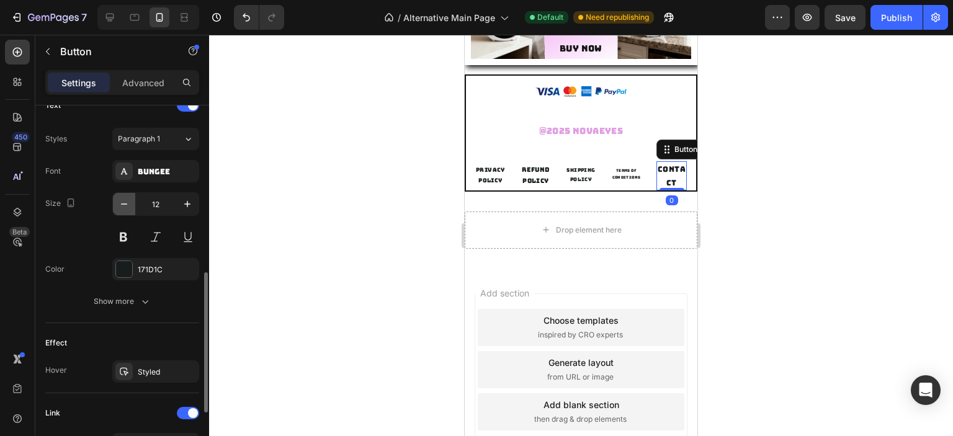
click at [122, 205] on icon "button" at bounding box center [124, 204] width 12 height 12
click at [124, 203] on icon "button" at bounding box center [124, 204] width 12 height 12
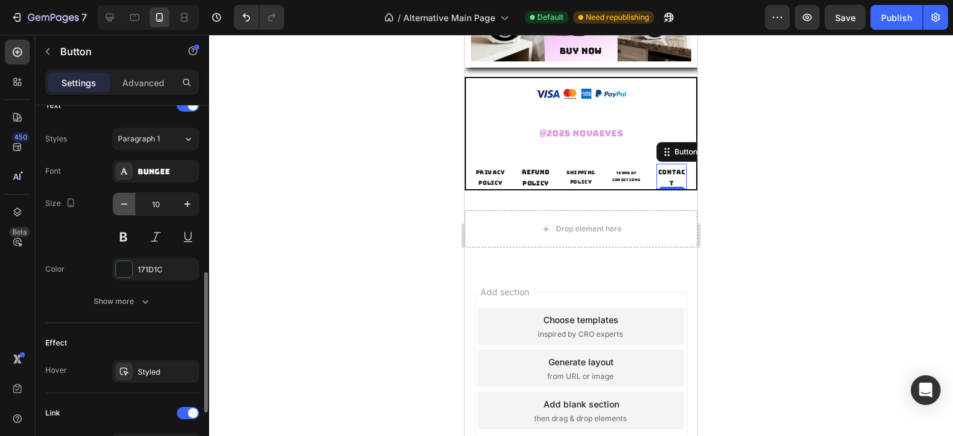
click at [124, 203] on icon "button" at bounding box center [124, 204] width 12 height 12
type input "9"
click at [645, 166] on div "SHIPPING POLICY Button TERMS OF CONDITIONS Button CONTACT Button 0 REFUND POLIC…" at bounding box center [581, 174] width 230 height 32
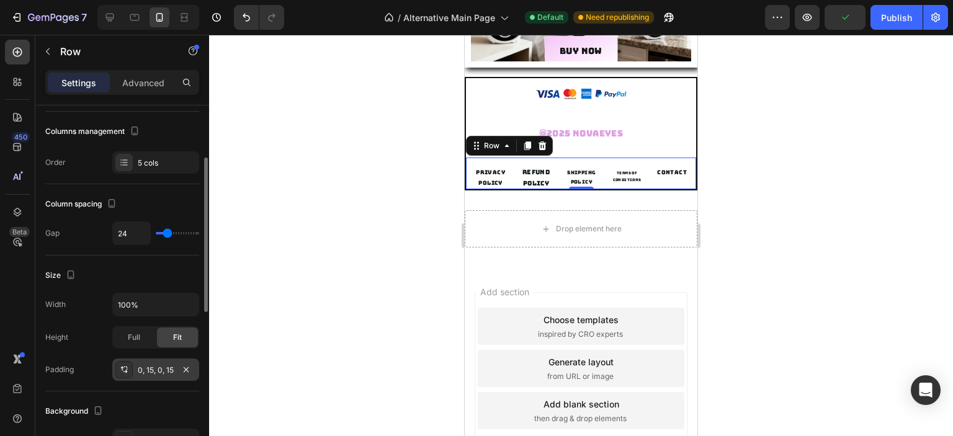
scroll to position [310, 0]
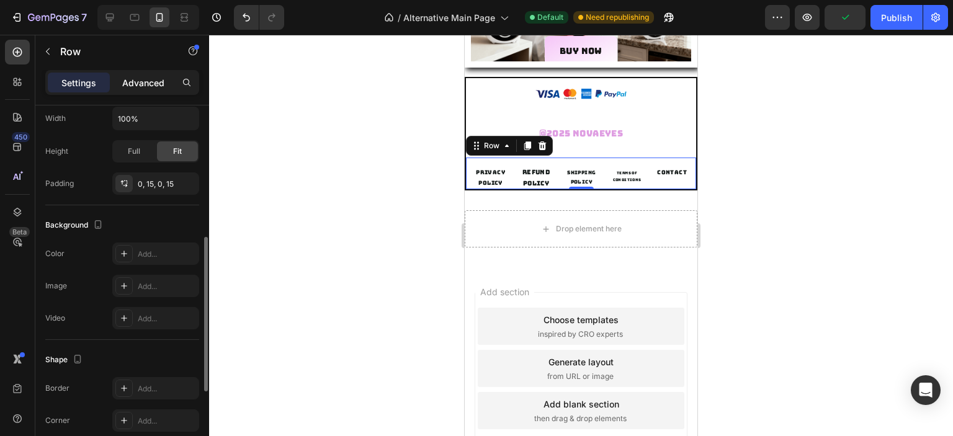
click at [143, 88] on p "Advanced" at bounding box center [143, 82] width 42 height 13
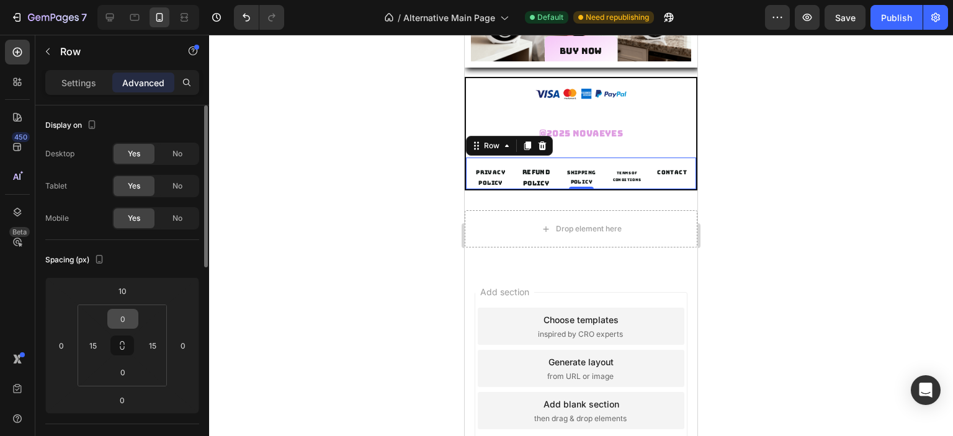
scroll to position [62, 0]
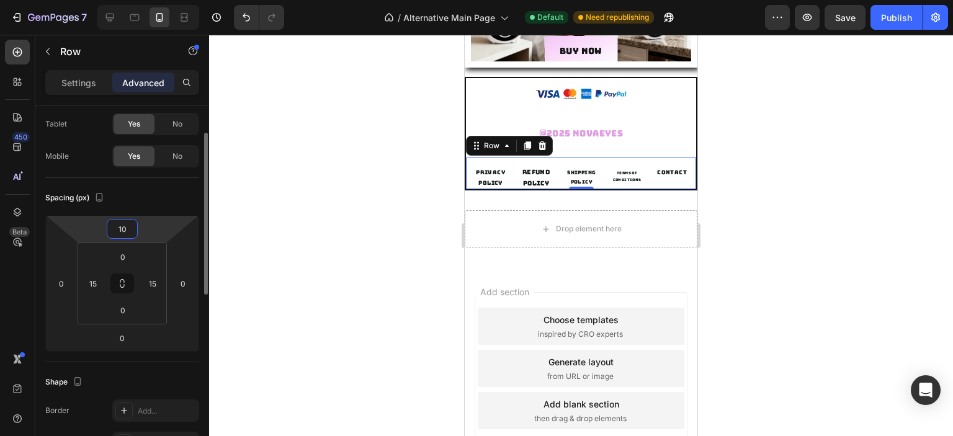
click at [127, 233] on input "10" at bounding box center [122, 229] width 25 height 19
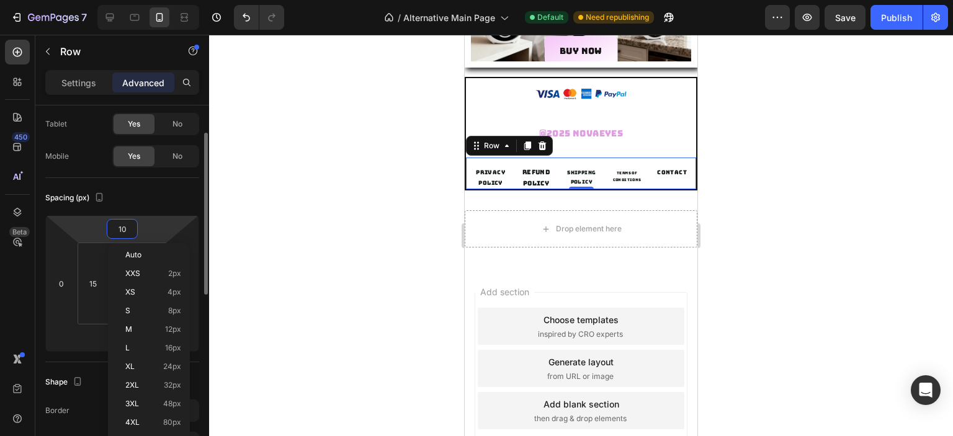
type input "0"
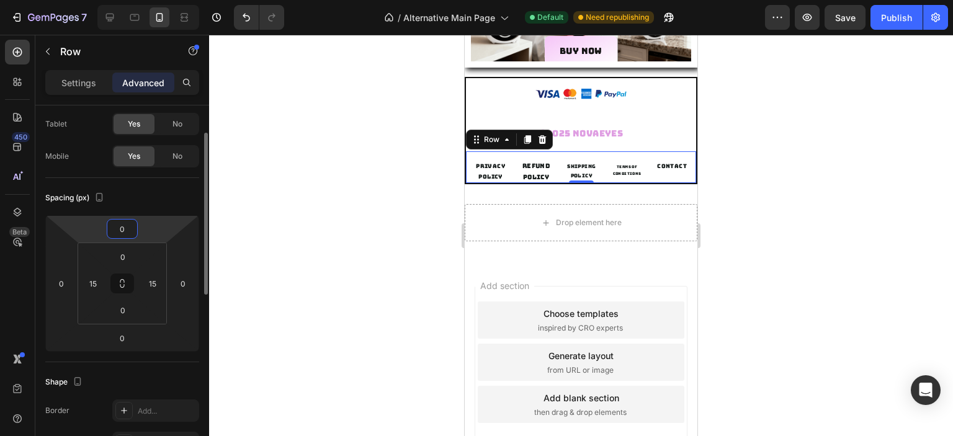
scroll to position [2183, 0]
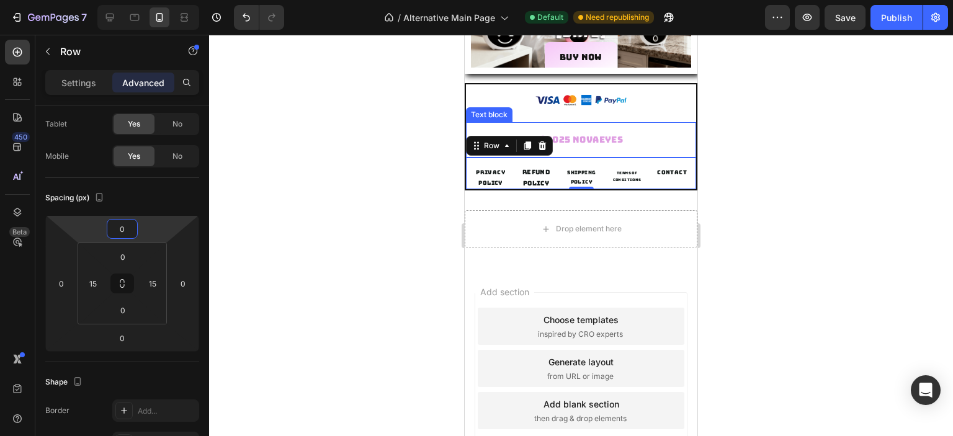
click at [628, 143] on p "@2025 Novaeyes" at bounding box center [581, 140] width 210 height 16
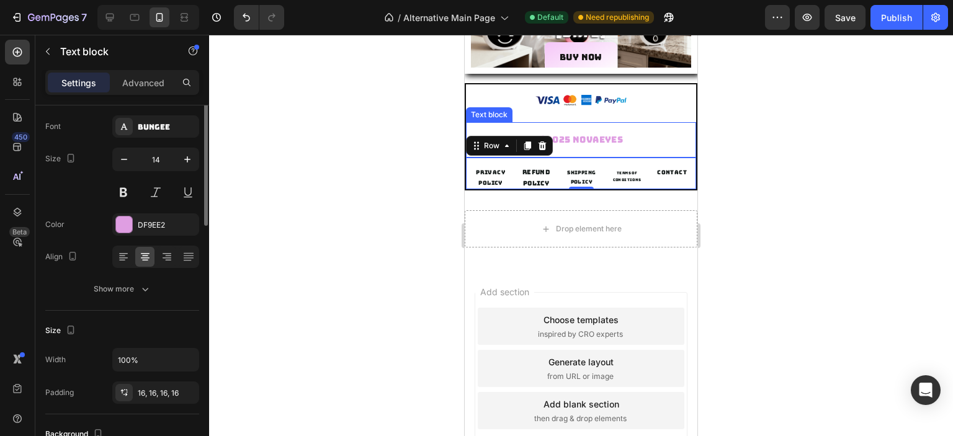
scroll to position [0, 0]
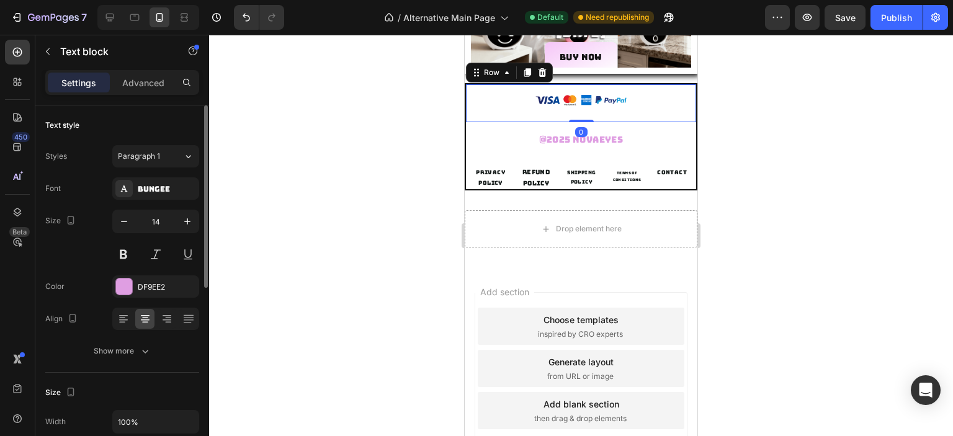
click at [655, 103] on div "Image Row 0" at bounding box center [581, 103] width 230 height 38
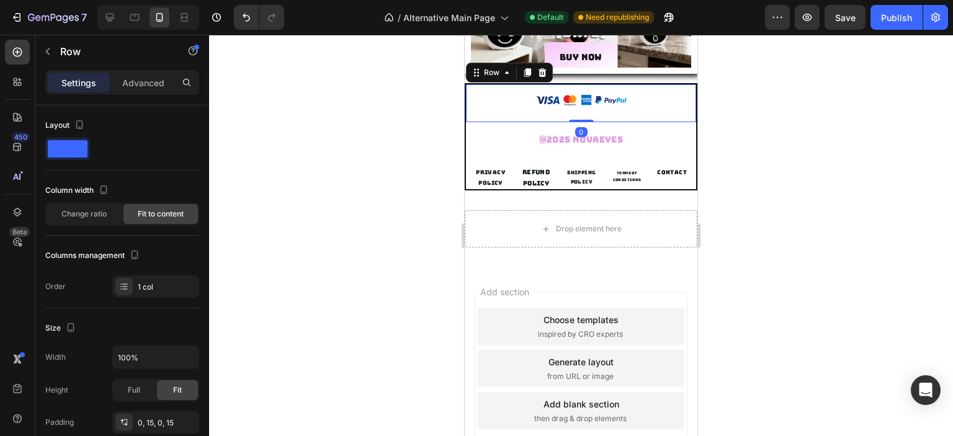
click at [648, 101] on div "Image Row 0" at bounding box center [581, 103] width 230 height 38
click at [156, 82] on p "Advanced" at bounding box center [143, 82] width 42 height 13
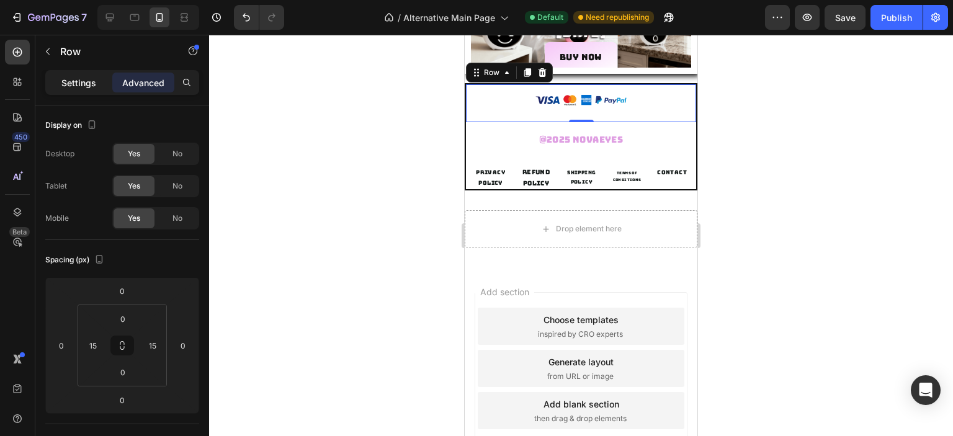
click at [92, 79] on p "Settings" at bounding box center [78, 82] width 35 height 13
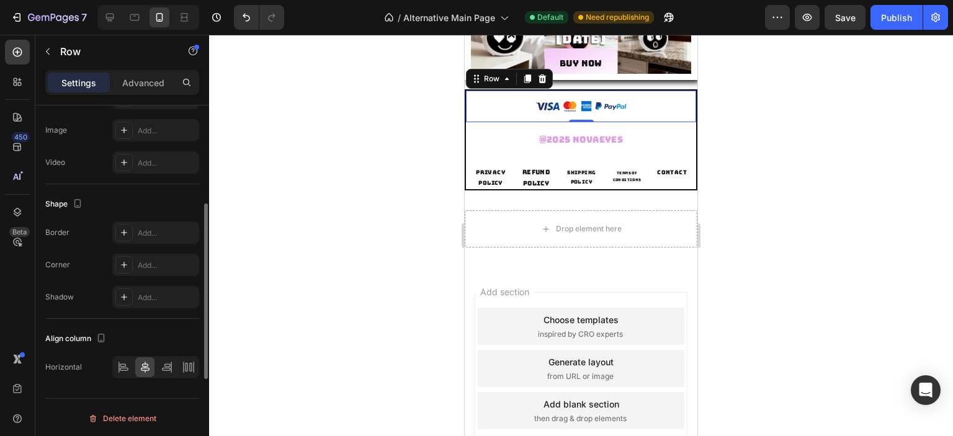
scroll to position [271, 0]
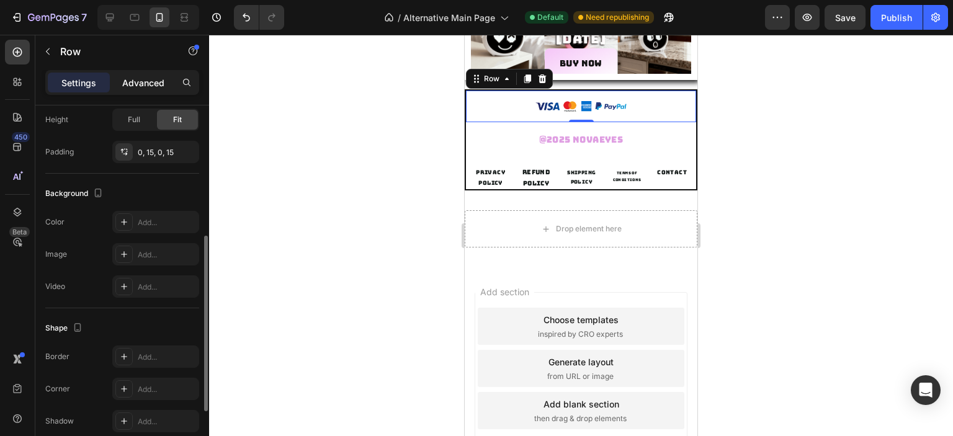
click at [138, 81] on p "Advanced" at bounding box center [143, 82] width 42 height 13
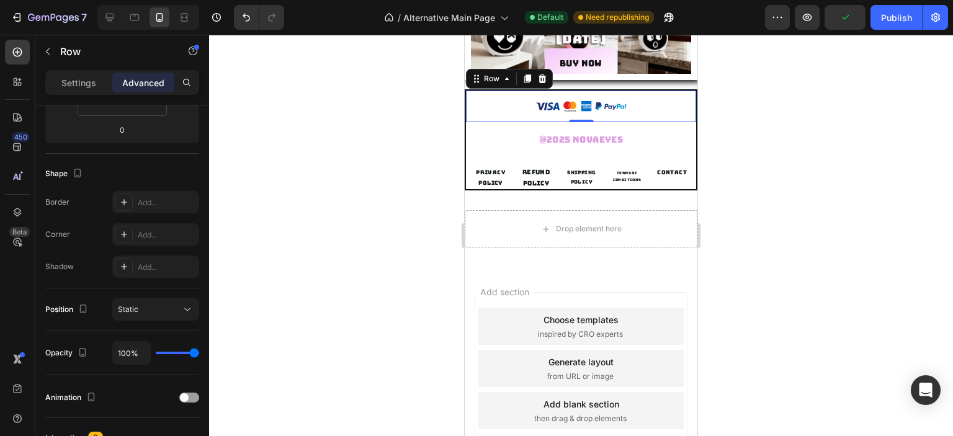
click at [647, 98] on div "Image Row 0" at bounding box center [581, 107] width 230 height 32
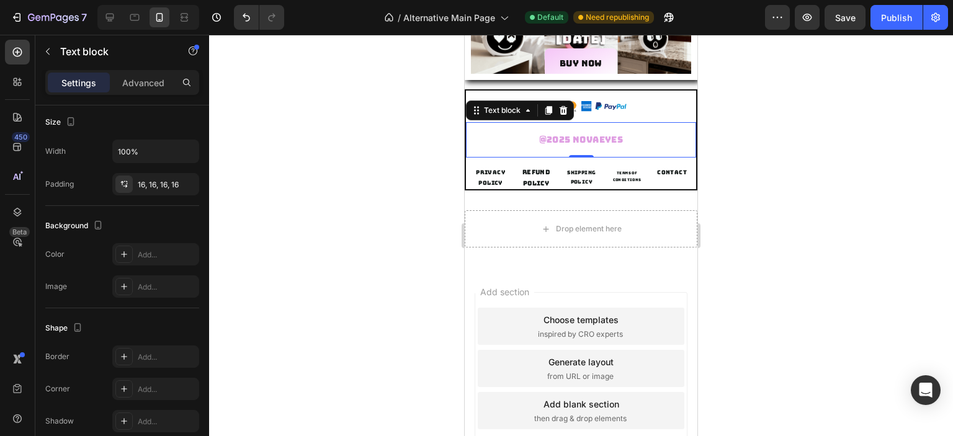
click at [665, 136] on p "@2025 Novaeyes" at bounding box center [581, 140] width 210 height 16
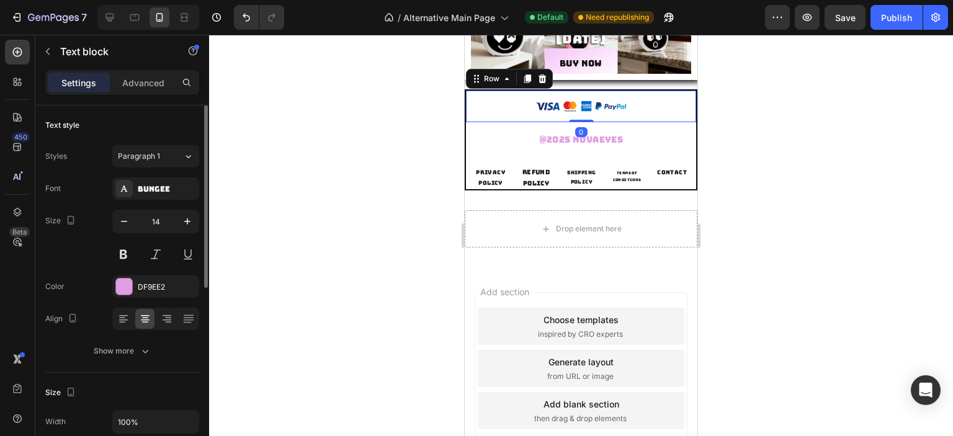
click at [678, 91] on div "Image Row 0" at bounding box center [581, 107] width 230 height 32
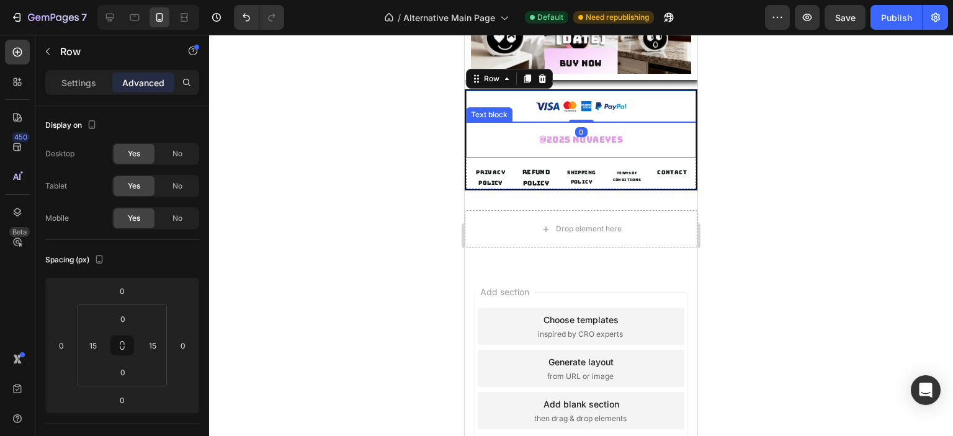
click at [685, 146] on div "@2025 Novaeyes" at bounding box center [581, 139] width 230 height 35
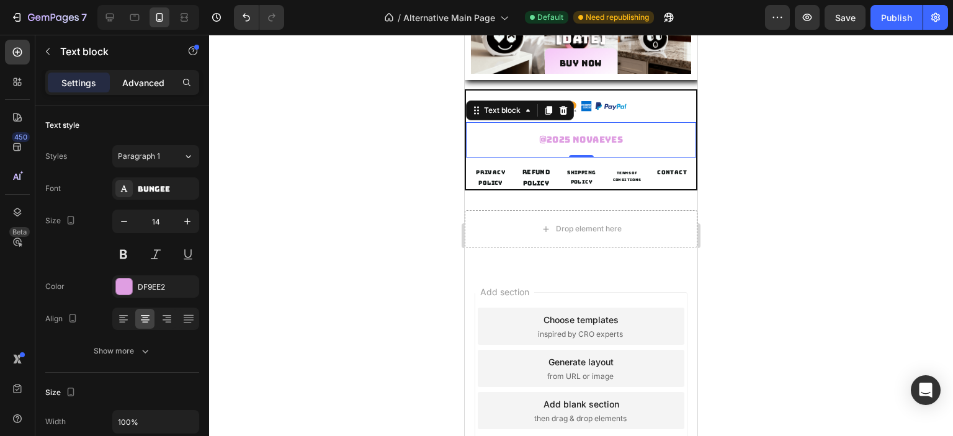
click at [146, 74] on div "Advanced" at bounding box center [143, 83] width 62 height 20
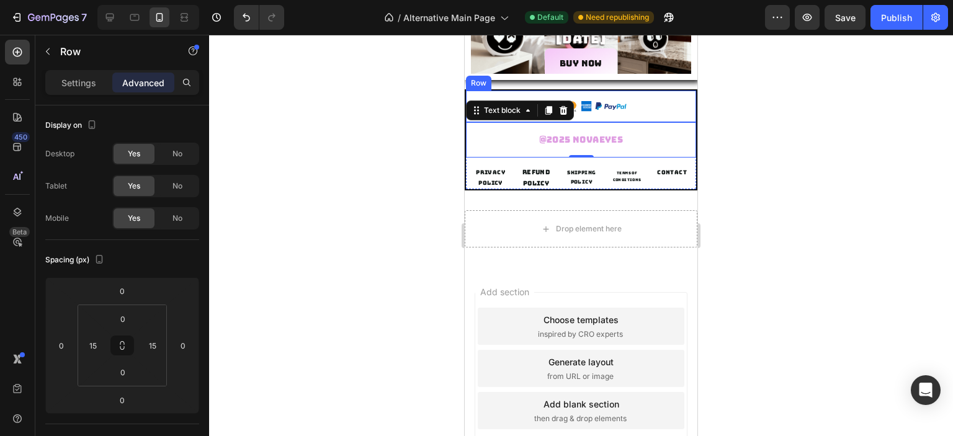
click at [658, 101] on div "Image Row" at bounding box center [581, 107] width 230 height 32
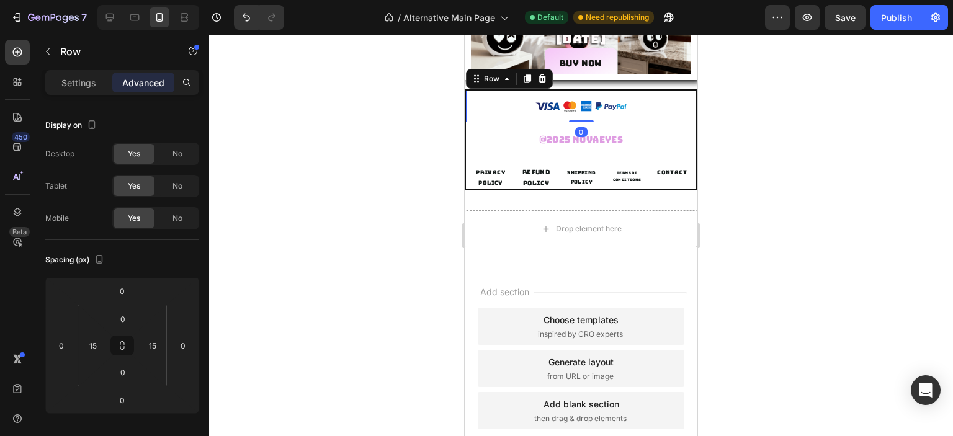
click at [481, 91] on div "Image Row 0" at bounding box center [581, 107] width 230 height 32
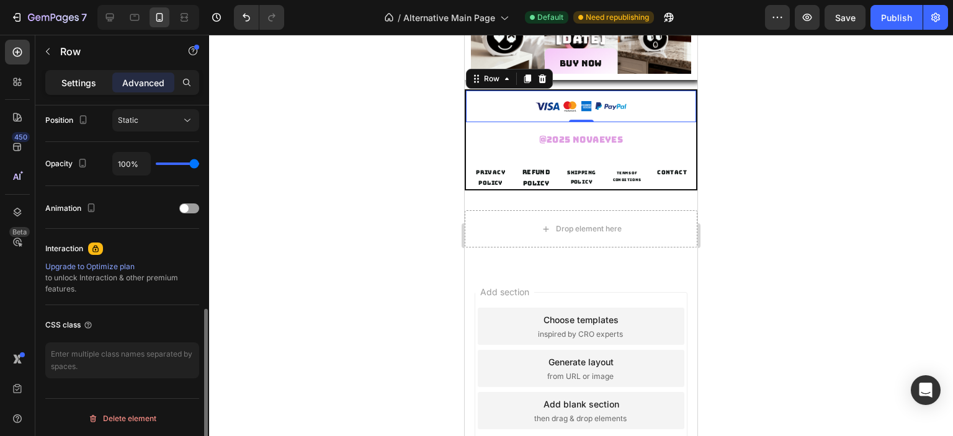
click at [92, 74] on div "Settings" at bounding box center [79, 83] width 62 height 20
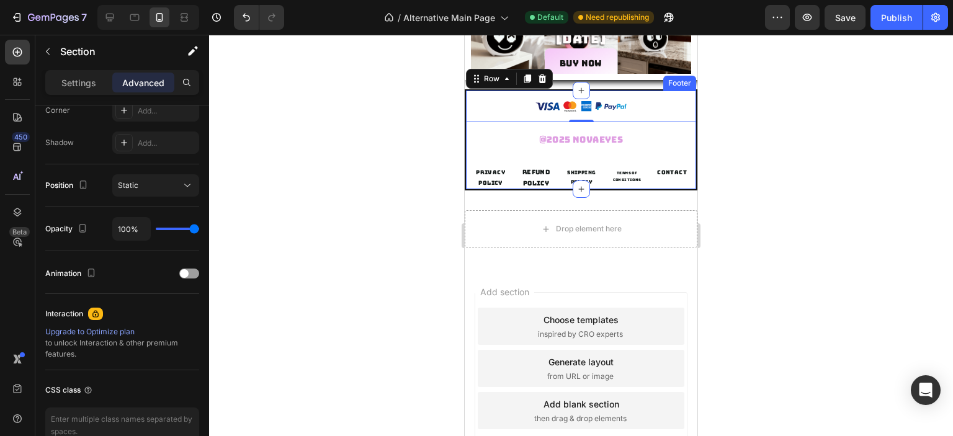
click at [660, 186] on div "Image Row 0 @2025 Novaeyes Text block SHIPPING POLICY Button TERMS OF CONDITION…" at bounding box center [581, 139] width 233 height 101
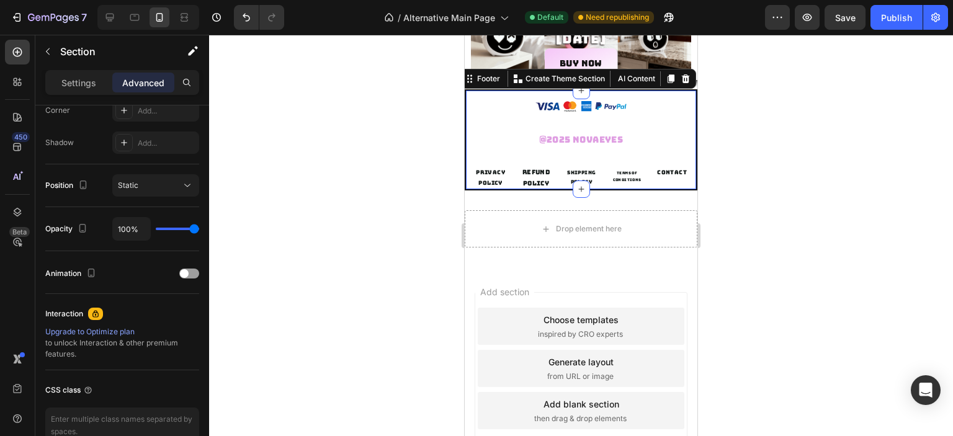
scroll to position [0, 0]
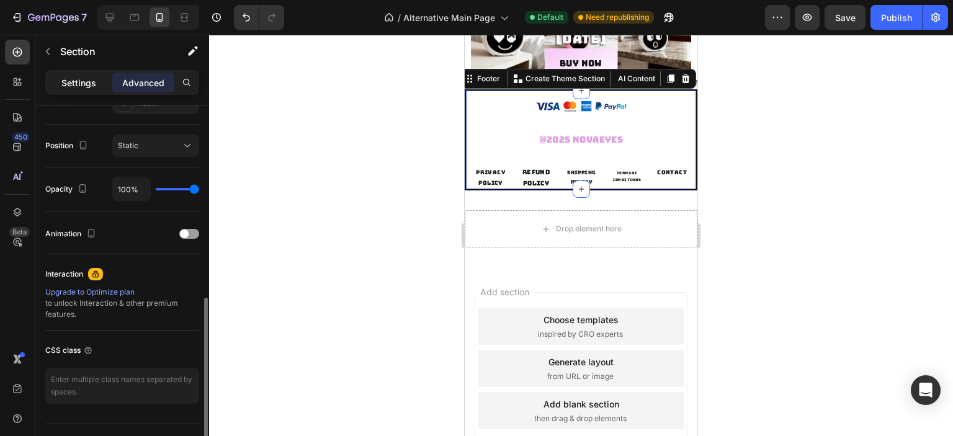
click at [87, 84] on p "Settings" at bounding box center [78, 82] width 35 height 13
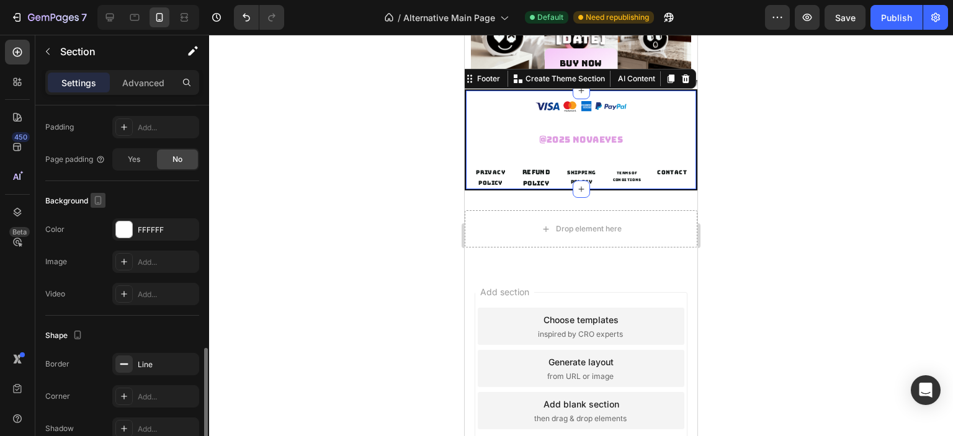
scroll to position [357, 0]
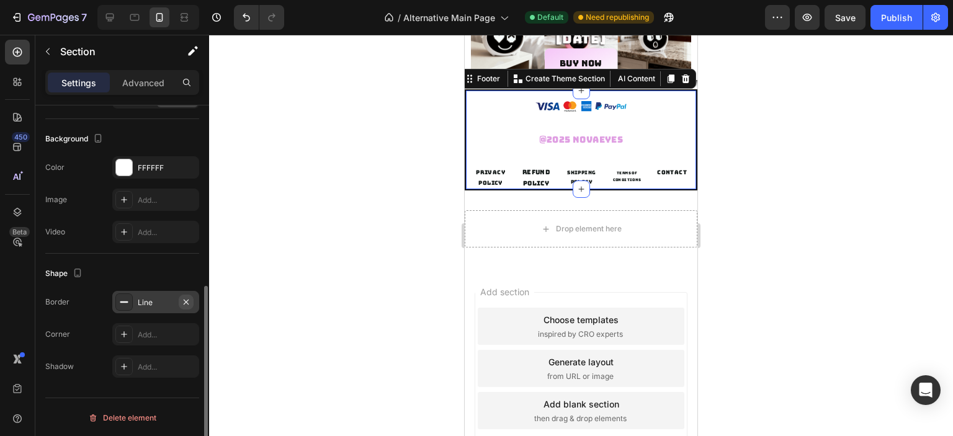
click at [185, 301] on icon "button" at bounding box center [186, 302] width 10 height 10
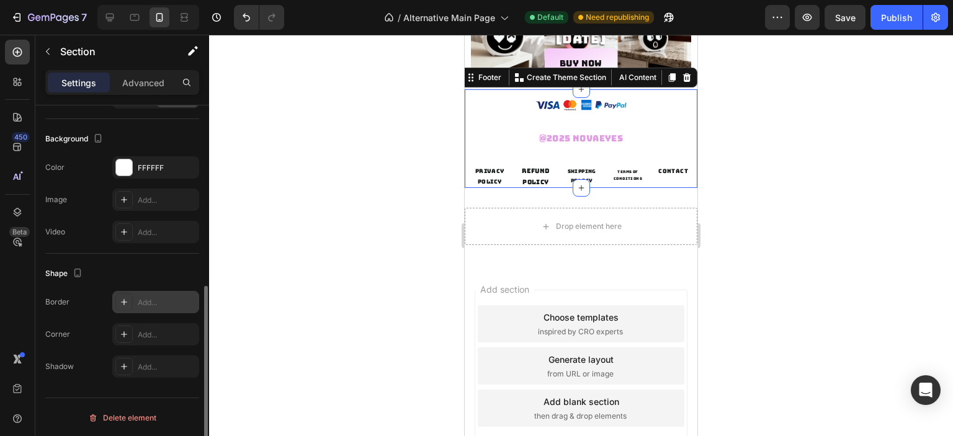
scroll to position [2175, 0]
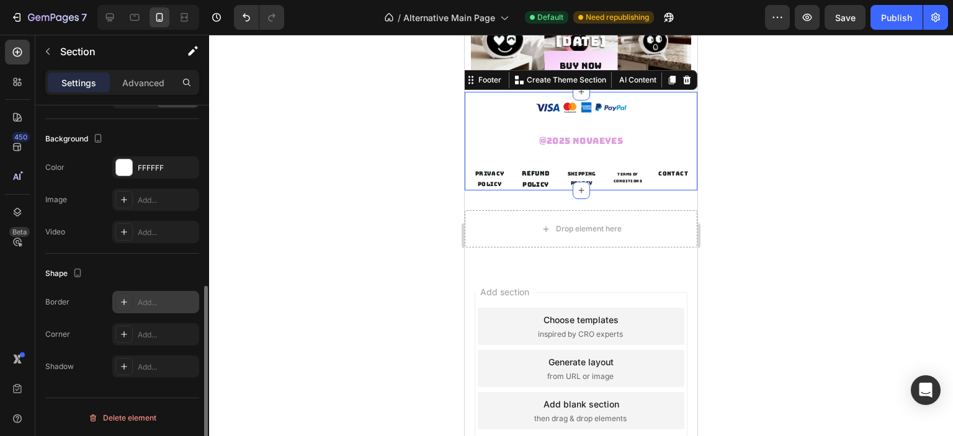
click at [153, 297] on div "Add..." at bounding box center [167, 302] width 58 height 11
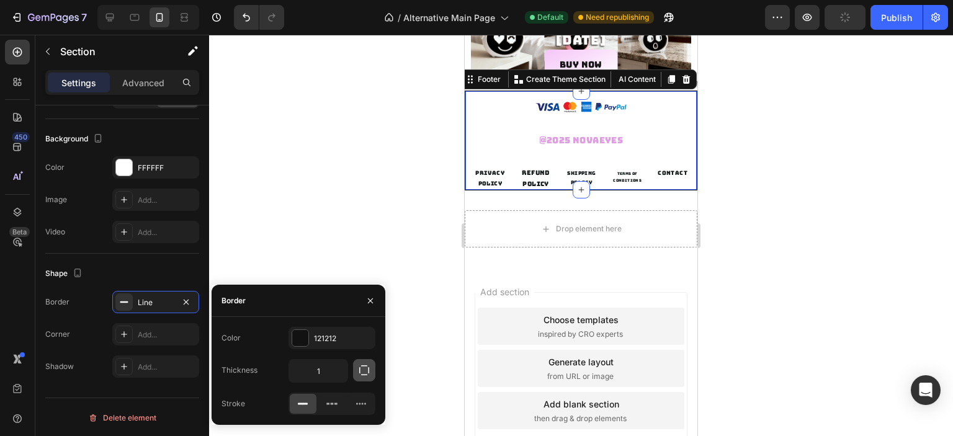
click at [360, 363] on button "button" at bounding box center [364, 370] width 22 height 22
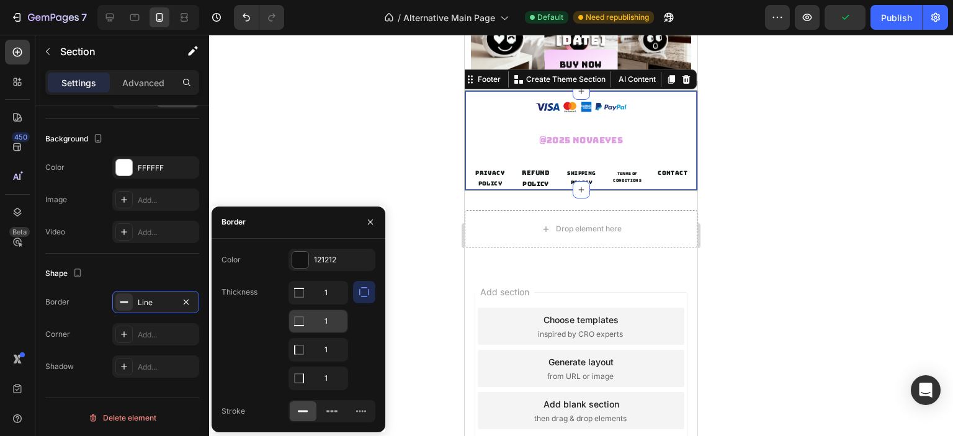
click at [320, 321] on input "1" at bounding box center [318, 321] width 58 height 22
type input "0"
click at [325, 344] on input "1" at bounding box center [318, 350] width 58 height 22
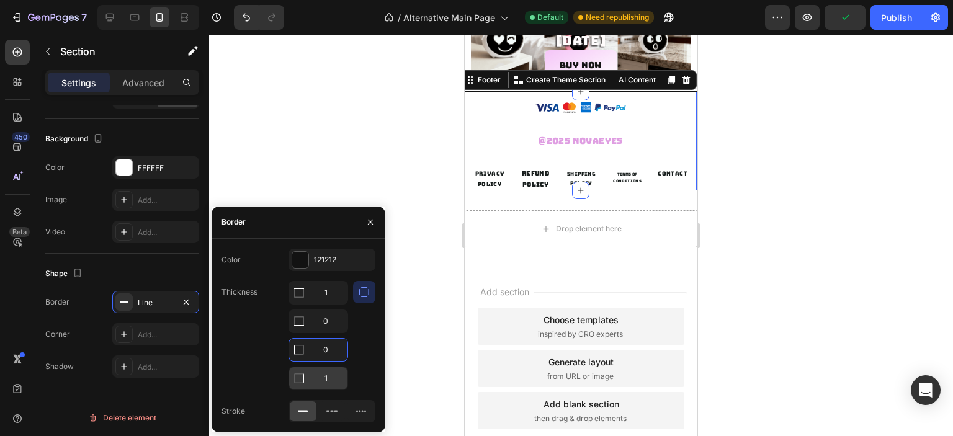
type input "0"
click at [320, 296] on input "1" at bounding box center [318, 293] width 58 height 22
type input "2"
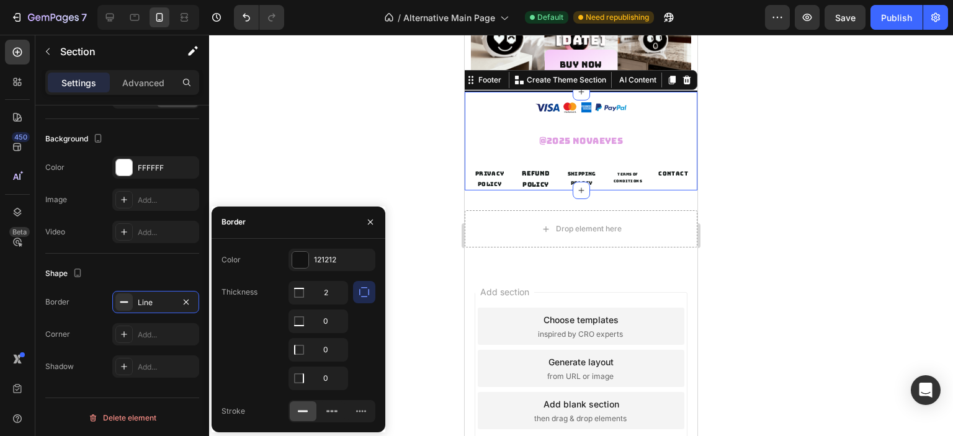
click at [354, 315] on div at bounding box center [364, 335] width 22 height 109
click at [360, 294] on icon "button" at bounding box center [364, 292] width 12 height 12
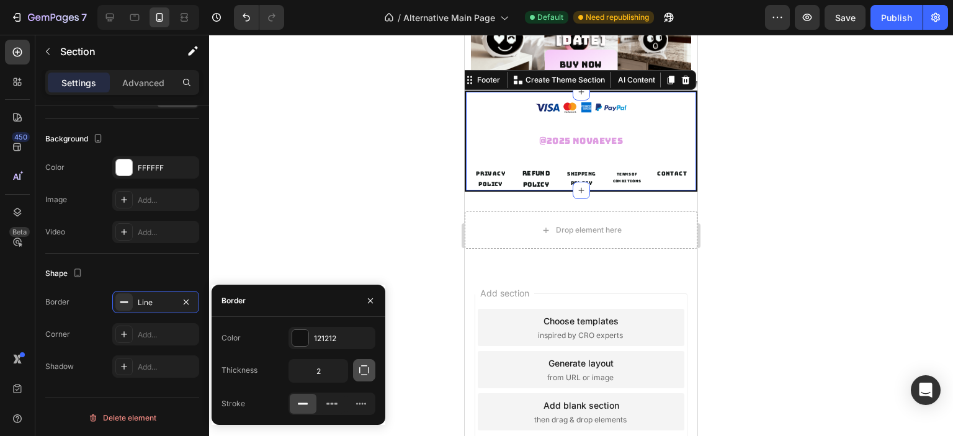
scroll to position [2177, 0]
click at [362, 379] on button "button" at bounding box center [364, 370] width 22 height 22
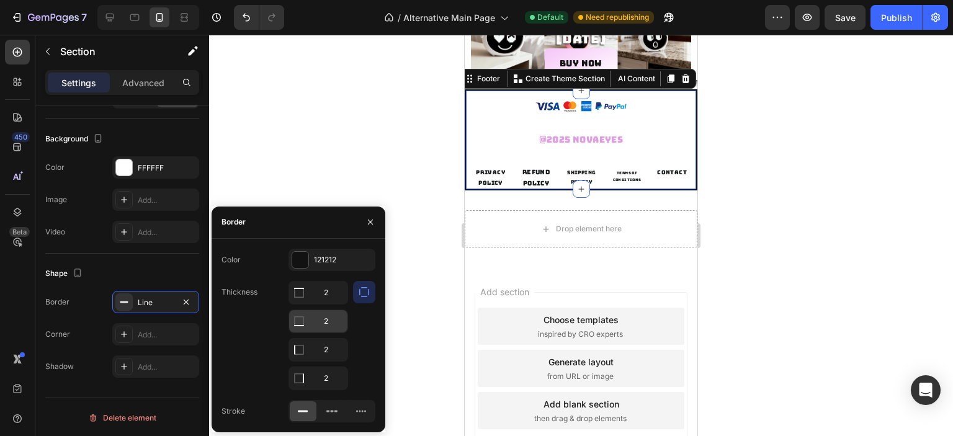
click at [330, 330] on input "2" at bounding box center [318, 321] width 58 height 22
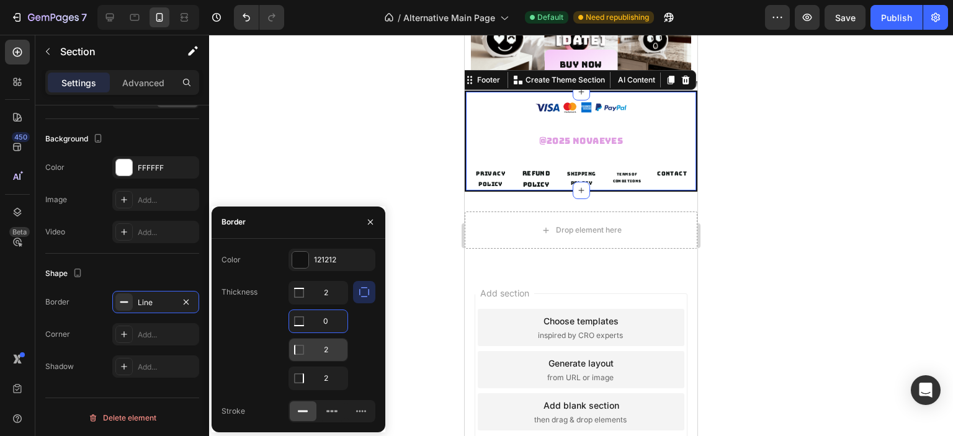
type input "0"
click at [328, 349] on input "2" at bounding box center [318, 350] width 58 height 22
type input "0"
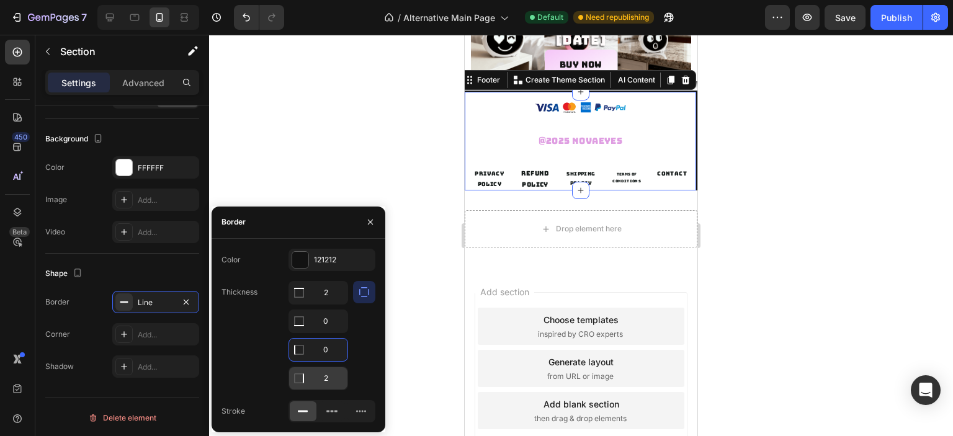
click at [327, 379] on input "2" at bounding box center [318, 378] width 58 height 22
type input "0"
click at [332, 414] on icon at bounding box center [332, 411] width 12 height 12
click at [303, 410] on rect at bounding box center [303, 411] width 10 height 2
click at [397, 156] on div at bounding box center [581, 236] width 744 height 402
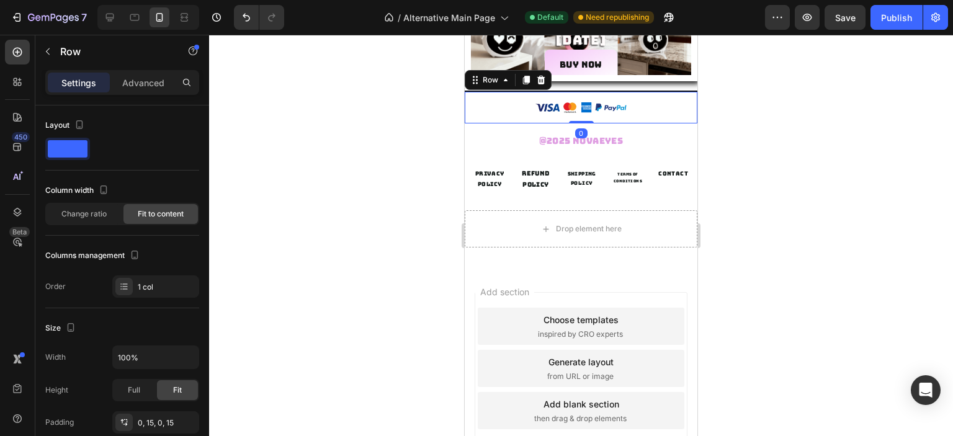
click at [623, 99] on div "Image Row 0" at bounding box center [581, 108] width 233 height 32
click at [665, 92] on div "Image Row 0" at bounding box center [581, 108] width 233 height 32
click at [749, 128] on div at bounding box center [581, 236] width 744 height 402
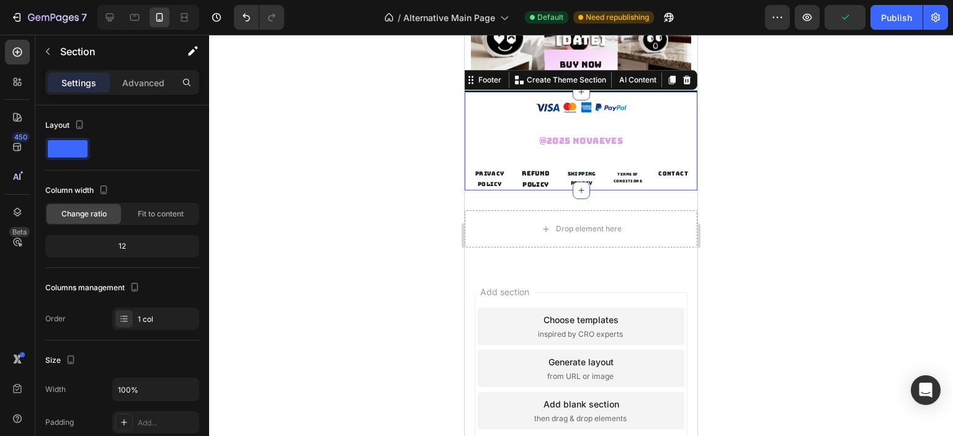
click at [678, 91] on div "Image Row @2025 Novaeyes Text block SHIPPING POLICY Button TERMS OF CONDITIONS …" at bounding box center [581, 141] width 233 height 100
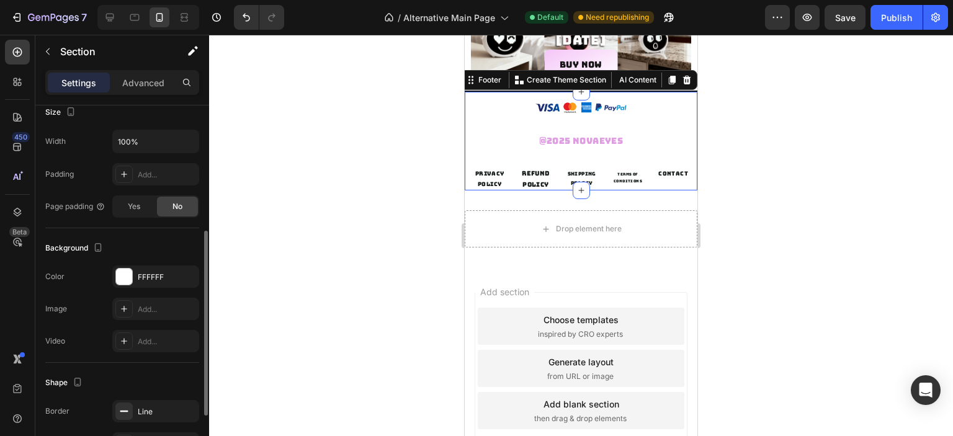
scroll to position [357, 0]
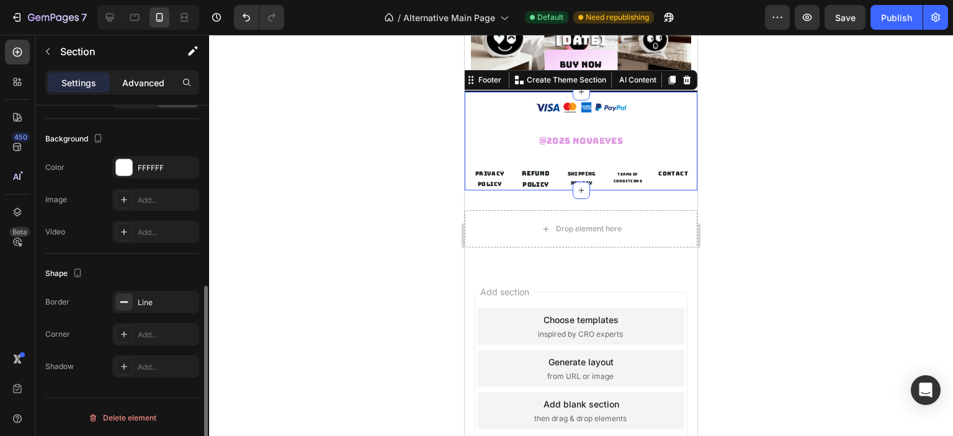
click at [143, 76] on p "Advanced" at bounding box center [143, 82] width 42 height 13
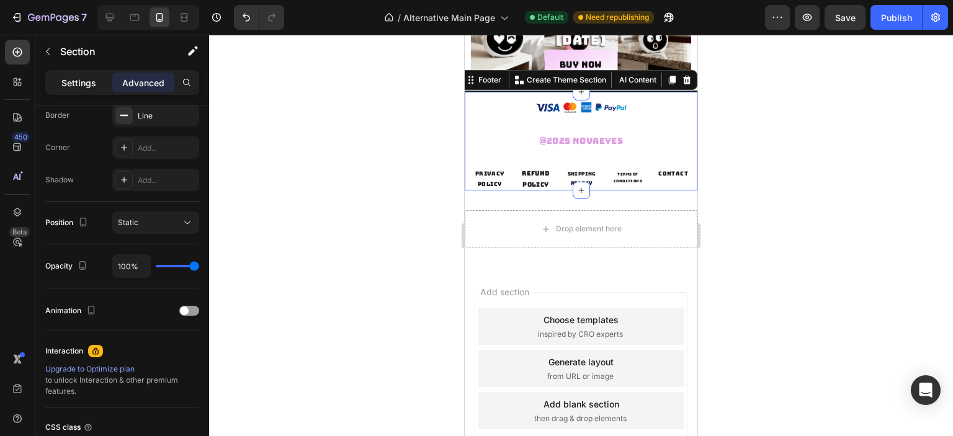
click at [75, 89] on p "Settings" at bounding box center [78, 82] width 35 height 13
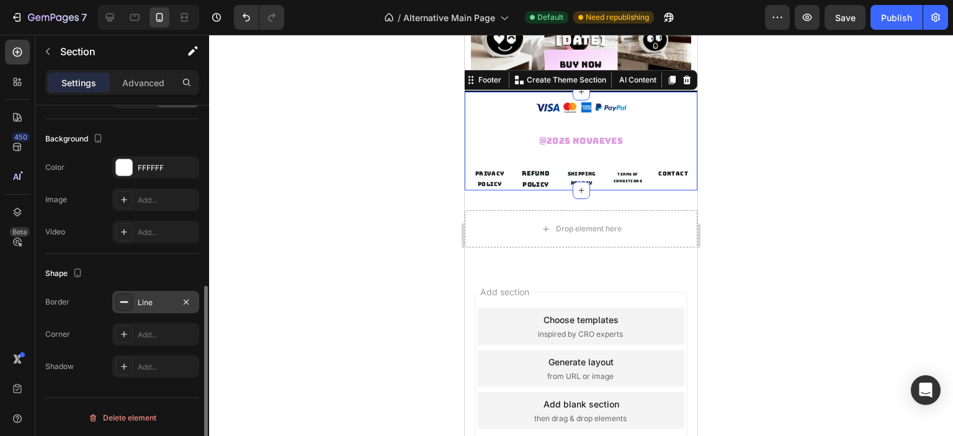
click at [154, 292] on div "Line" at bounding box center [155, 302] width 87 height 22
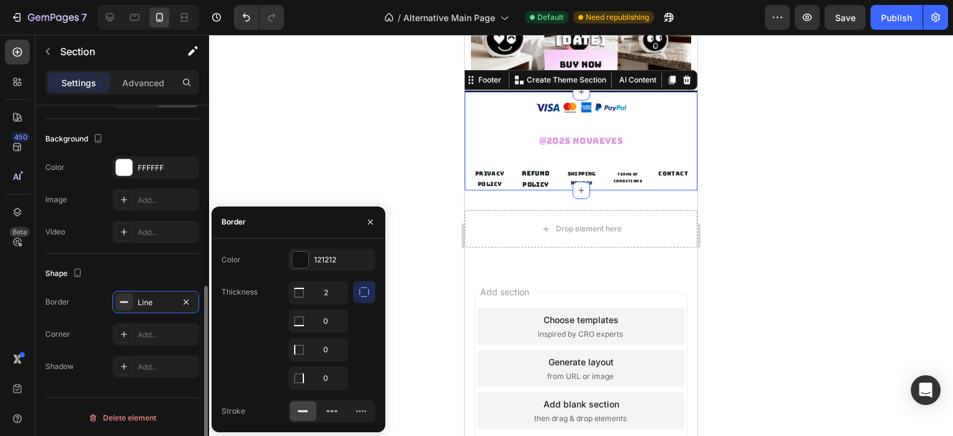
click at [143, 282] on div "Shape" at bounding box center [122, 274] width 154 height 20
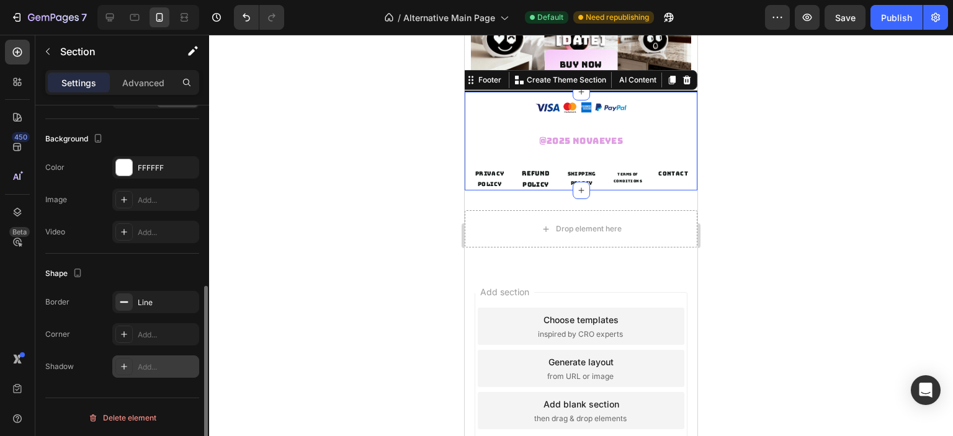
click at [150, 362] on div "Add..." at bounding box center [167, 367] width 58 height 11
click at [248, 243] on div at bounding box center [581, 236] width 744 height 402
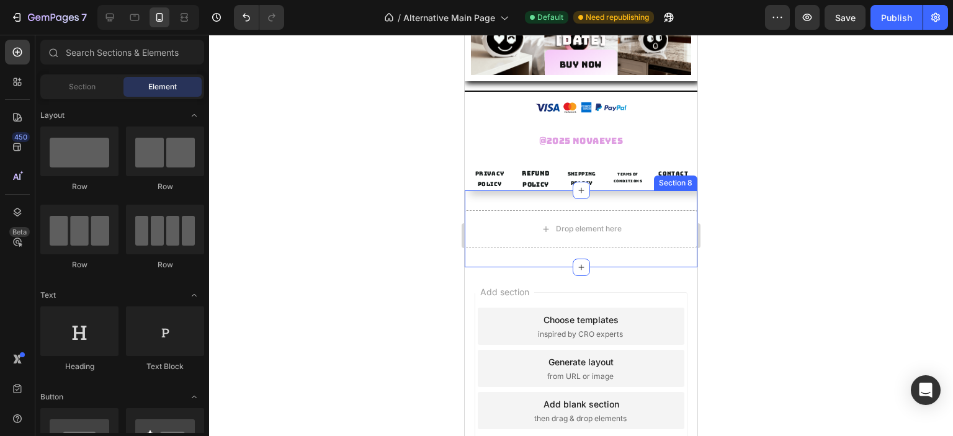
scroll to position [2052, 0]
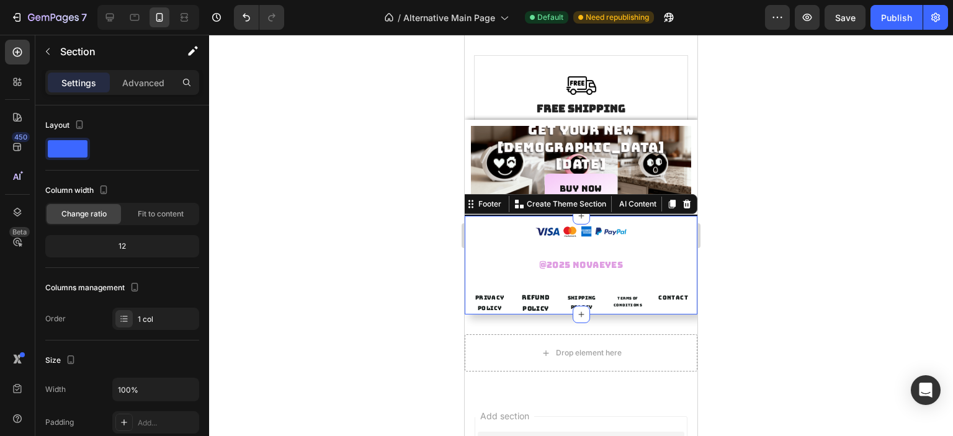
click at [638, 215] on div "Image Row @2025 Novaeyes Text block SHIPPING POLICY Button TERMS OF CONDITIONS …" at bounding box center [581, 265] width 233 height 100
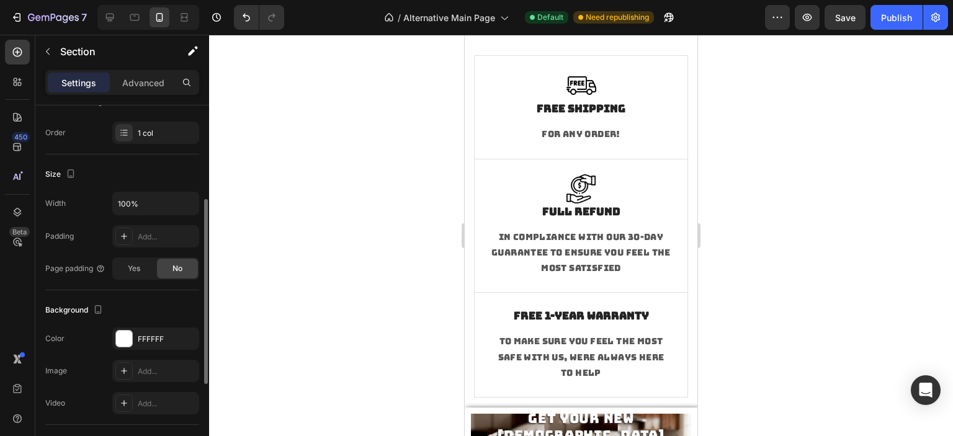
scroll to position [357, 0]
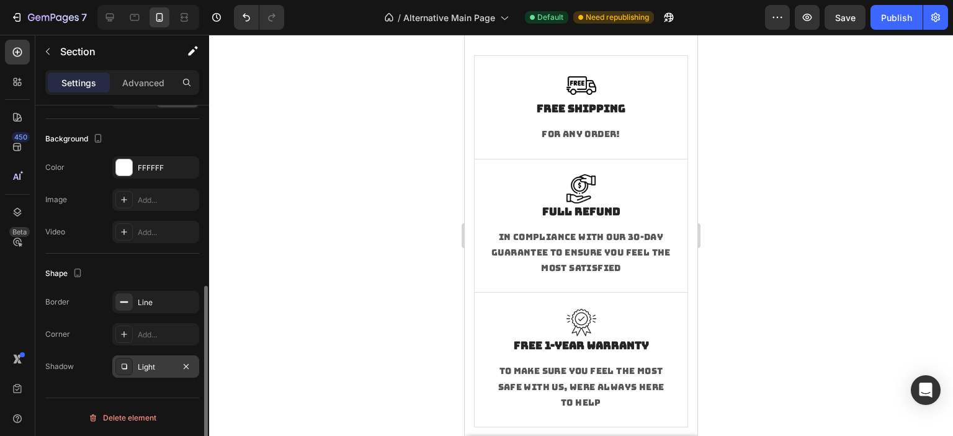
click at [149, 357] on div "Light" at bounding box center [155, 367] width 87 height 22
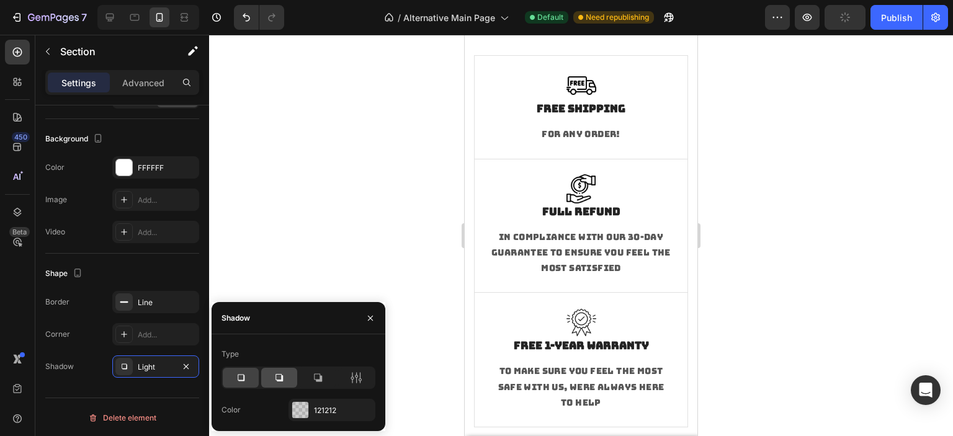
click at [280, 381] on icon at bounding box center [279, 377] width 7 height 7
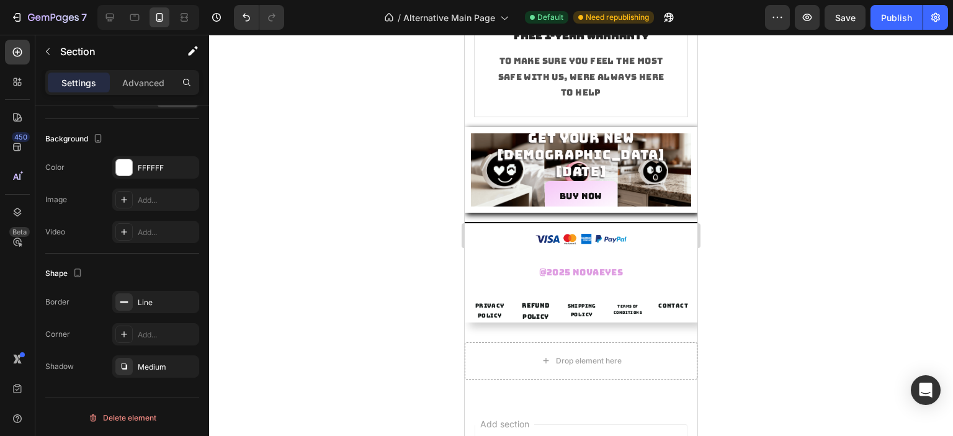
click at [353, 270] on div at bounding box center [581, 236] width 744 height 402
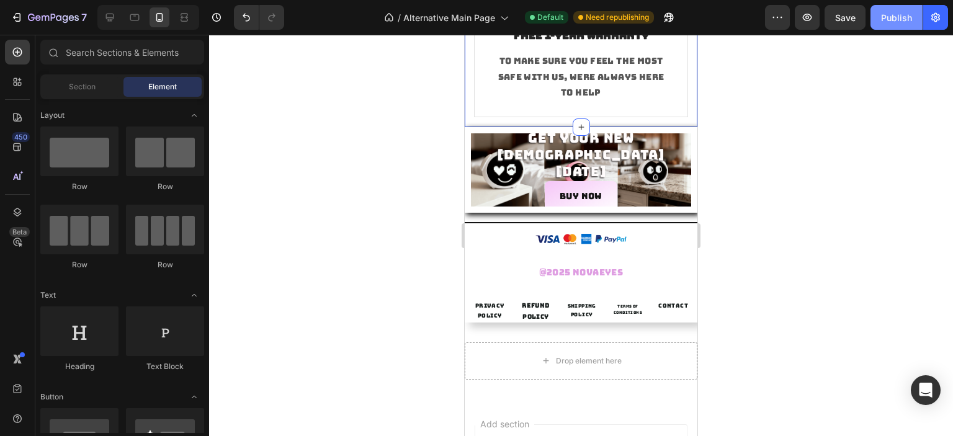
click at [886, 20] on div "Publish" at bounding box center [896, 17] width 31 height 13
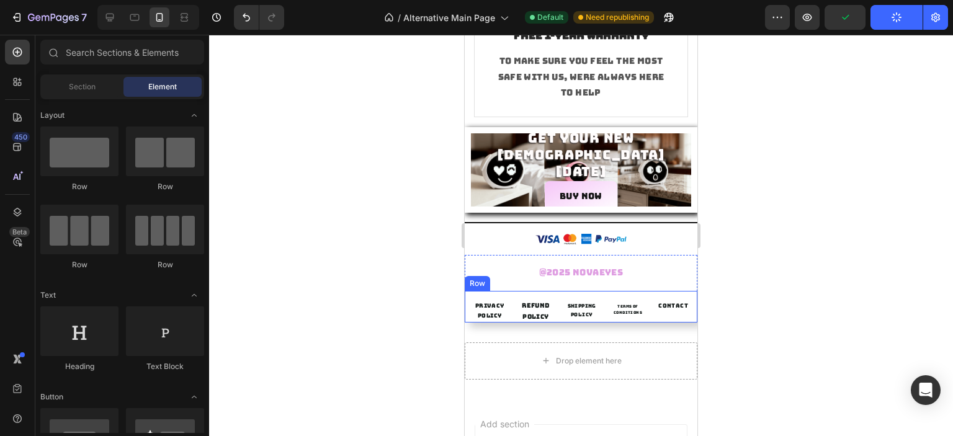
click at [636, 292] on div "SHIPPING POLICY Button TERMS OF CONDITIONS Button CONTACT Button REFUND POLICY …" at bounding box center [581, 307] width 233 height 32
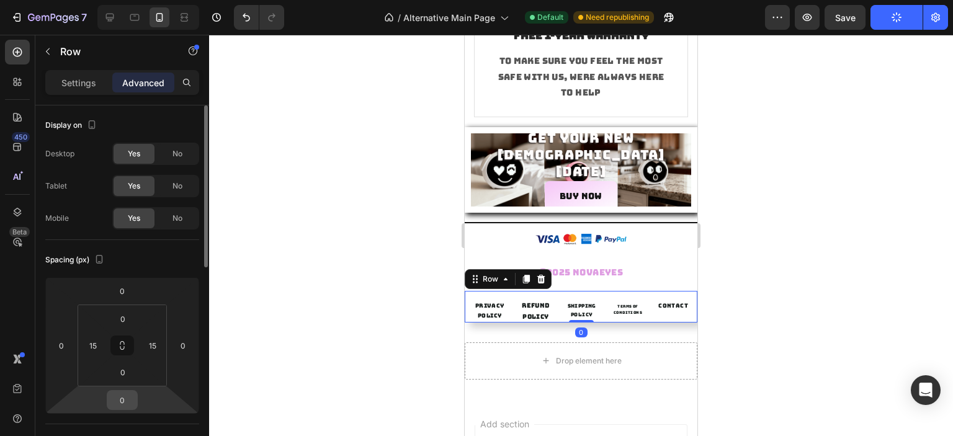
click at [125, 400] on input "0" at bounding box center [122, 400] width 25 height 19
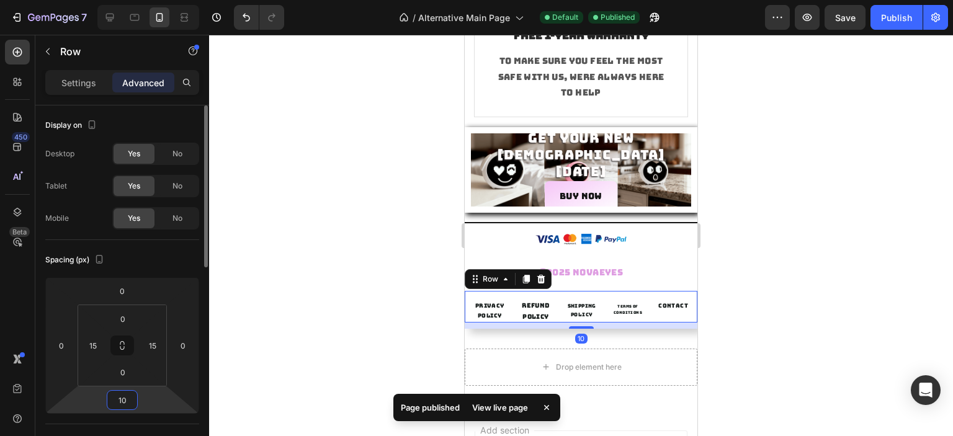
type input "10"
click at [377, 287] on div at bounding box center [581, 236] width 744 height 402
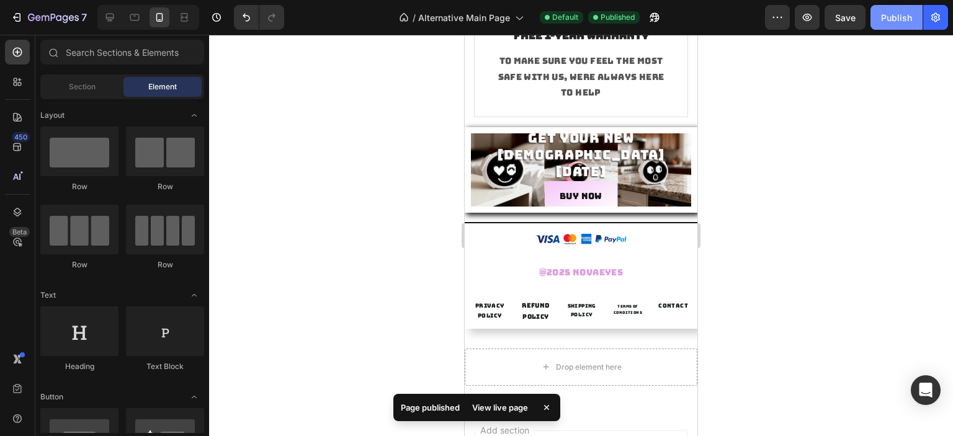
click at [894, 27] on button "Publish" at bounding box center [897, 17] width 52 height 25
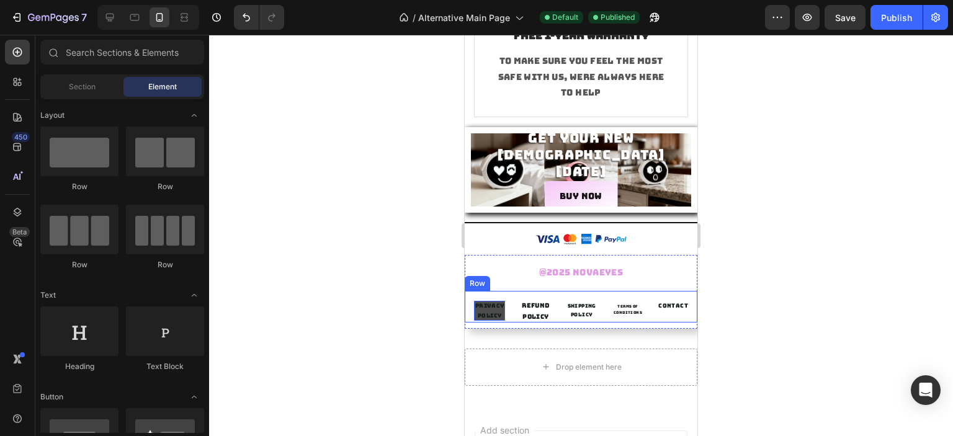
click at [498, 309] on p "PRIVACY POLICY" at bounding box center [489, 311] width 31 height 20
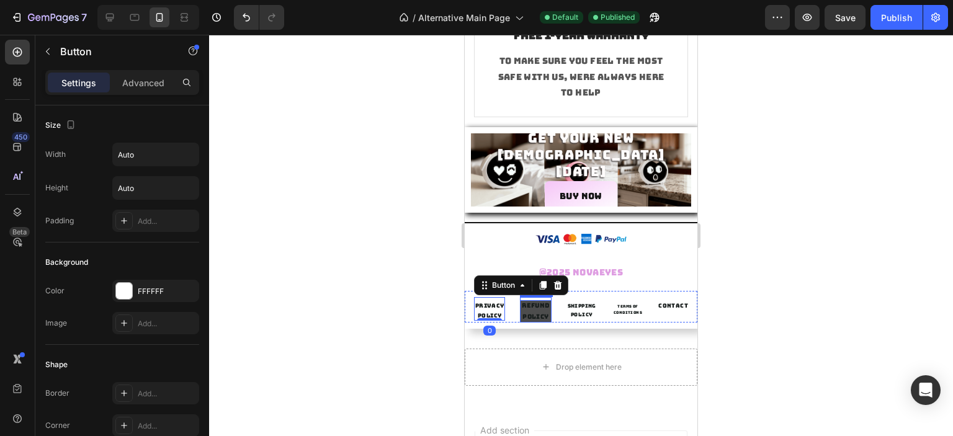
click at [531, 308] on p "REFUND POLICY" at bounding box center [535, 311] width 31 height 22
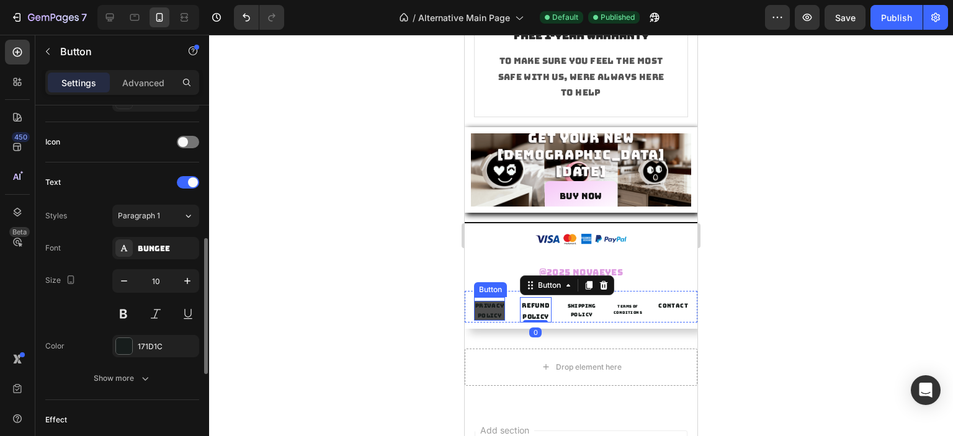
click at [490, 307] on p "PRIVACY POLICY" at bounding box center [489, 311] width 31 height 20
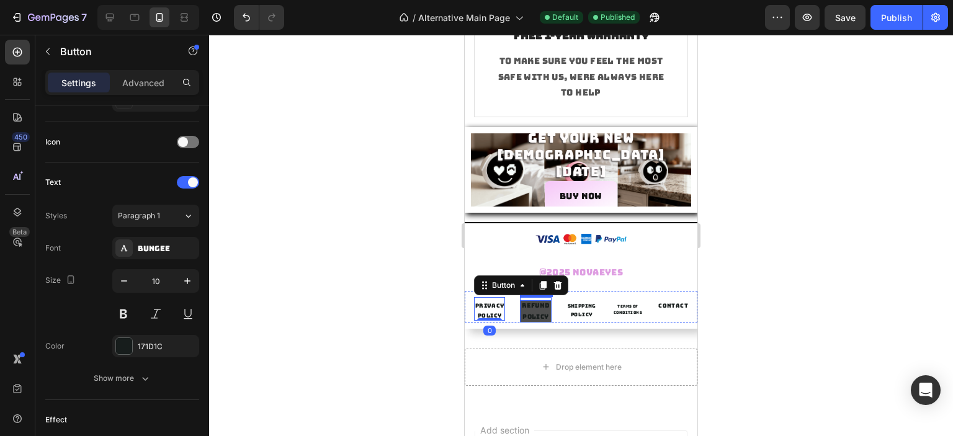
click at [526, 305] on p "REFUND POLICY" at bounding box center [535, 311] width 31 height 22
drag, startPoint x: 492, startPoint y: 306, endPoint x: 820, endPoint y: 285, distance: 329.0
click at [492, 306] on p "PRIVACY POLICY" at bounding box center [489, 311] width 31 height 20
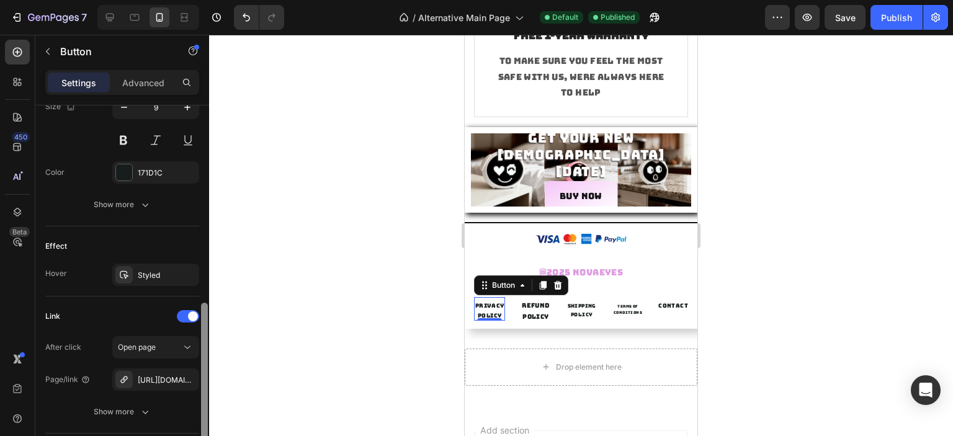
drag, startPoint x: 204, startPoint y: 309, endPoint x: 158, endPoint y: 305, distance: 46.1
click at [201, 348] on div at bounding box center [204, 371] width 7 height 136
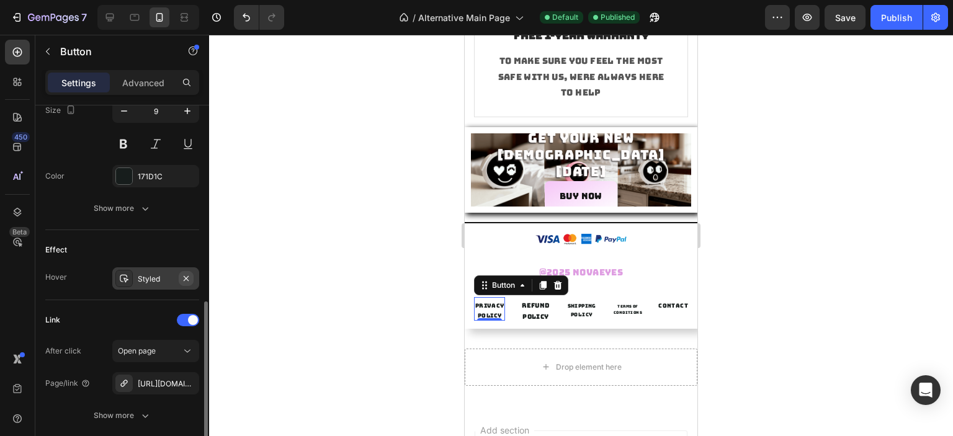
click at [183, 274] on icon "button" at bounding box center [186, 279] width 10 height 10
click at [541, 304] on p "REFUND POLICY" at bounding box center [535, 311] width 31 height 22
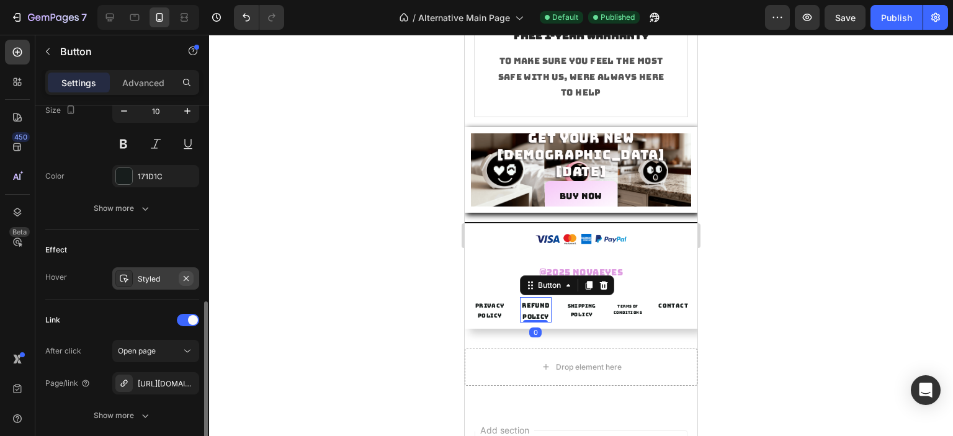
click at [186, 277] on icon "button" at bounding box center [186, 278] width 5 height 5
click at [577, 309] on p "SHIPPING POLICY" at bounding box center [582, 311] width 31 height 18
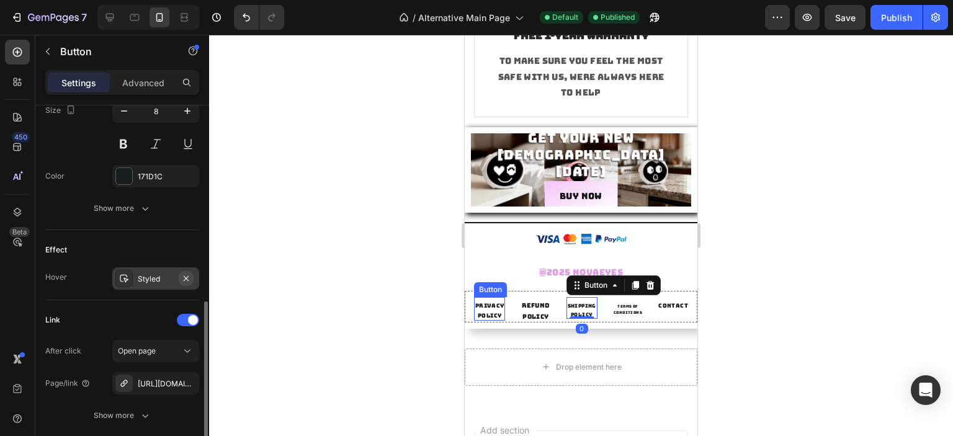
click at [186, 276] on icon "button" at bounding box center [186, 278] width 5 height 5
click at [613, 306] on p "TERMS OF CONDITIONS" at bounding box center [628, 310] width 31 height 14
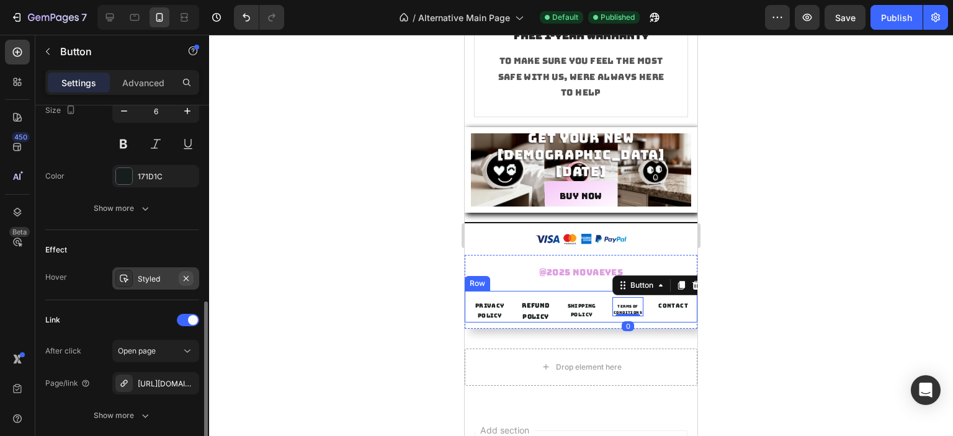
click at [187, 280] on icon "button" at bounding box center [186, 279] width 10 height 10
click at [659, 302] on p "CONTACT" at bounding box center [674, 306] width 30 height 10
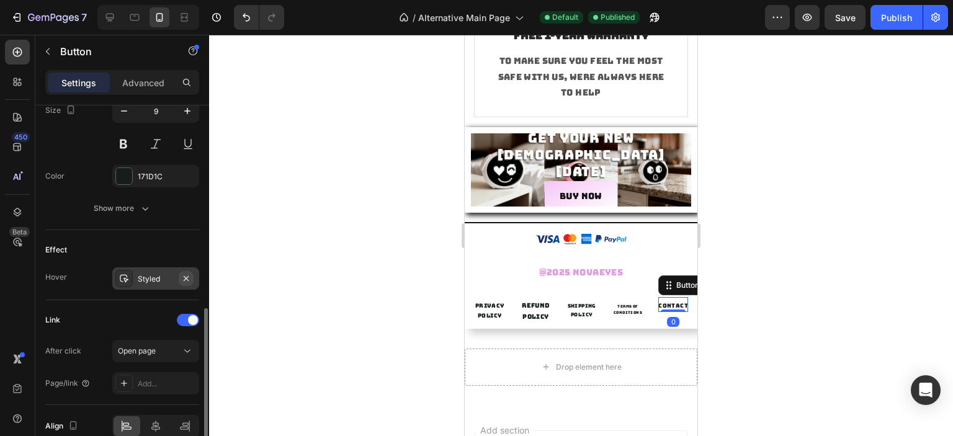
click at [187, 276] on icon "button" at bounding box center [186, 278] width 5 height 5
click at [894, 18] on div "Publish" at bounding box center [896, 17] width 31 height 13
